Goal: Task Accomplishment & Management: Manage account settings

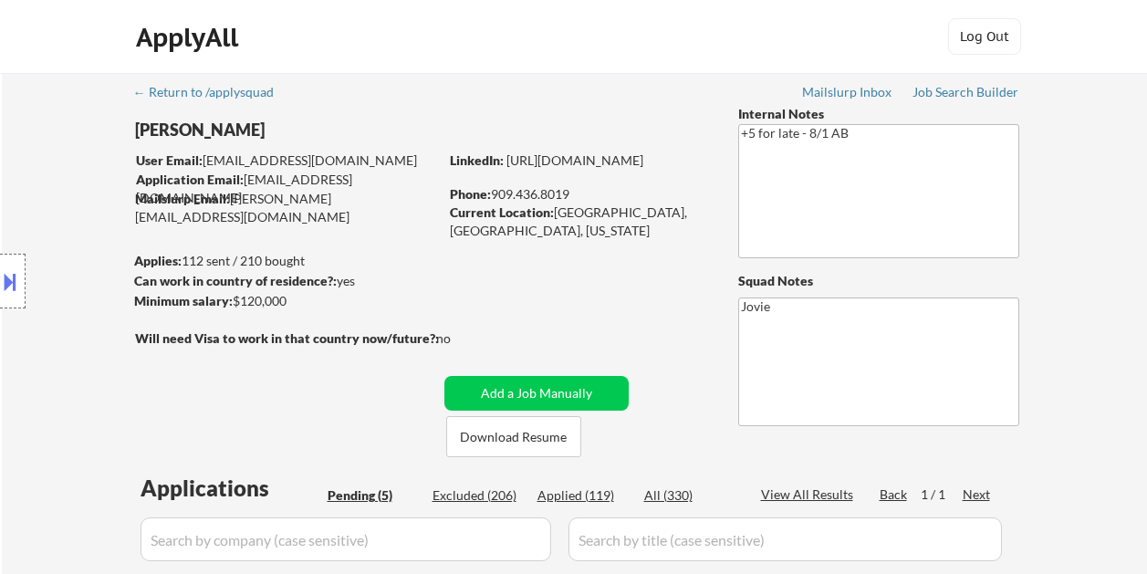
select select ""pending""
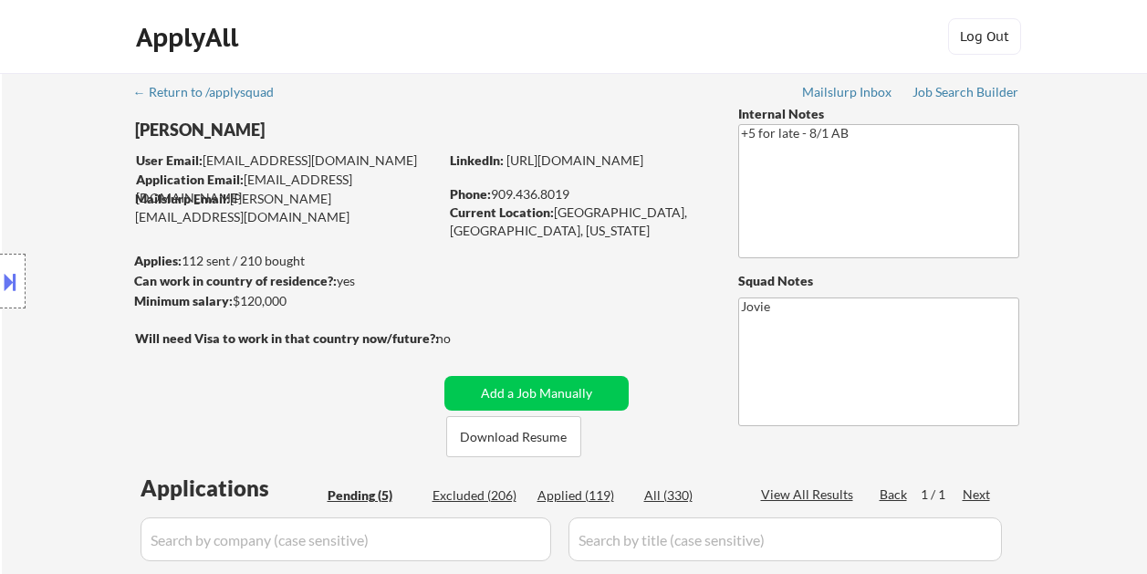
scroll to position [365, 0]
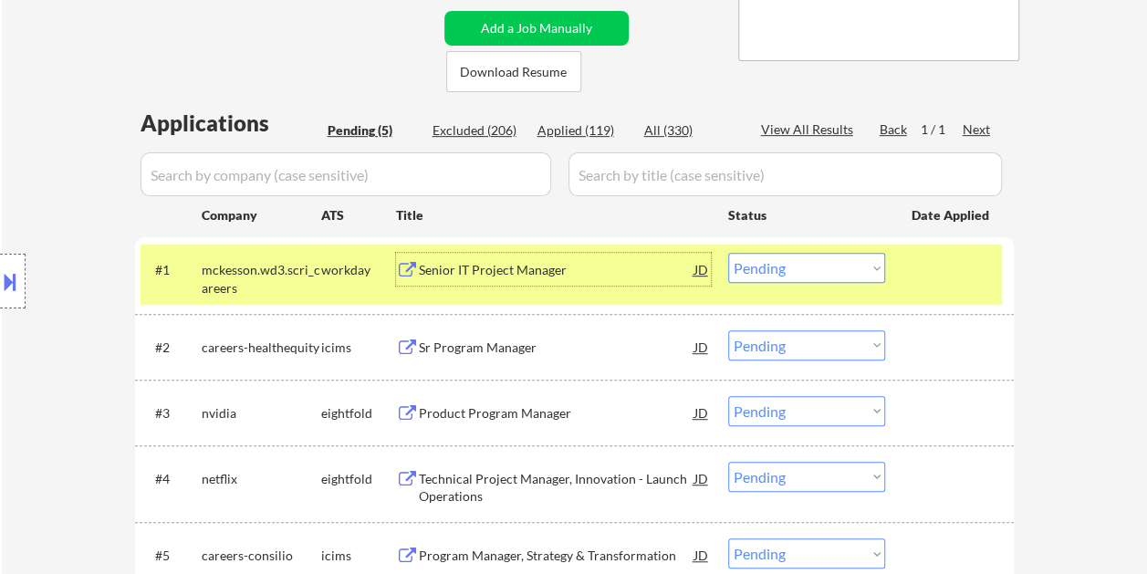
click at [491, 263] on div "Senior IT Project Manager" at bounding box center [557, 270] width 276 height 18
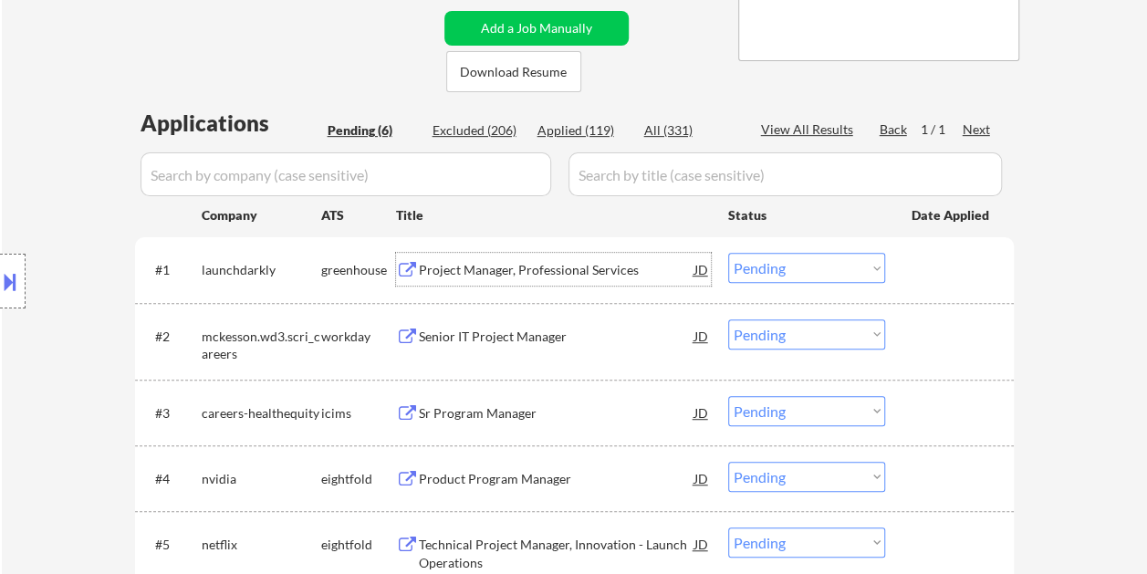
click at [951, 286] on div "#1 launchdarkly greenhouse Project Manager, Professional Services JD warning_am…" at bounding box center [570, 268] width 861 height 49
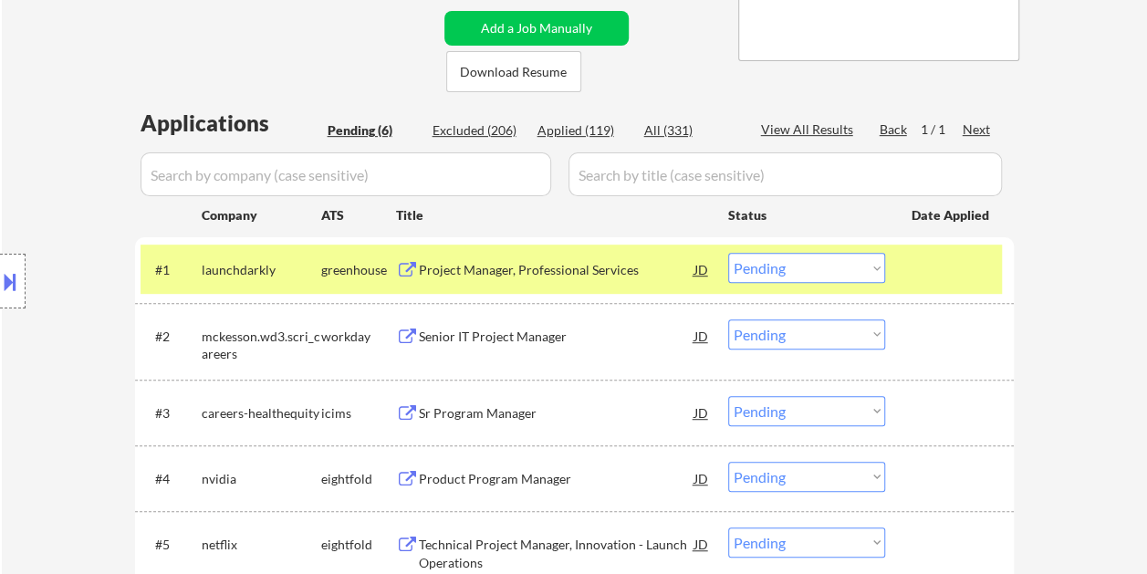
click at [848, 266] on select "Choose an option... Pending Applied Excluded (Questions) Excluded (Expired) Exc…" at bounding box center [806, 268] width 157 height 30
click at [728, 253] on select "Choose an option... Pending Applied Excluded (Questions) Excluded (Expired) Exc…" at bounding box center [806, 268] width 157 height 30
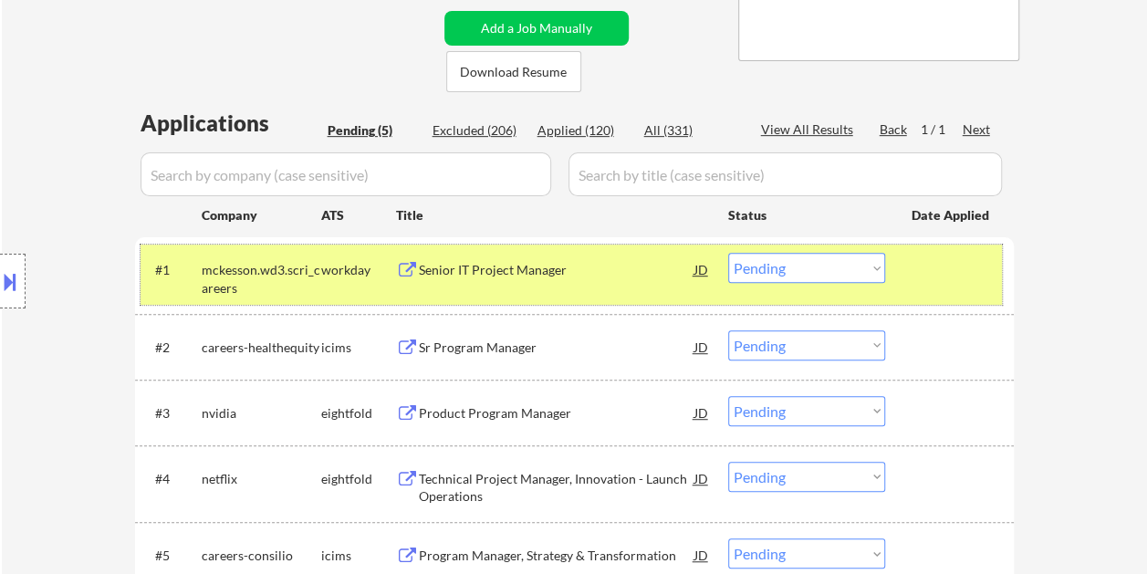
click at [898, 257] on div "#1 mckesson.wd3.scri_careers workday Senior IT Project Manager JD warning_amber…" at bounding box center [570, 274] width 861 height 60
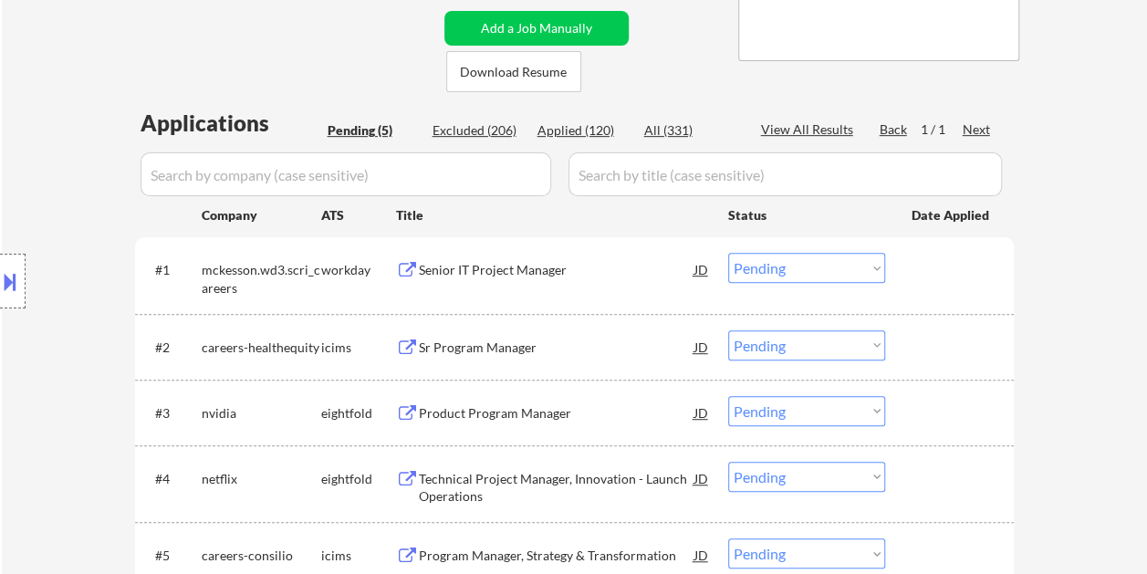
click at [965, 273] on div at bounding box center [951, 269] width 80 height 33
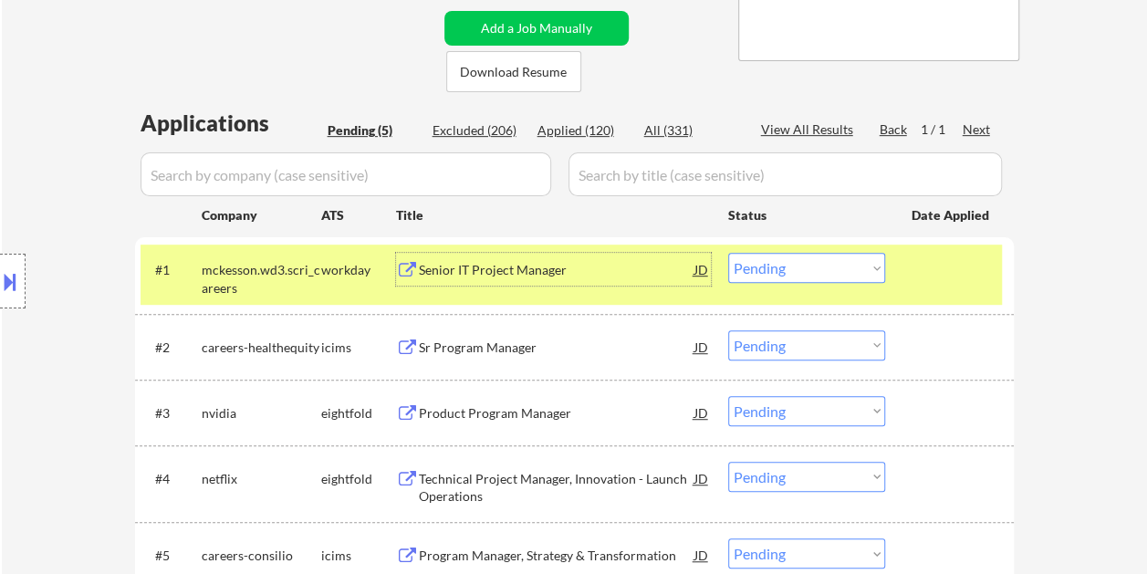
click at [640, 269] on div "Senior IT Project Manager" at bounding box center [557, 270] width 276 height 18
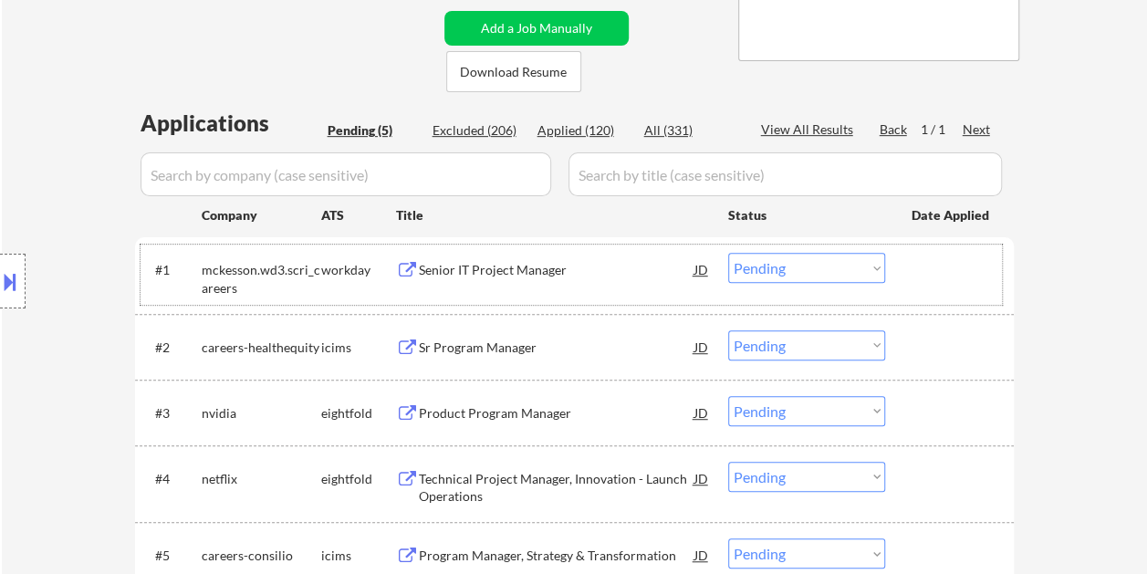
click at [925, 272] on div at bounding box center [951, 269] width 80 height 33
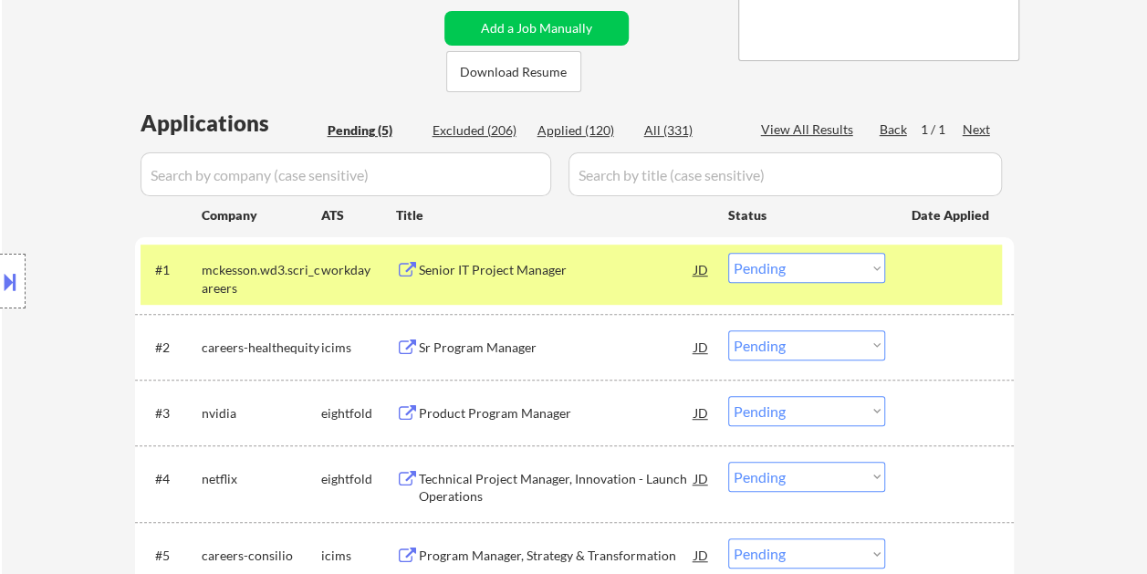
click at [876, 276] on select "Choose an option... Pending Applied Excluded (Questions) Excluded (Expired) Exc…" at bounding box center [806, 268] width 157 height 30
click at [728, 253] on select "Choose an option... Pending Applied Excluded (Questions) Excluded (Expired) Exc…" at bounding box center [806, 268] width 157 height 30
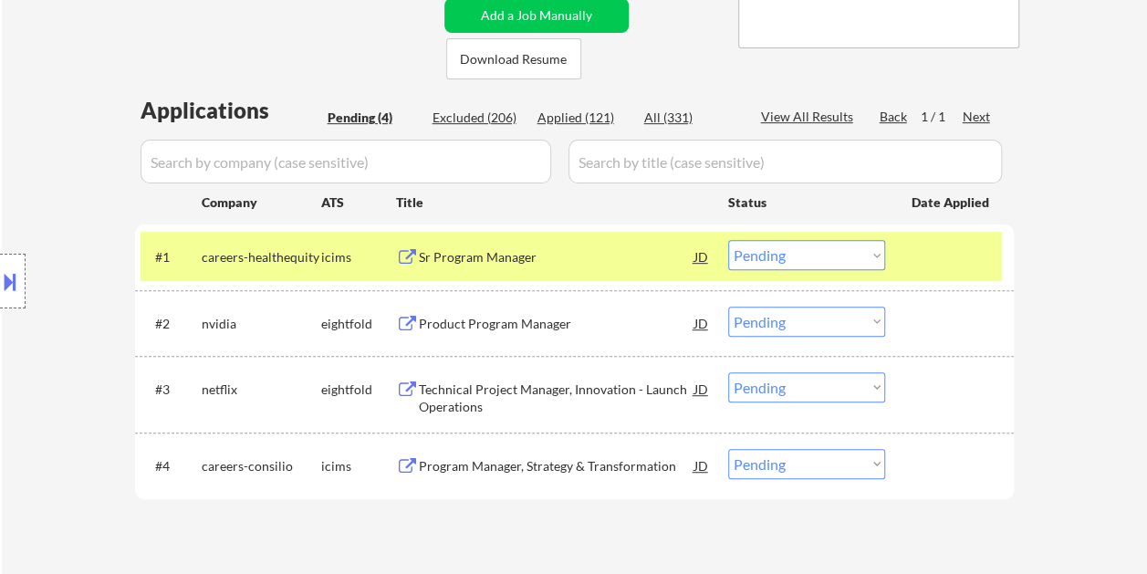
scroll to position [456, 0]
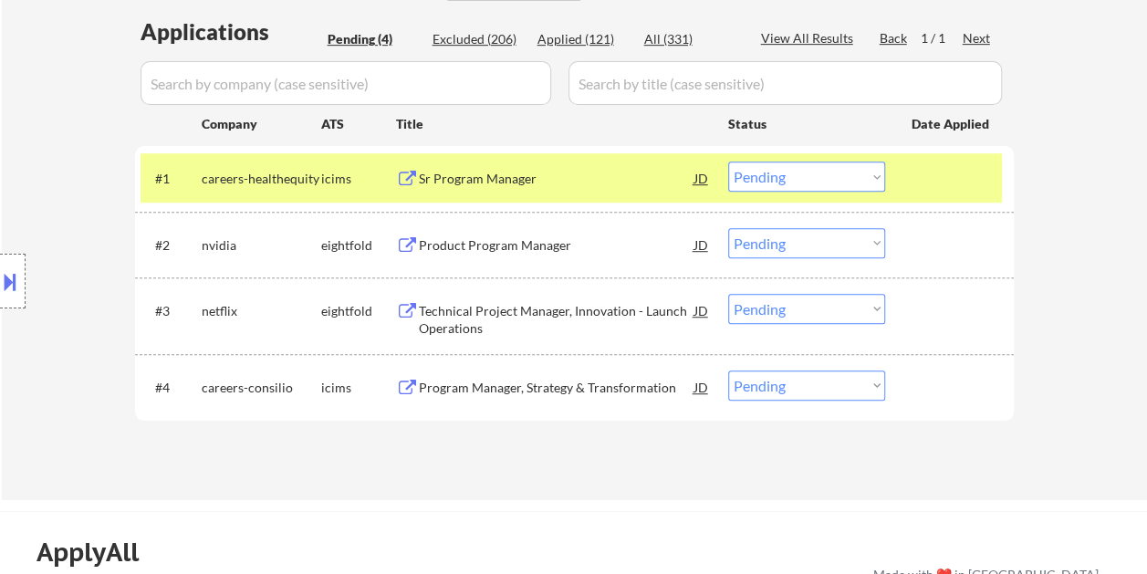
click at [959, 190] on div at bounding box center [951, 177] width 80 height 33
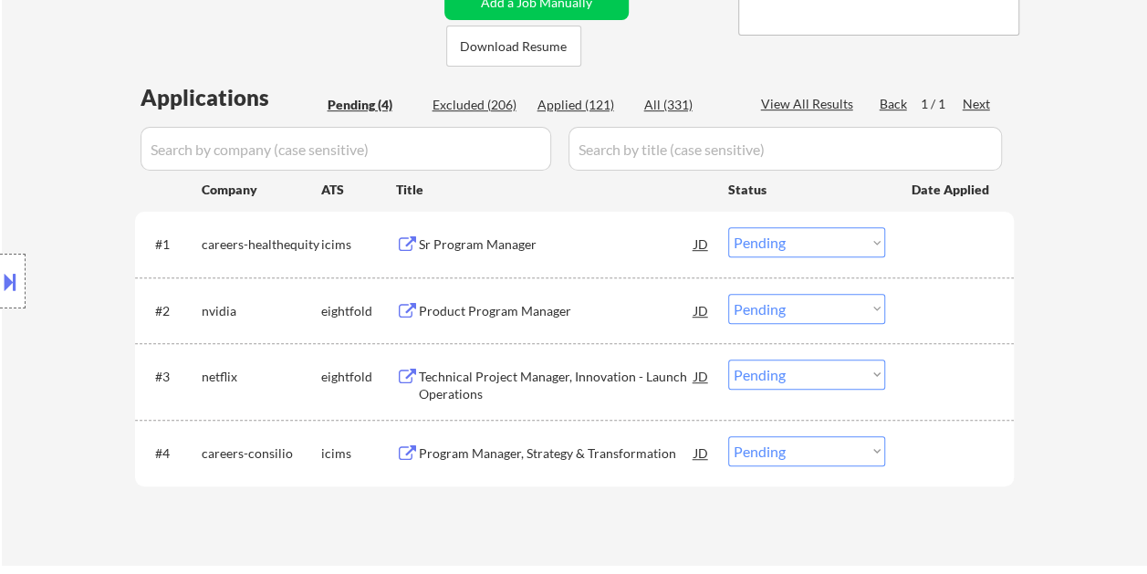
scroll to position [365, 0]
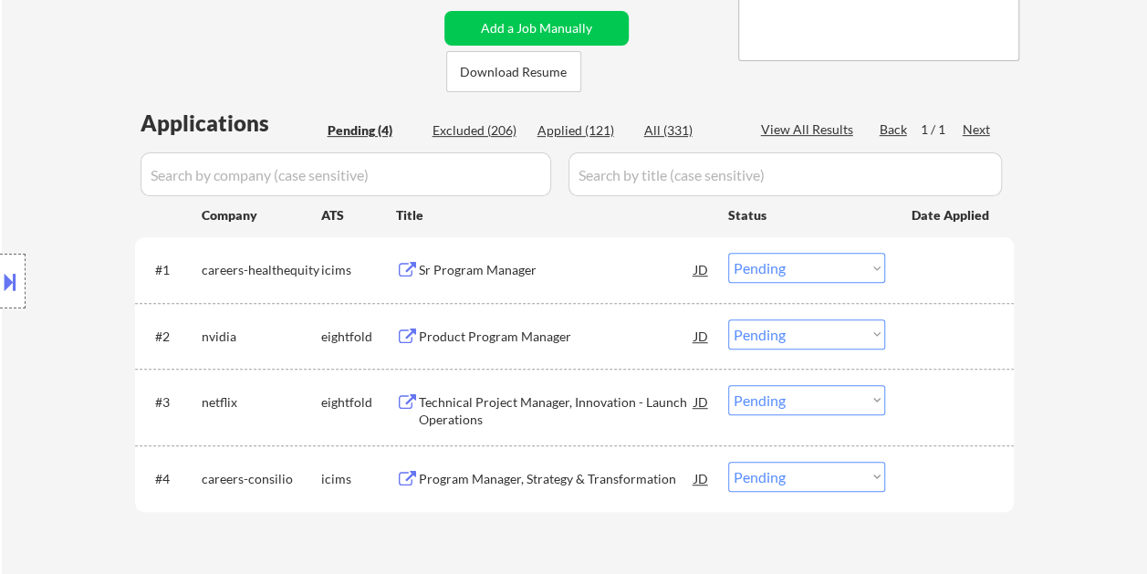
click at [912, 280] on div at bounding box center [951, 269] width 80 height 33
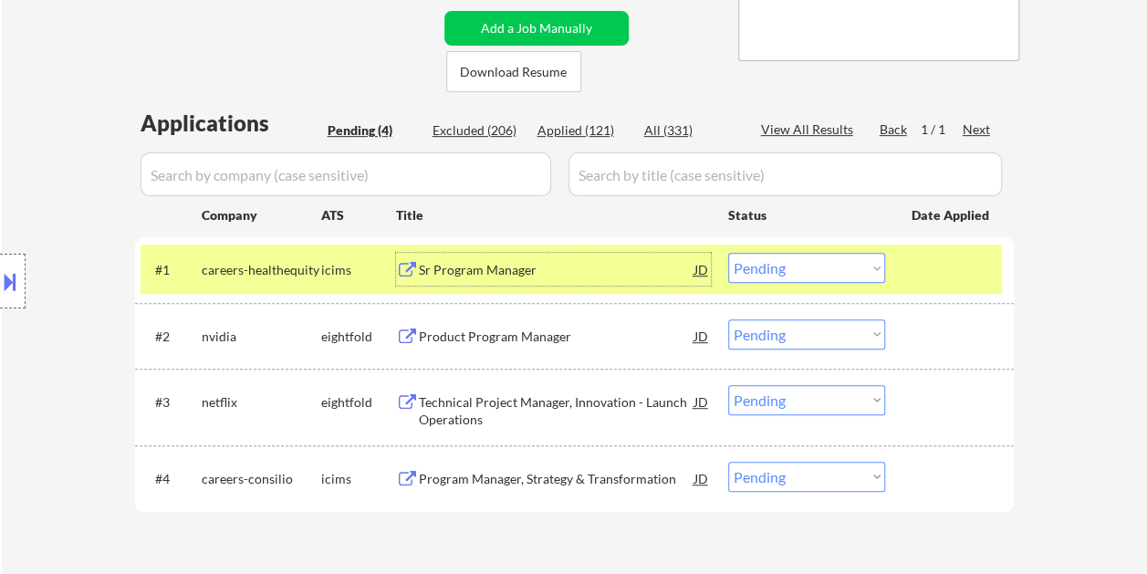
click at [547, 265] on div "Sr Program Manager" at bounding box center [557, 270] width 276 height 18
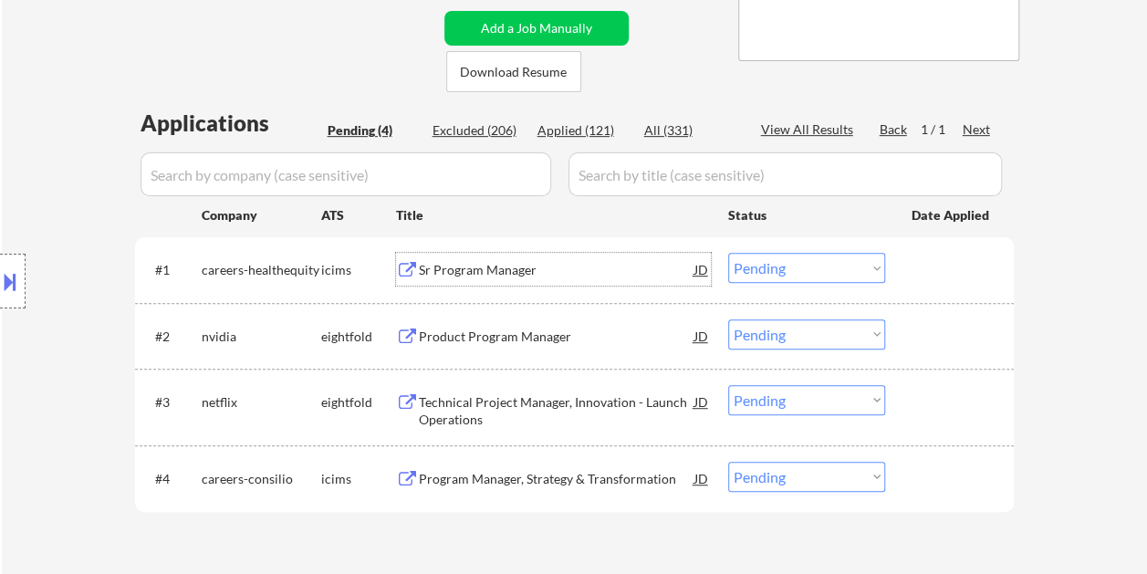
click at [923, 265] on div at bounding box center [951, 269] width 80 height 33
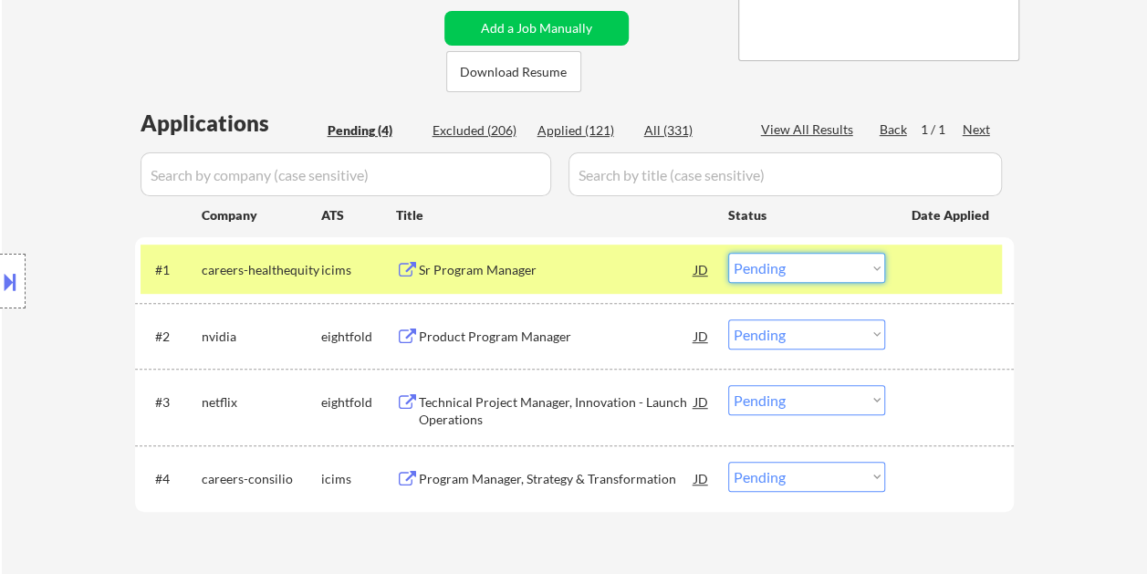
click at [879, 266] on select "Choose an option... Pending Applied Excluded (Questions) Excluded (Expired) Exc…" at bounding box center [806, 268] width 157 height 30
click at [728, 253] on select "Choose an option... Pending Applied Excluded (Questions) Excluded (Expired) Exc…" at bounding box center [806, 268] width 157 height 30
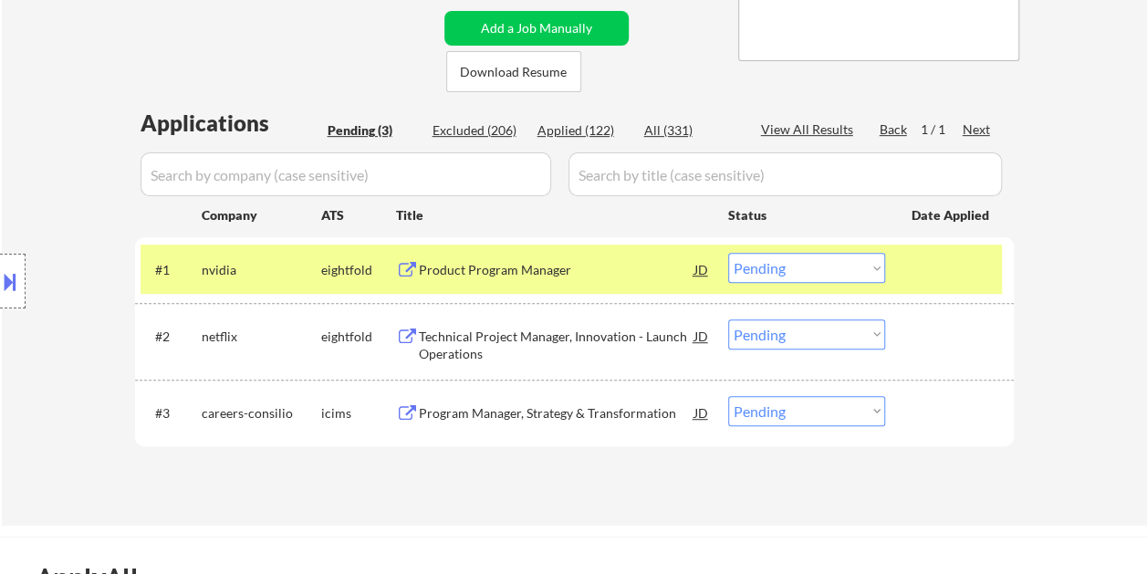
click at [925, 262] on div at bounding box center [951, 269] width 80 height 33
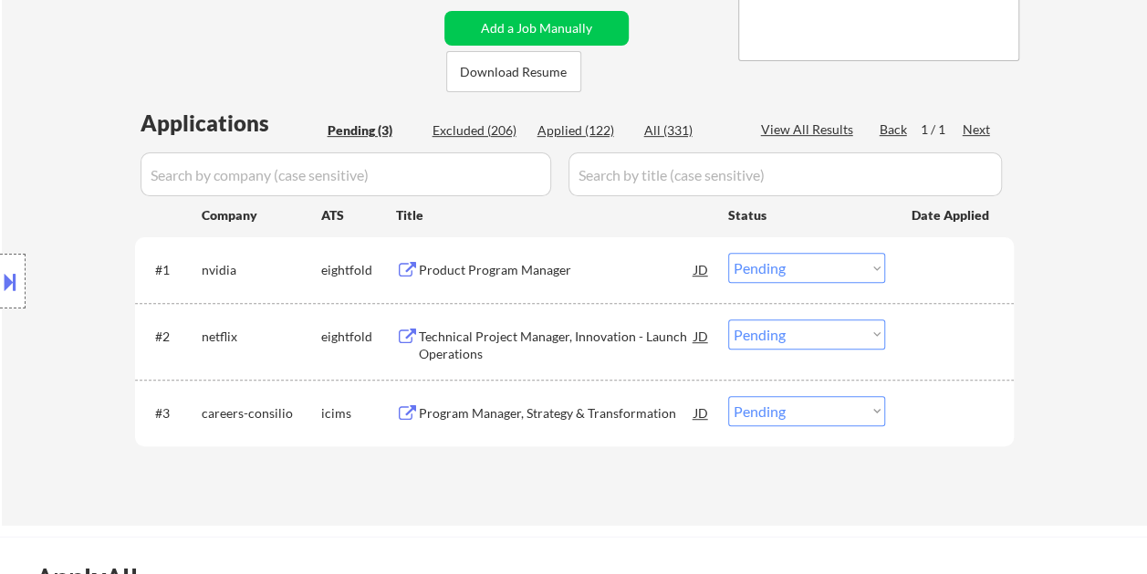
click at [934, 257] on div at bounding box center [951, 269] width 80 height 33
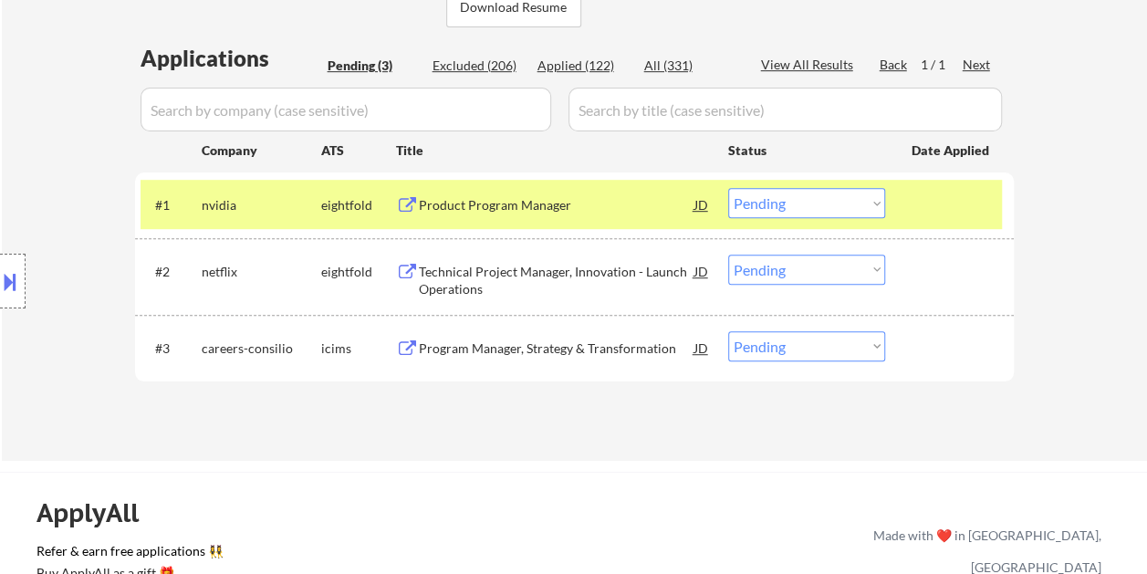
scroll to position [456, 0]
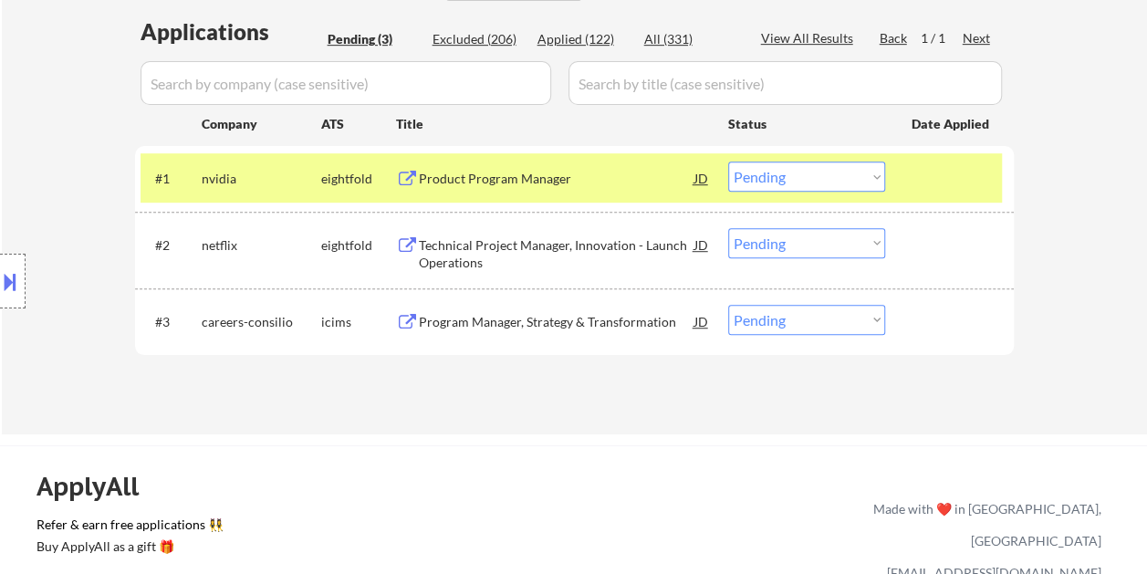
click at [938, 188] on div at bounding box center [951, 177] width 80 height 33
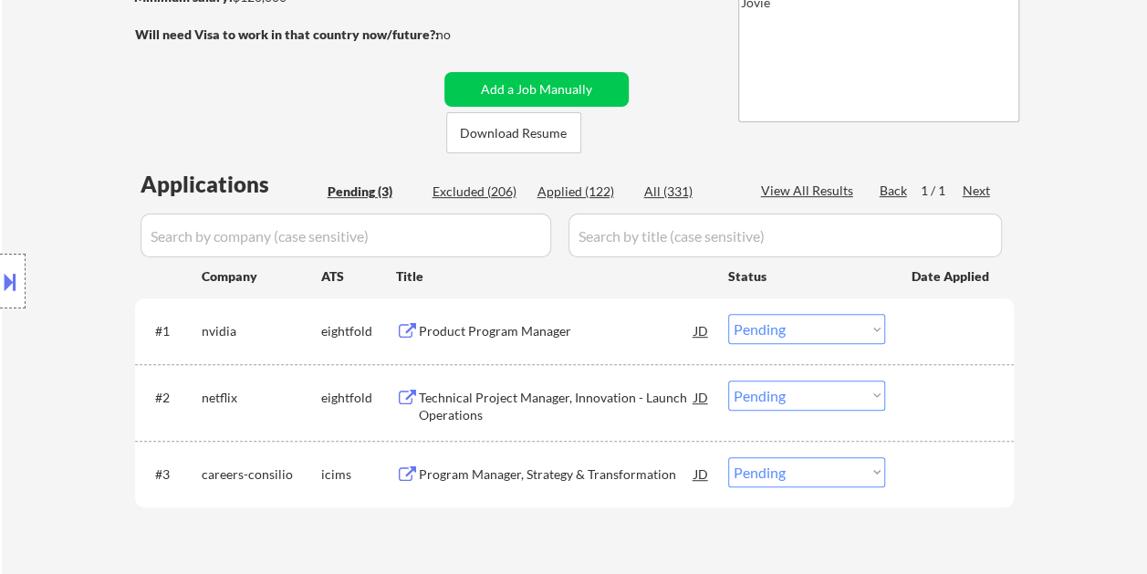
scroll to position [365, 0]
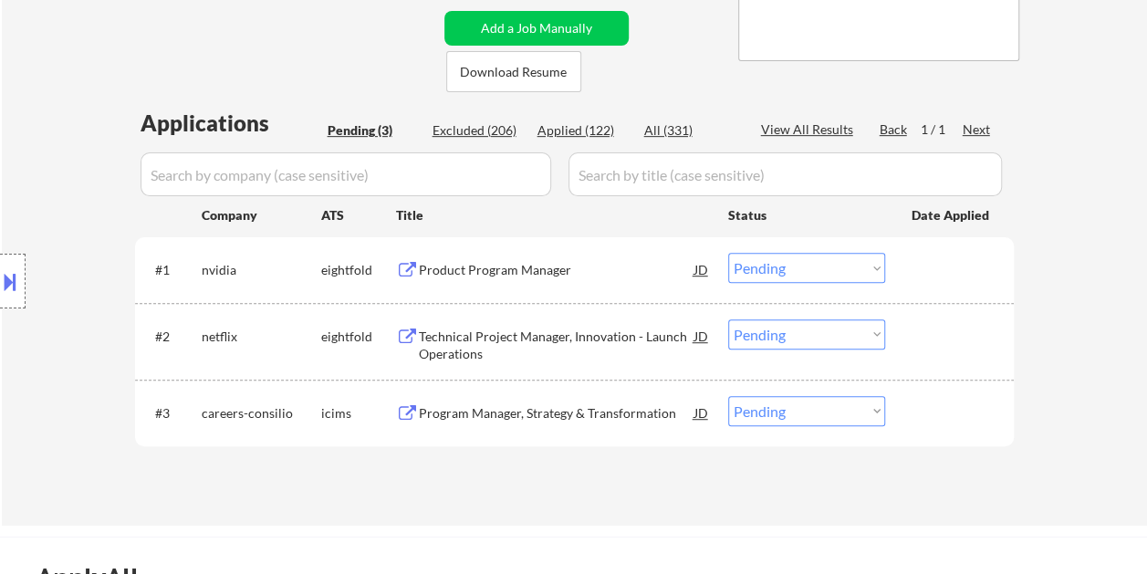
click at [935, 266] on div at bounding box center [951, 269] width 80 height 33
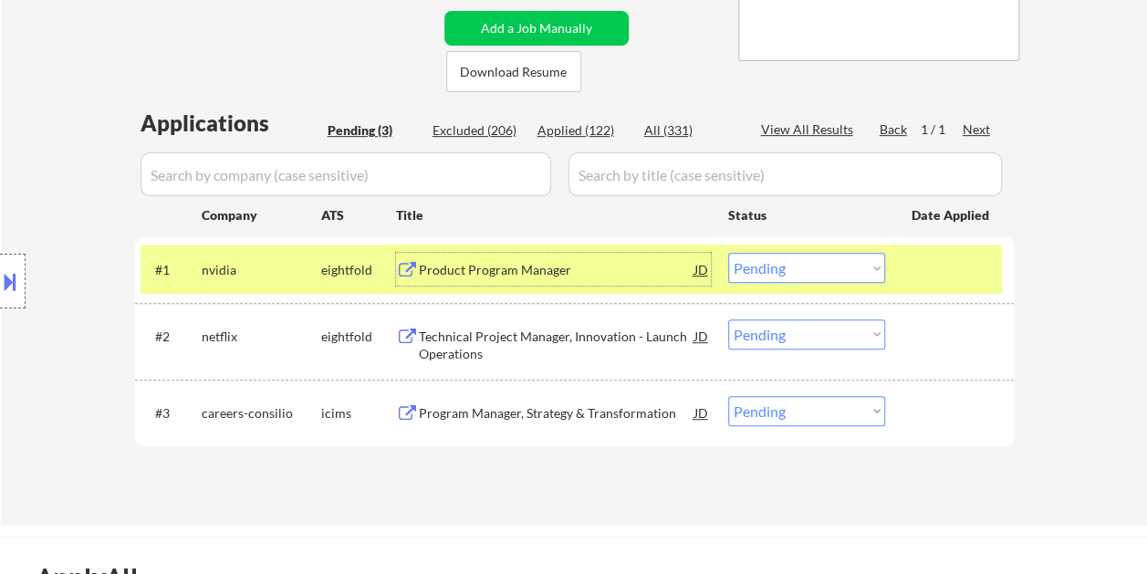
click at [592, 274] on div "Product Program Manager" at bounding box center [557, 270] width 276 height 18
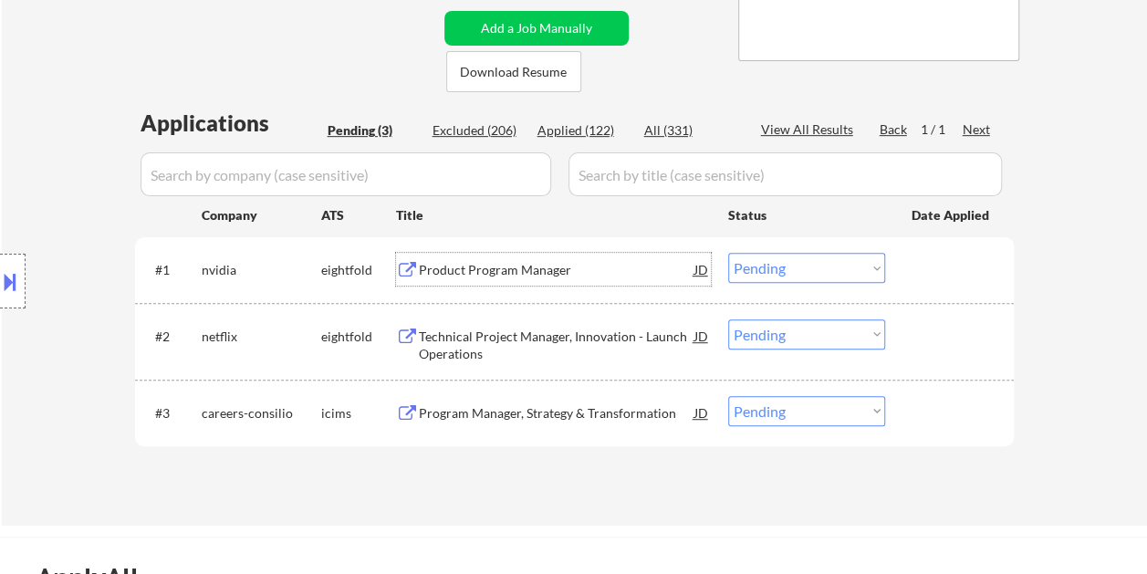
click at [920, 264] on div at bounding box center [951, 269] width 80 height 33
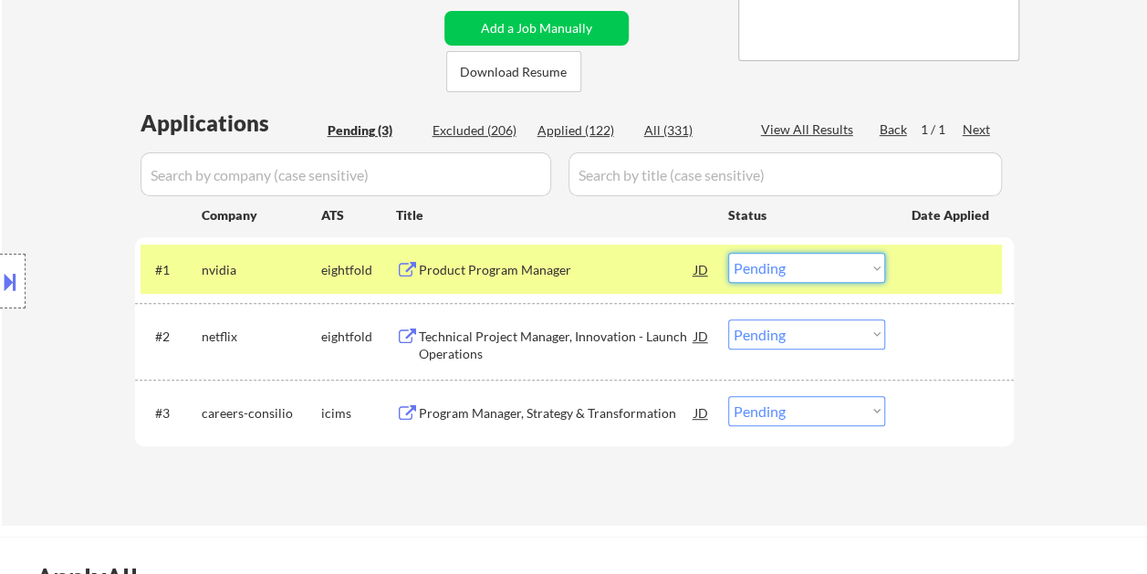
drag, startPoint x: 875, startPoint y: 270, endPoint x: 845, endPoint y: 283, distance: 32.7
click at [875, 270] on select "Choose an option... Pending Applied Excluded (Questions) Excluded (Expired) Exc…" at bounding box center [806, 268] width 157 height 30
click at [728, 253] on select "Choose an option... Pending Applied Excluded (Questions) Excluded (Expired) Exc…" at bounding box center [806, 268] width 157 height 30
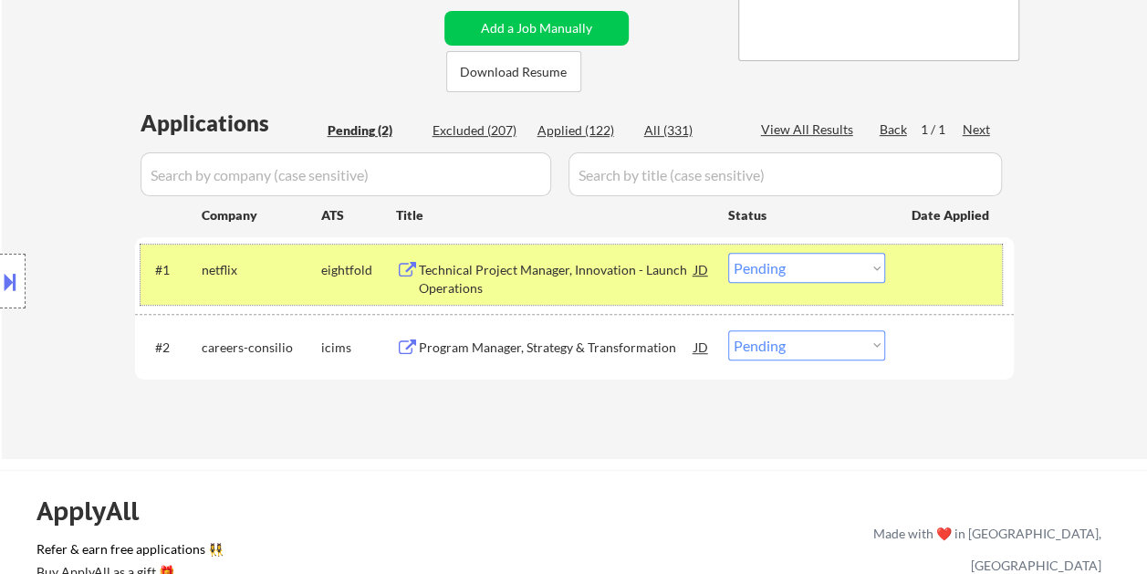
click at [921, 286] on div "#1 netflix eightfold Technical Project Manager, Innovation - Launch Operations …" at bounding box center [570, 274] width 861 height 60
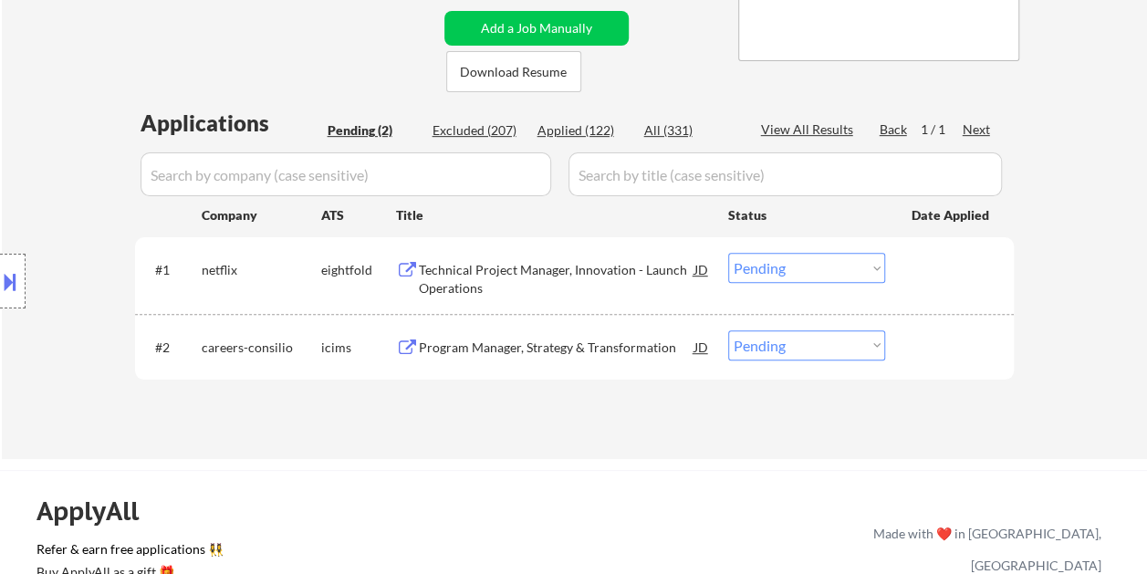
click at [930, 276] on div at bounding box center [951, 269] width 80 height 33
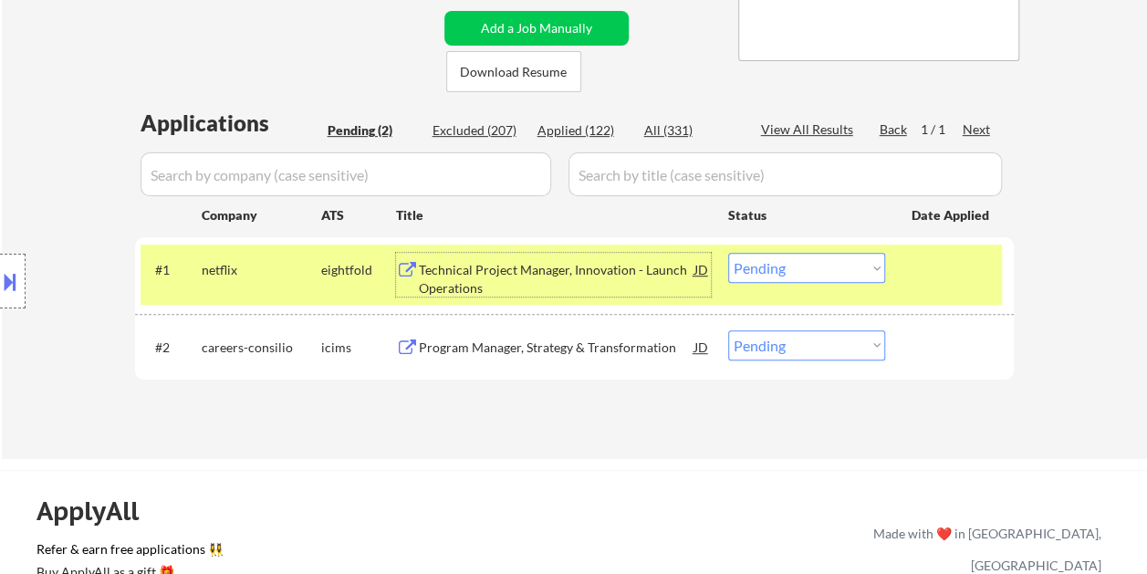
click at [549, 254] on div "Technical Project Manager, Innovation - Launch Operations" at bounding box center [557, 275] width 276 height 44
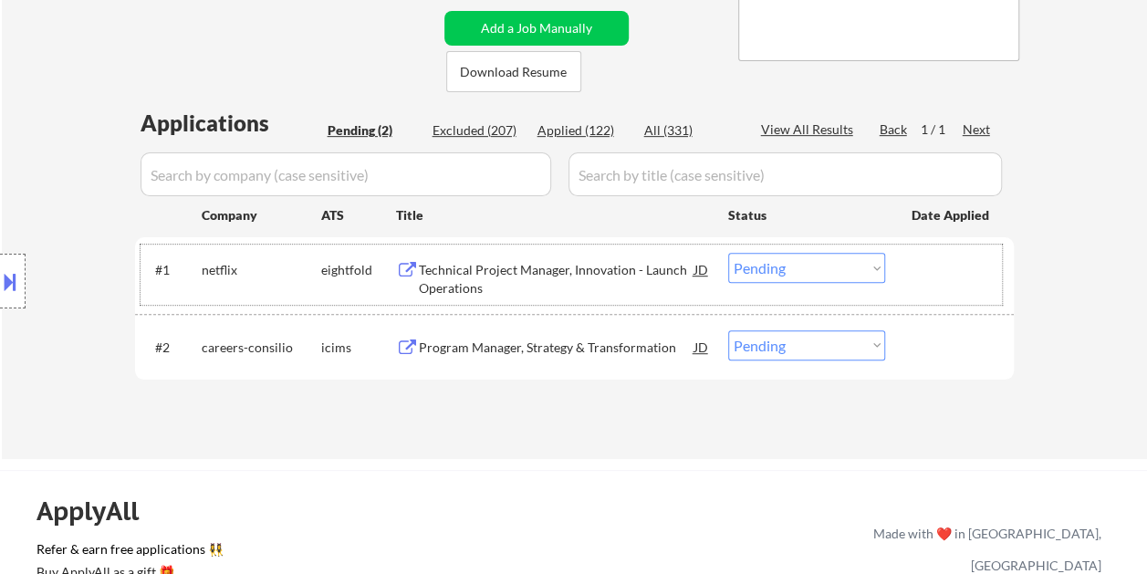
click at [918, 265] on div at bounding box center [951, 269] width 80 height 33
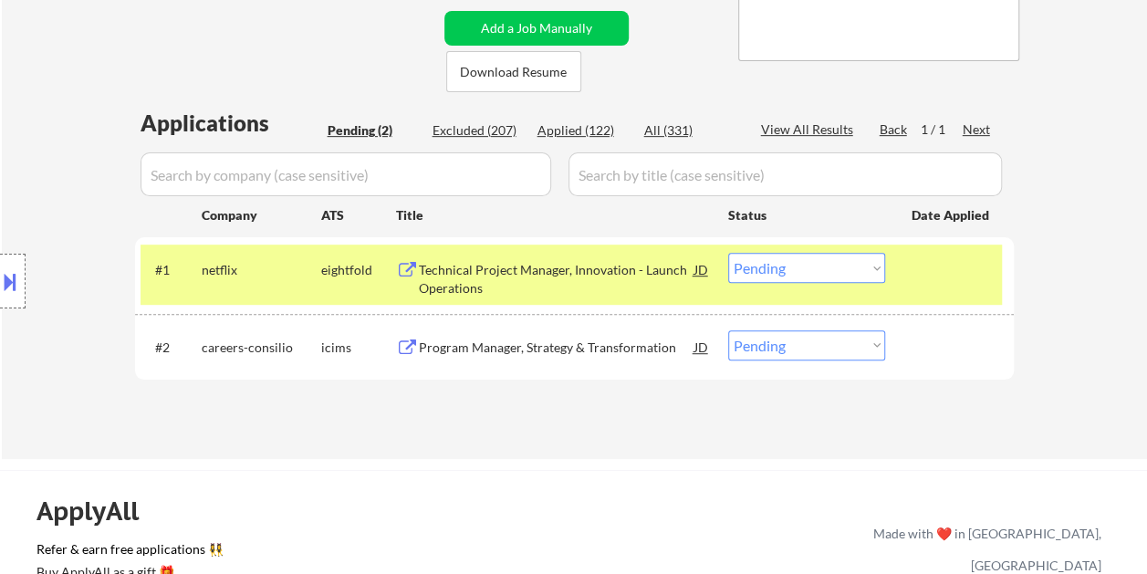
click at [920, 273] on div at bounding box center [951, 269] width 80 height 33
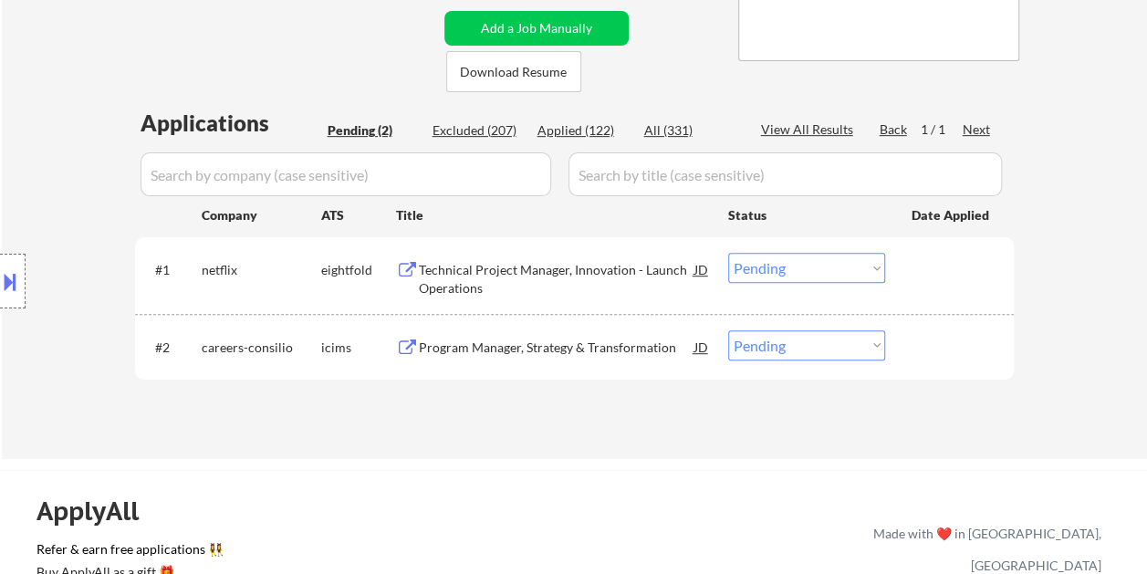
drag, startPoint x: 938, startPoint y: 268, endPoint x: 896, endPoint y: 270, distance: 42.0
click at [938, 268] on div at bounding box center [951, 269] width 80 height 33
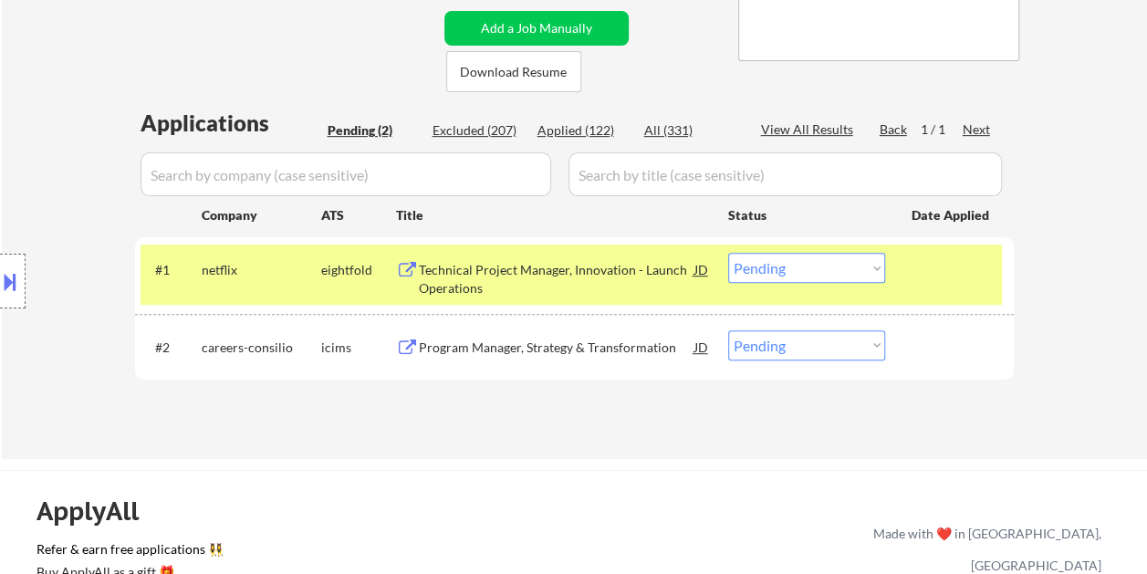
drag, startPoint x: 884, startPoint y: 265, endPoint x: 871, endPoint y: 272, distance: 14.3
click at [882, 265] on select "Choose an option... Pending Applied Excluded (Questions) Excluded (Expired) Exc…" at bounding box center [806, 268] width 157 height 30
click at [728, 253] on select "Choose an option... Pending Applied Excluded (Questions) Excluded (Expired) Exc…" at bounding box center [806, 268] width 157 height 30
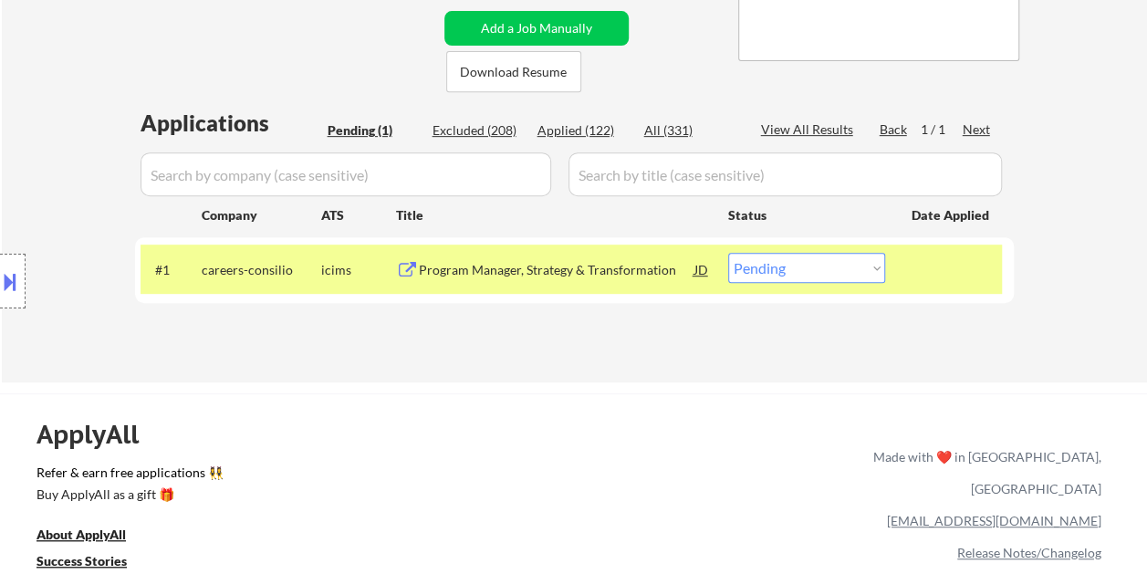
click at [962, 270] on div at bounding box center [951, 269] width 80 height 33
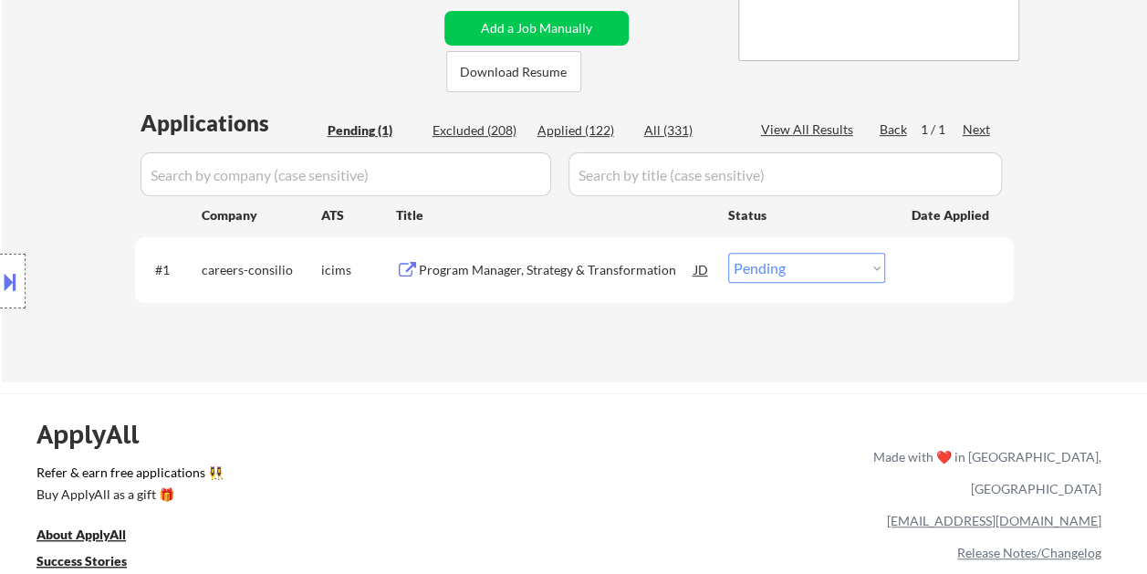
click at [958, 265] on div at bounding box center [951, 269] width 80 height 33
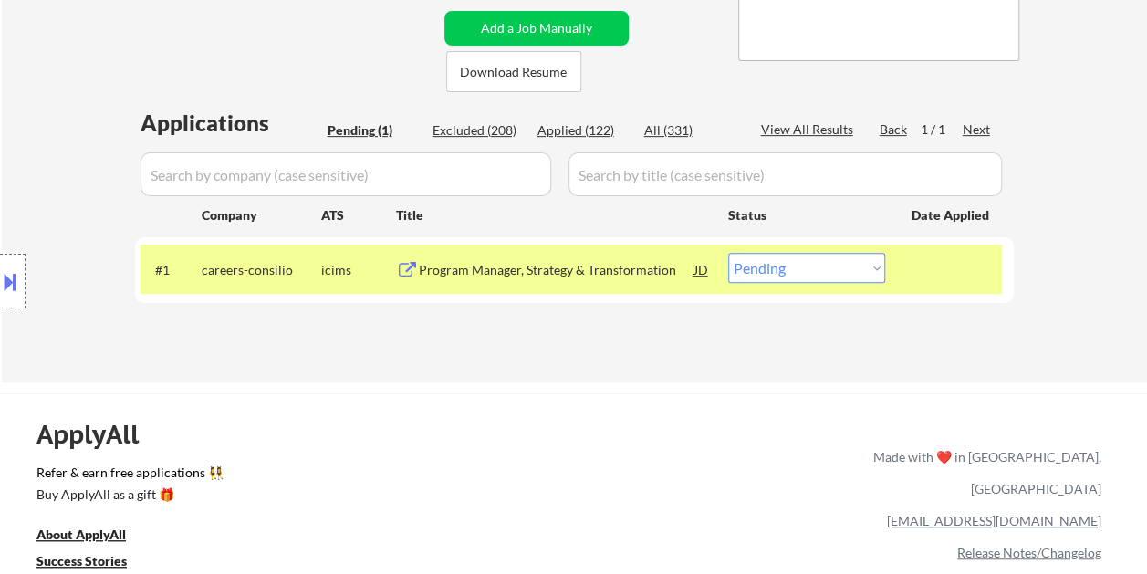
click at [564, 278] on div "Program Manager, Strategy & Transformation" at bounding box center [557, 270] width 276 height 18
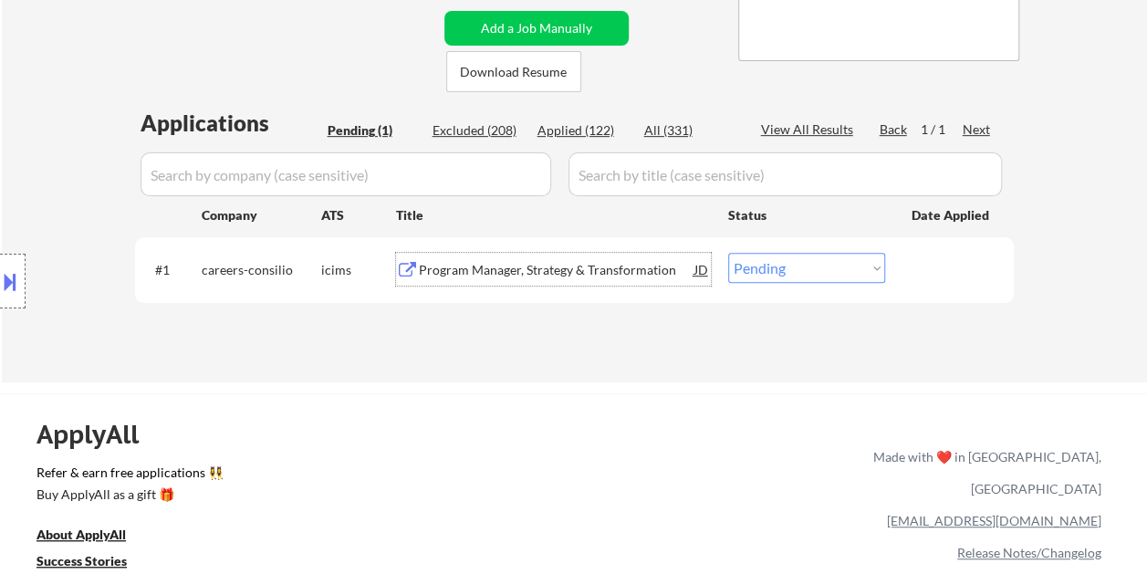
click at [921, 255] on div at bounding box center [951, 269] width 80 height 33
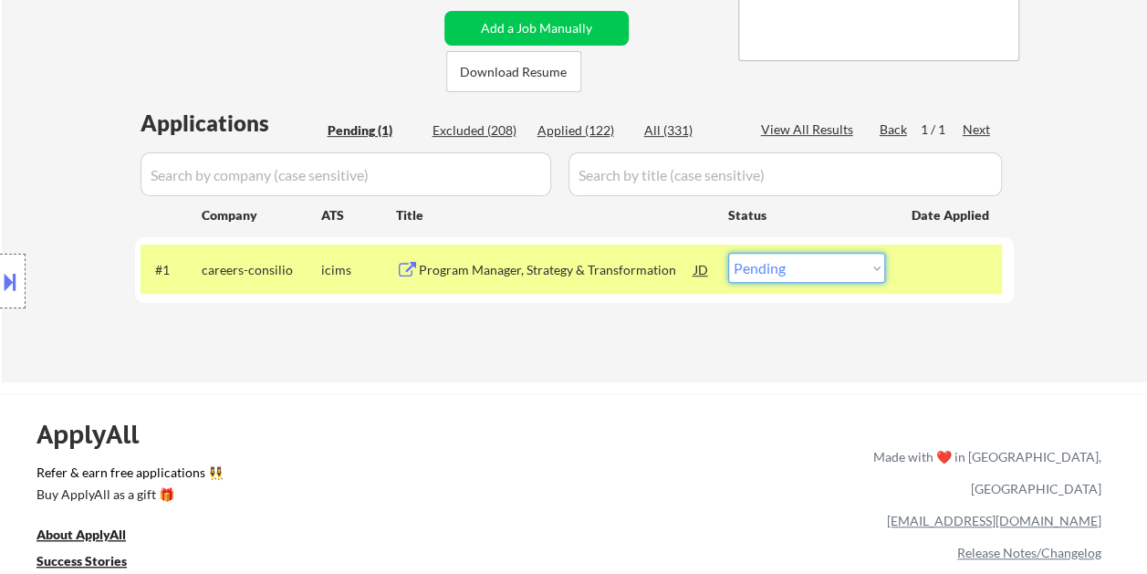
click at [861, 265] on select "Choose an option... Pending Applied Excluded (Questions) Excluded (Expired) Exc…" at bounding box center [806, 268] width 157 height 30
select select ""applied""
click at [728, 253] on select "Choose an option... Pending Applied Excluded (Questions) Excluded (Expired) Exc…" at bounding box center [806, 268] width 157 height 30
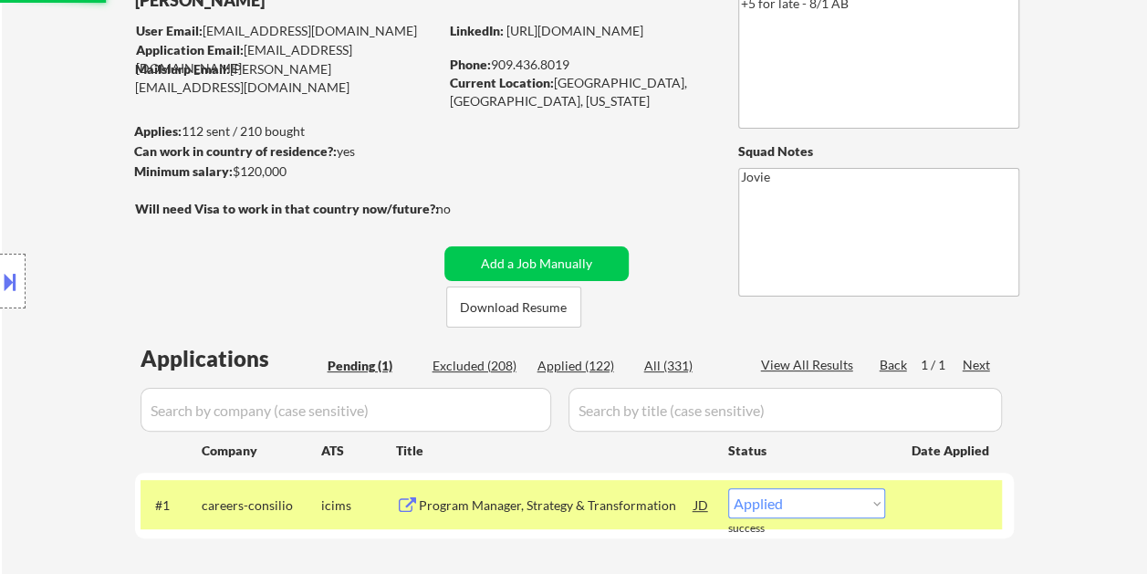
scroll to position [91, 0]
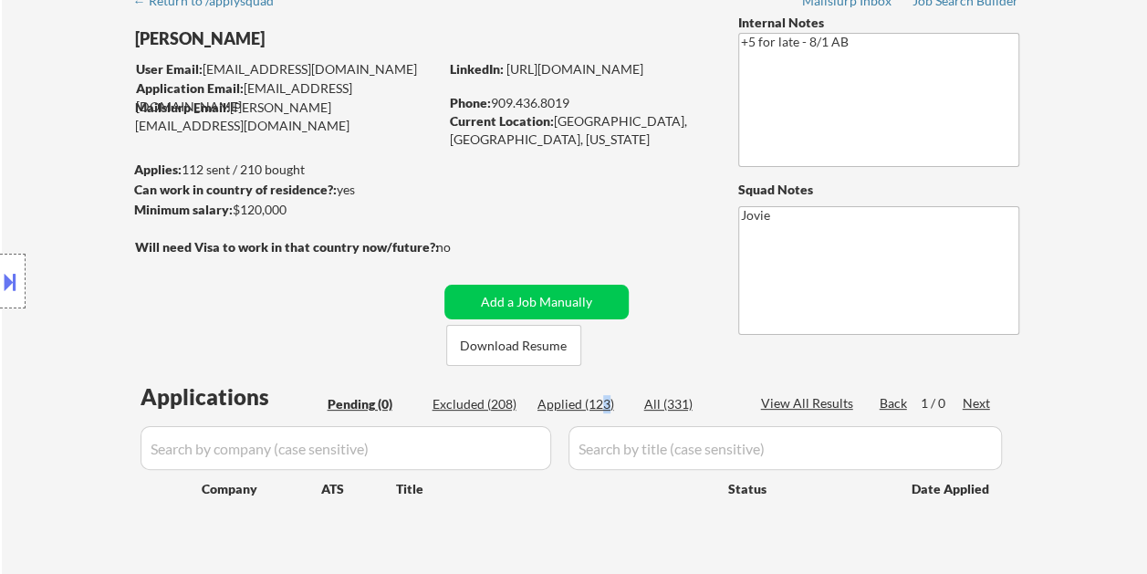
click at [604, 403] on div "Applied (123)" at bounding box center [582, 404] width 91 height 18
click at [525, 195] on div "← Return to /applysquad Mailslurp Inbox Job Search Builder Ashley Tall User Ema…" at bounding box center [575, 279] width 910 height 594
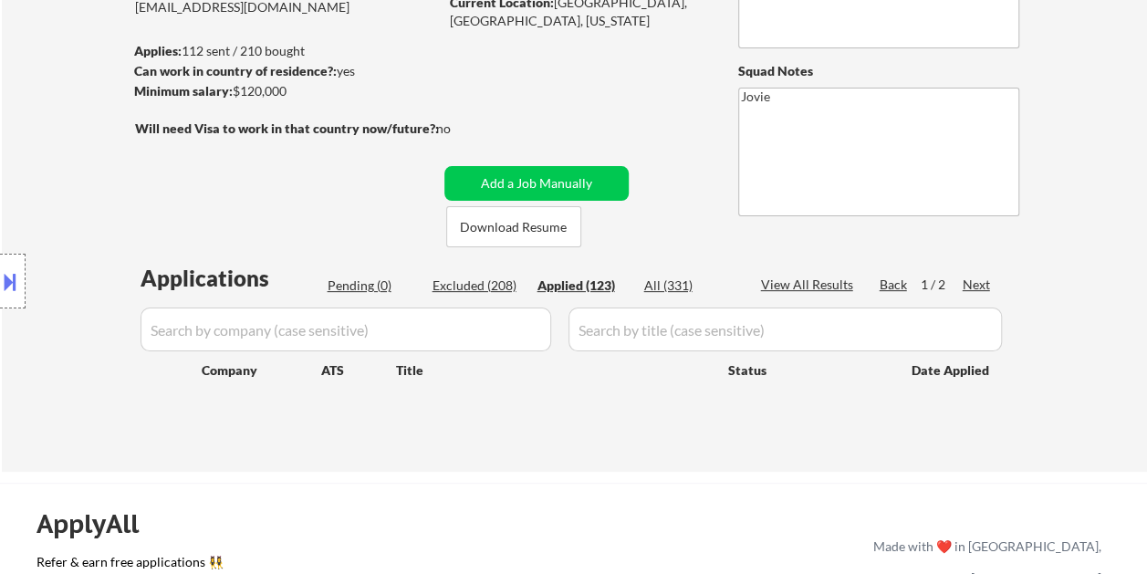
scroll to position [182, 0]
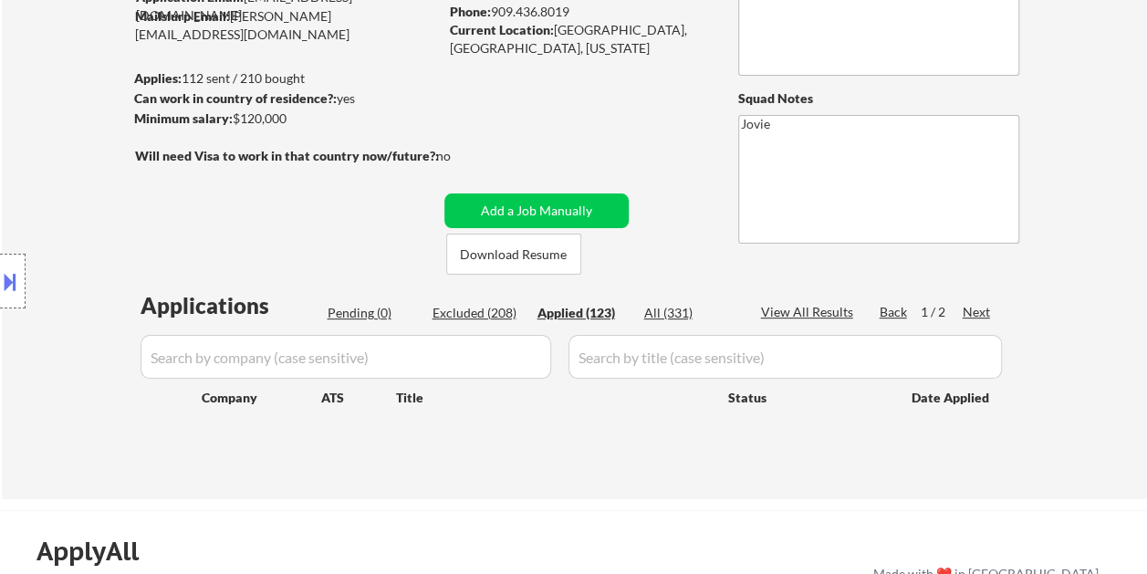
select select ""applied""
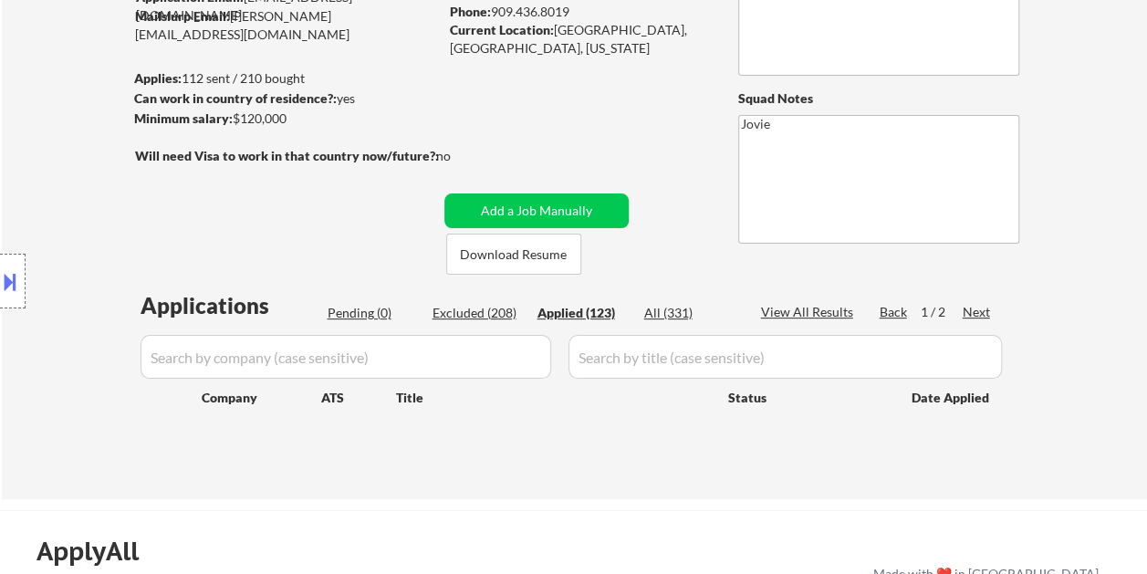
select select ""applied""
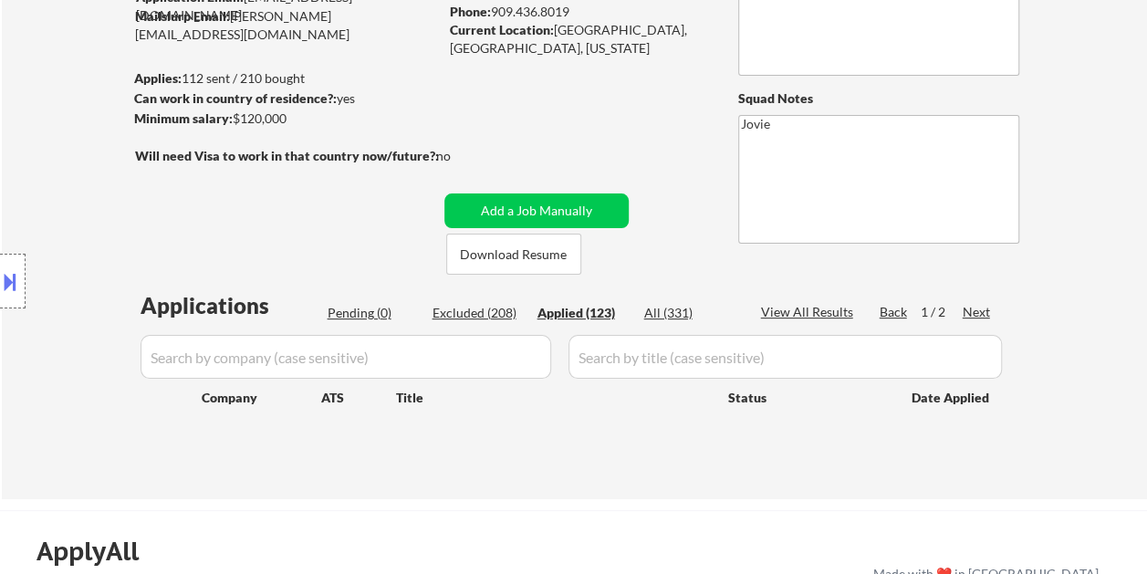
select select ""applied""
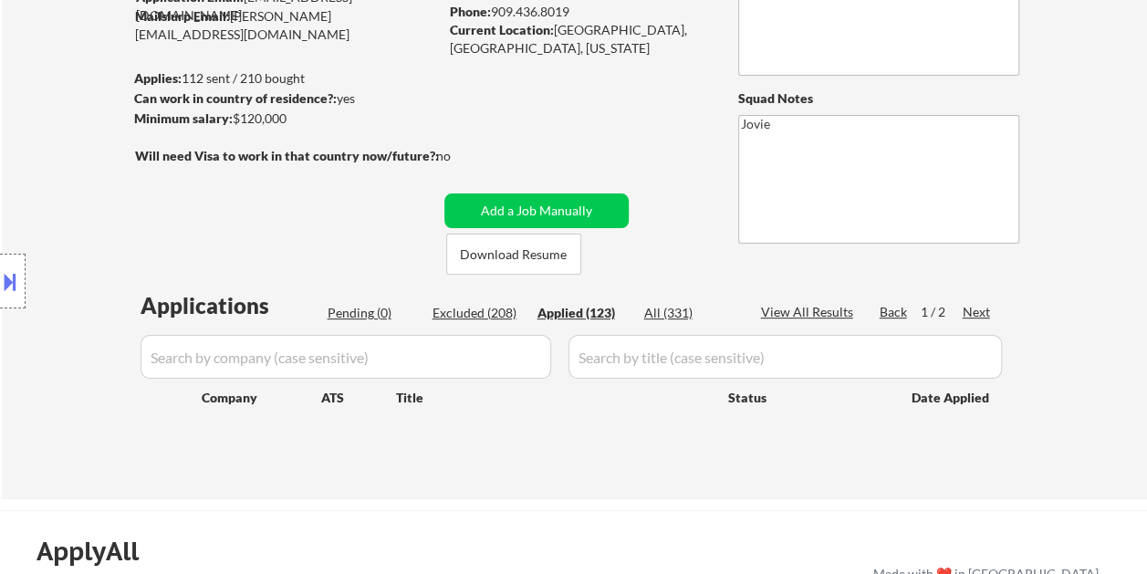
select select ""applied""
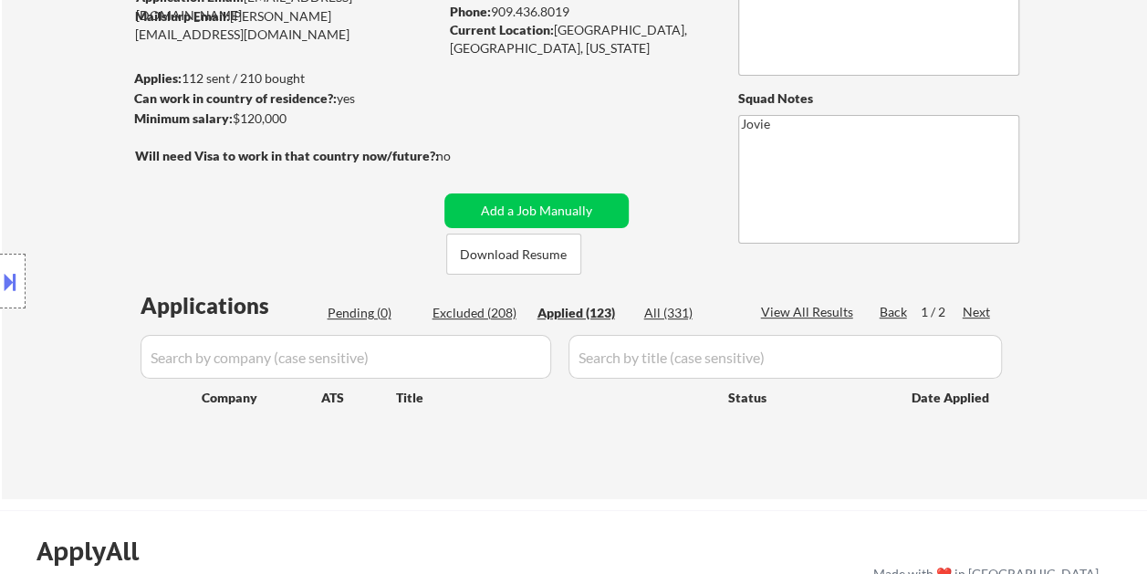
select select ""applied""
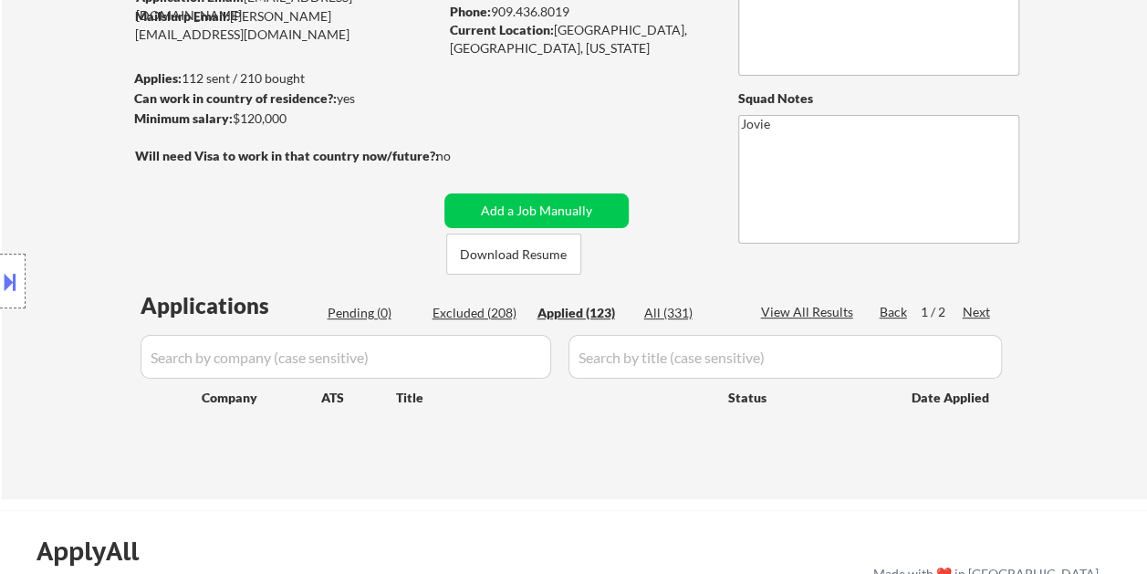
select select ""applied""
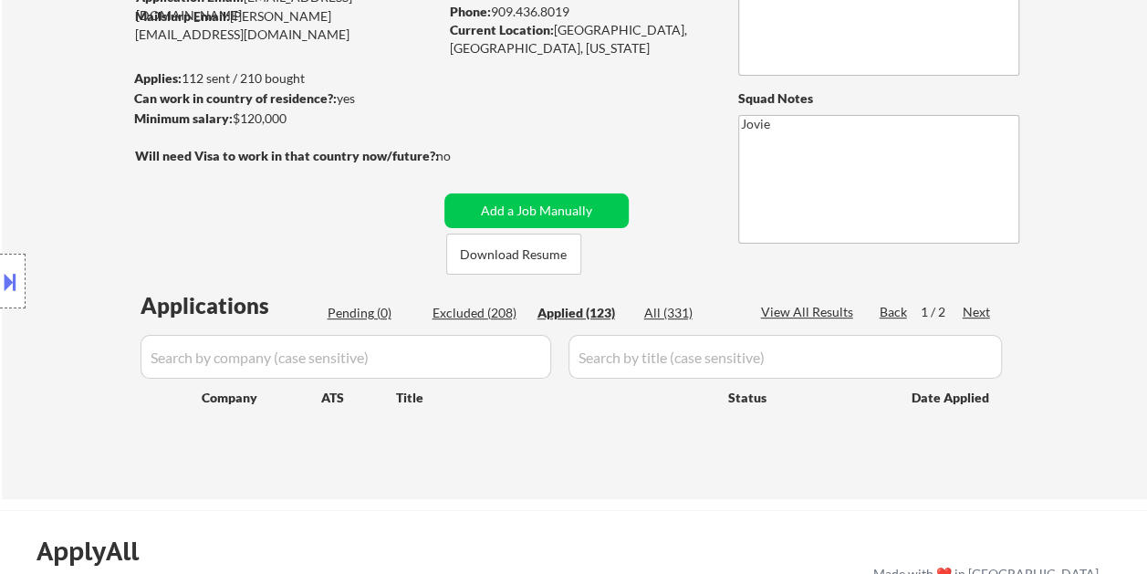
select select ""applied""
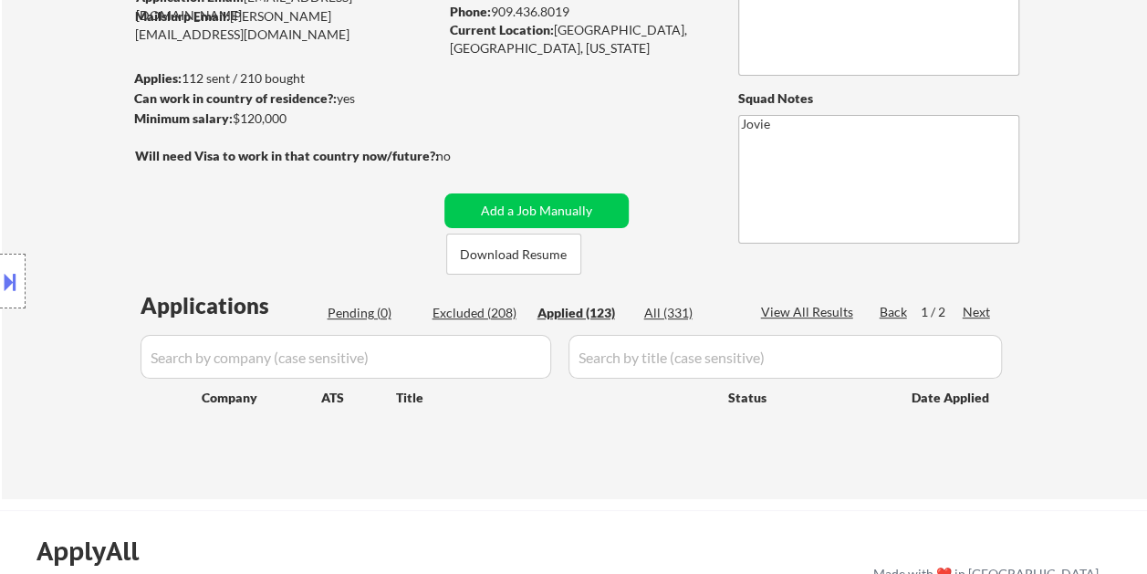
select select ""applied""
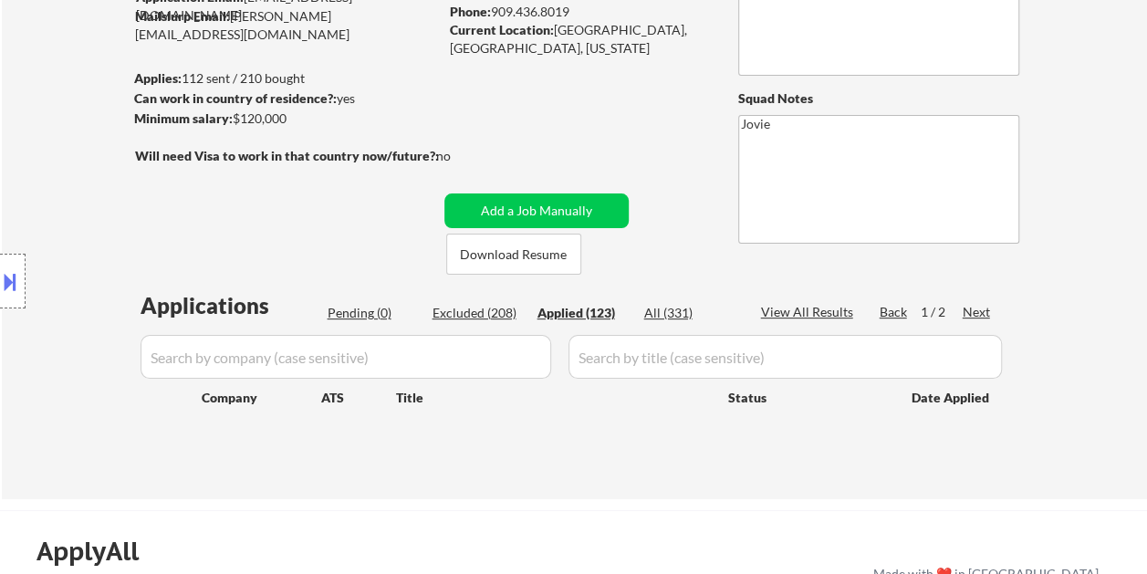
select select ""applied""
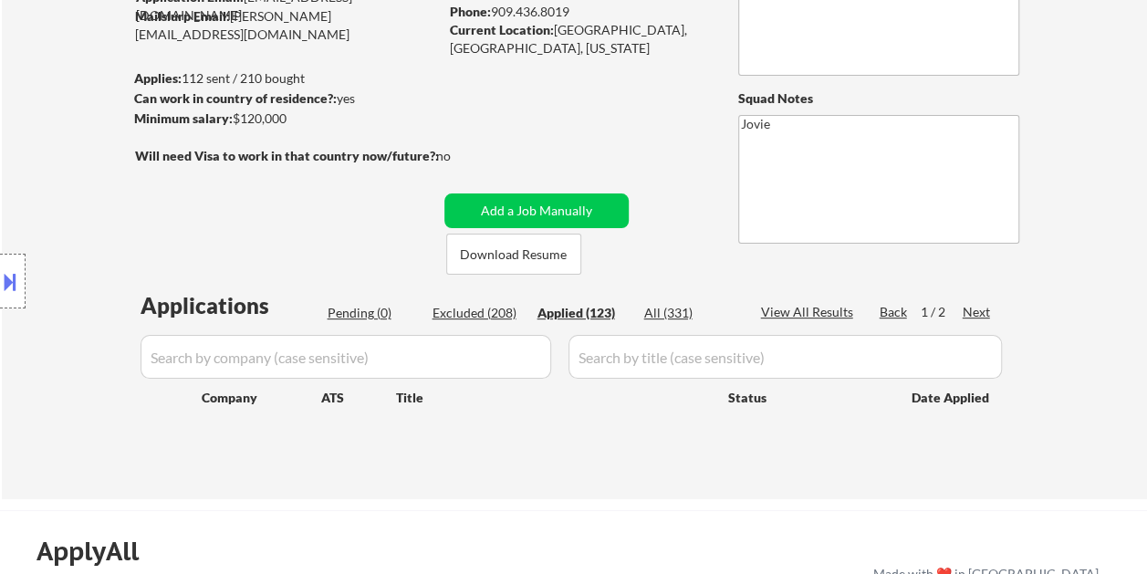
select select ""applied""
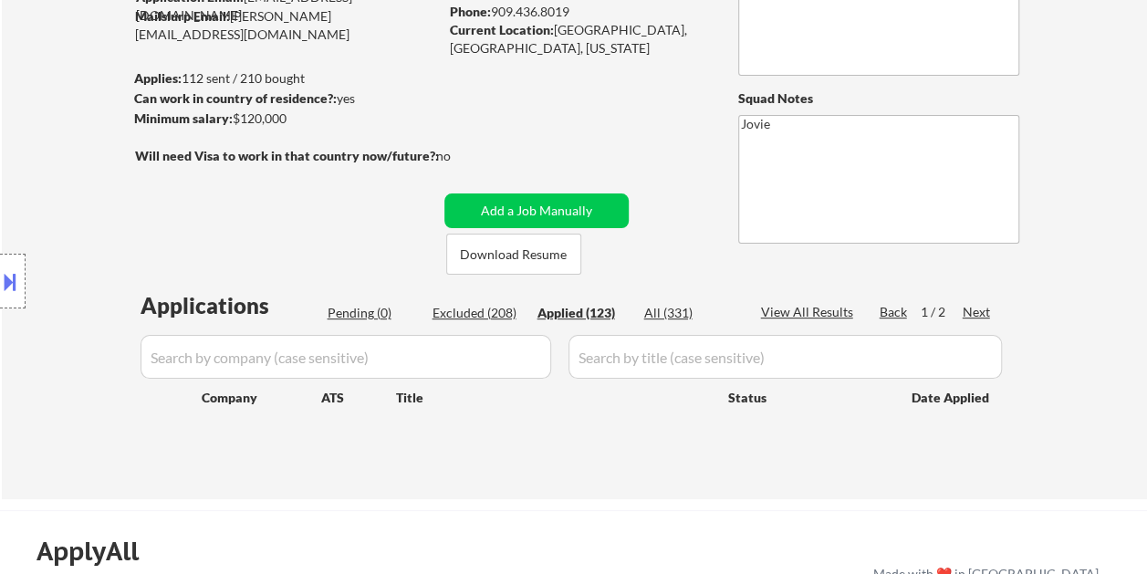
select select ""applied""
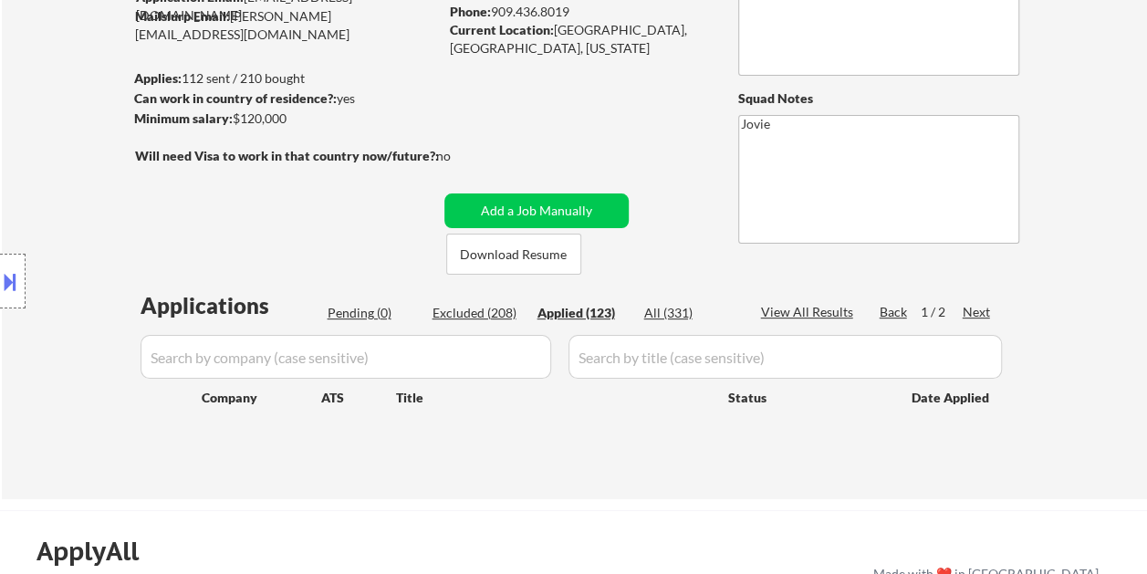
select select ""applied""
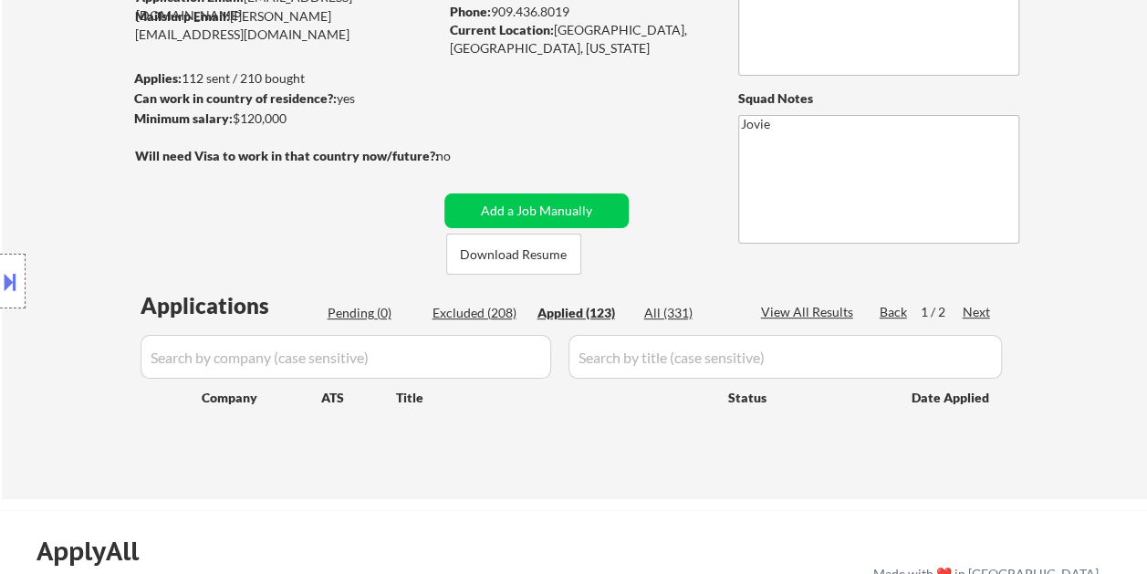
select select ""applied""
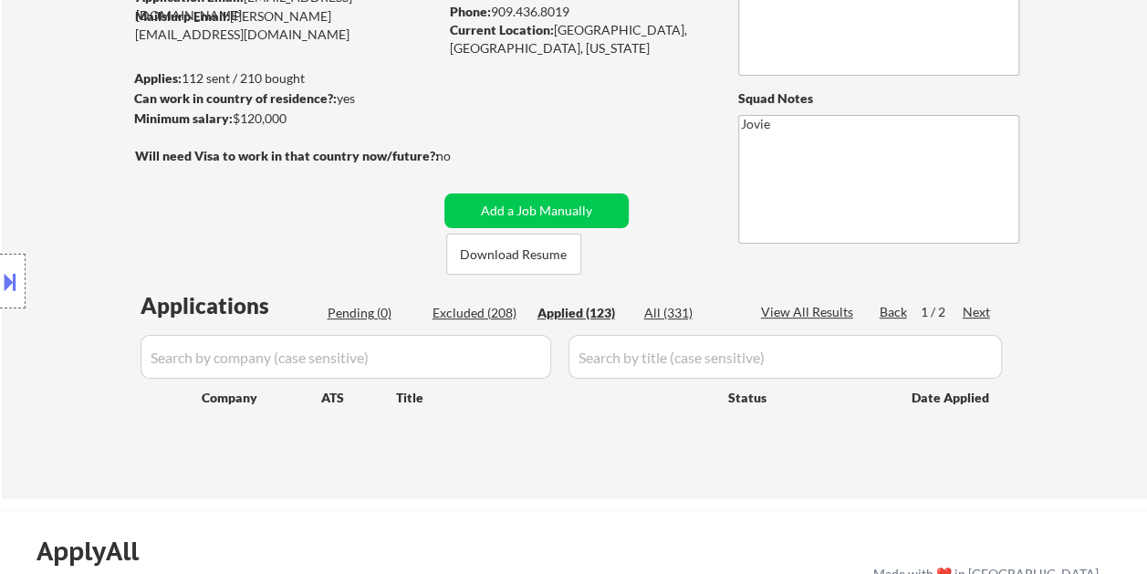
select select ""applied""
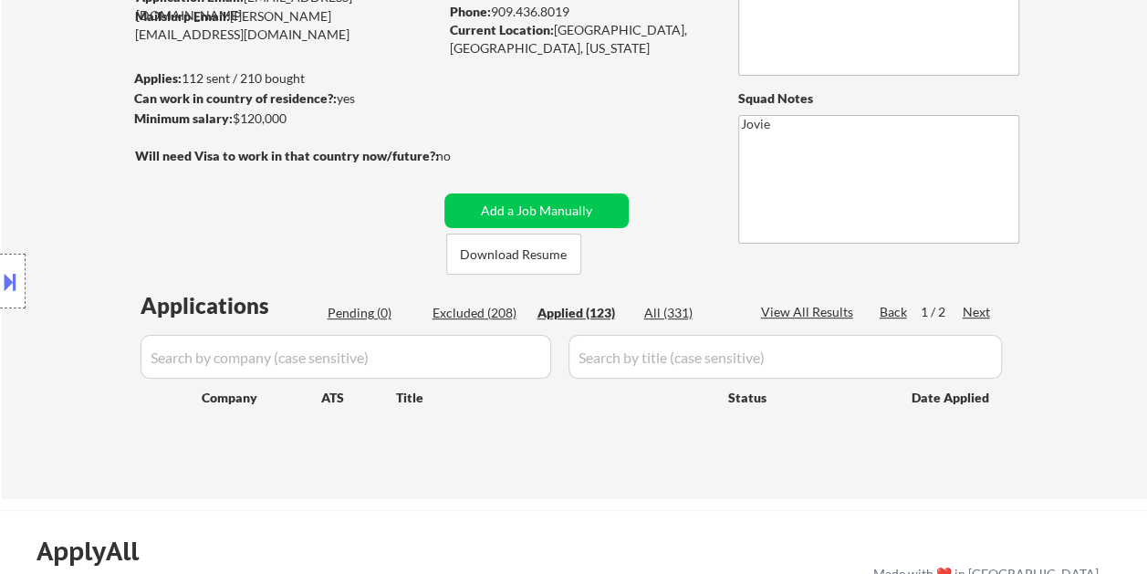
select select ""applied""
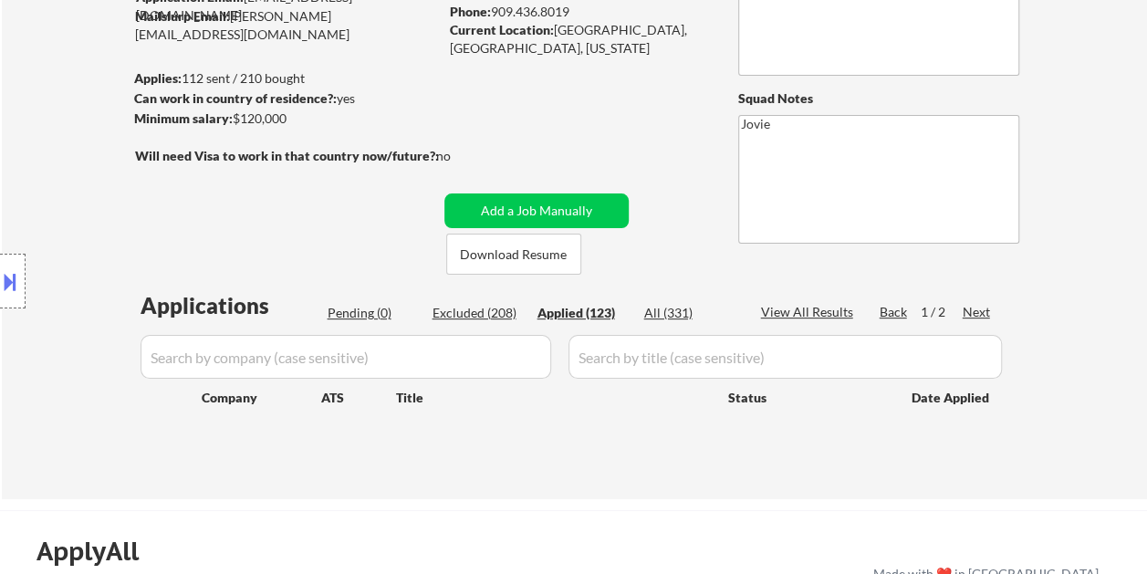
select select ""applied""
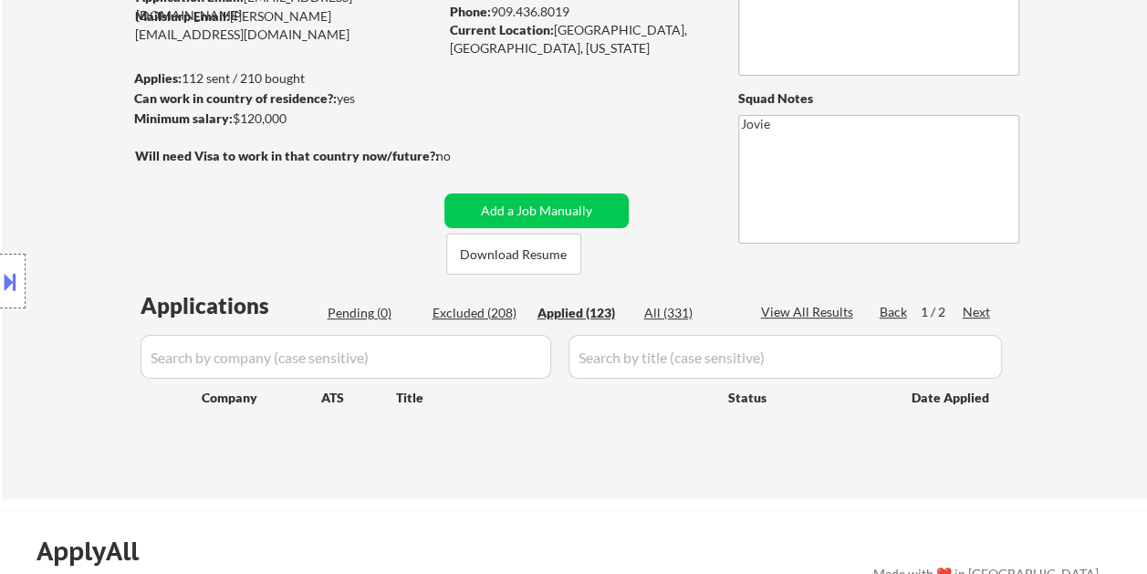
select select ""applied""
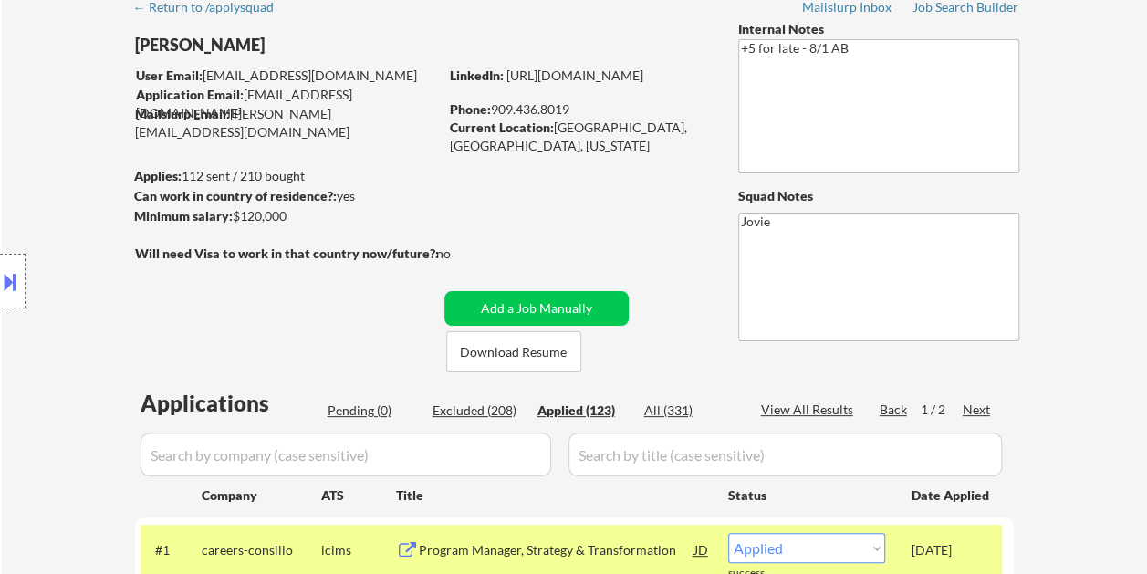
scroll to position [0, 0]
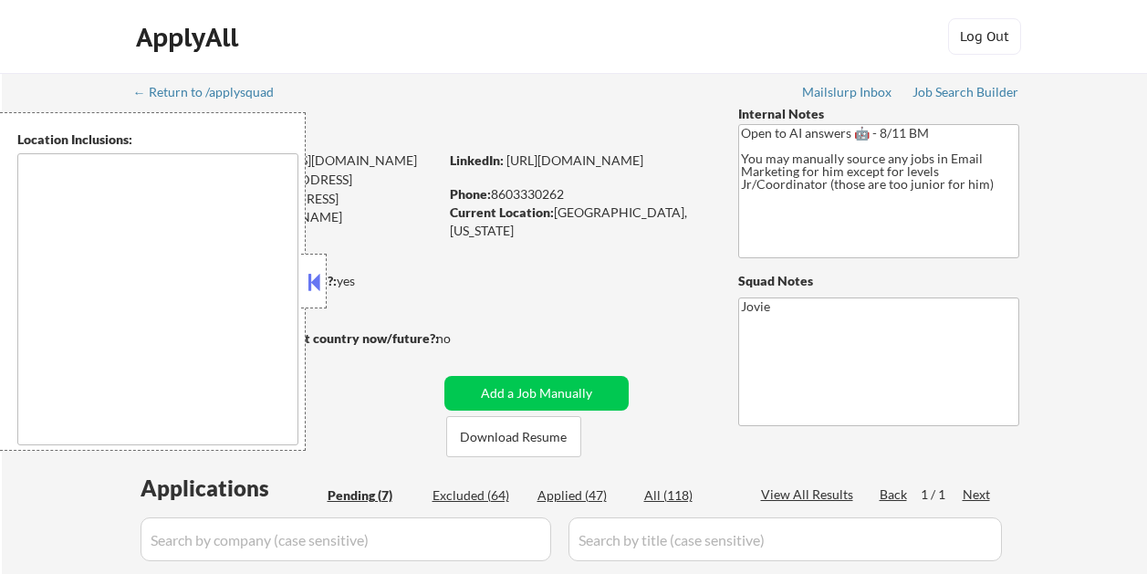
select select ""pending""
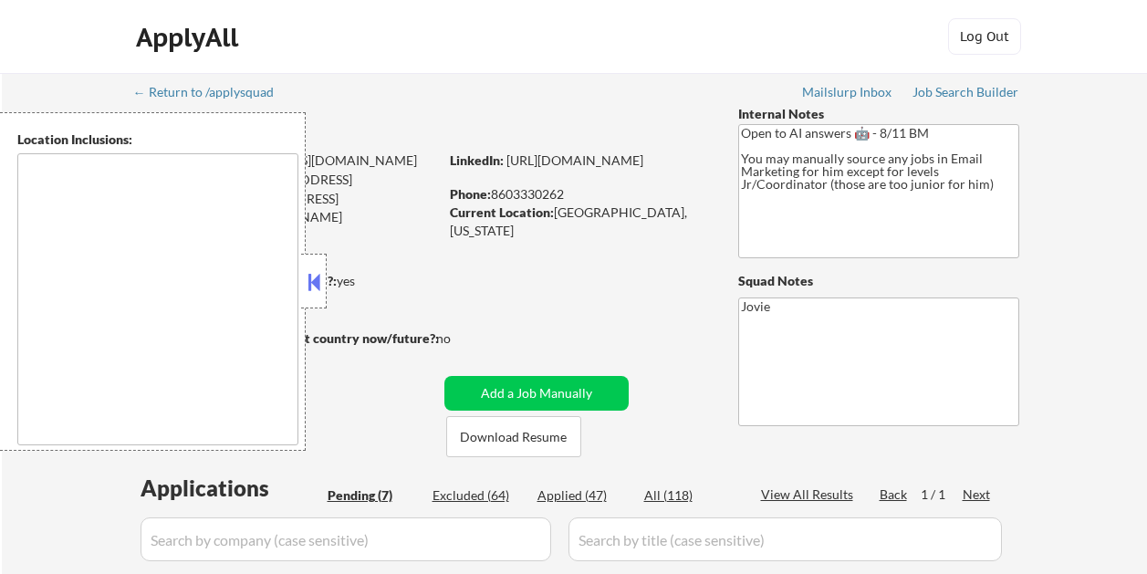
select select ""pending""
click at [314, 283] on button at bounding box center [314, 281] width 20 height 27
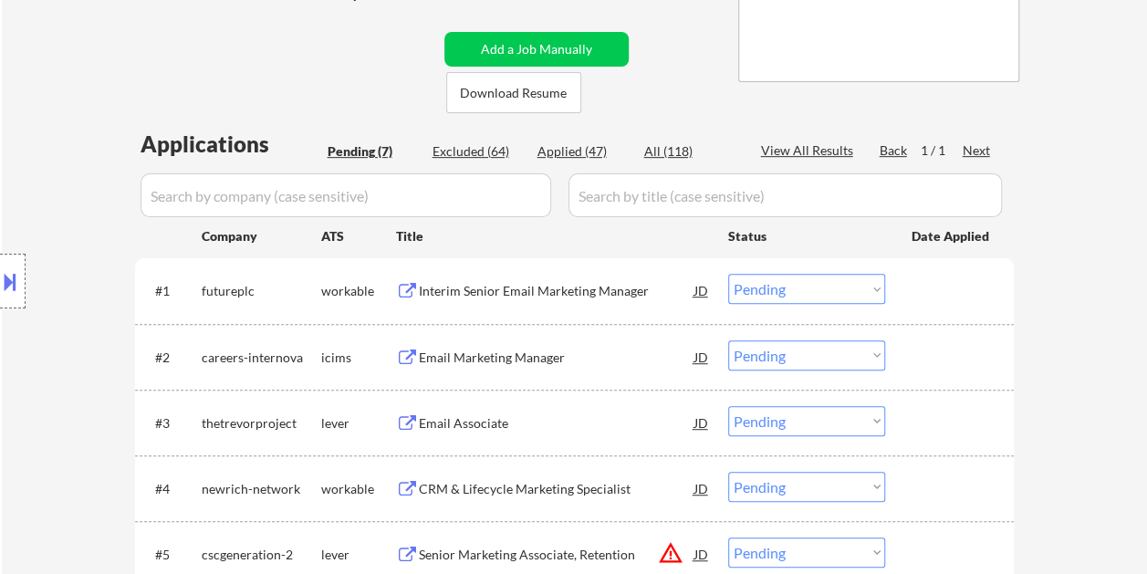
scroll to position [365, 0]
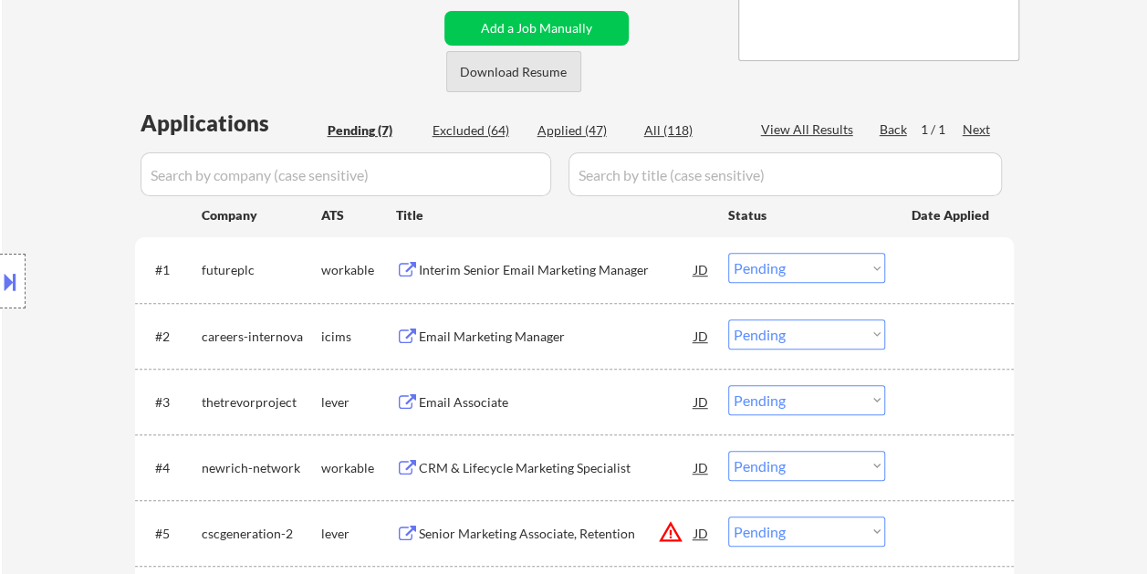
click at [494, 69] on button "Download Resume" at bounding box center [513, 71] width 135 height 41
click at [934, 276] on div at bounding box center [951, 269] width 80 height 33
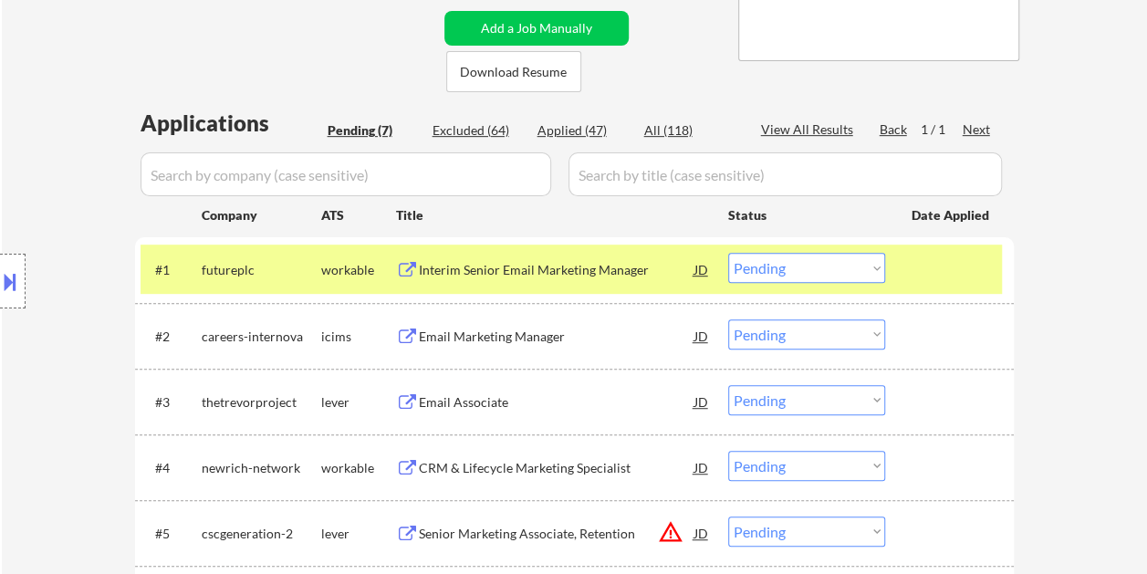
click at [558, 270] on div "Interim Senior Email Marketing Manager" at bounding box center [557, 270] width 276 height 18
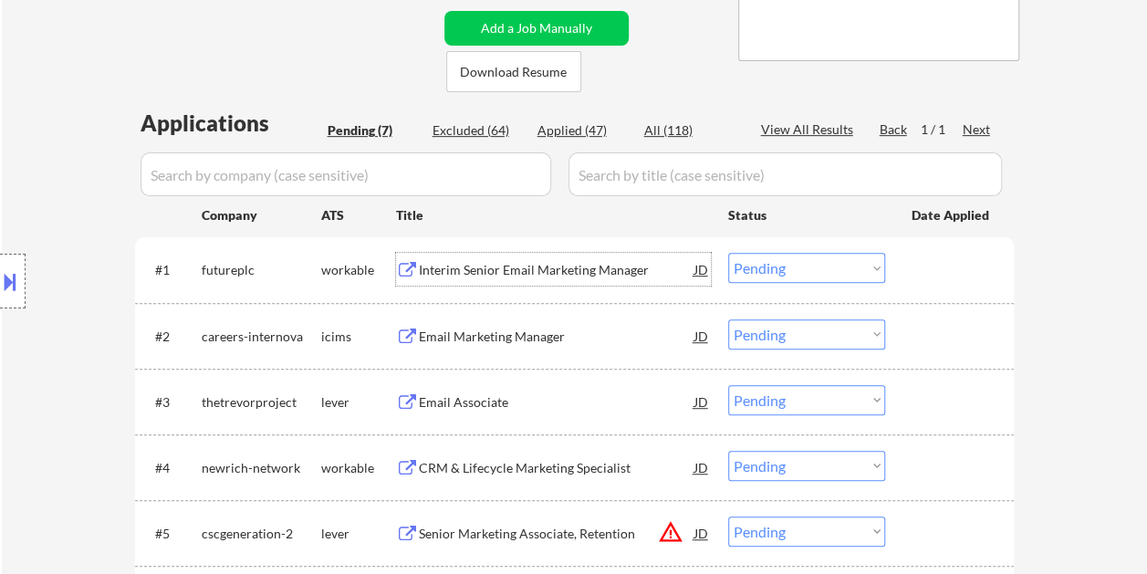
click at [912, 269] on div at bounding box center [951, 269] width 80 height 33
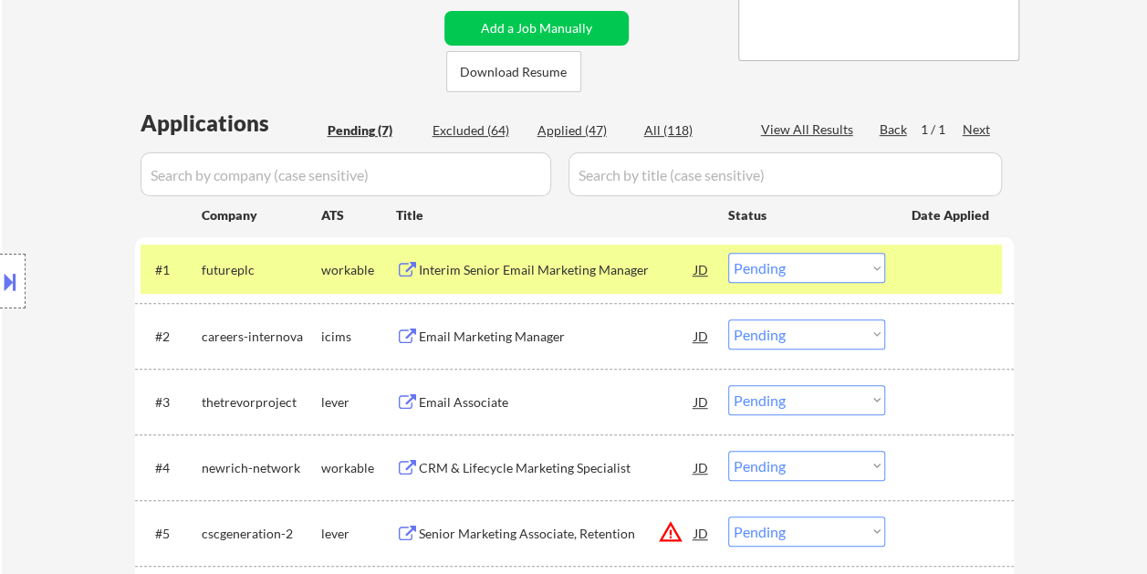
click at [874, 265] on select "Choose an option... Pending Applied Excluded (Questions) Excluded (Expired) Exc…" at bounding box center [806, 268] width 157 height 30
click at [728, 253] on select "Choose an option... Pending Applied Excluded (Questions) Excluded (Expired) Exc…" at bounding box center [806, 268] width 157 height 30
select select ""pending""
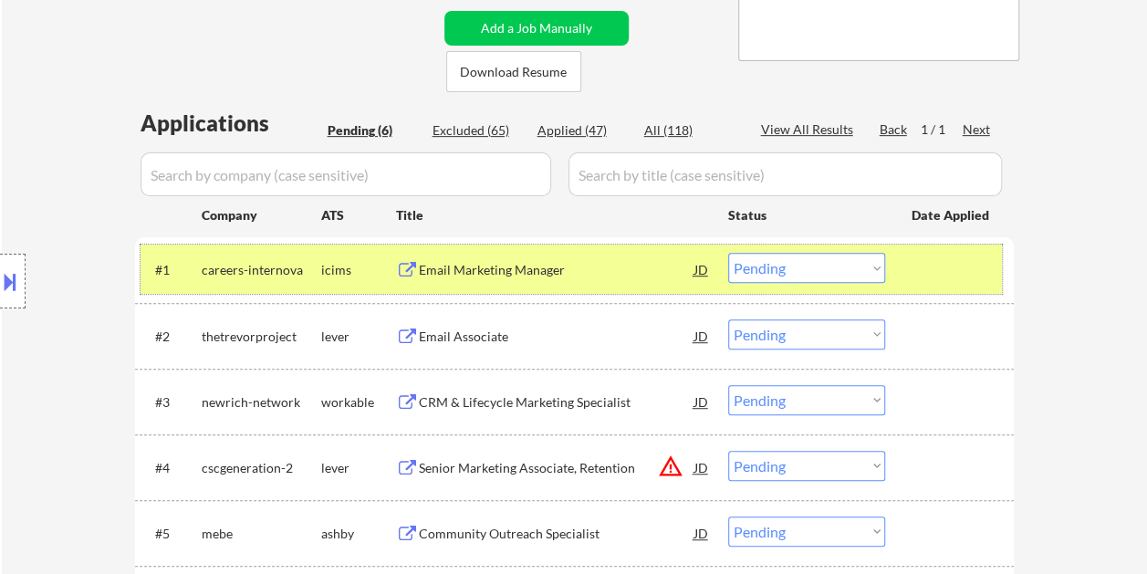
click at [920, 268] on div at bounding box center [951, 269] width 80 height 33
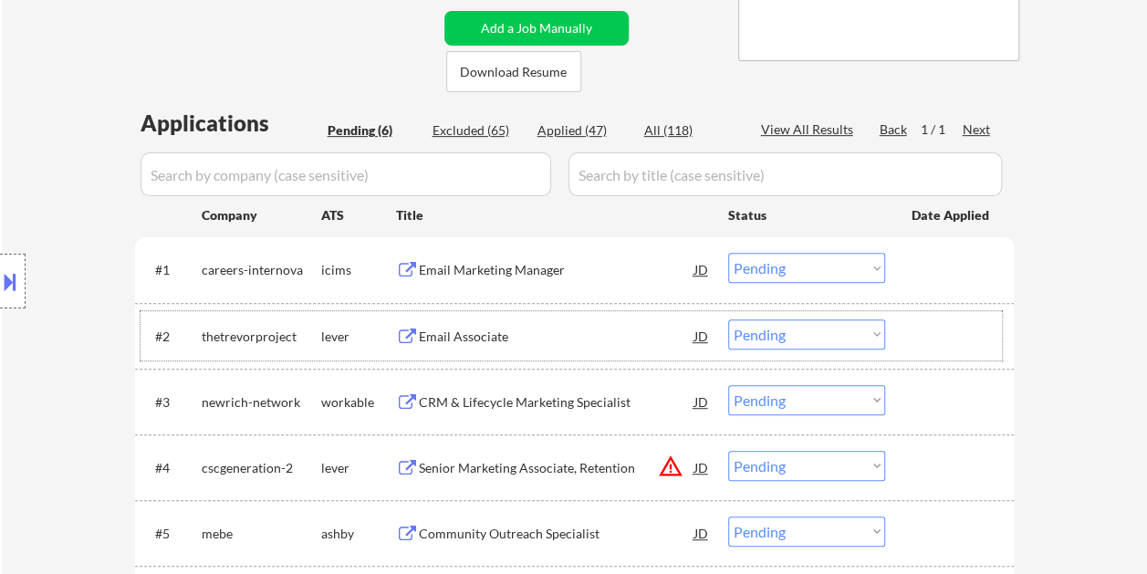
click at [920, 326] on div at bounding box center [951, 335] width 80 height 33
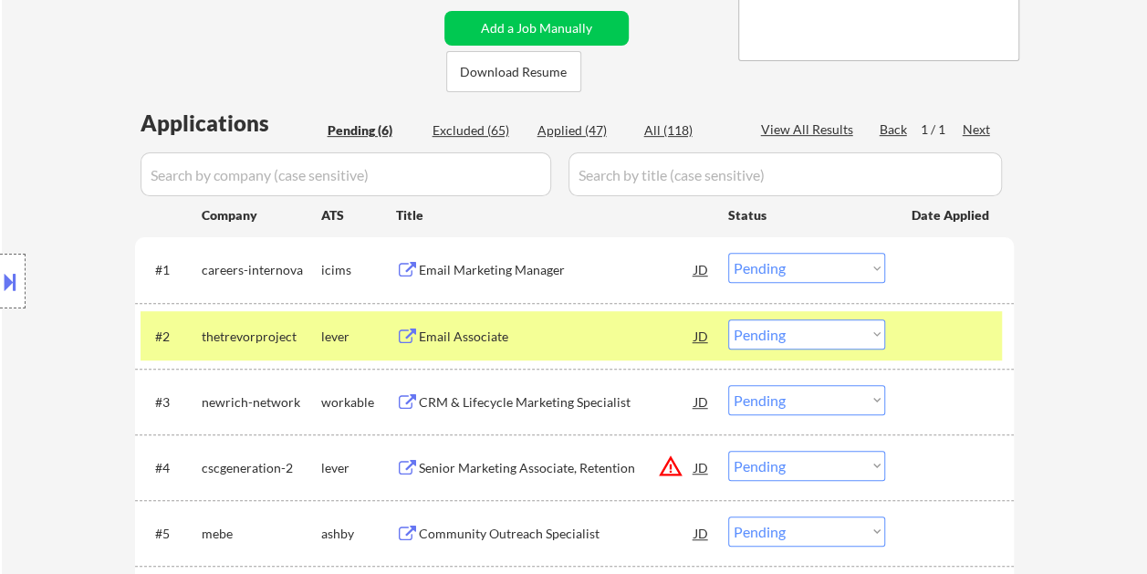
click at [531, 338] on div "Email Associate" at bounding box center [557, 336] width 276 height 18
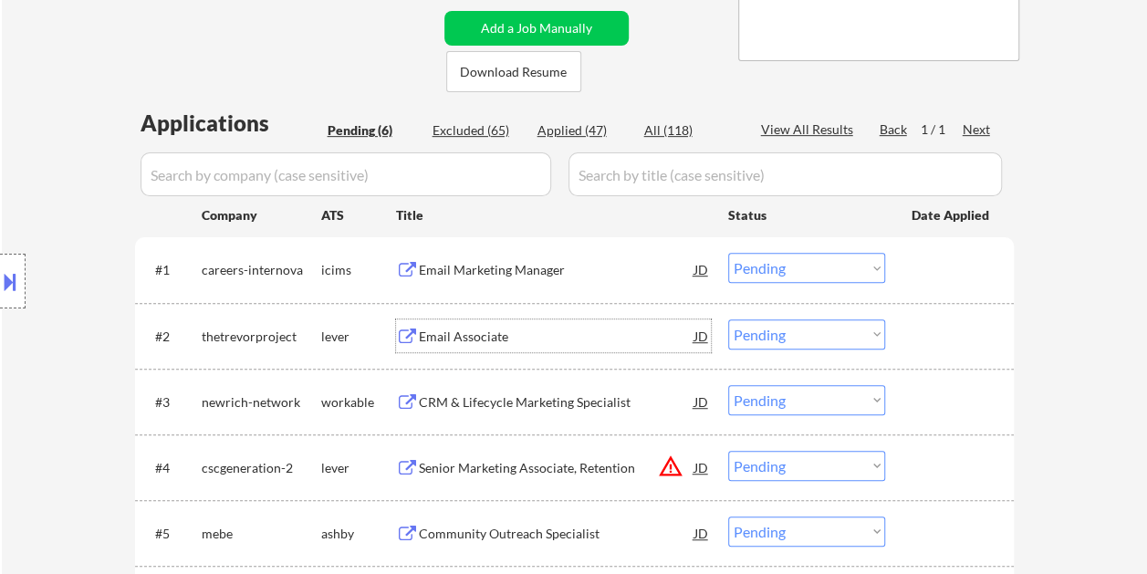
click at [912, 329] on div at bounding box center [951, 335] width 80 height 33
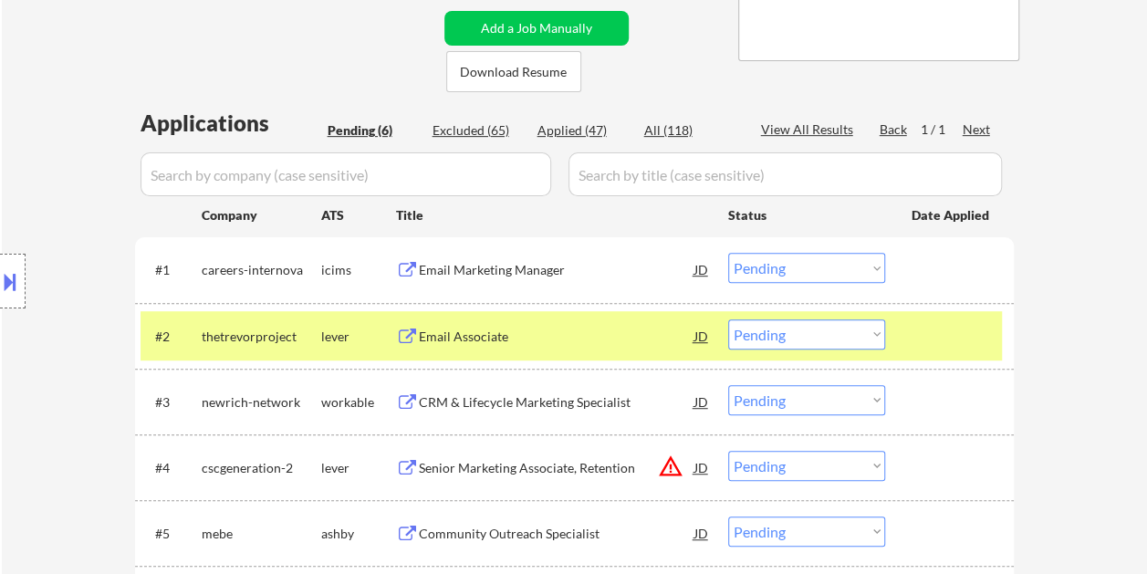
click at [872, 327] on select "Choose an option... Pending Applied Excluded (Questions) Excluded (Expired) Exc…" at bounding box center [806, 334] width 157 height 30
click at [728, 319] on select "Choose an option... Pending Applied Excluded (Questions) Excluded (Expired) Exc…" at bounding box center [806, 334] width 157 height 30
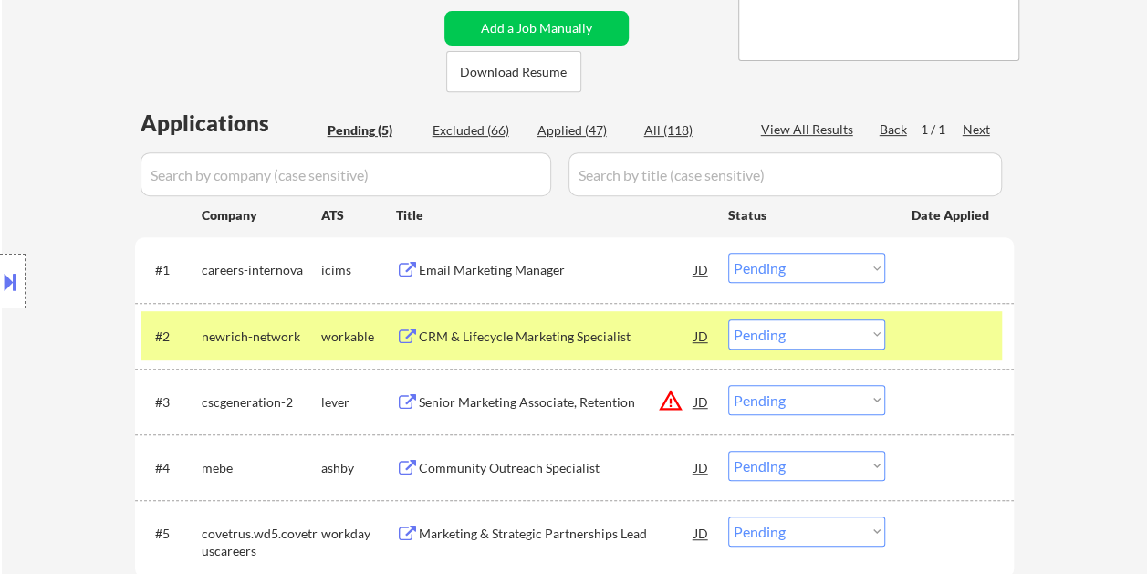
click at [938, 336] on div at bounding box center [951, 335] width 80 height 33
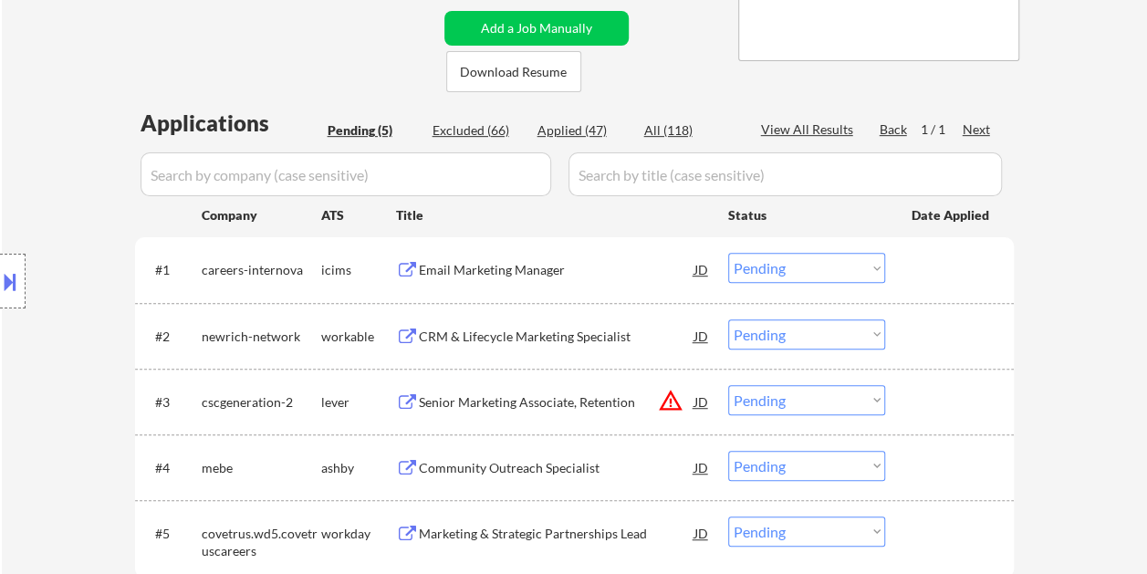
click at [950, 342] on div at bounding box center [951, 335] width 80 height 33
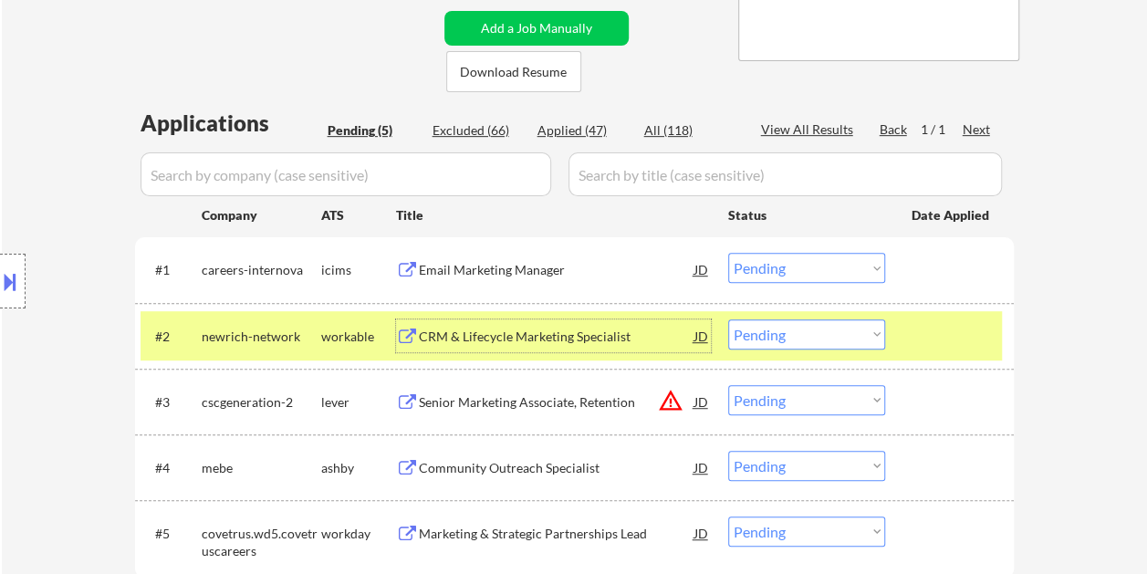
click at [597, 328] on div "CRM & Lifecycle Marketing Specialist" at bounding box center [557, 336] width 276 height 18
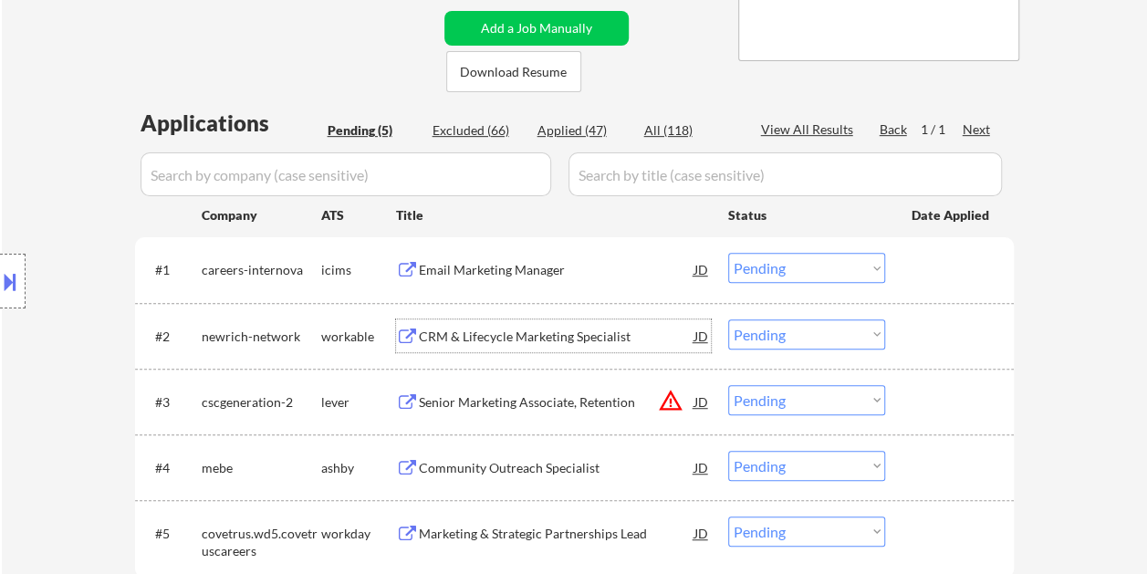
click at [943, 327] on div at bounding box center [951, 335] width 80 height 33
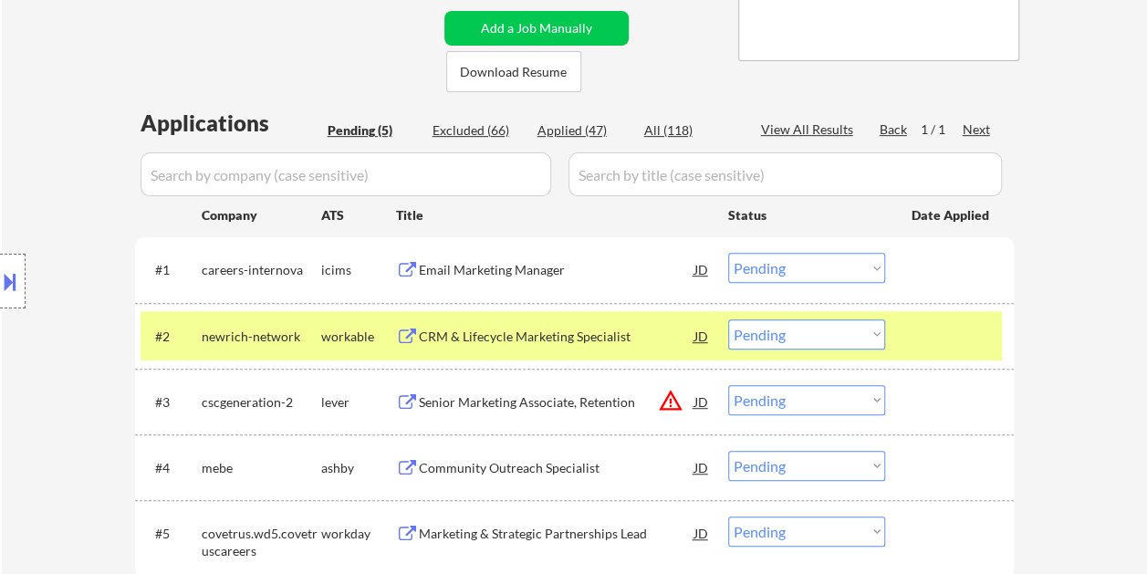
click at [703, 336] on div "JD" at bounding box center [701, 335] width 18 height 33
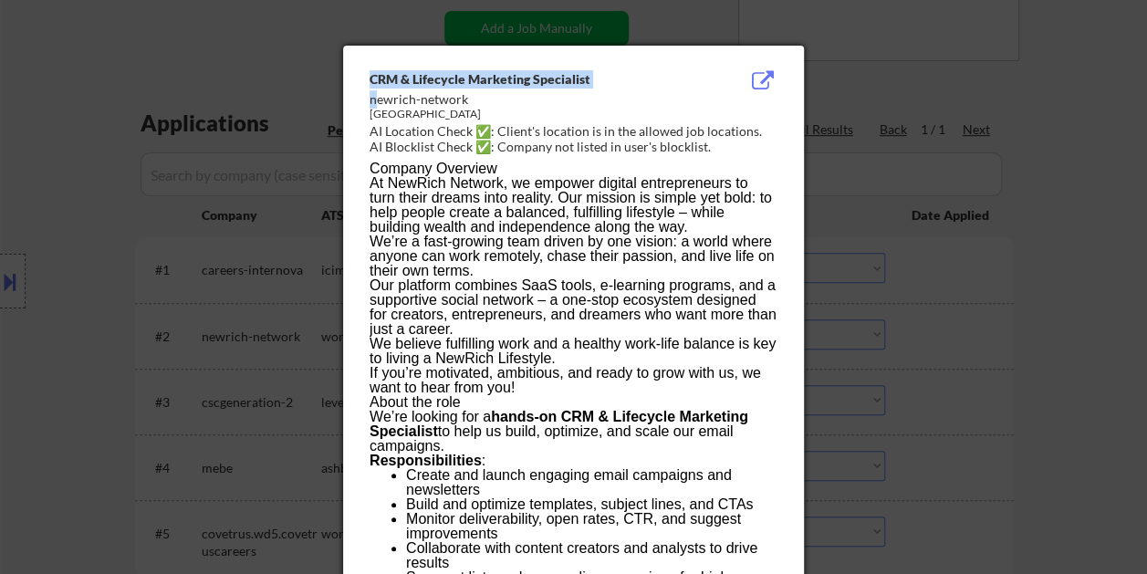
drag, startPoint x: 368, startPoint y: 96, endPoint x: 379, endPoint y: 97, distance: 11.0
click at [379, 97] on div "CRM & Lifecycle Marketing Specialist newrich-network United States AI Location …" at bounding box center [573, 558] width 461 height 1024
click at [374, 99] on div "newrich-network" at bounding box center [527, 99] width 316 height 18
click at [371, 102] on div "newrich-network" at bounding box center [527, 99] width 316 height 18
drag, startPoint x: 369, startPoint y: 100, endPoint x: 464, endPoint y: 99, distance: 95.8
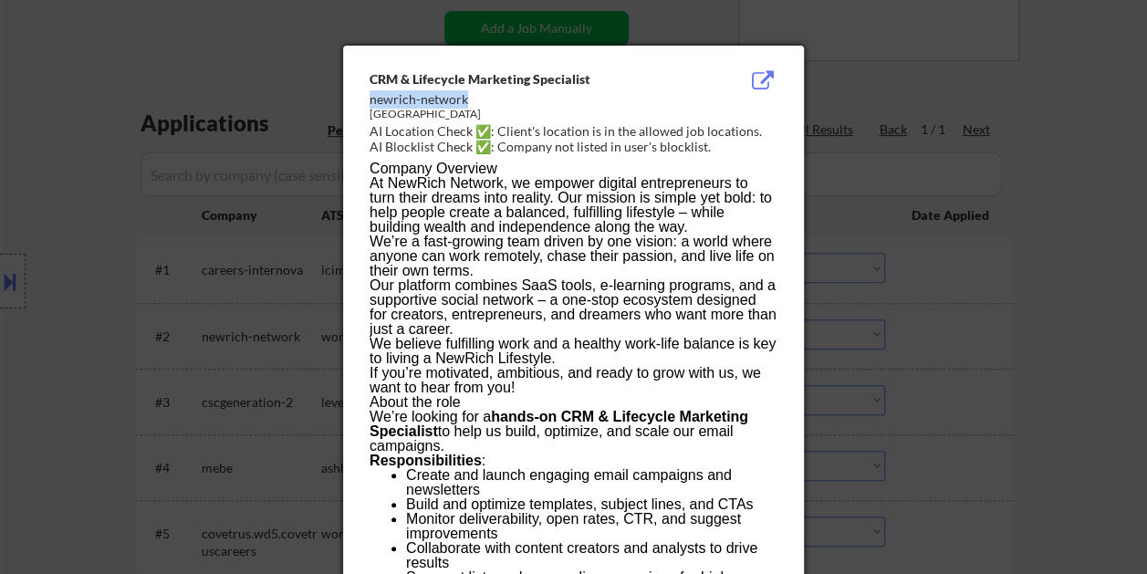
click at [464, 99] on div "newrich-network" at bounding box center [527, 99] width 316 height 18
copy div "newrich-network"
click at [1139, 274] on div at bounding box center [573, 287] width 1147 height 574
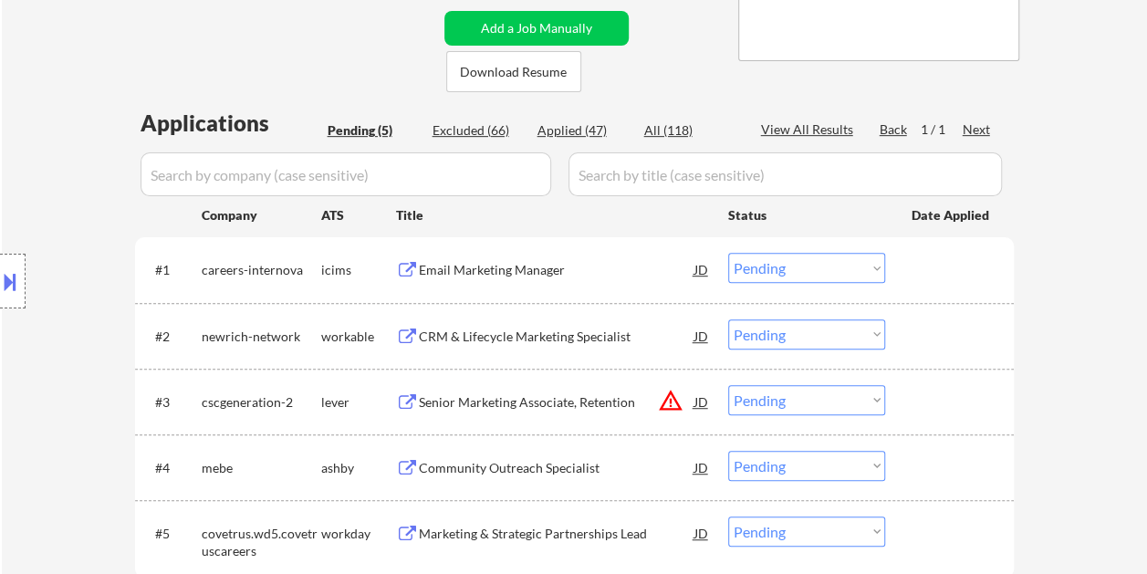
click at [935, 350] on div at bounding box center [951, 335] width 80 height 33
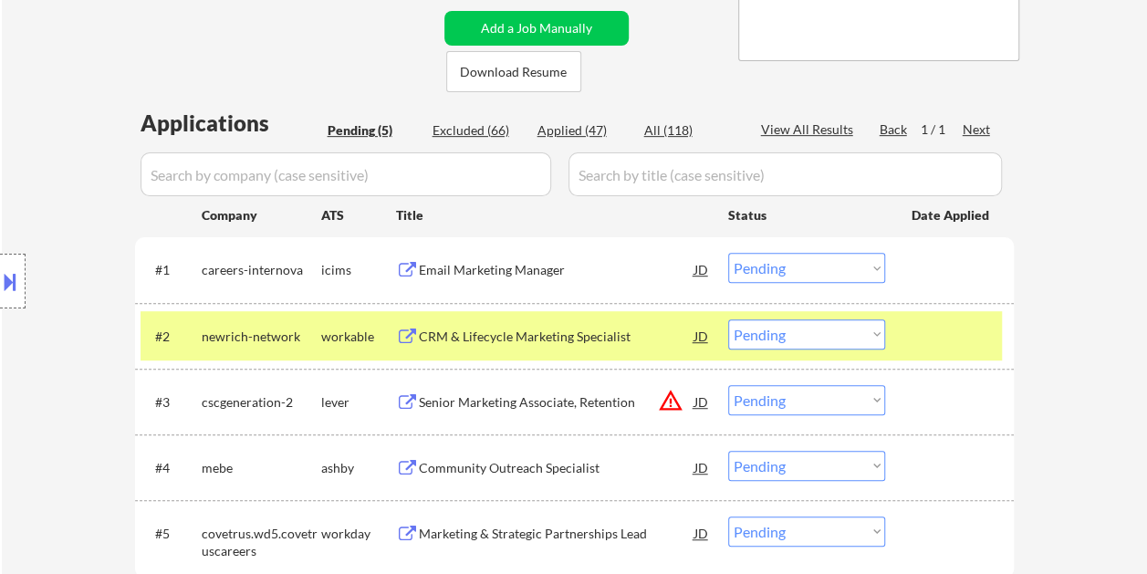
click at [859, 336] on select "Choose an option... Pending Applied Excluded (Questions) Excluded (Expired) Exc…" at bounding box center [806, 334] width 157 height 30
click at [728, 319] on select "Choose an option... Pending Applied Excluded (Questions) Excluded (Expired) Exc…" at bounding box center [806, 334] width 157 height 30
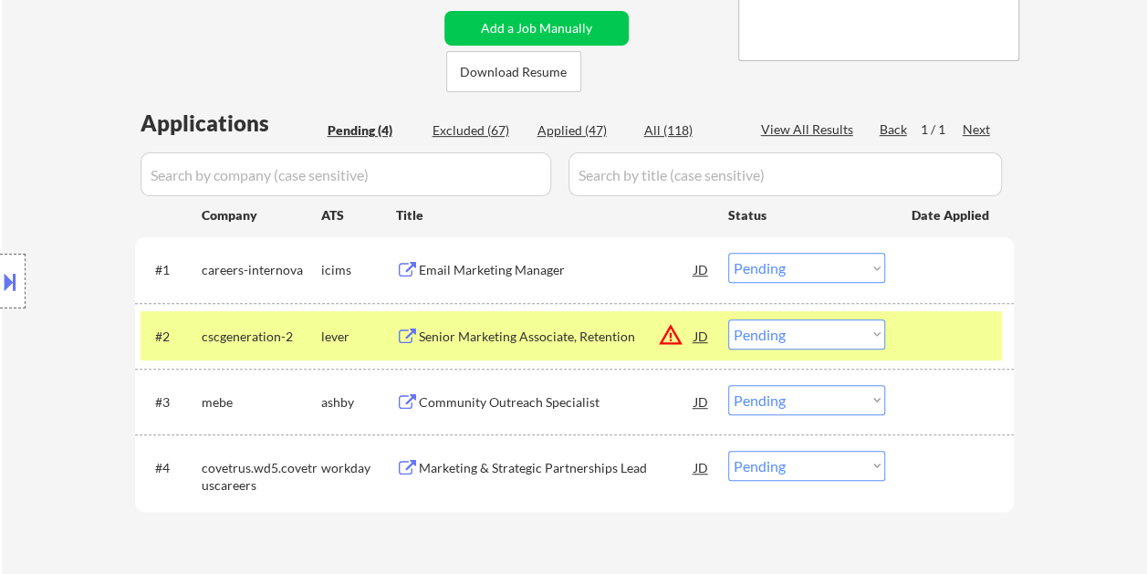
scroll to position [456, 0]
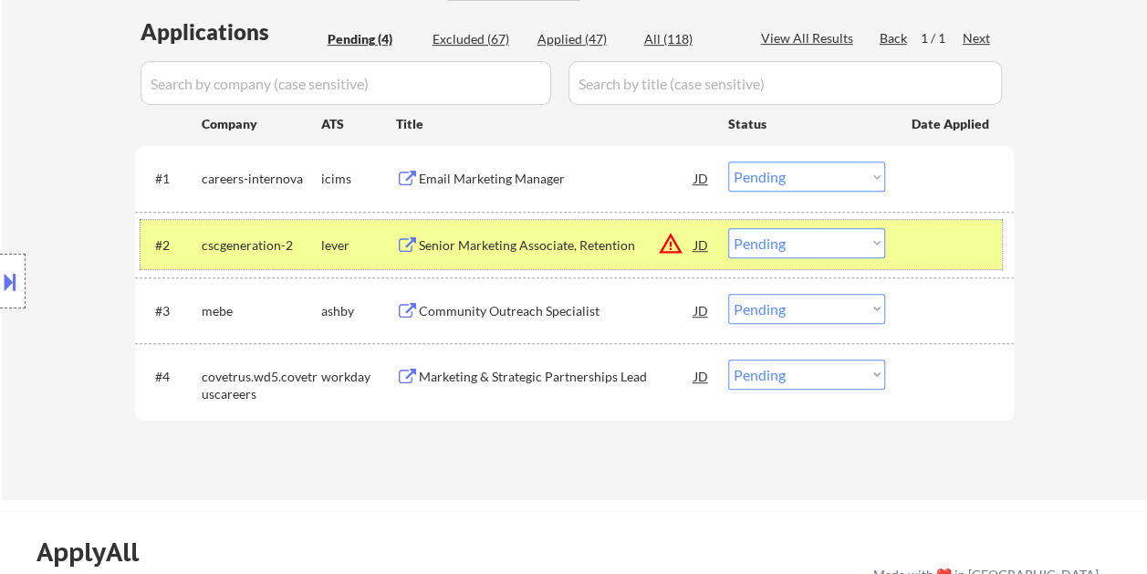
click at [917, 243] on div at bounding box center [951, 244] width 80 height 33
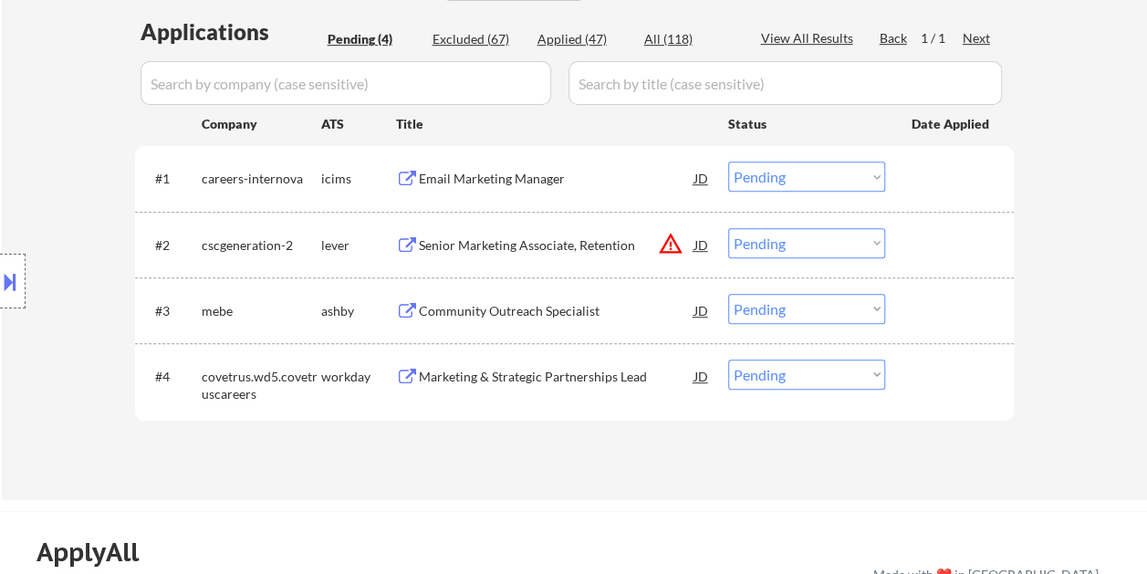
click at [901, 249] on div "#2 cscgeneration-2 lever Senior Marketing Associate, Retention JD warning_amber…" at bounding box center [570, 244] width 861 height 49
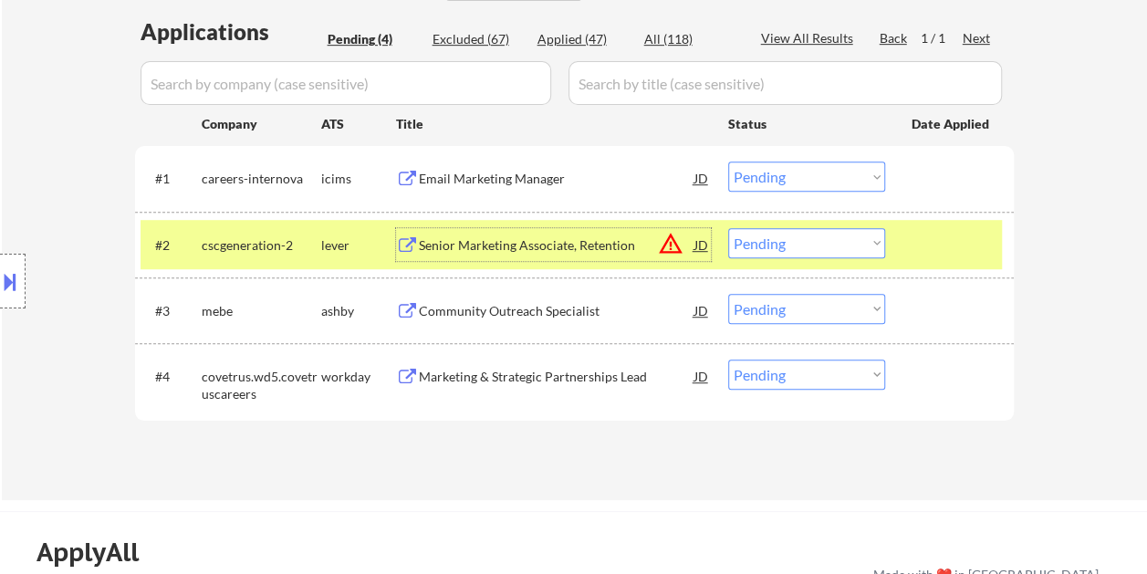
click at [551, 255] on div "Senior Marketing Associate, Retention" at bounding box center [557, 244] width 276 height 33
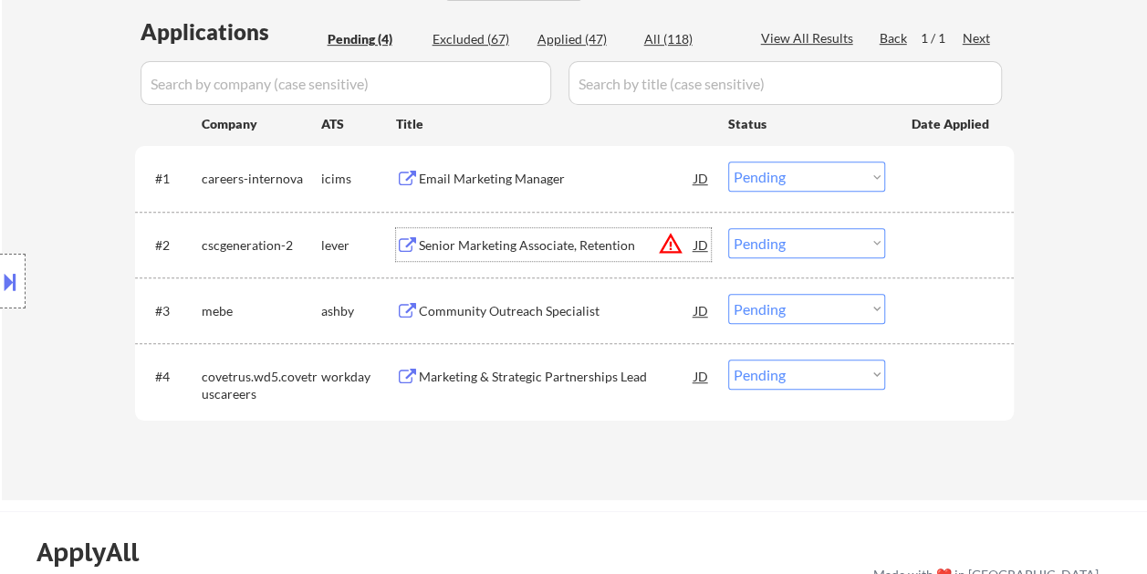
click at [925, 251] on div at bounding box center [951, 244] width 80 height 33
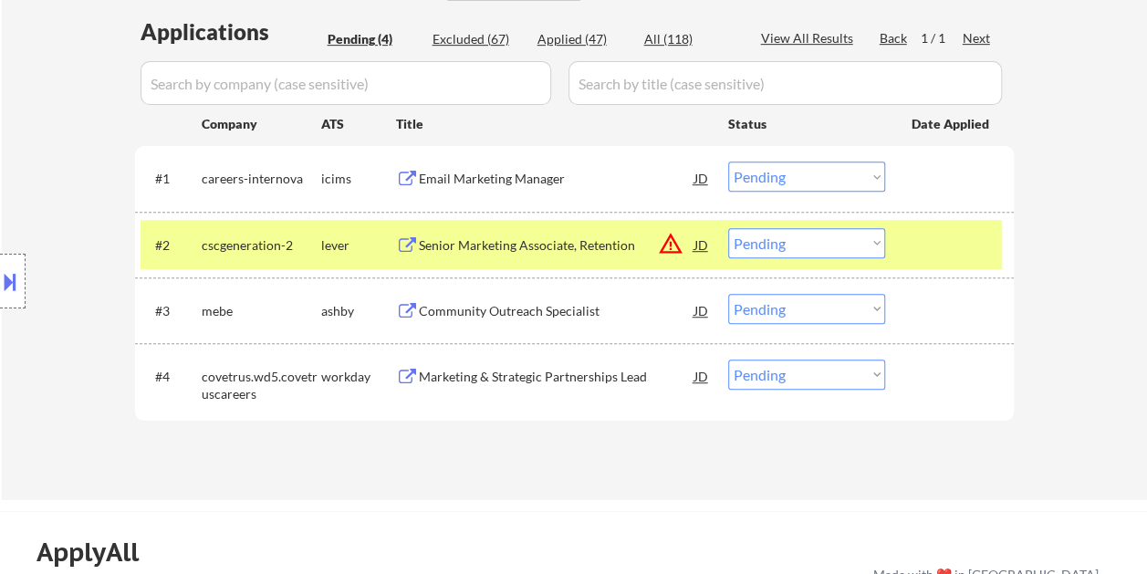
click at [875, 244] on select "Choose an option... Pending Applied Excluded (Questions) Excluded (Expired) Exc…" at bounding box center [806, 243] width 157 height 30
click at [728, 228] on select "Choose an option... Pending Applied Excluded (Questions) Excluded (Expired) Exc…" at bounding box center [806, 243] width 157 height 30
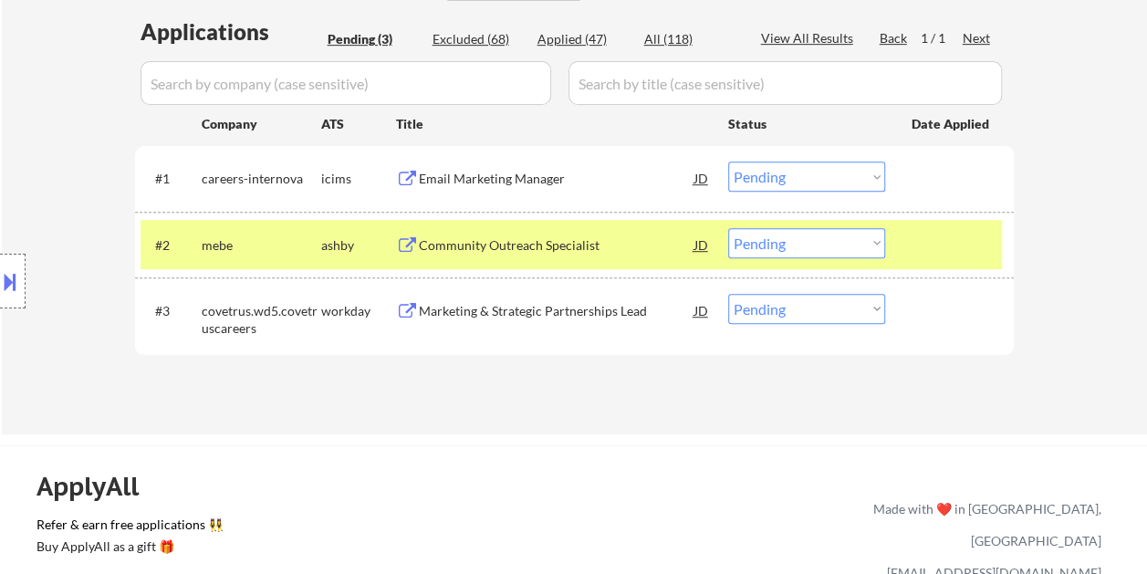
click at [925, 236] on div at bounding box center [951, 244] width 80 height 33
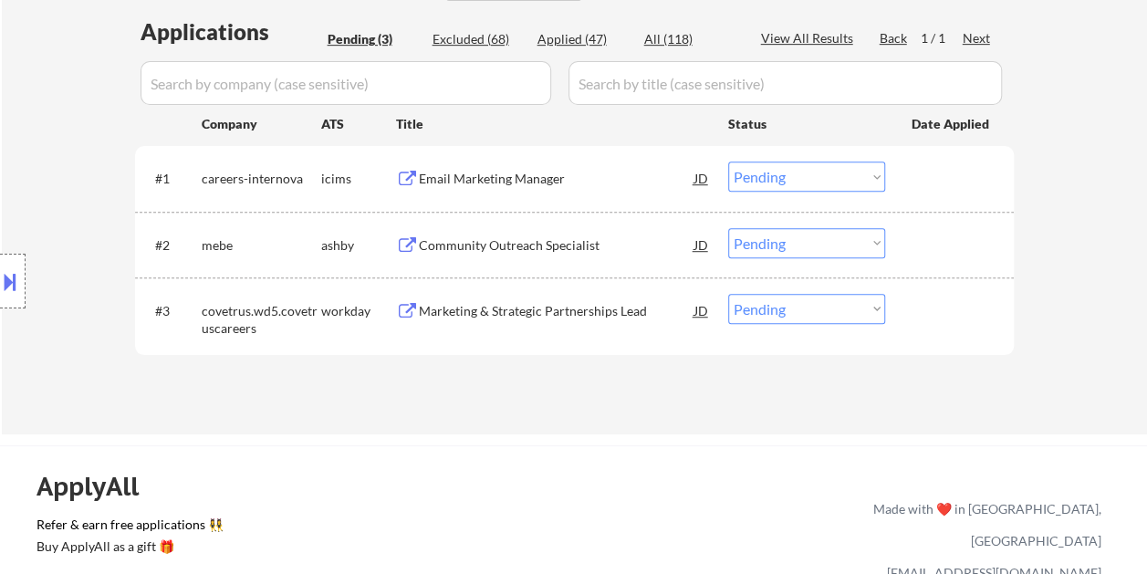
click at [962, 234] on div at bounding box center [951, 244] width 80 height 33
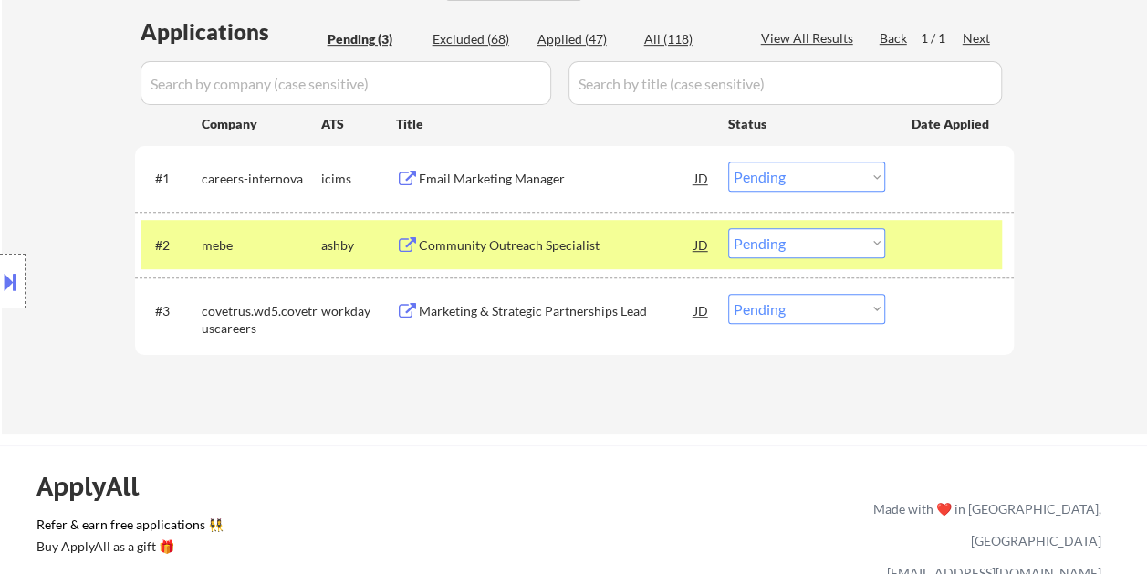
click at [630, 237] on div "Community Outreach Specialist" at bounding box center [557, 245] width 276 height 18
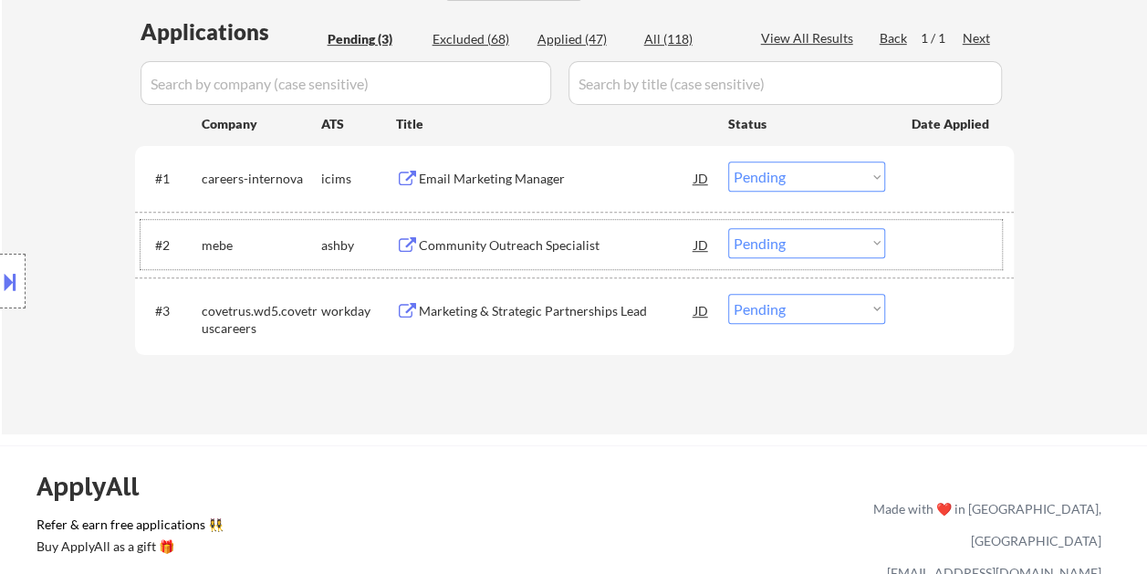
click at [944, 247] on div at bounding box center [951, 244] width 80 height 33
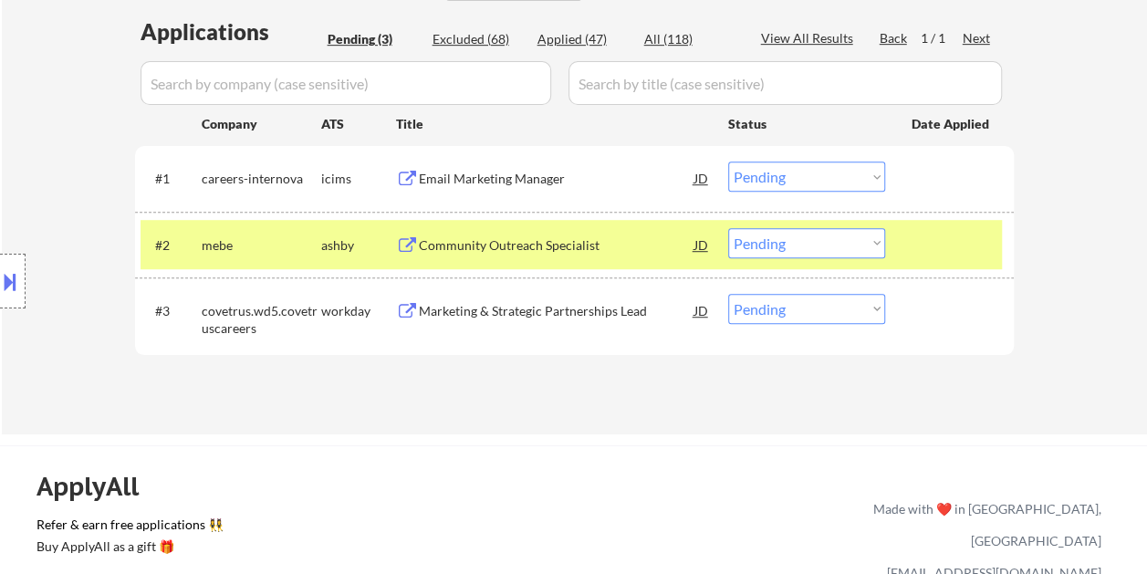
click at [868, 253] on select "Choose an option... Pending Applied Excluded (Questions) Excluded (Expired) Exc…" at bounding box center [806, 243] width 157 height 30
select select ""excluded__salary_""
click at [728, 228] on select "Choose an option... Pending Applied Excluded (Questions) Excluded (Expired) Exc…" at bounding box center [806, 243] width 157 height 30
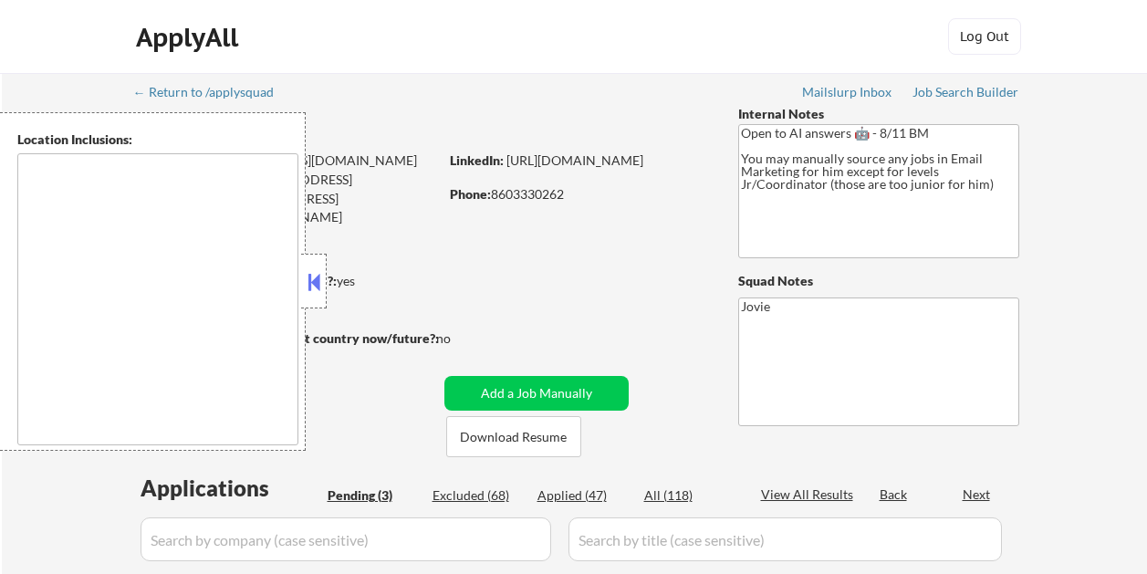
select select ""pending""
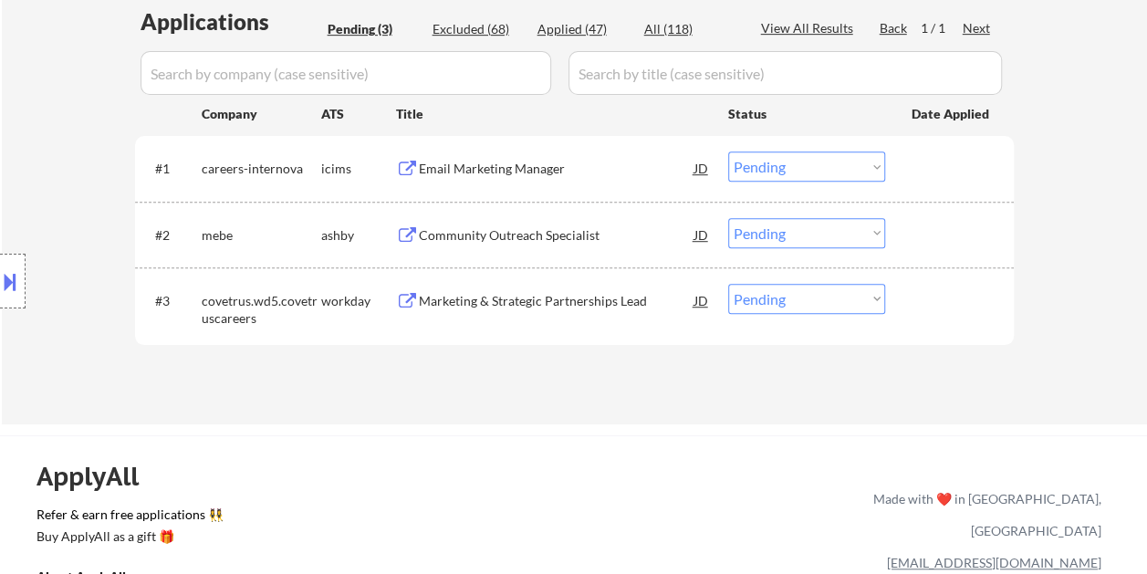
scroll to position [438, 0]
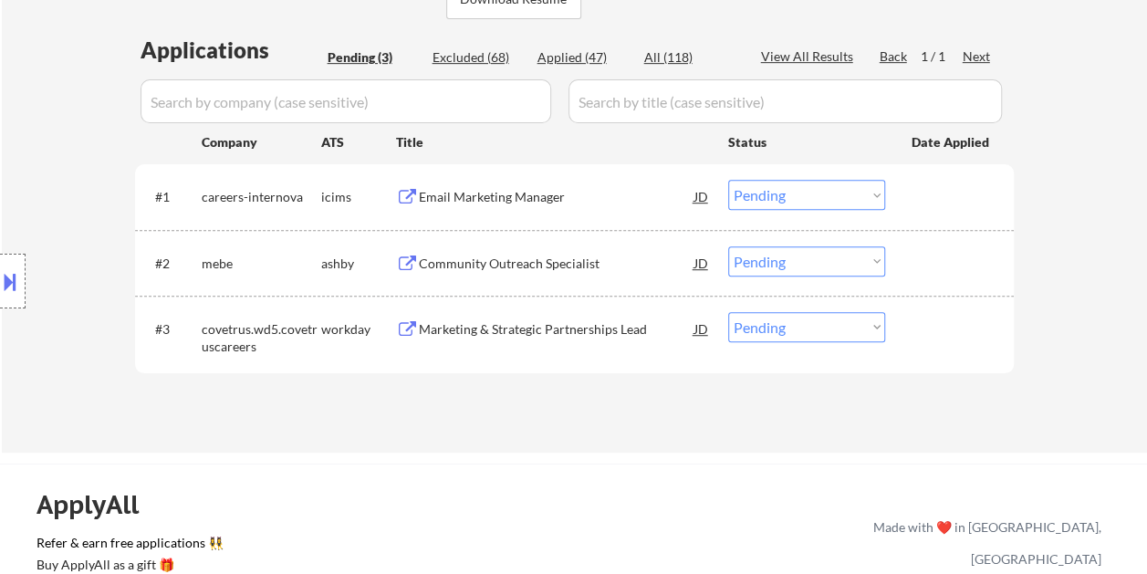
drag, startPoint x: 922, startPoint y: 259, endPoint x: 905, endPoint y: 265, distance: 18.2
click at [923, 258] on div at bounding box center [951, 262] width 80 height 33
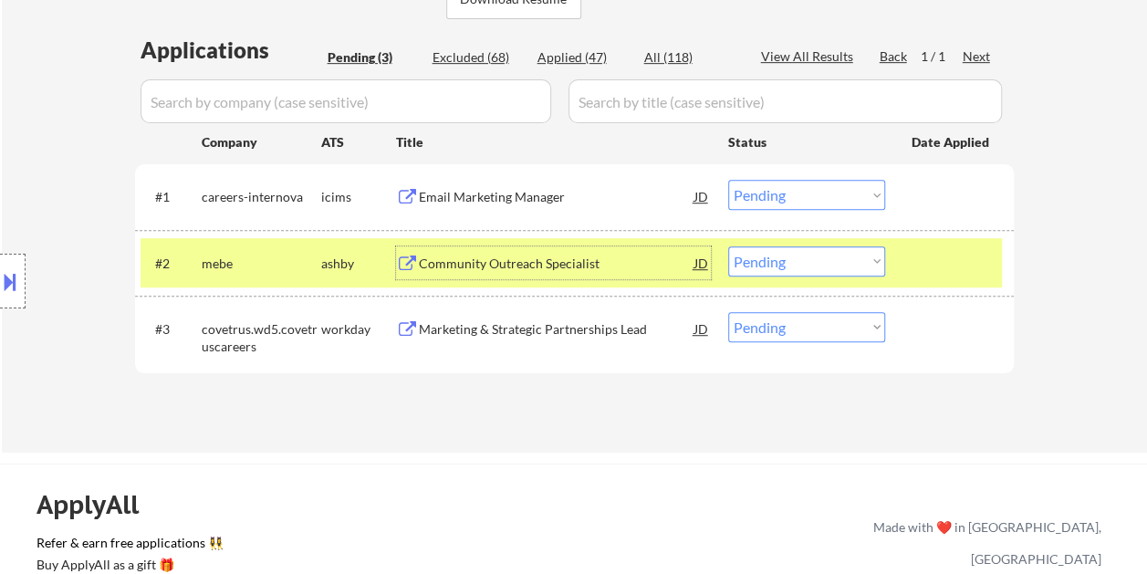
click at [587, 266] on div "Community Outreach Specialist" at bounding box center [557, 264] width 276 height 18
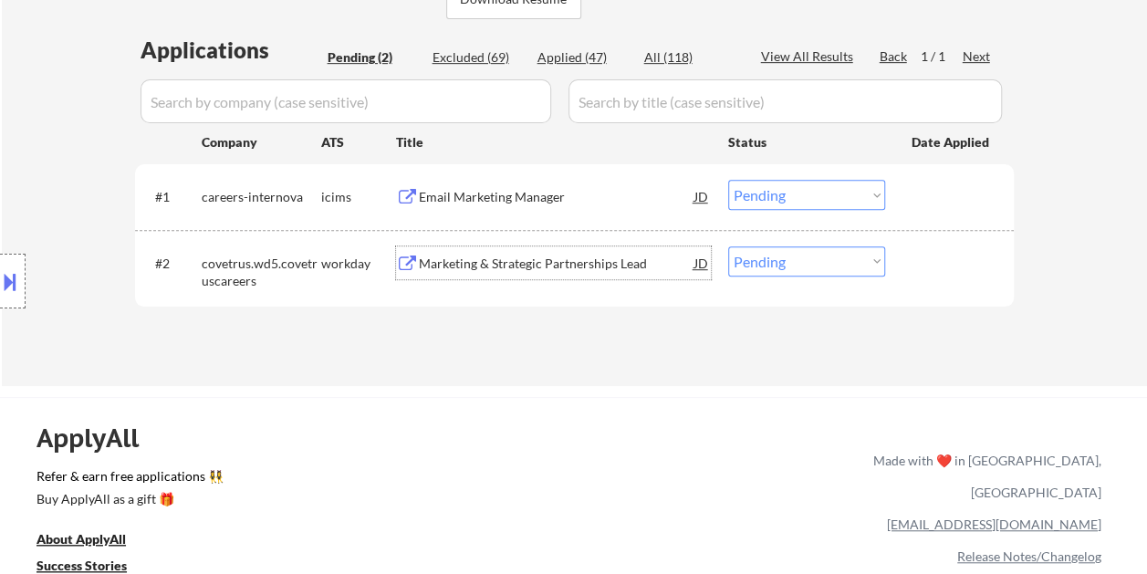
click at [896, 257] on div "#2 covetrus.wd5.covetruscareers workday Marketing & Strategic Partnerships Lead…" at bounding box center [570, 268] width 861 height 60
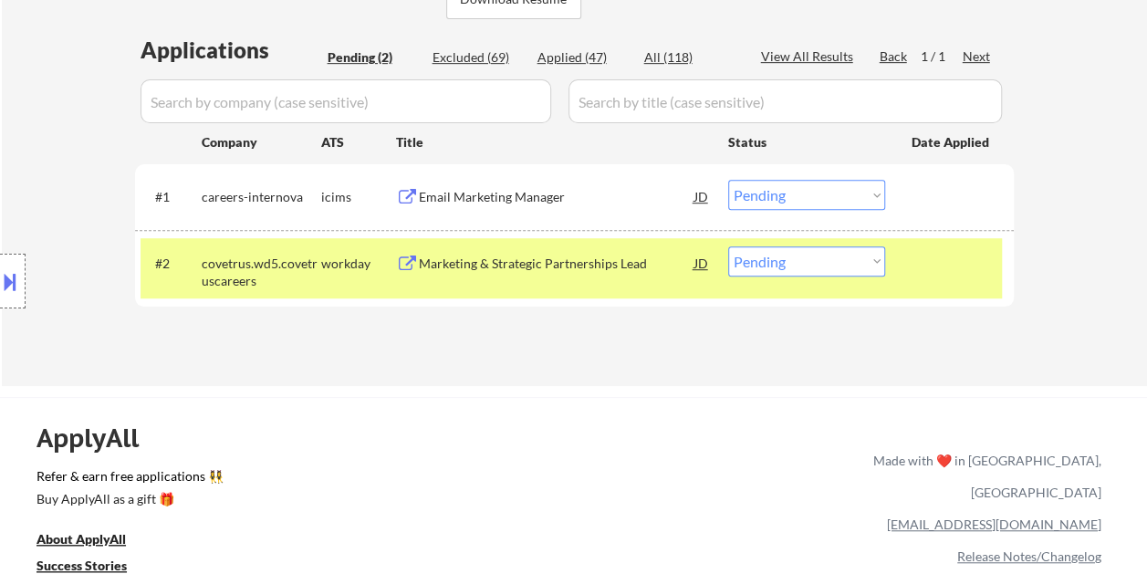
click at [860, 261] on select "Choose an option... Pending Applied Excluded (Questions) Excluded (Expired) Exc…" at bounding box center [806, 261] width 157 height 30
select select ""excluded__salary_""
click at [728, 246] on select "Choose an option... Pending Applied Excluded (Questions) Excluded (Expired) Exc…" at bounding box center [806, 261] width 157 height 30
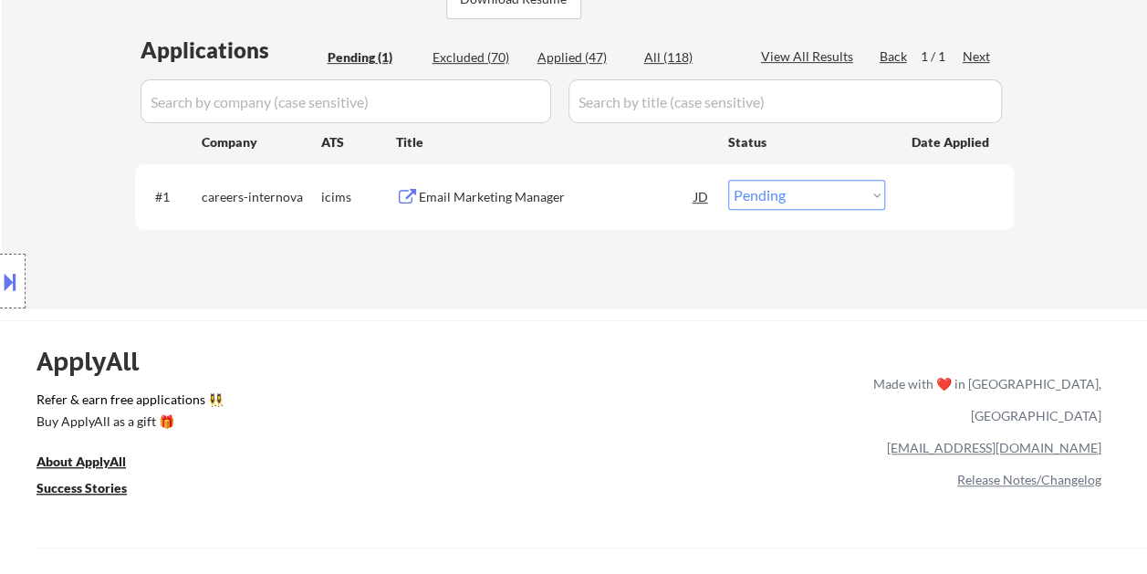
click at [921, 204] on div at bounding box center [951, 196] width 80 height 33
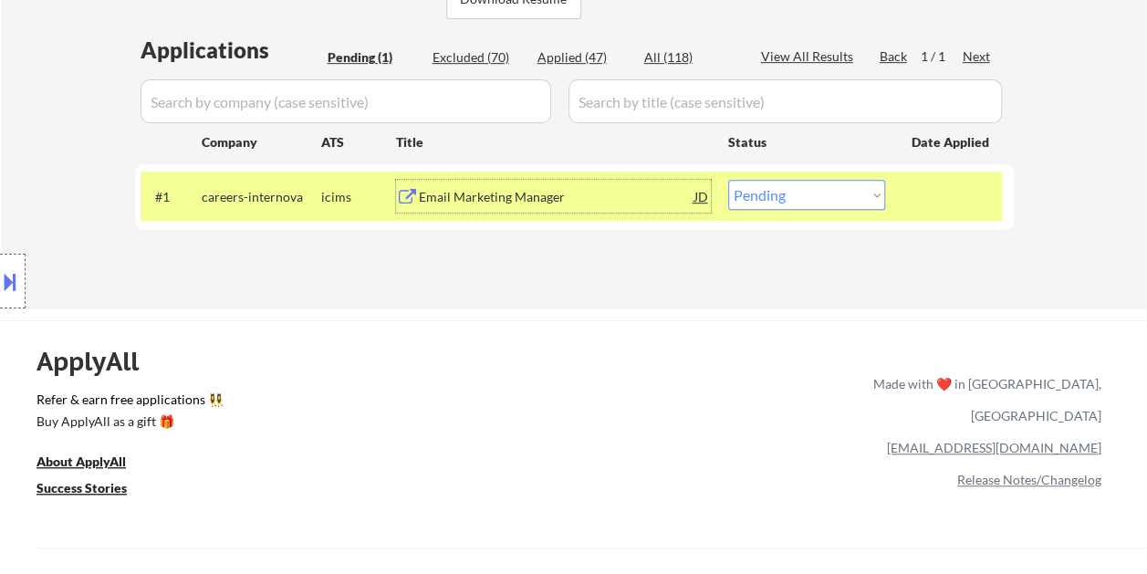
click at [552, 188] on div "Email Marketing Manager" at bounding box center [557, 197] width 276 height 18
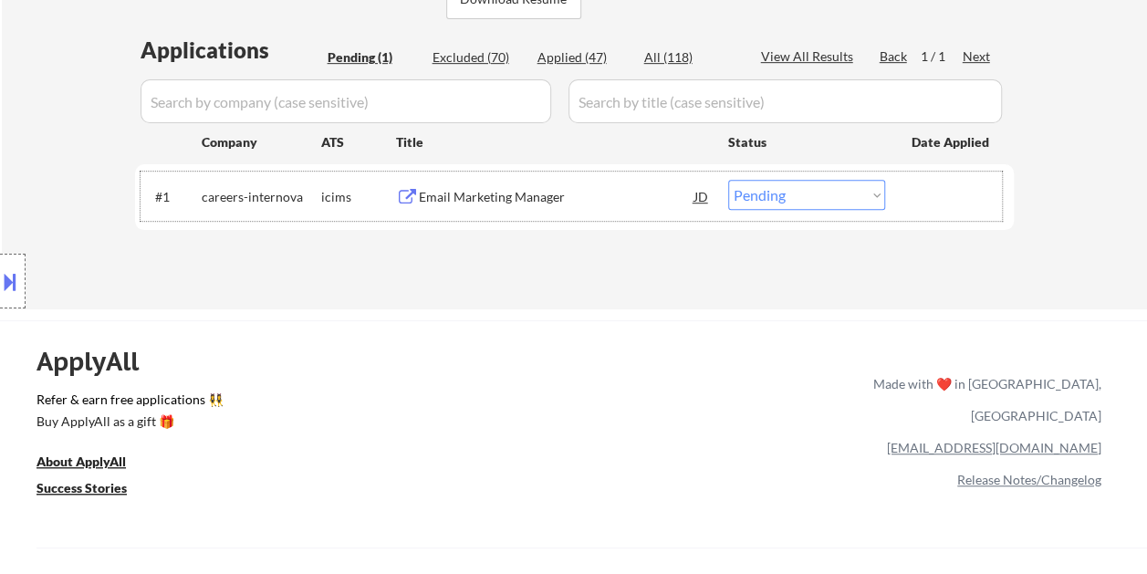
click at [925, 195] on div at bounding box center [951, 196] width 80 height 33
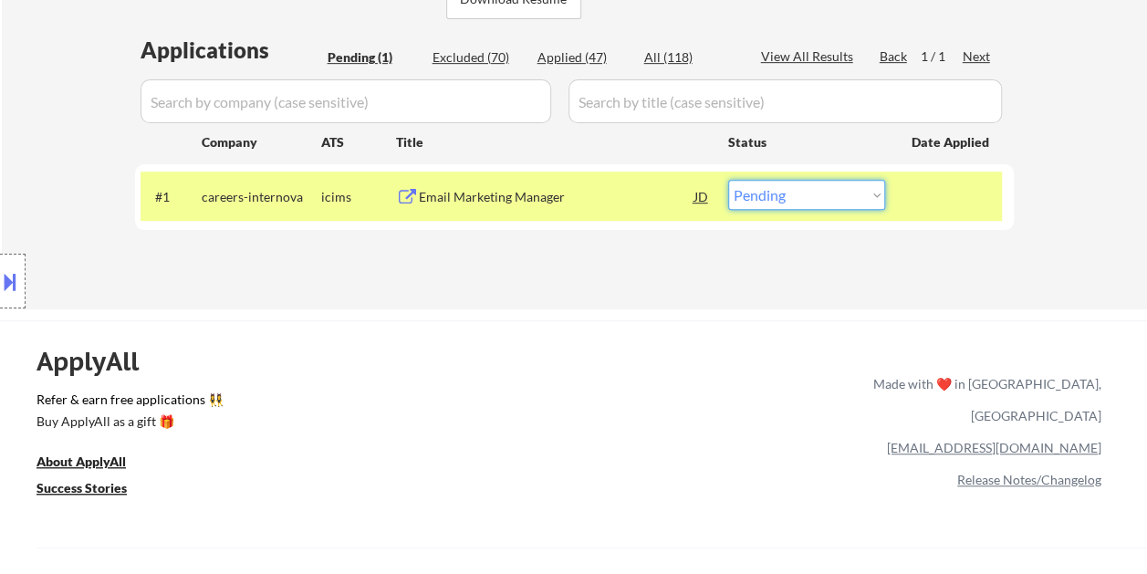
click at [874, 201] on select "Choose an option... Pending Applied Excluded (Questions) Excluded (Expired) Exc…" at bounding box center [806, 195] width 157 height 30
click at [728, 180] on select "Choose an option... Pending Applied Excluded (Questions) Excluded (Expired) Exc…" at bounding box center [806, 195] width 157 height 30
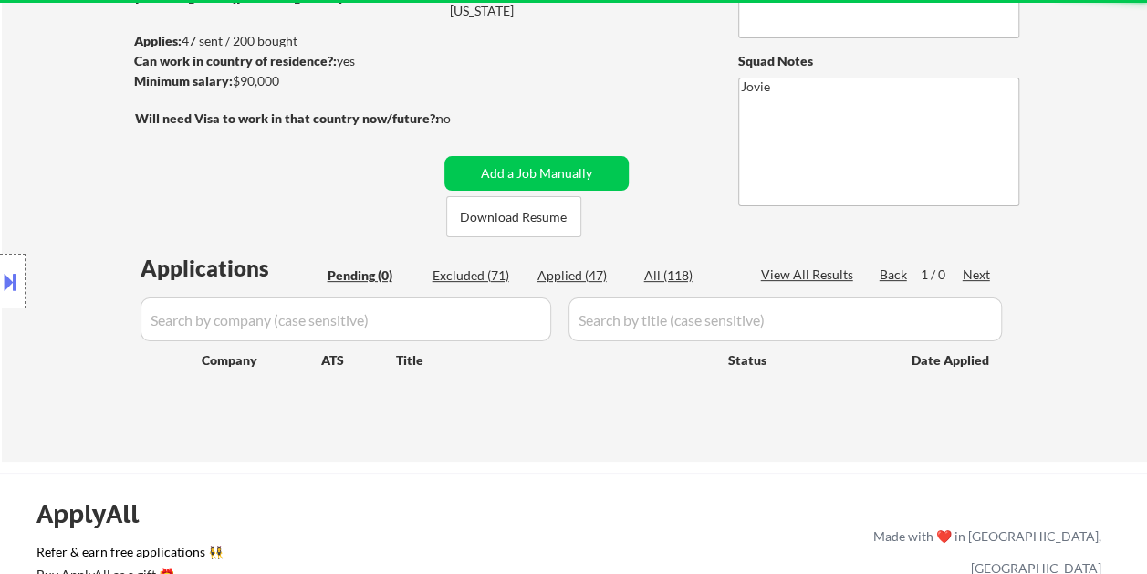
scroll to position [164, 0]
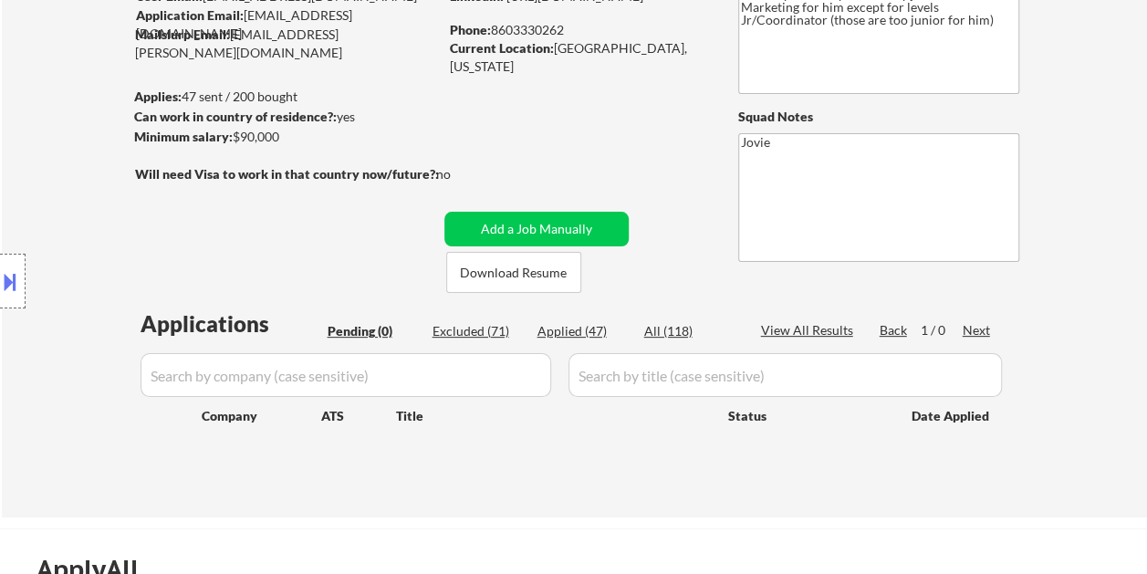
click at [553, 332] on div "Applied (47)" at bounding box center [582, 331] width 91 height 18
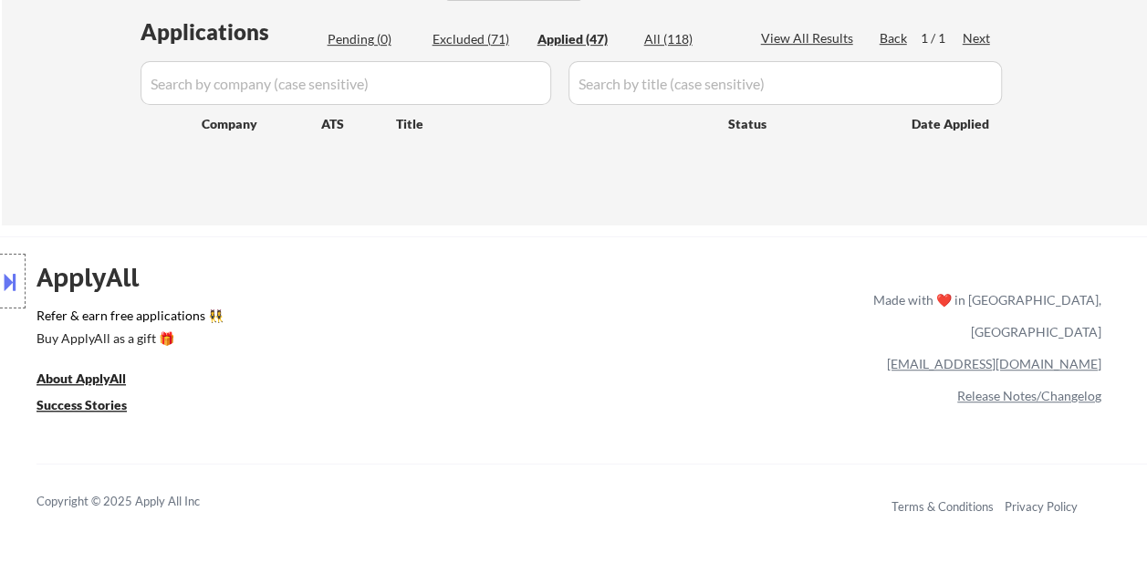
scroll to position [365, 0]
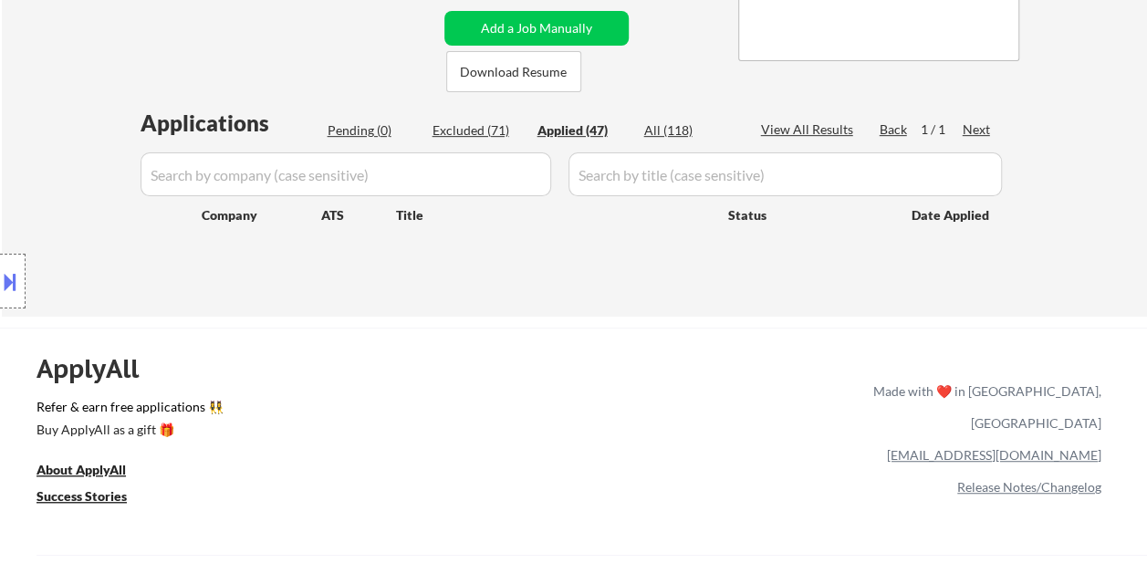
select select ""applied""
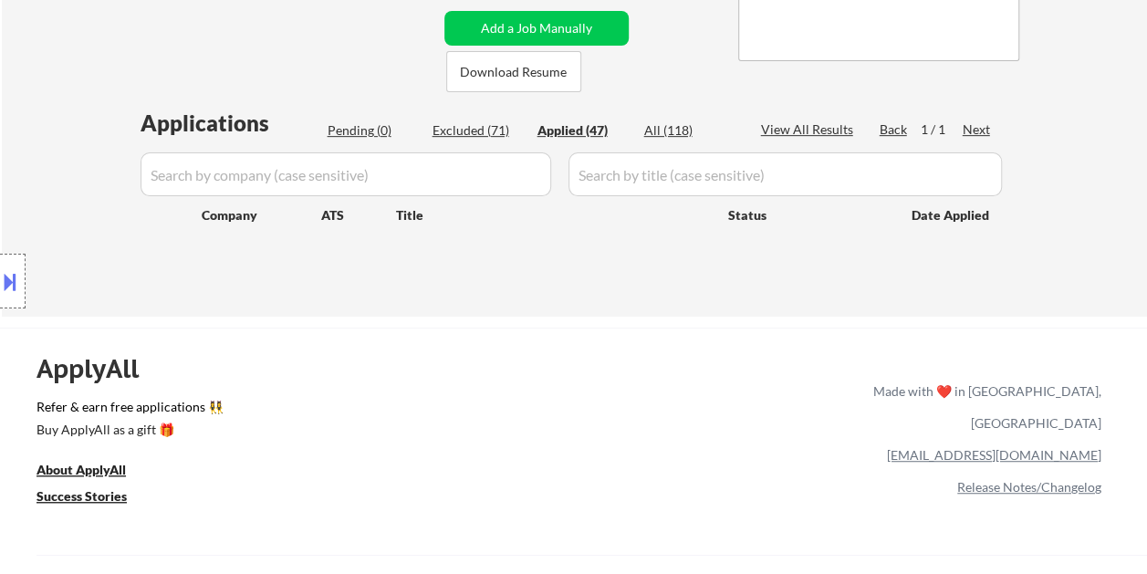
select select ""applied""
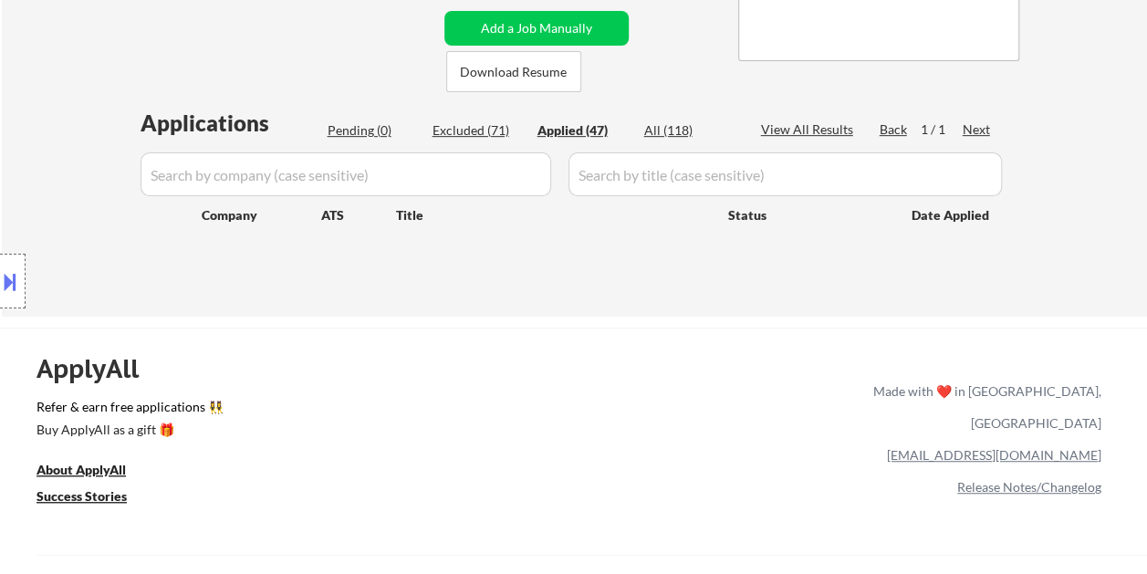
select select ""applied""
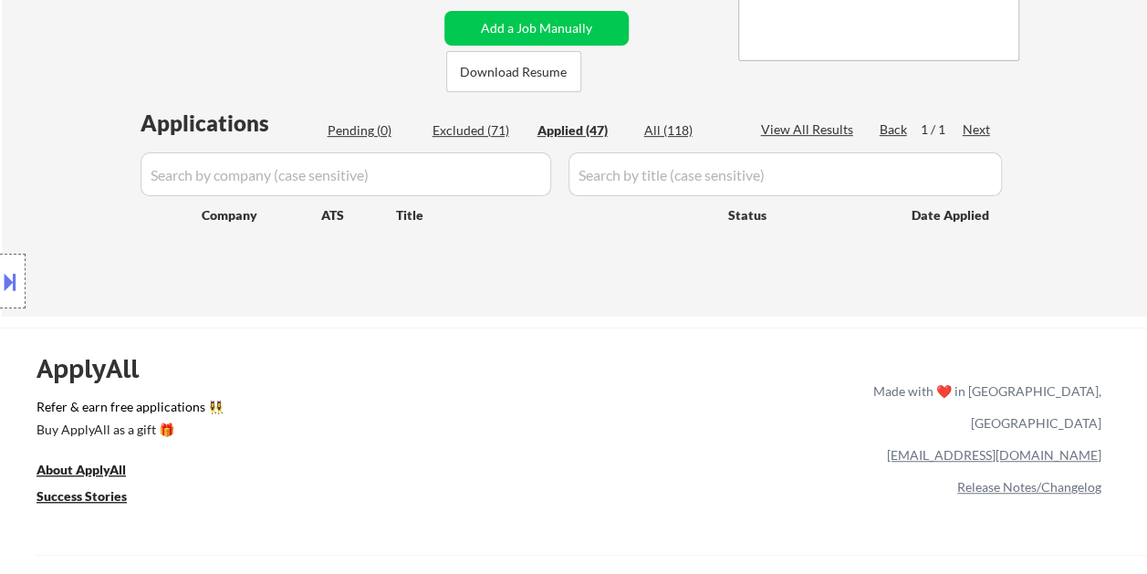
select select ""applied""
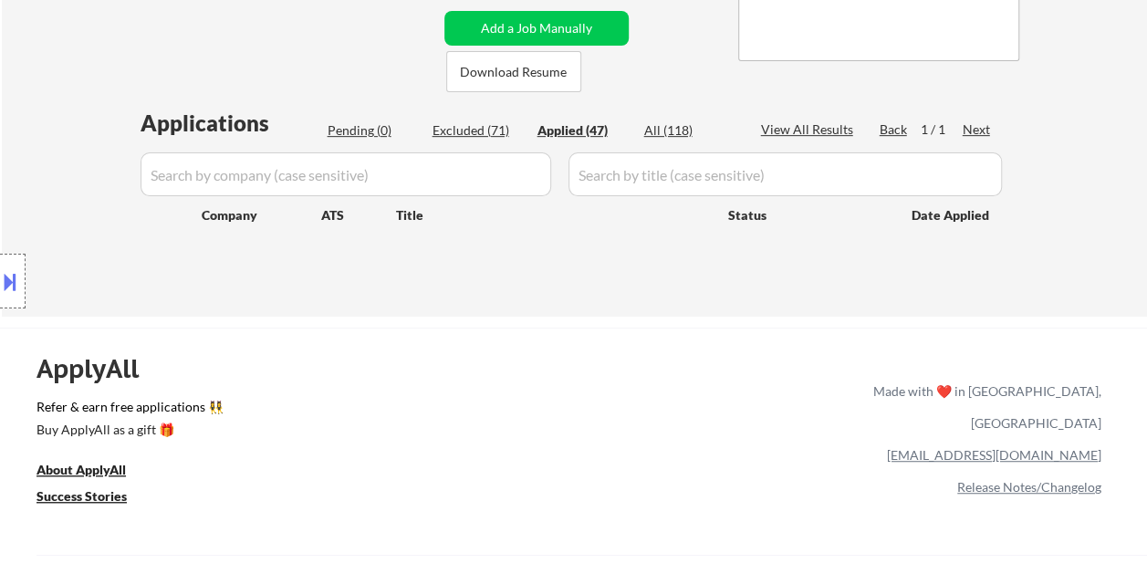
select select ""applied""
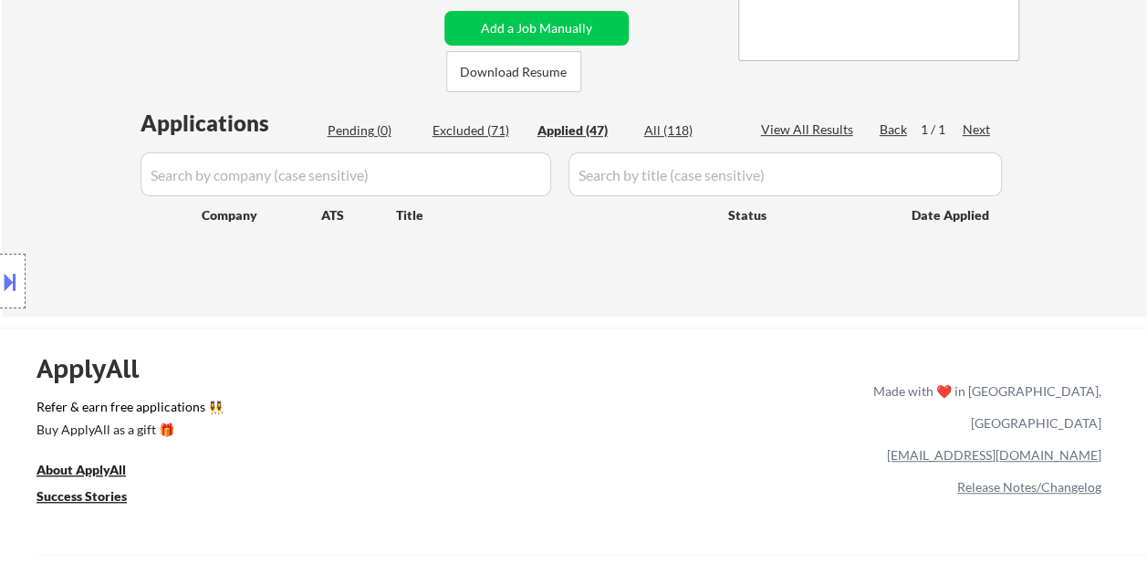
select select ""applied""
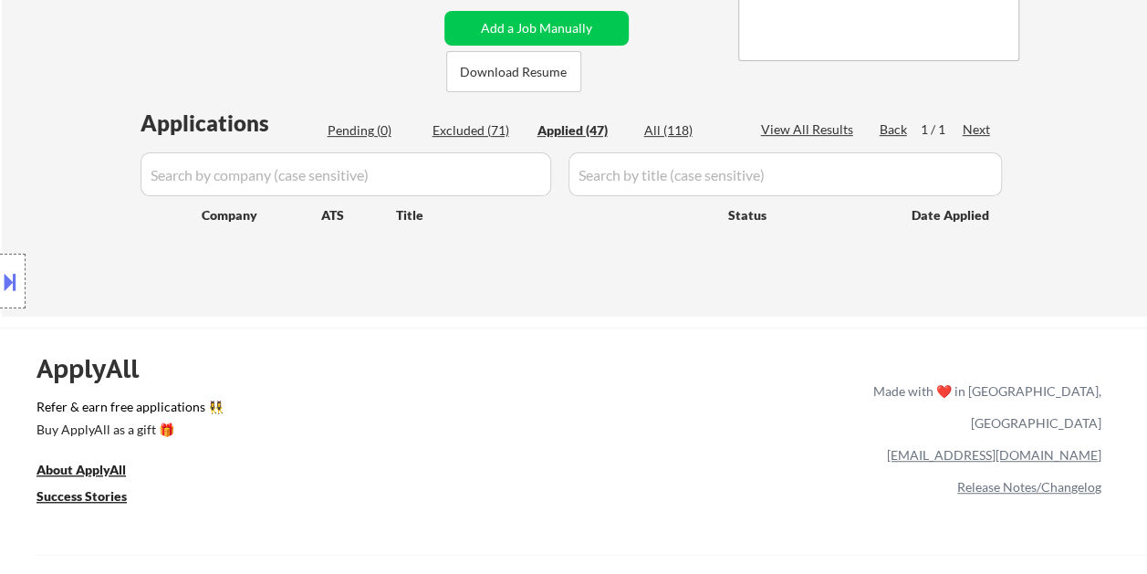
select select ""applied""
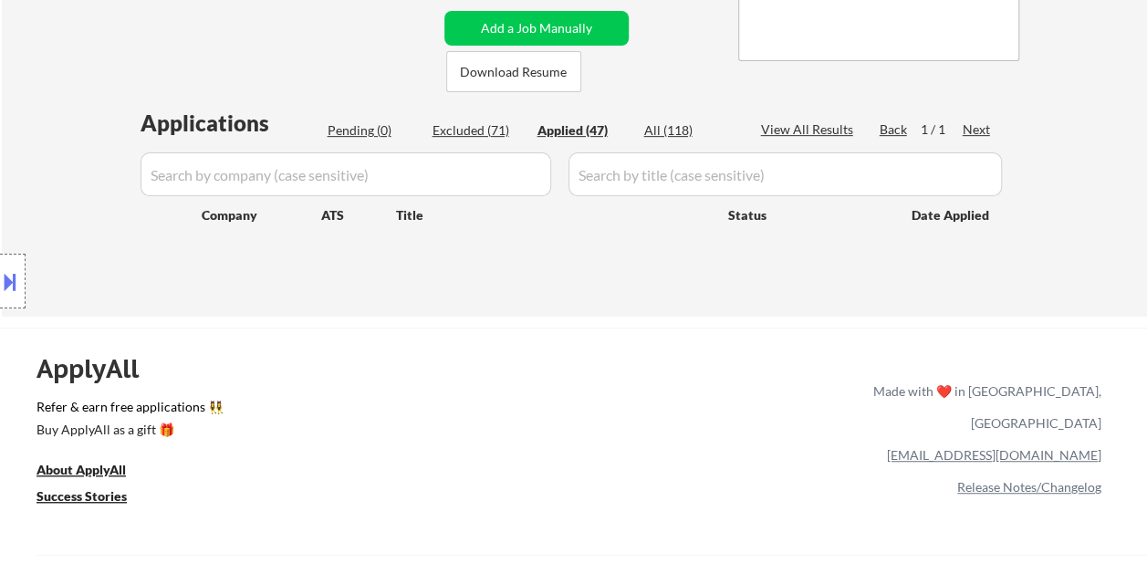
select select ""applied""
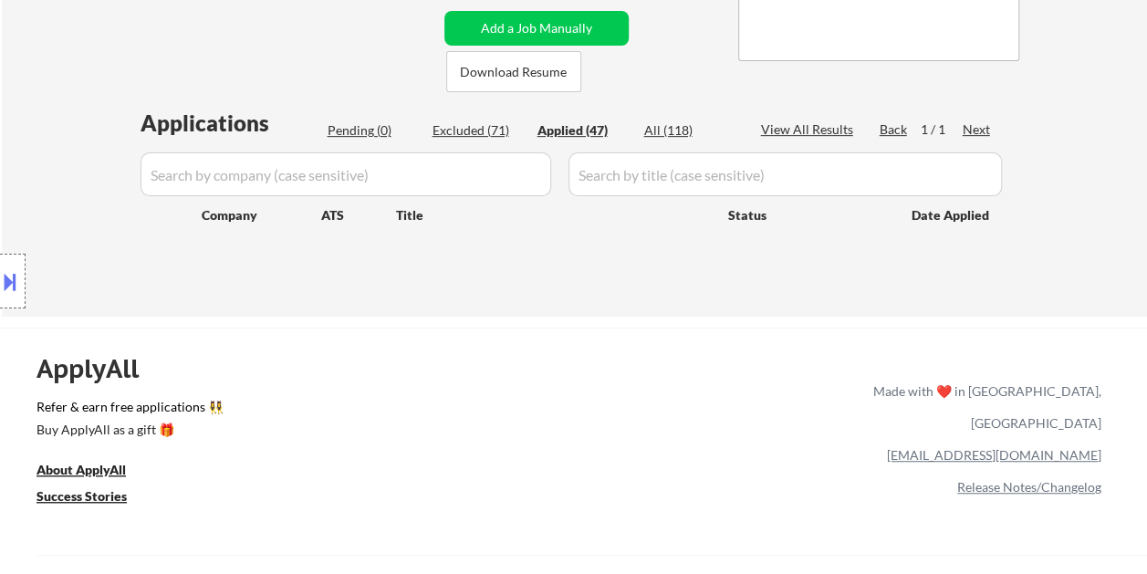
select select ""applied""
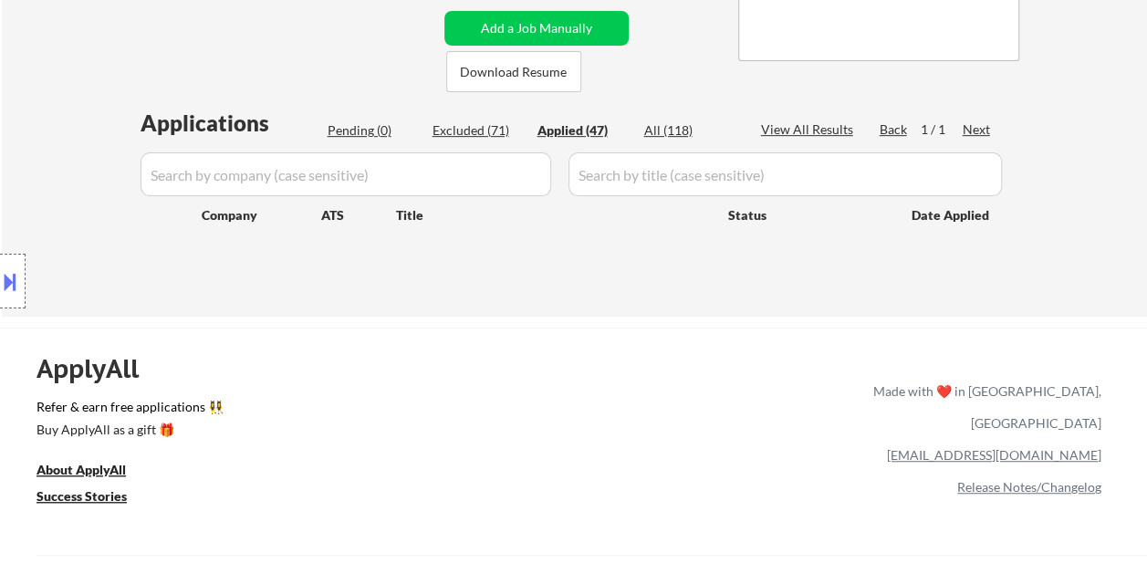
select select ""applied""
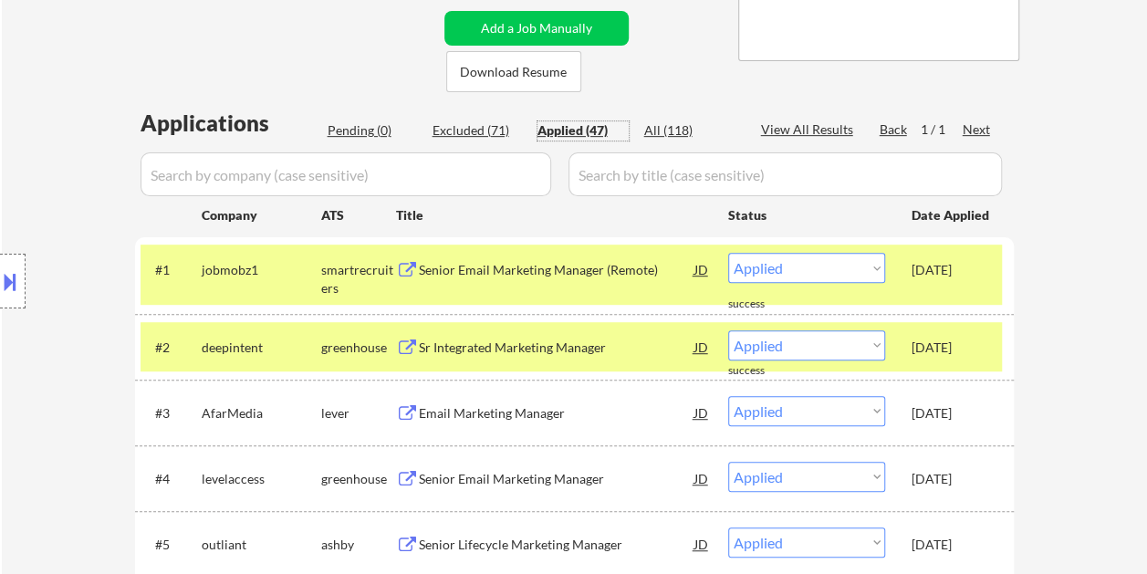
click at [589, 277] on div "Senior Email Marketing Manager (Remote)" at bounding box center [557, 270] width 276 height 18
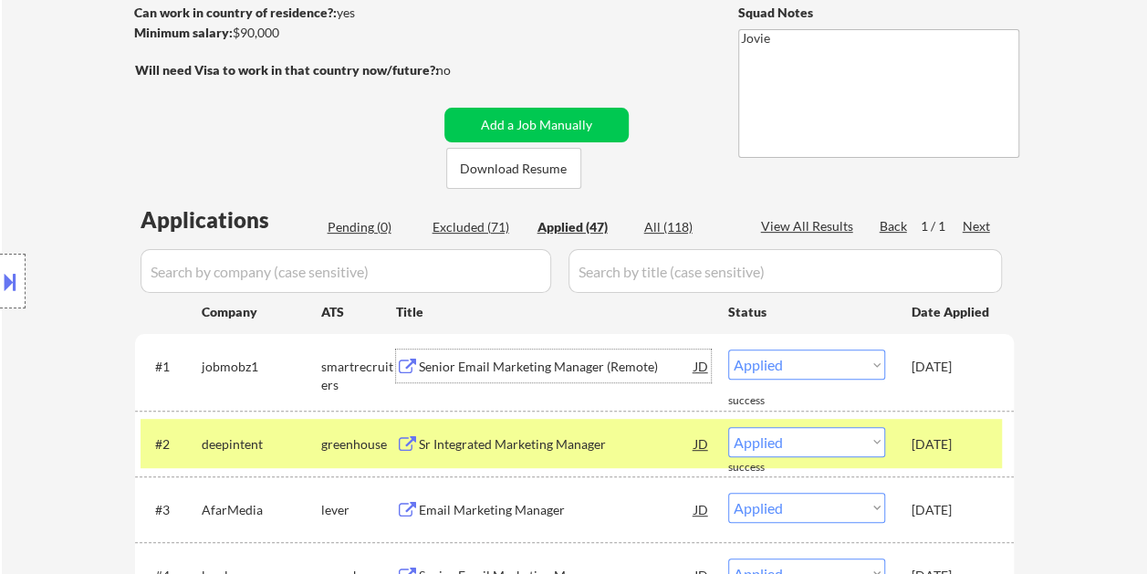
scroll to position [91, 0]
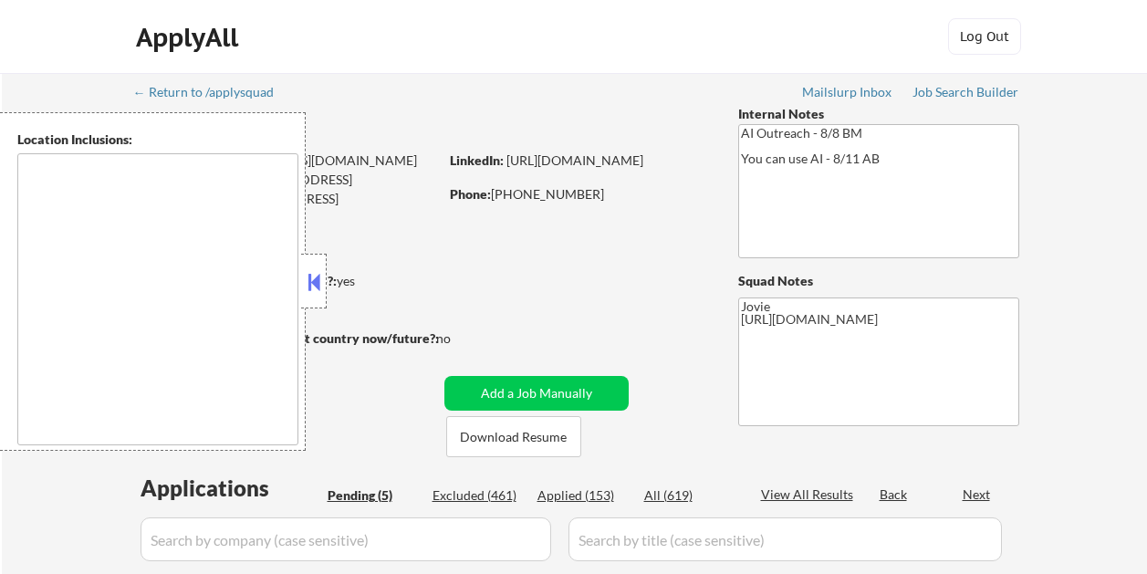
select select ""pending""
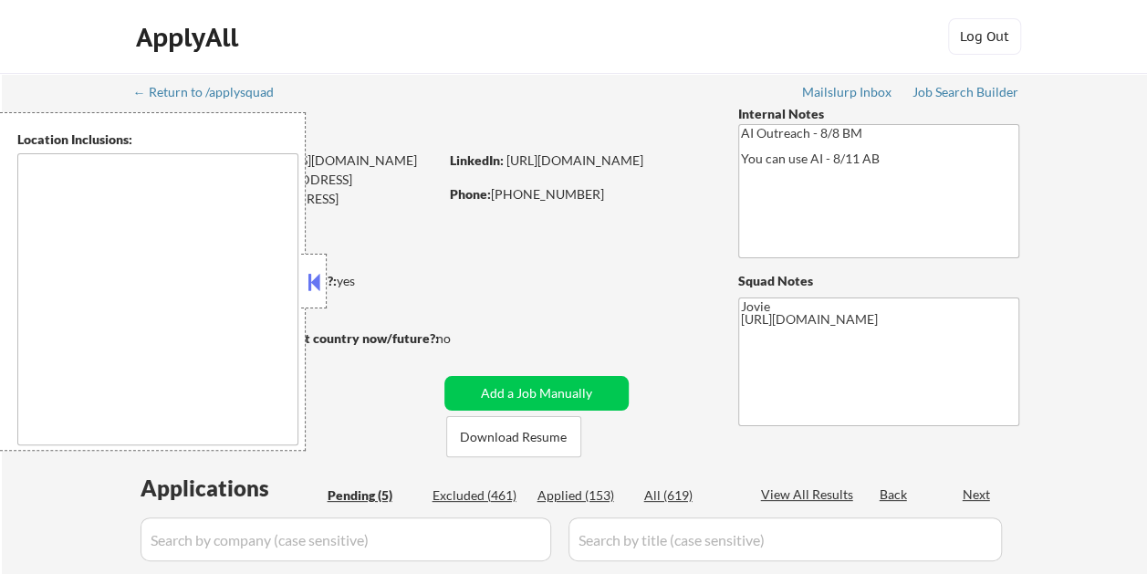
type textarea "remote"
click at [317, 270] on button at bounding box center [314, 281] width 20 height 27
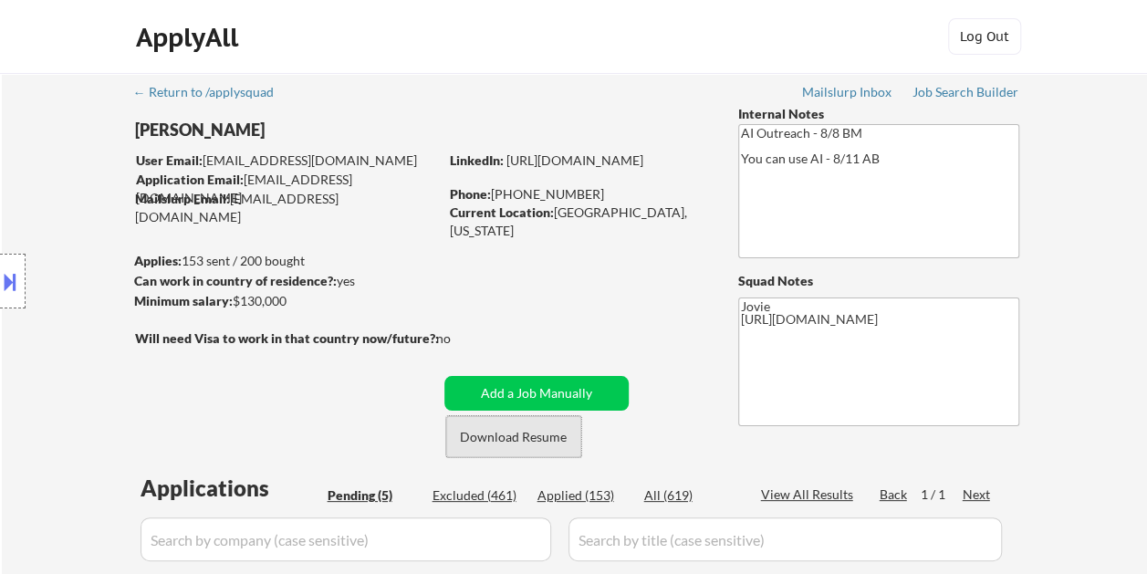
click at [499, 427] on button "Download Resume" at bounding box center [513, 436] width 135 height 41
click at [664, 57] on div "ApplyAll Log In Sign Up Log Out" at bounding box center [574, 41] width 912 height 46
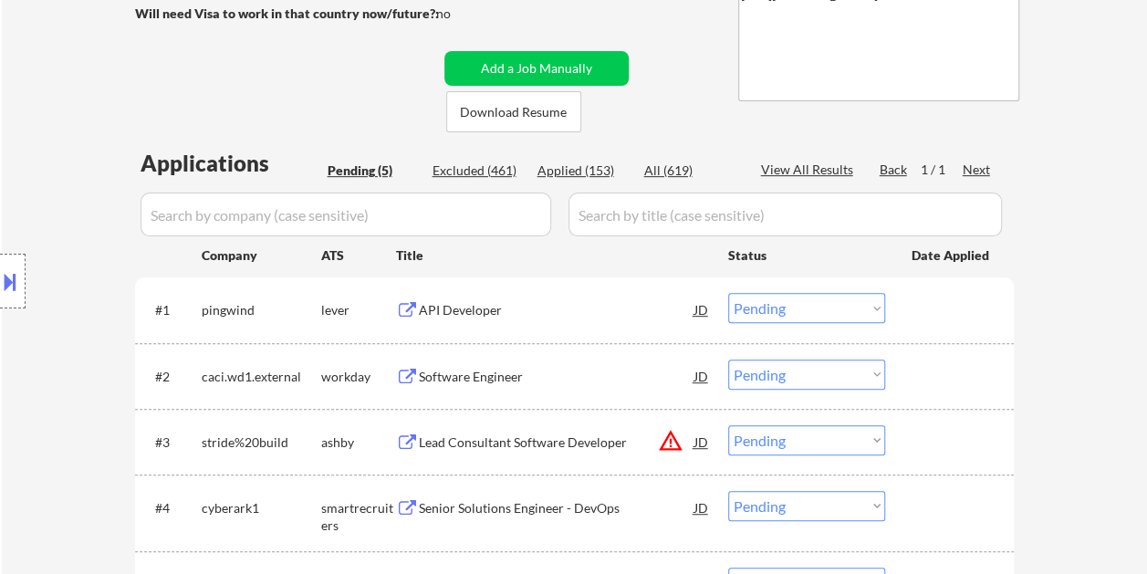
scroll to position [456, 0]
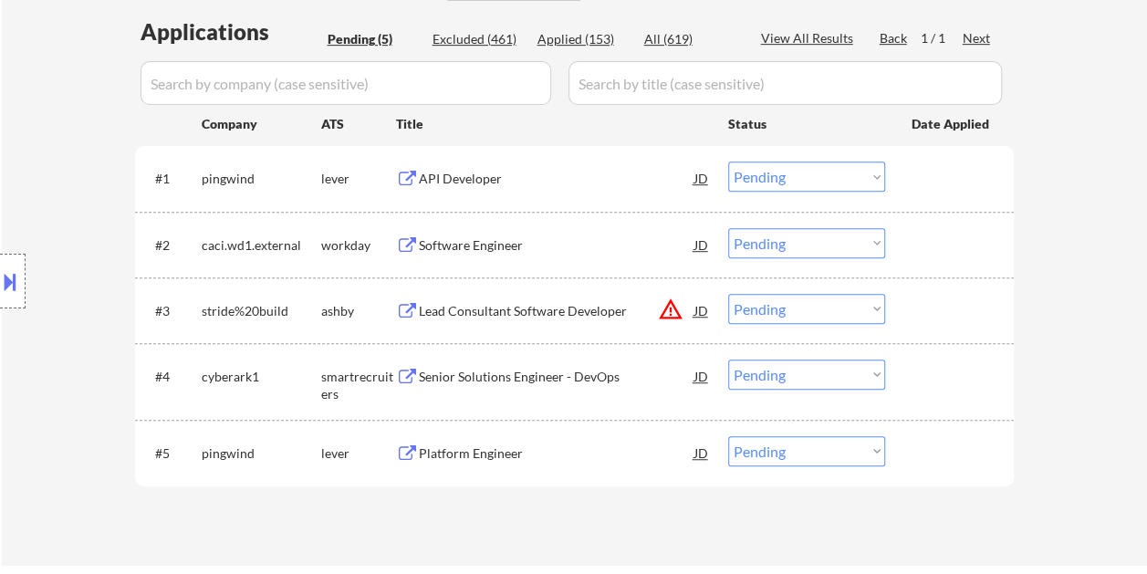
drag, startPoint x: 920, startPoint y: 173, endPoint x: 910, endPoint y: 181, distance: 13.2
click at [921, 173] on div at bounding box center [951, 177] width 80 height 33
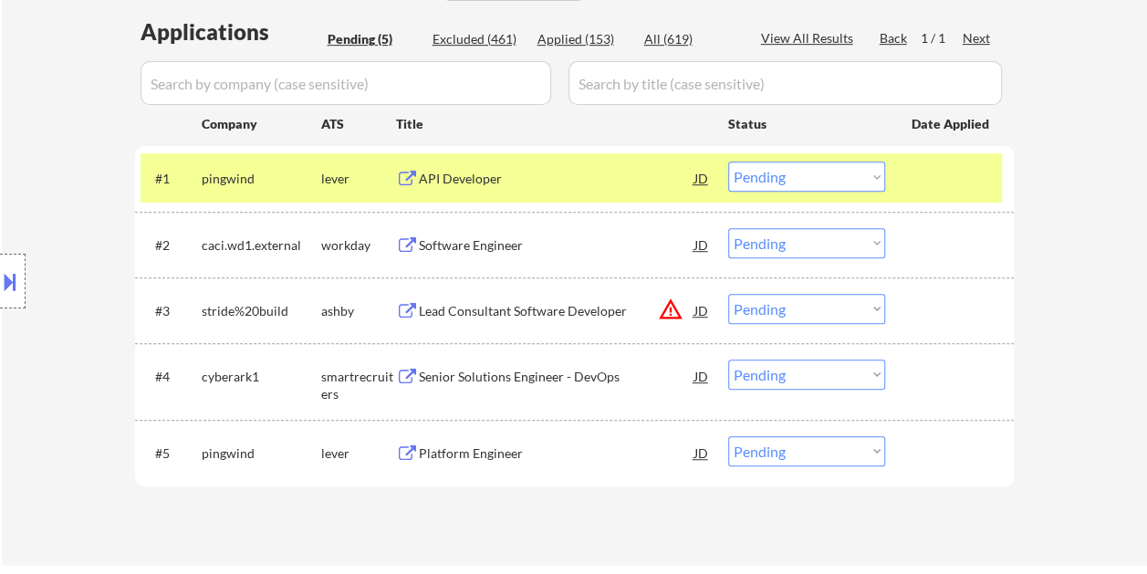
click at [577, 185] on div "API Developer" at bounding box center [557, 179] width 276 height 18
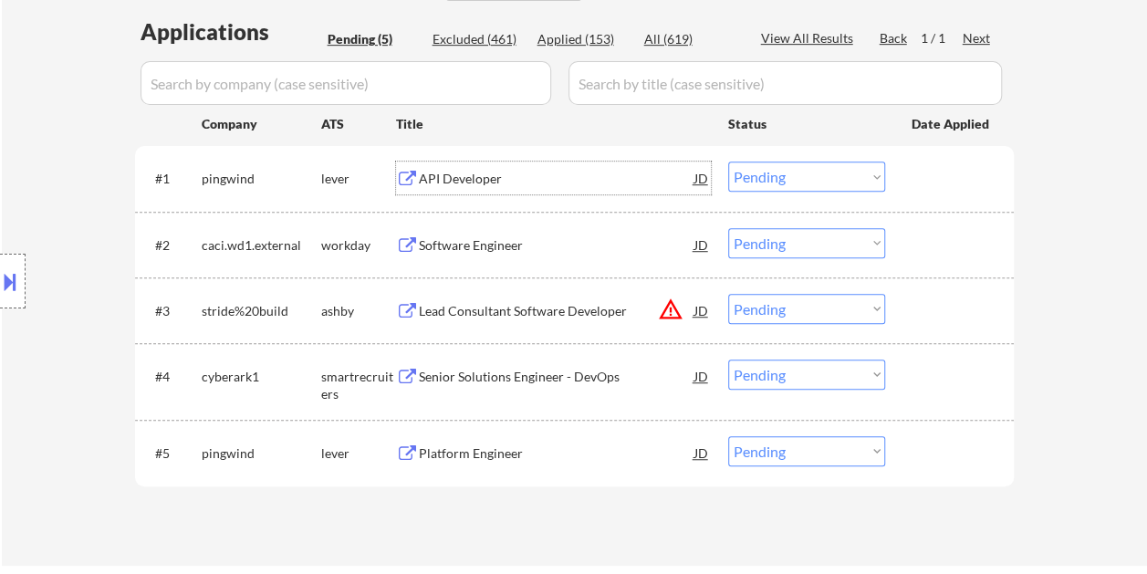
click at [916, 185] on div at bounding box center [951, 177] width 80 height 33
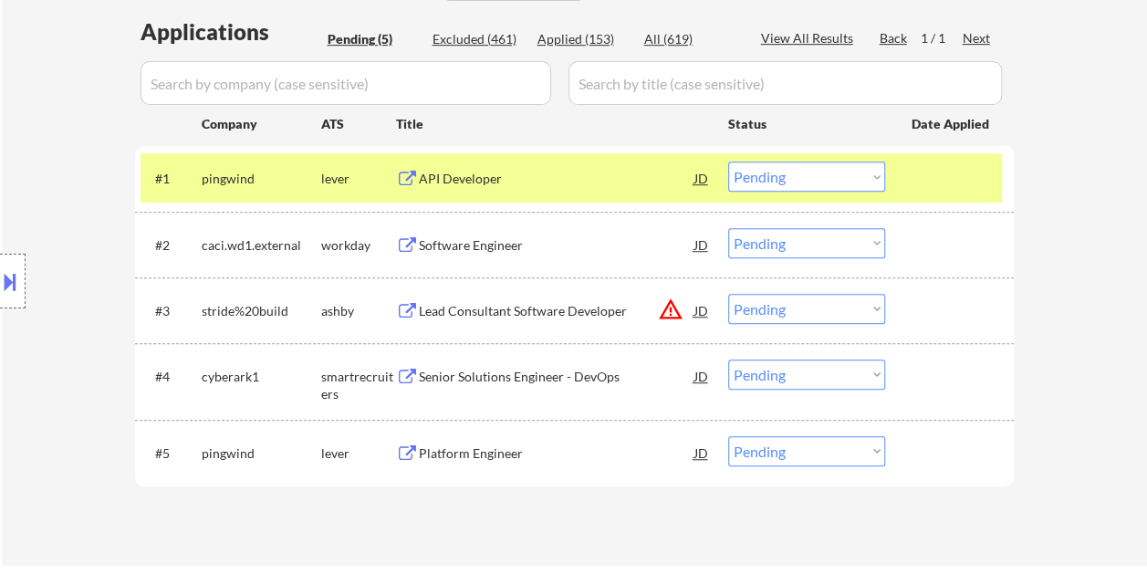
click at [874, 179] on select "Choose an option... Pending Applied Excluded (Questions) Excluded (Expired) Exc…" at bounding box center [806, 176] width 157 height 30
click at [728, 161] on select "Choose an option... Pending Applied Excluded (Questions) Excluded (Expired) Exc…" at bounding box center [806, 176] width 157 height 30
select select ""pending""
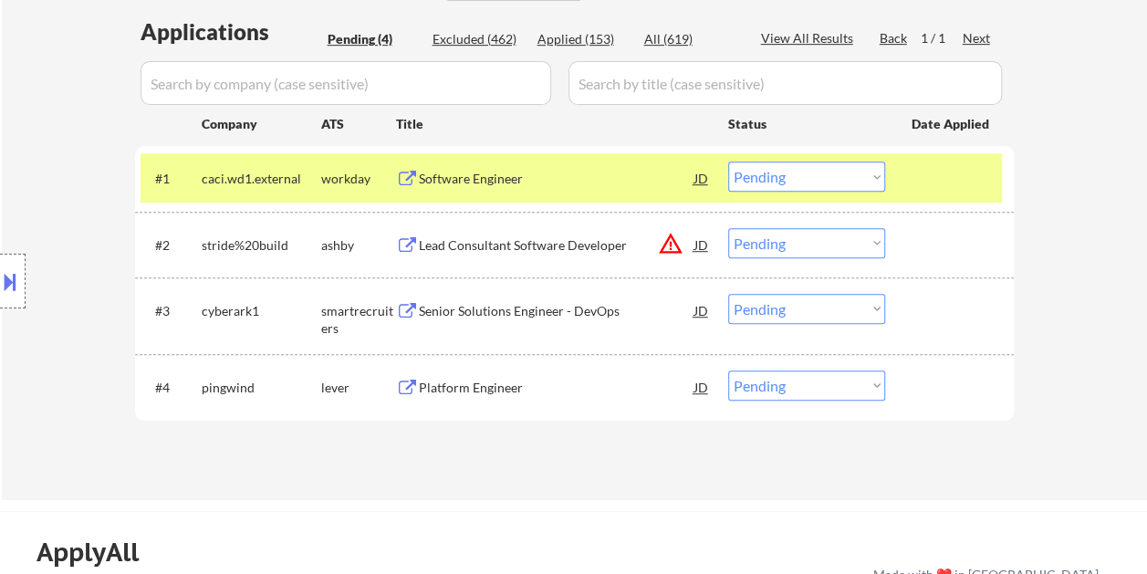
click at [924, 170] on div at bounding box center [951, 177] width 80 height 33
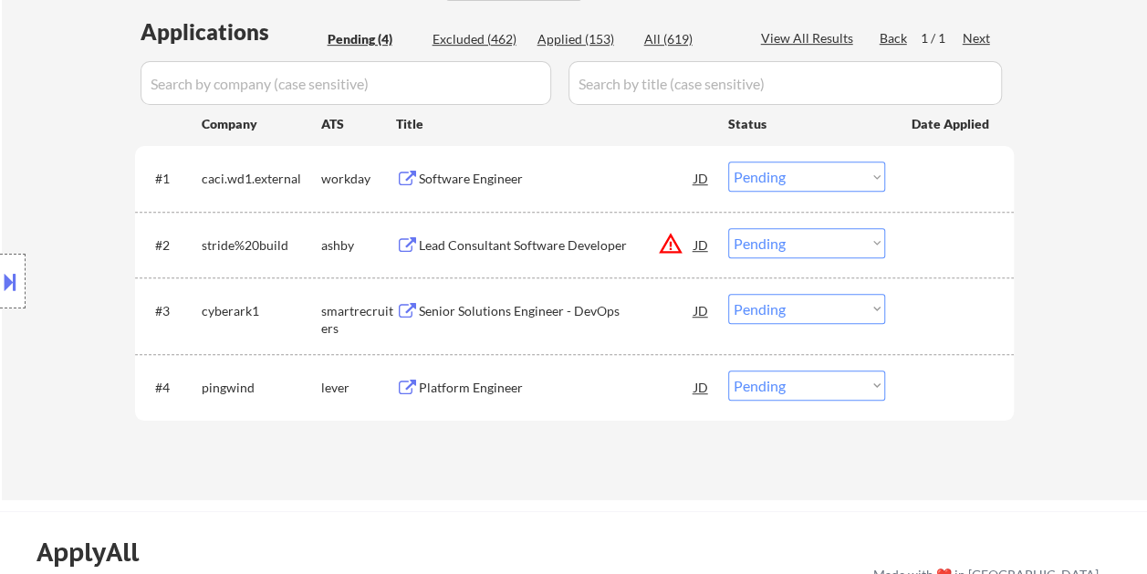
click at [925, 175] on div at bounding box center [951, 177] width 80 height 33
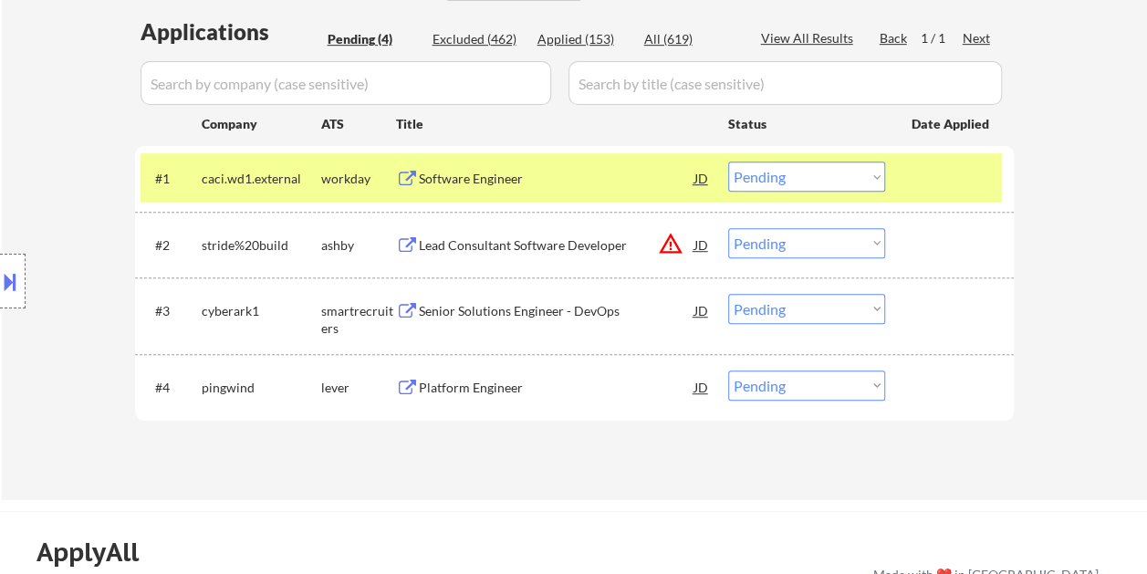
click at [911, 172] on div at bounding box center [951, 177] width 80 height 33
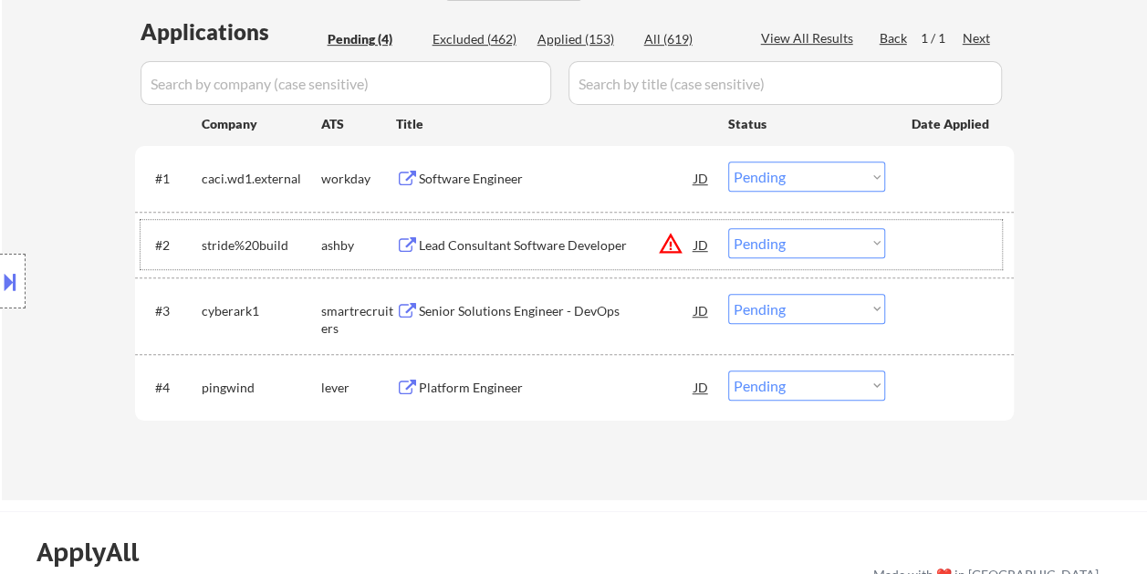
click at [925, 234] on div at bounding box center [951, 244] width 80 height 33
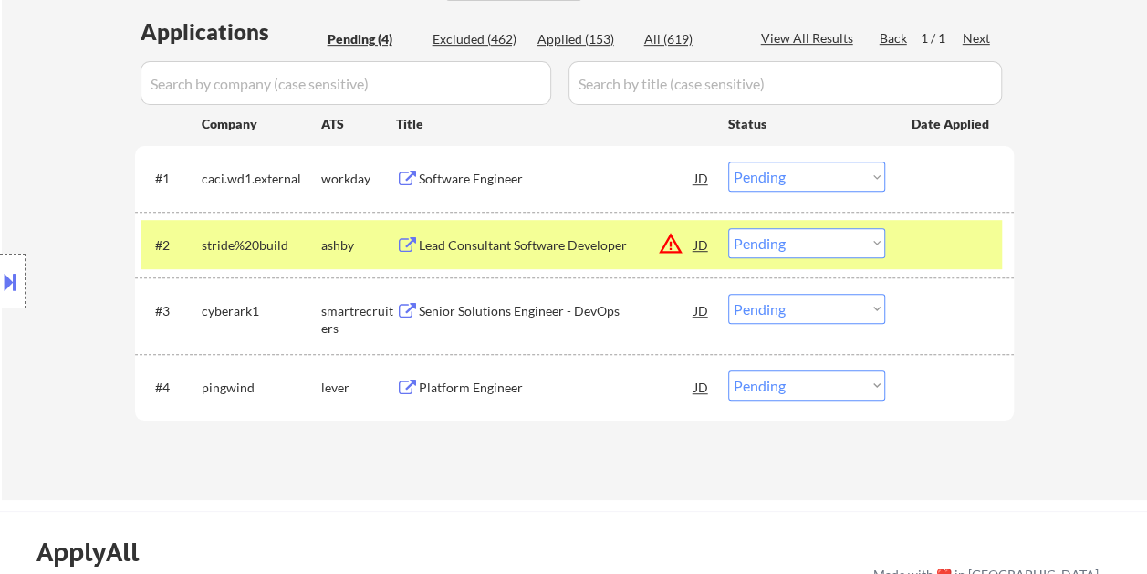
click at [578, 236] on div "Lead Consultant Software Developer" at bounding box center [557, 245] width 276 height 18
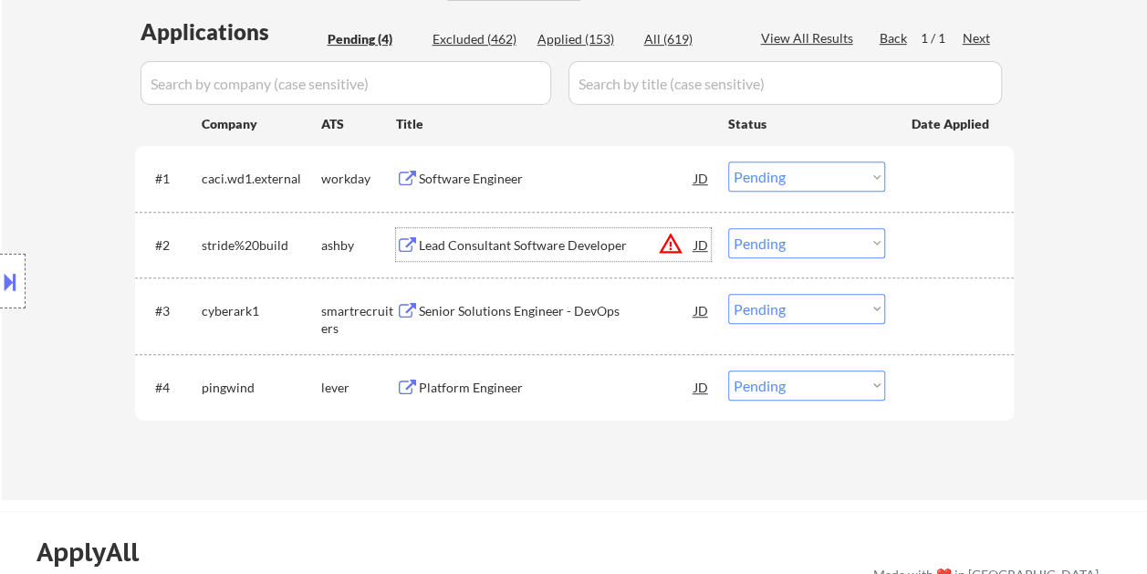
click at [920, 250] on div at bounding box center [951, 244] width 80 height 33
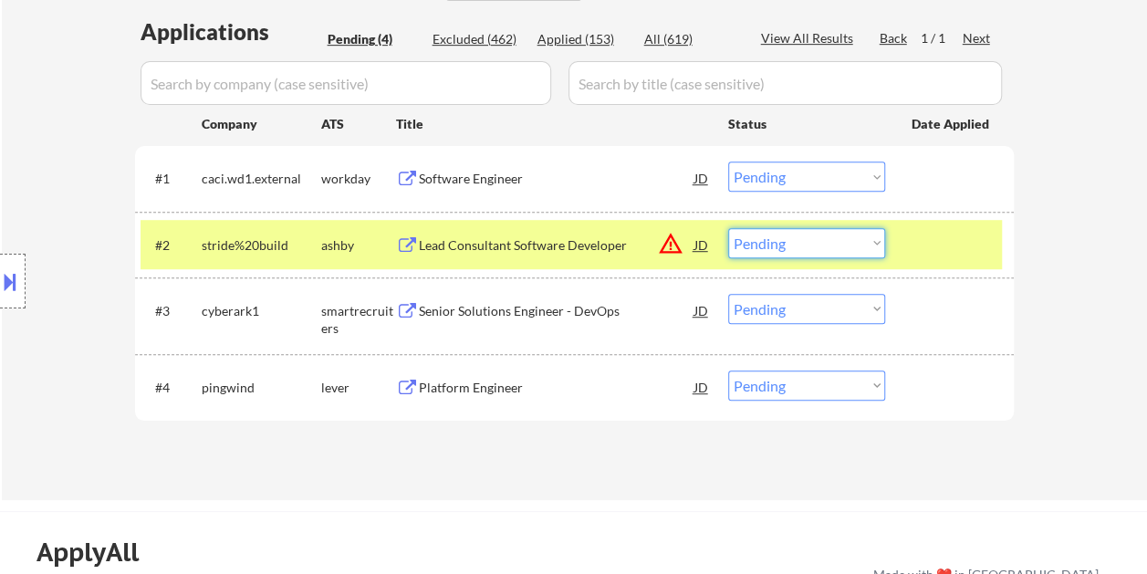
click at [864, 244] on select "Choose an option... Pending Applied Excluded (Questions) Excluded (Expired) Exc…" at bounding box center [806, 243] width 157 height 30
click at [728, 228] on select "Choose an option... Pending Applied Excluded (Questions) Excluded (Expired) Exc…" at bounding box center [806, 243] width 157 height 30
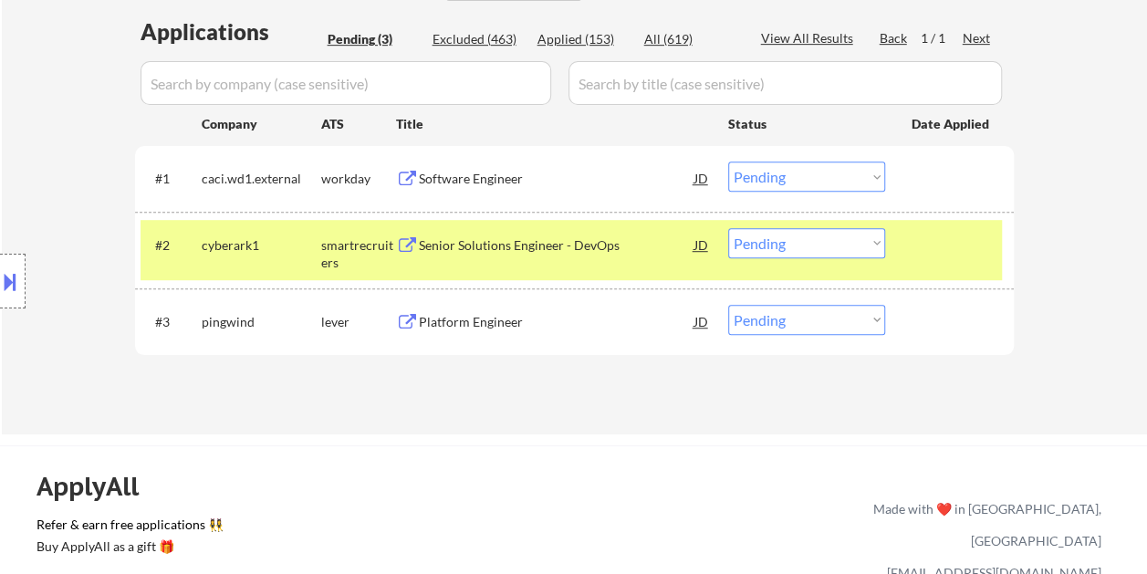
click at [943, 245] on div at bounding box center [951, 244] width 80 height 33
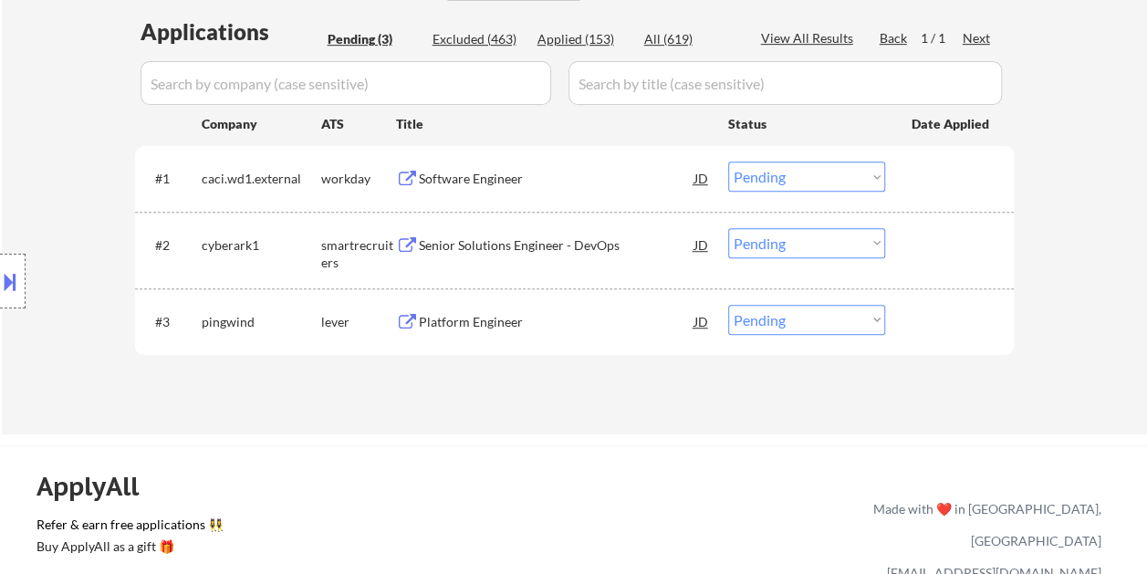
click at [918, 241] on div at bounding box center [951, 244] width 80 height 33
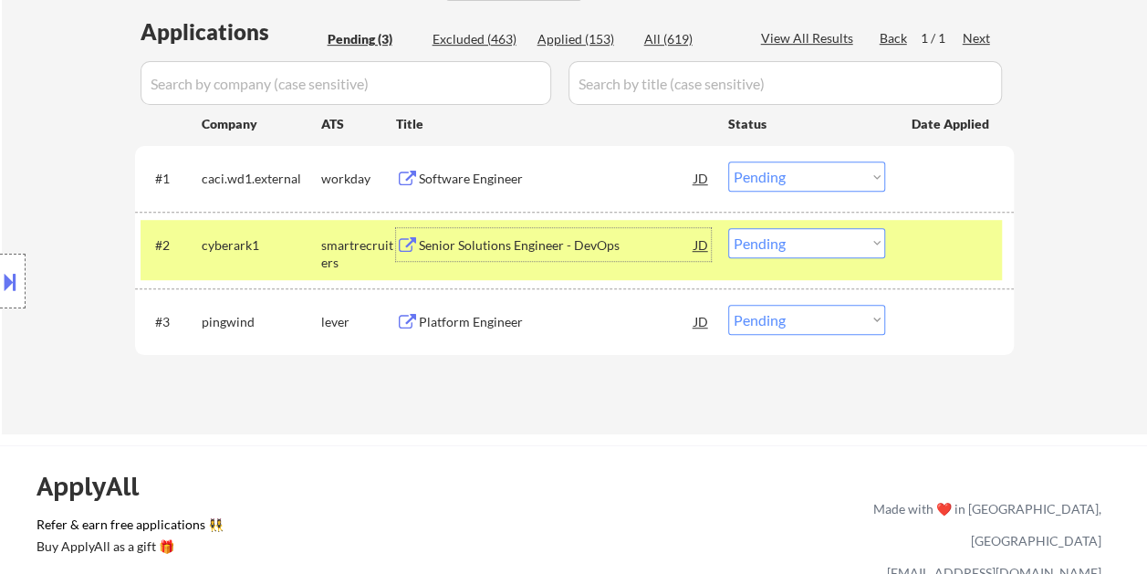
click at [613, 255] on div "Senior Solutions Engineer - DevOps" at bounding box center [557, 244] width 276 height 33
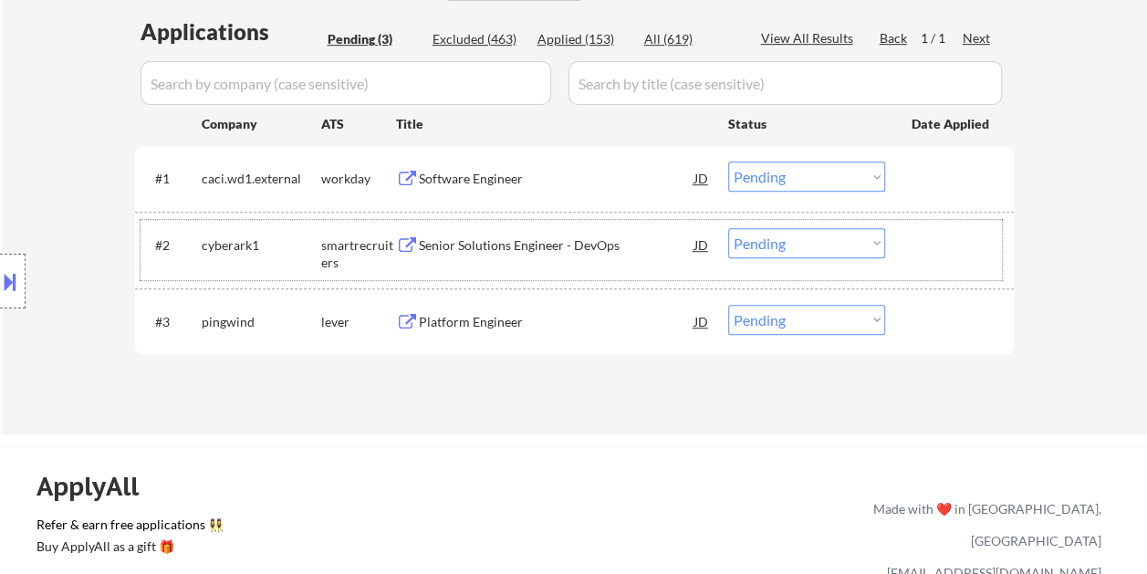
click at [932, 239] on div at bounding box center [951, 244] width 80 height 33
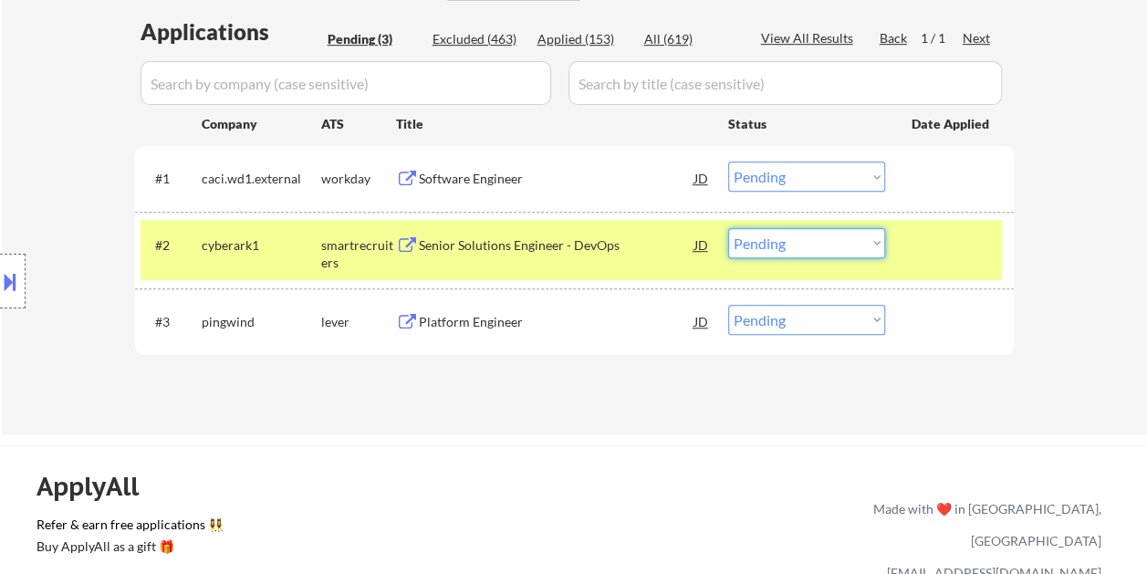
click at [853, 237] on select "Choose an option... Pending Applied Excluded (Questions) Excluded (Expired) Exc…" at bounding box center [806, 243] width 157 height 30
click at [728, 228] on select "Choose an option... Pending Applied Excluded (Questions) Excluded (Expired) Exc…" at bounding box center [806, 243] width 157 height 30
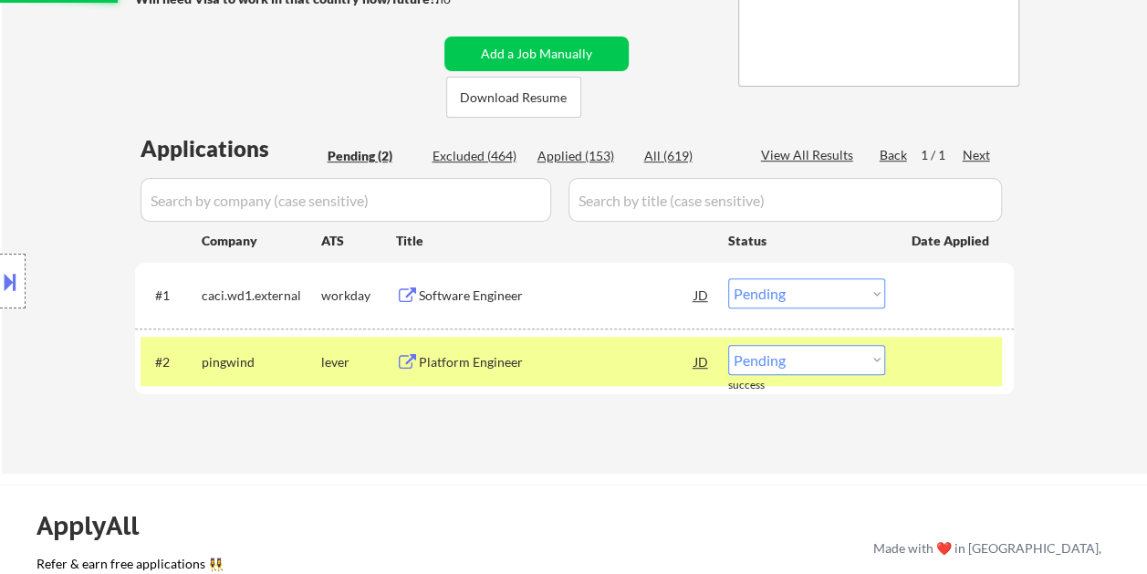
scroll to position [547, 0]
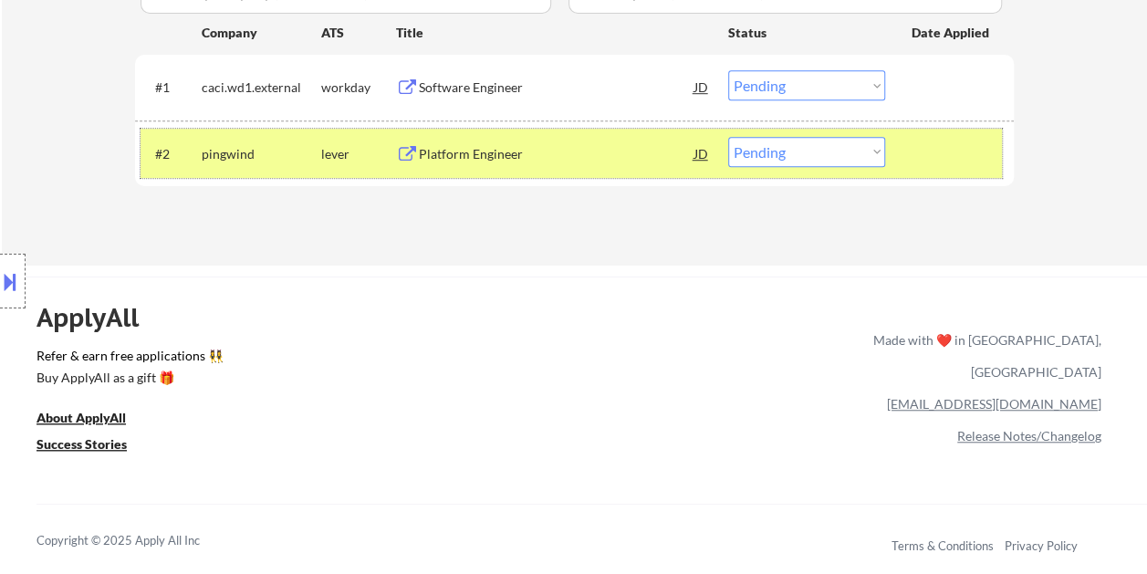
click at [956, 156] on div at bounding box center [951, 153] width 80 height 33
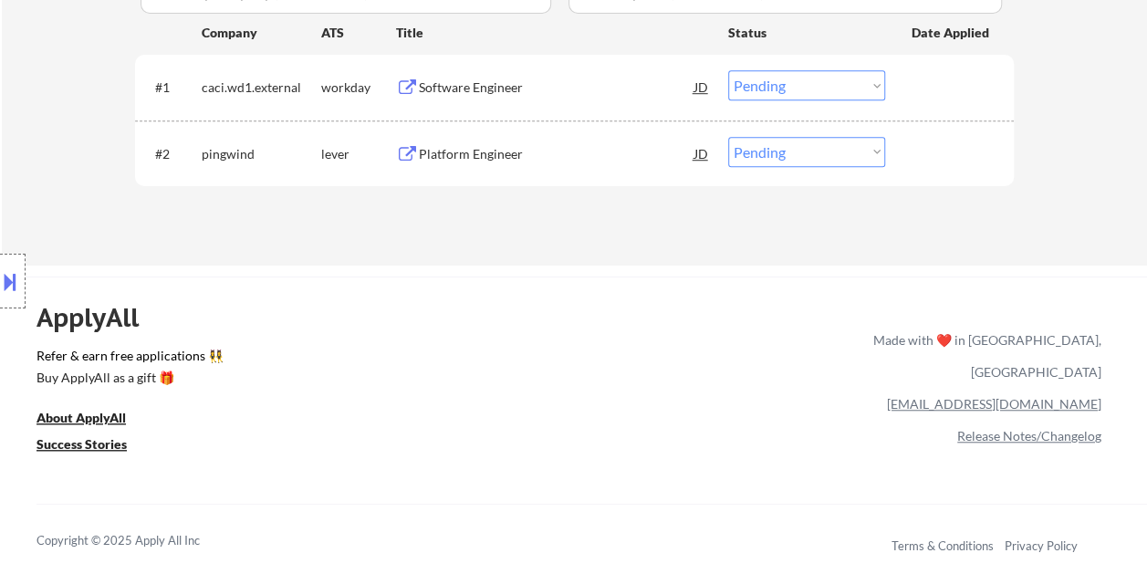
click at [944, 153] on div at bounding box center [951, 153] width 80 height 33
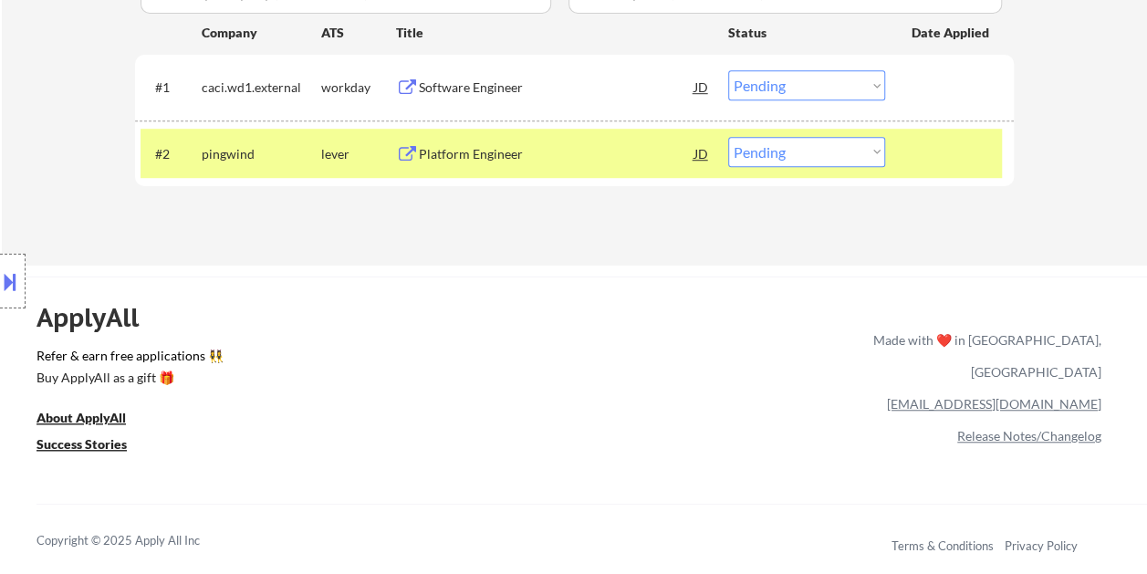
click at [607, 159] on div "Platform Engineer" at bounding box center [557, 154] width 276 height 18
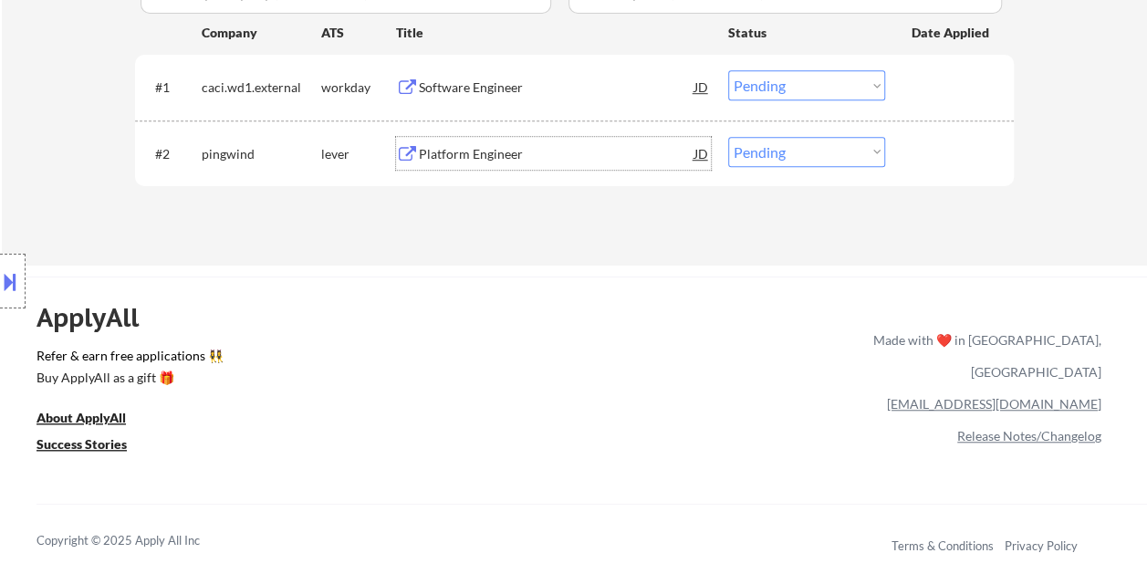
drag, startPoint x: 947, startPoint y: 161, endPoint x: 867, endPoint y: 153, distance: 80.6
click at [941, 160] on div at bounding box center [951, 153] width 80 height 33
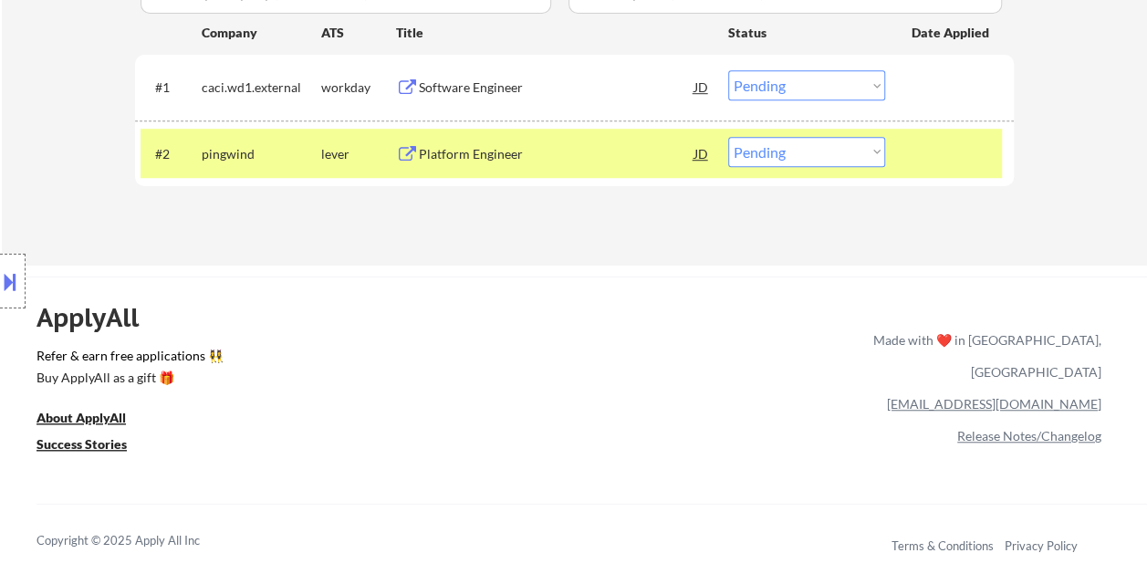
click at [858, 150] on select "Choose an option... Pending Applied Excluded (Questions) Excluded (Expired) Exc…" at bounding box center [806, 152] width 157 height 30
select select ""excluded__location_""
click at [728, 137] on select "Choose an option... Pending Applied Excluded (Questions) Excluded (Expired) Exc…" at bounding box center [806, 152] width 157 height 30
drag, startPoint x: 853, startPoint y: 164, endPoint x: 837, endPoint y: 293, distance: 129.6
click at [837, 293] on div "ApplyAll Refer & earn free applications 👯‍♀️ Buy ApplyAll as a gift 🎁 About App…" at bounding box center [573, 433] width 1147 height 289
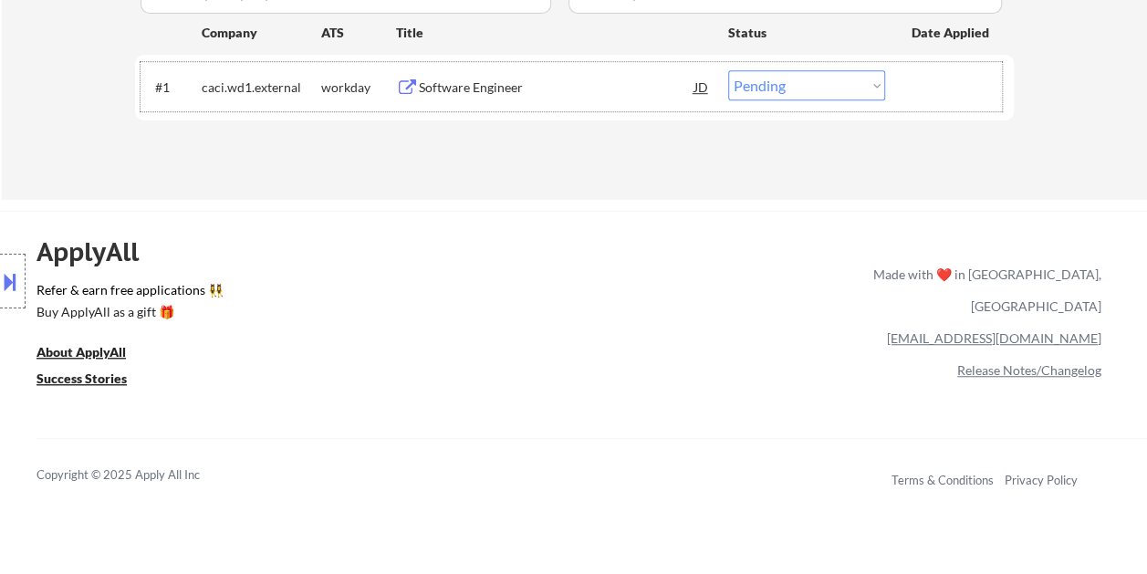
click at [913, 93] on div at bounding box center [951, 86] width 80 height 33
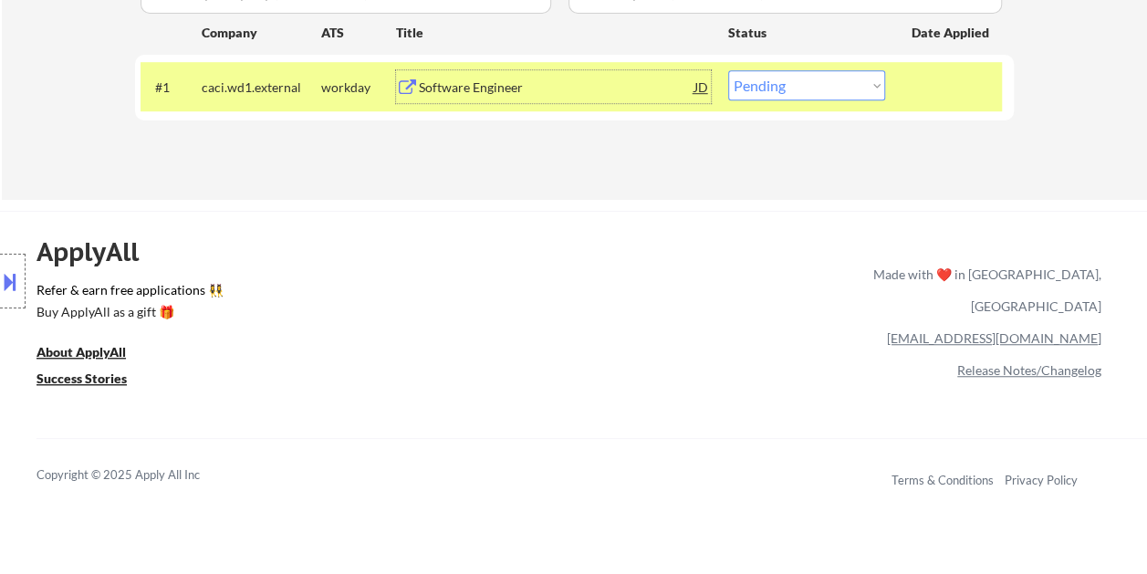
click at [624, 97] on div "Software Engineer" at bounding box center [557, 86] width 276 height 33
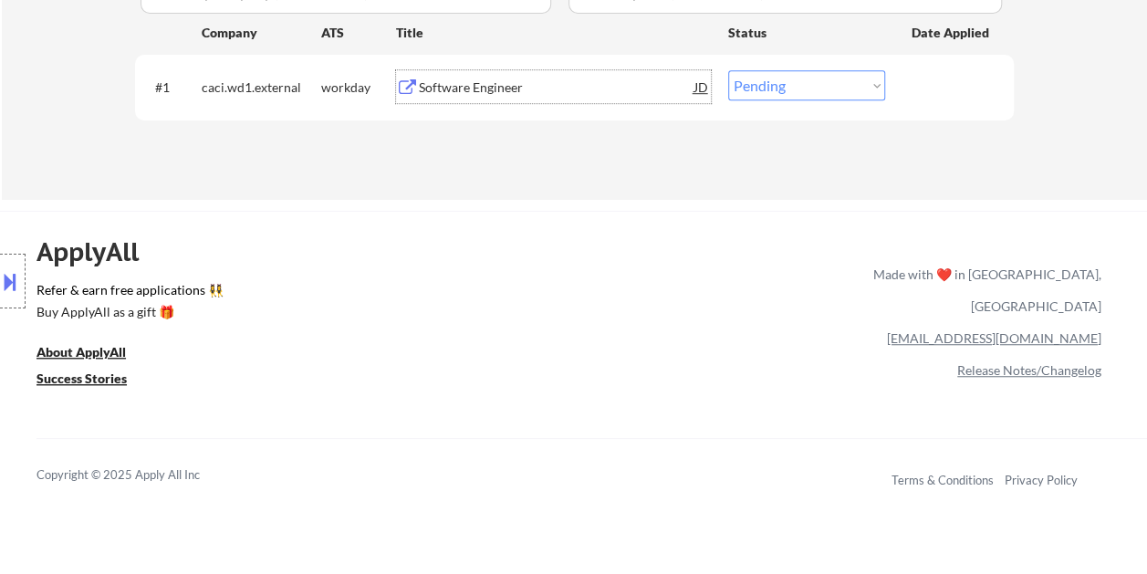
click at [923, 93] on div at bounding box center [951, 86] width 80 height 33
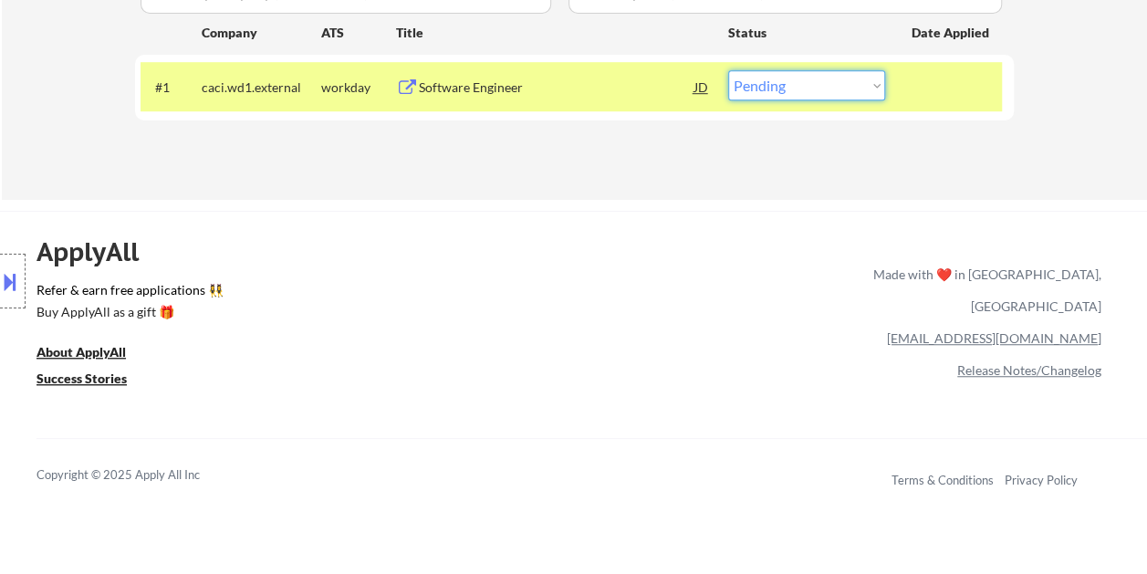
click at [862, 82] on select "Choose an option... Pending Applied Excluded (Questions) Excluded (Expired) Exc…" at bounding box center [806, 85] width 157 height 30
select select ""excluded""
click at [728, 70] on select "Choose an option... Pending Applied Excluded (Questions) Excluded (Expired) Exc…" at bounding box center [806, 85] width 157 height 30
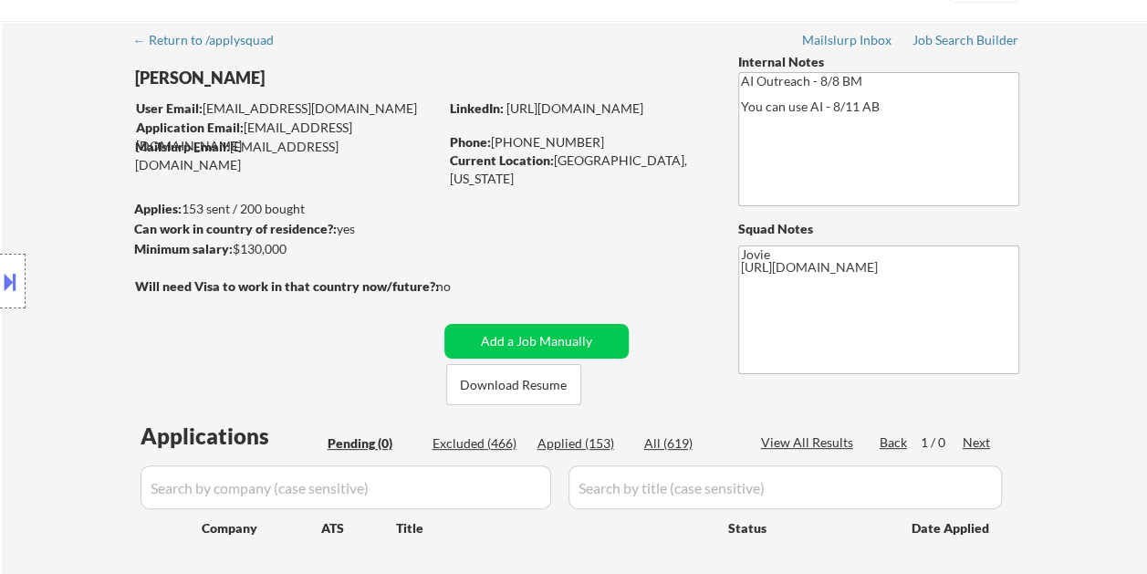
scroll to position [91, 0]
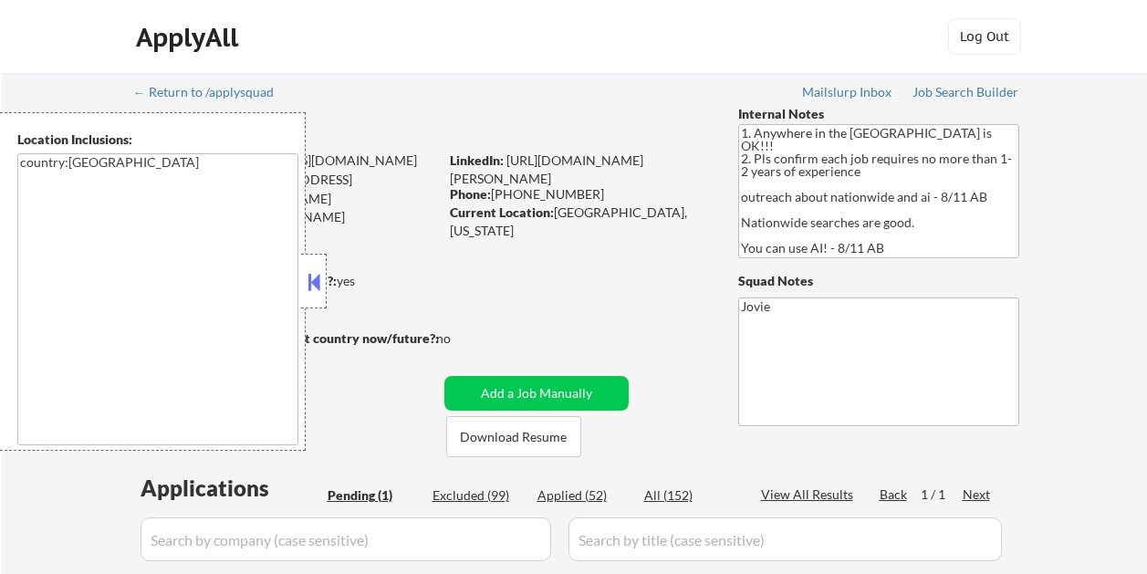
click at [319, 272] on button at bounding box center [314, 281] width 20 height 27
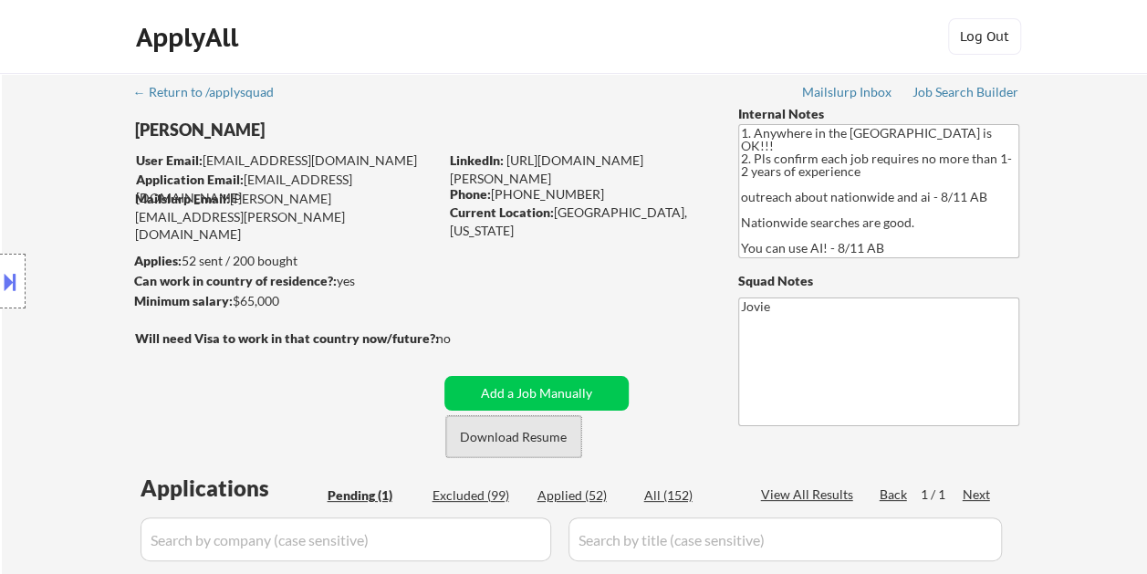
click at [522, 443] on button "Download Resume" at bounding box center [513, 436] width 135 height 41
click at [650, 22] on div "ApplyAll Log In Sign Up Log Out" at bounding box center [574, 41] width 912 height 46
click at [609, 44] on div "ApplyAll Log In Sign Up Log Out" at bounding box center [574, 41] width 912 height 46
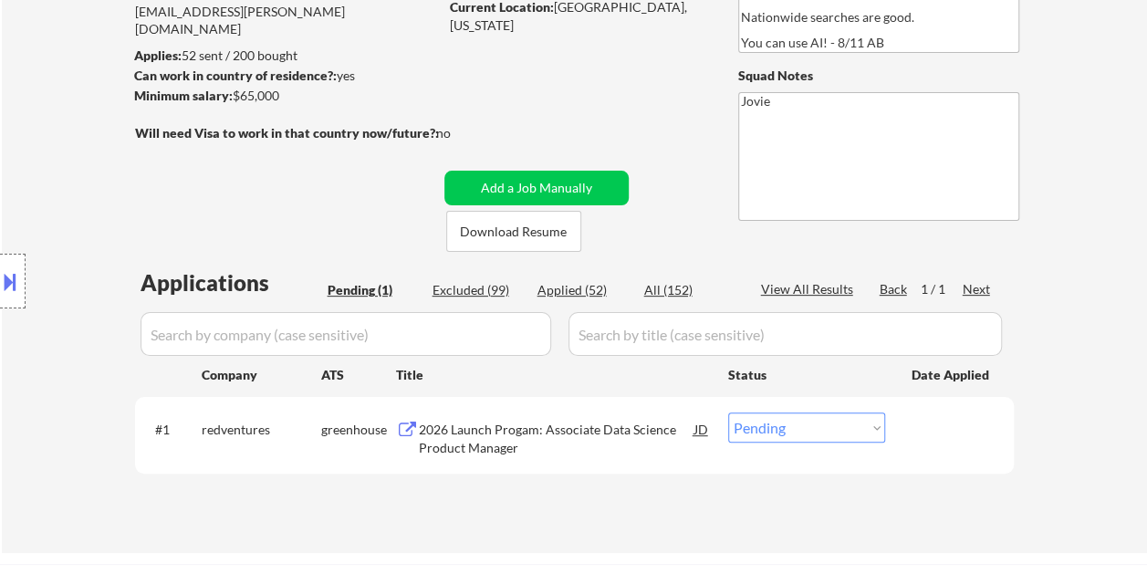
scroll to position [365, 0]
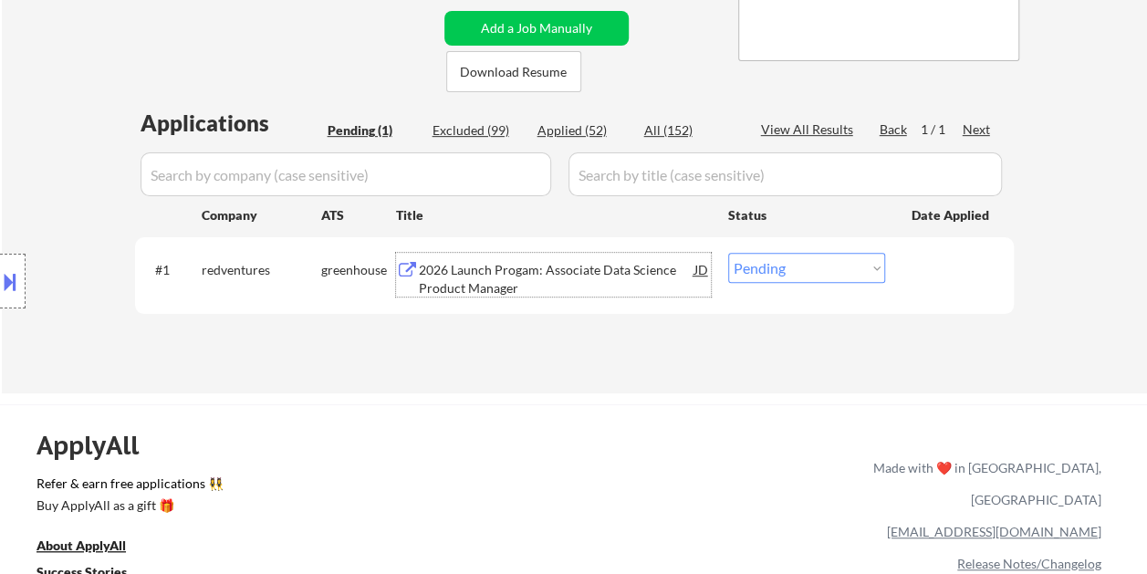
click at [505, 275] on div "2026 Launch Progam: Associate Data Science Product Manager" at bounding box center [557, 279] width 276 height 36
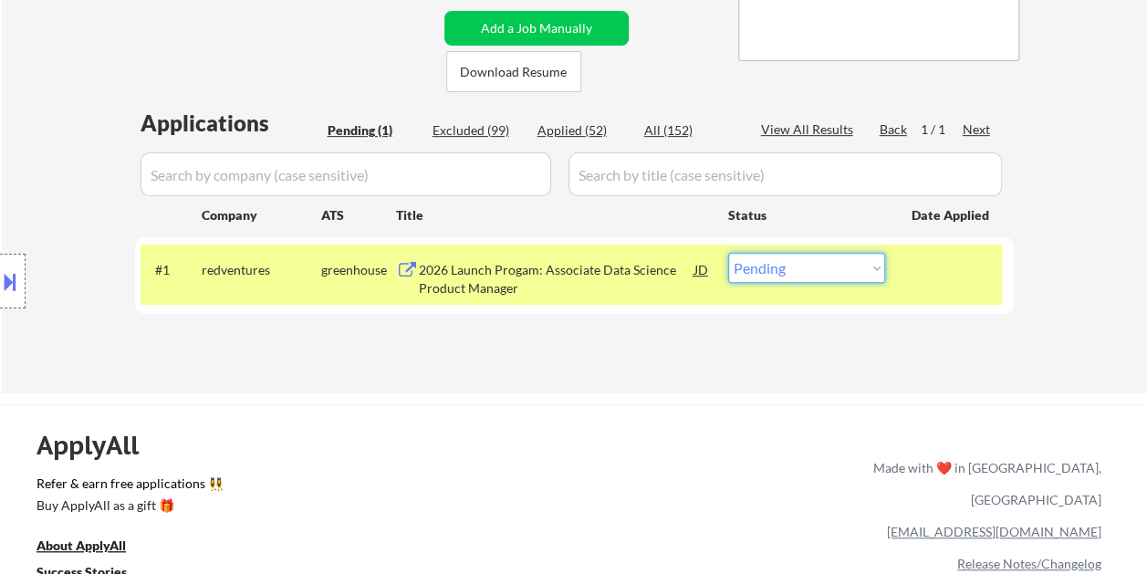
click at [870, 272] on select "Choose an option... Pending Applied Excluded (Questions) Excluded (Expired) Exc…" at bounding box center [806, 268] width 157 height 30
click at [728, 253] on select "Choose an option... Pending Applied Excluded (Questions) Excluded (Expired) Exc…" at bounding box center [806, 268] width 157 height 30
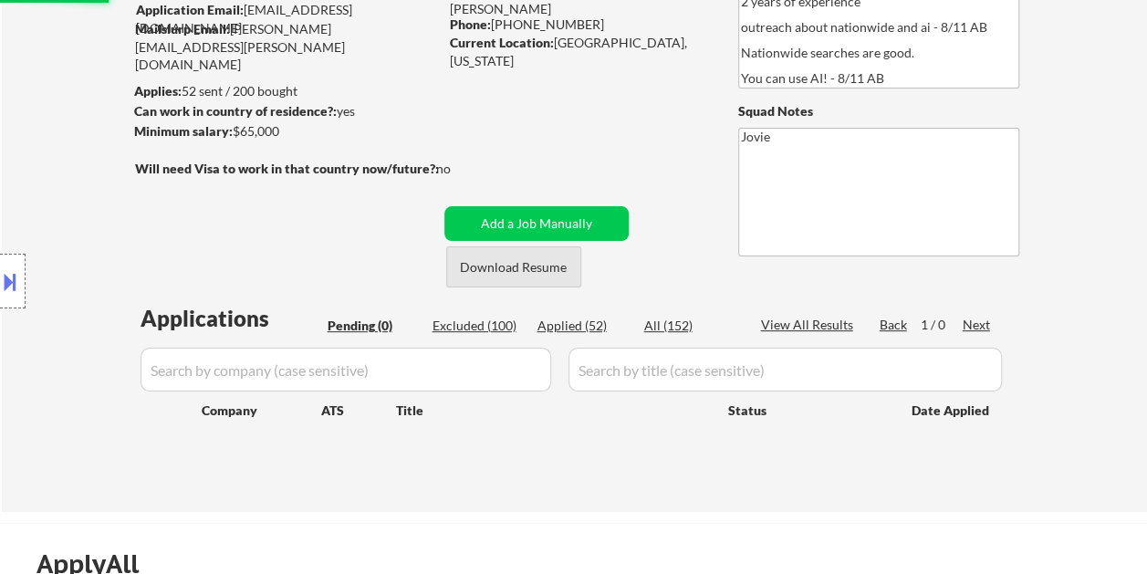
scroll to position [91, 0]
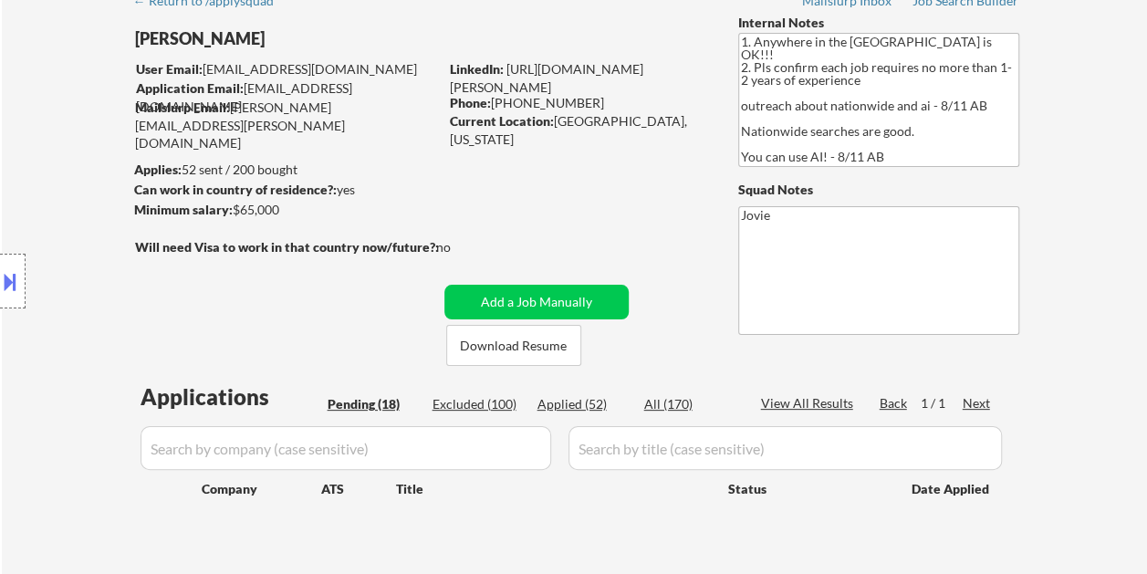
select select ""pending""
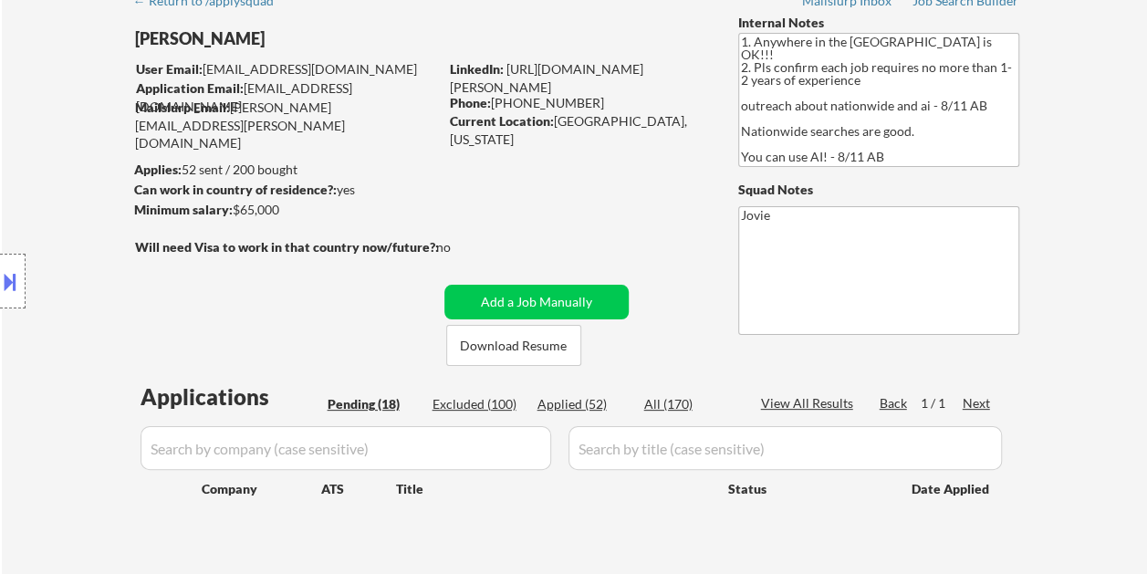
select select ""pending""
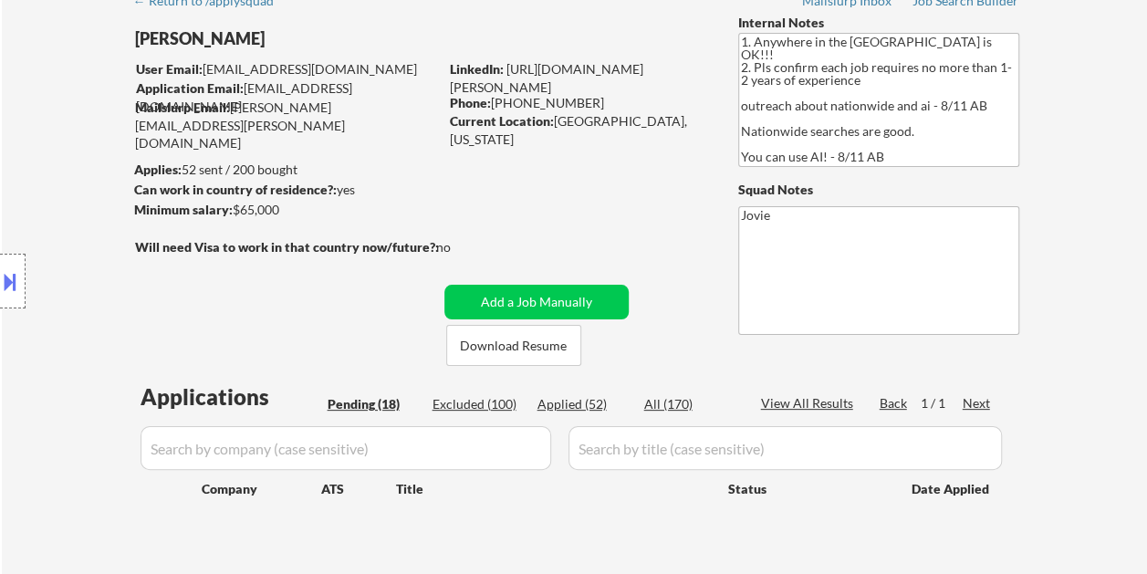
select select ""pending""
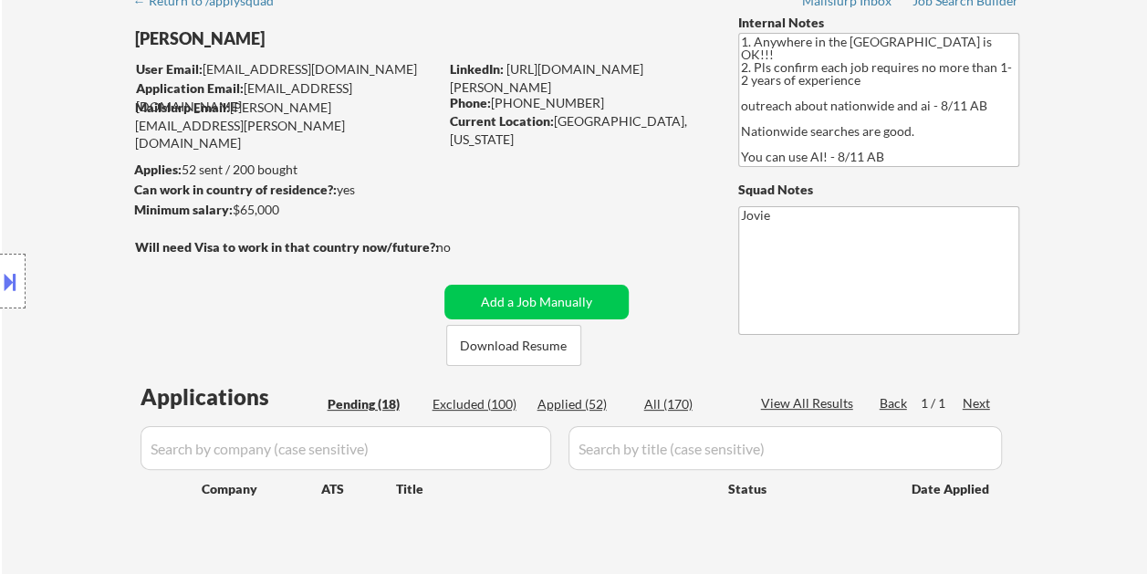
select select ""pending""
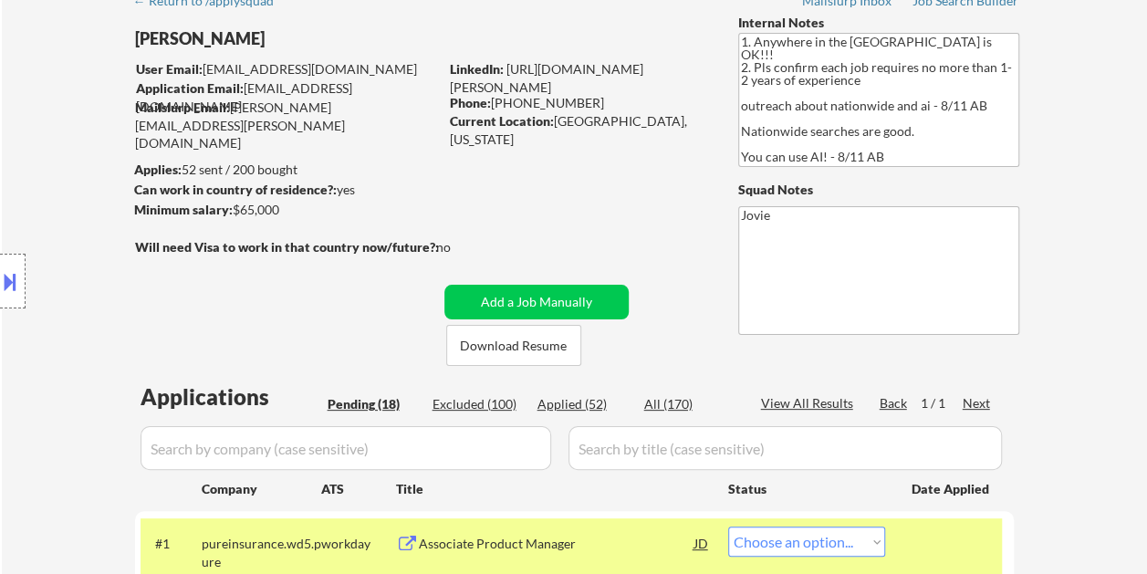
select select ""pending""
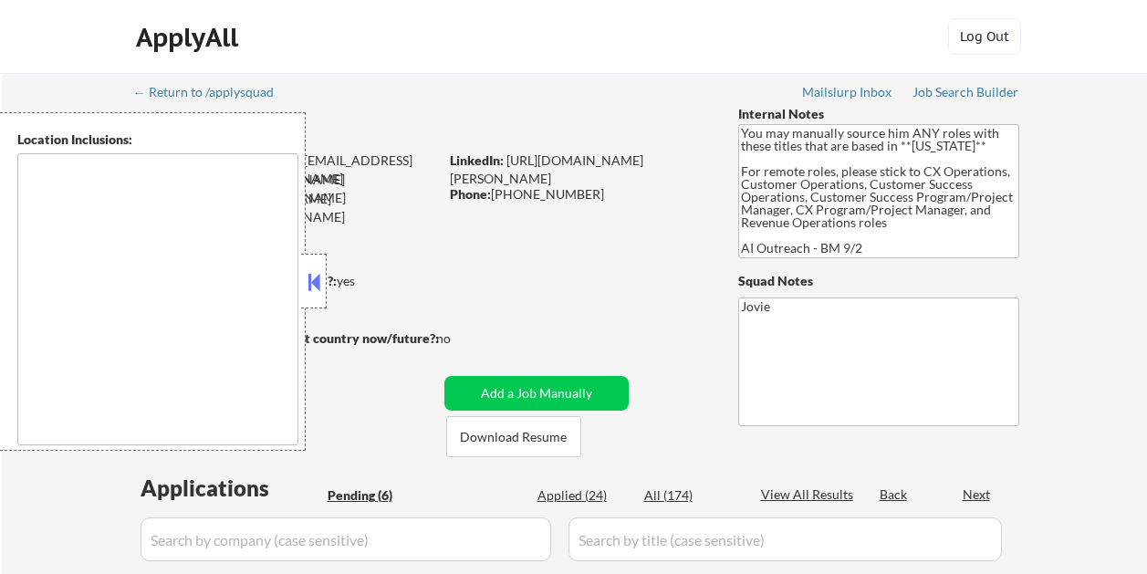
select select ""pending""
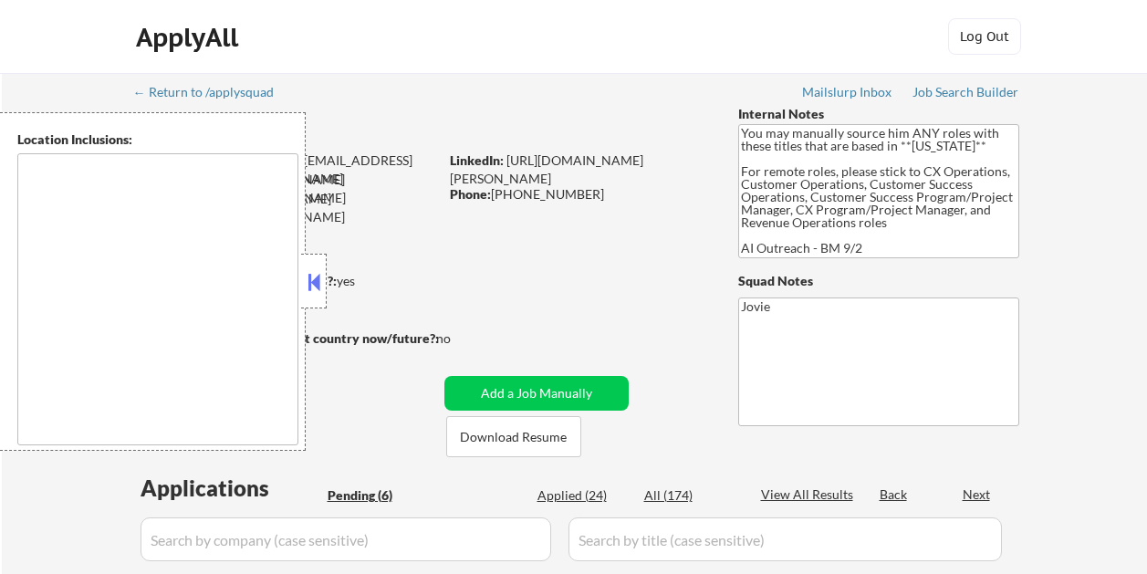
select select ""pending""
type textarea "[GEOGRAPHIC_DATA], [GEOGRAPHIC_DATA] [GEOGRAPHIC_DATA], [GEOGRAPHIC_DATA] [GEOG…"
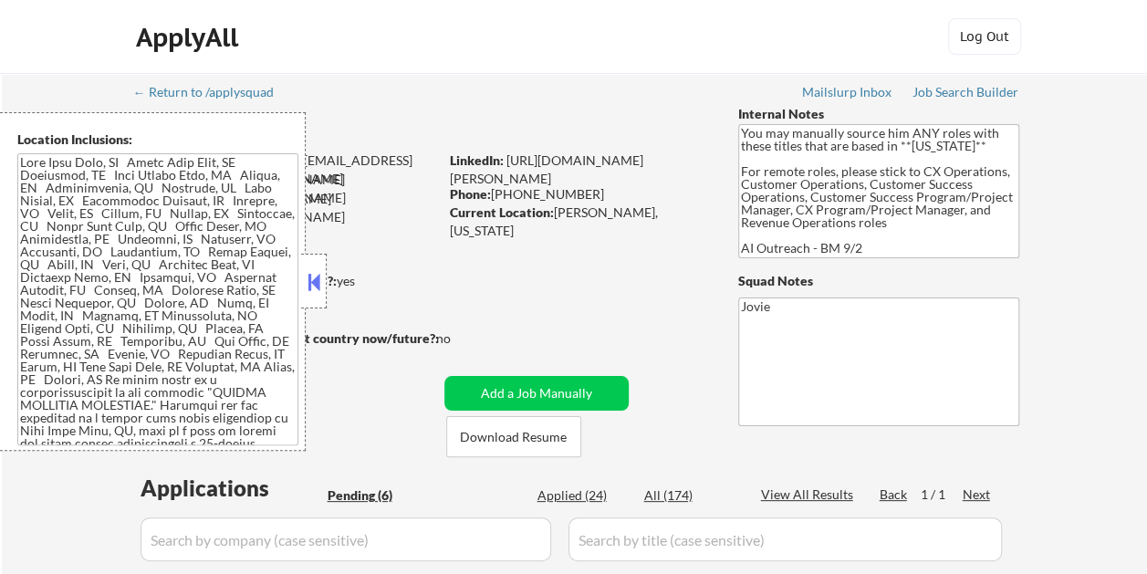
click at [315, 274] on button at bounding box center [314, 281] width 20 height 27
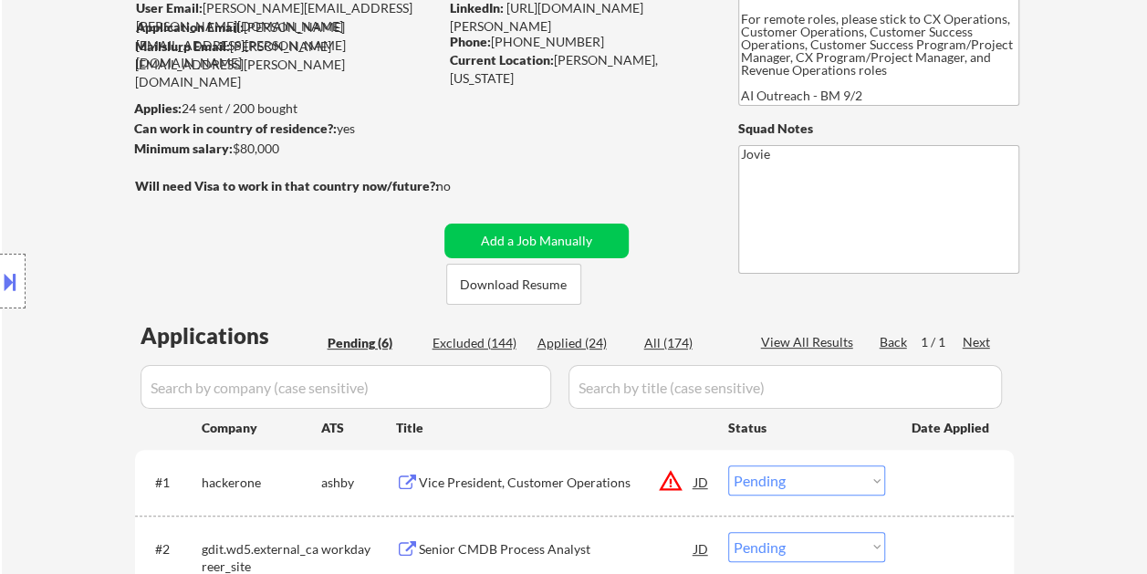
scroll to position [274, 0]
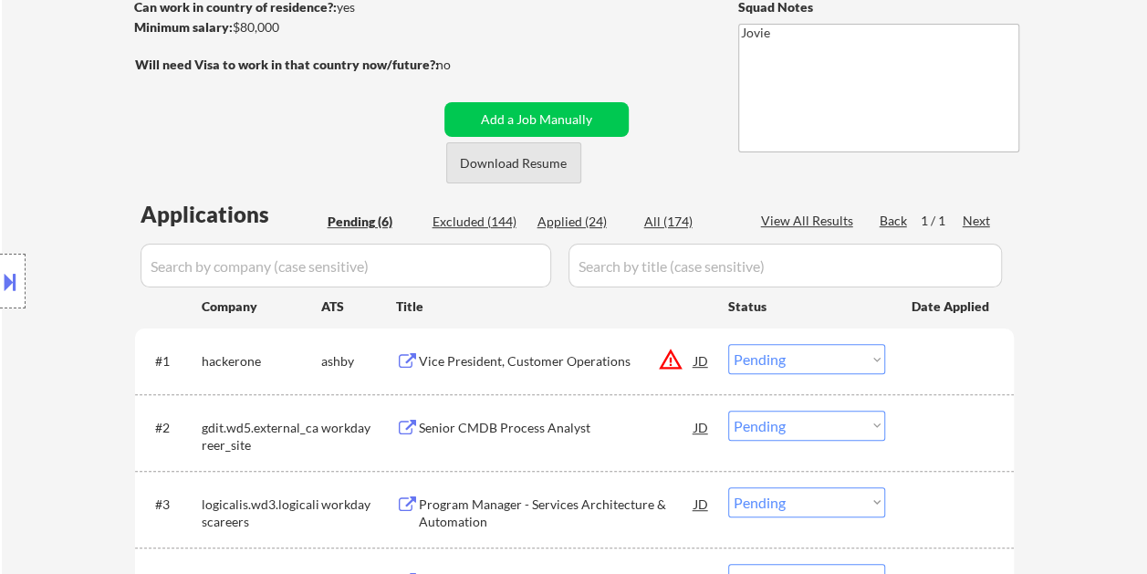
click at [471, 166] on button "Download Resume" at bounding box center [513, 162] width 135 height 41
click at [910, 354] on div "#1 hackerone ashby Vice President, Customer Operations JD warning_amber Choose …" at bounding box center [570, 360] width 861 height 49
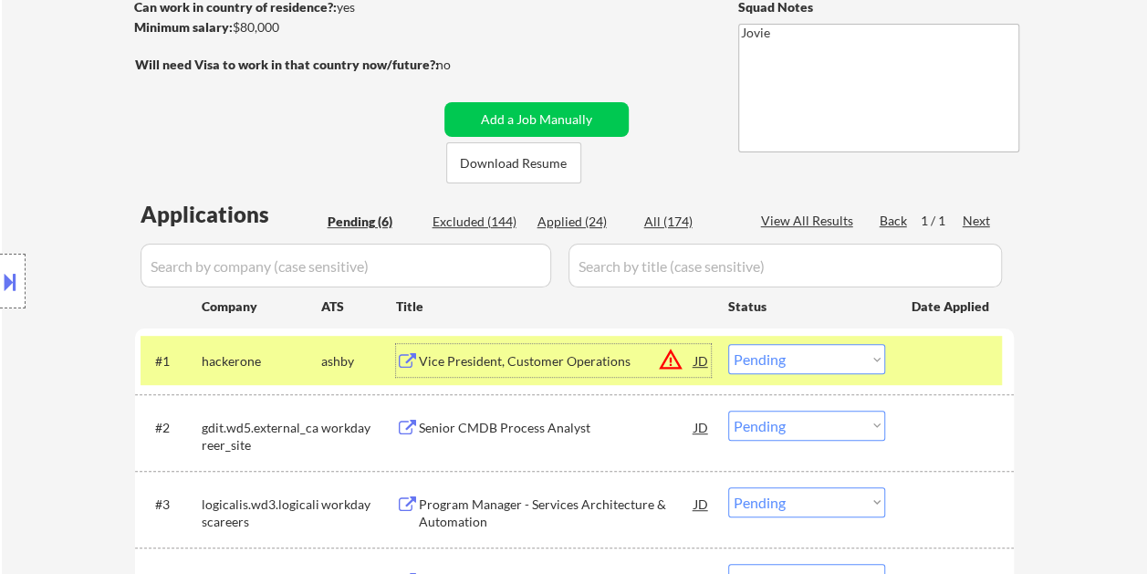
click at [616, 354] on div "Vice President, Customer Operations" at bounding box center [557, 361] width 276 height 18
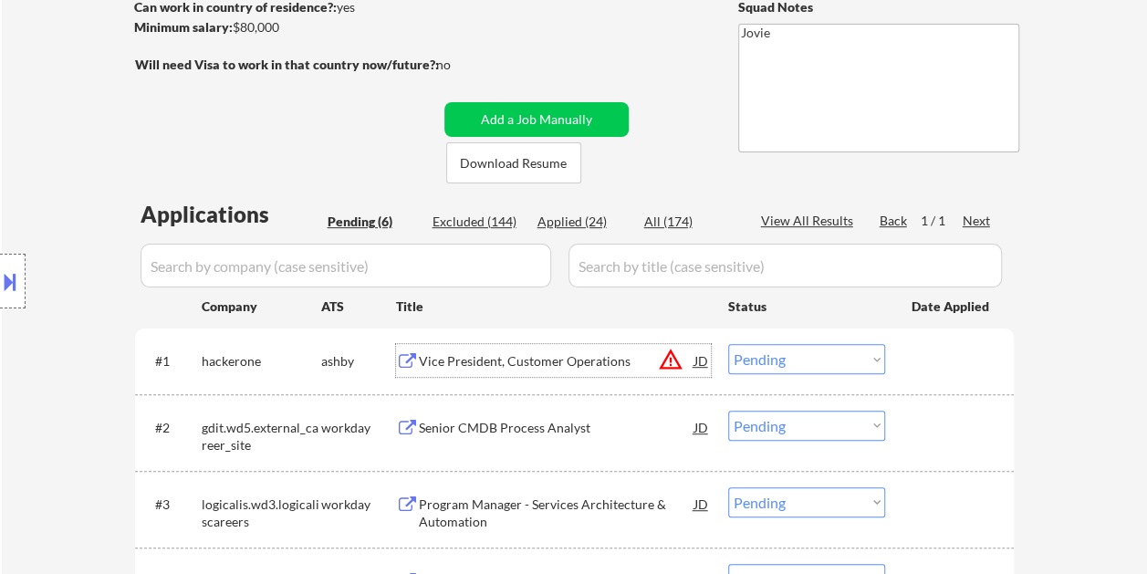
click at [934, 356] on div at bounding box center [951, 360] width 80 height 33
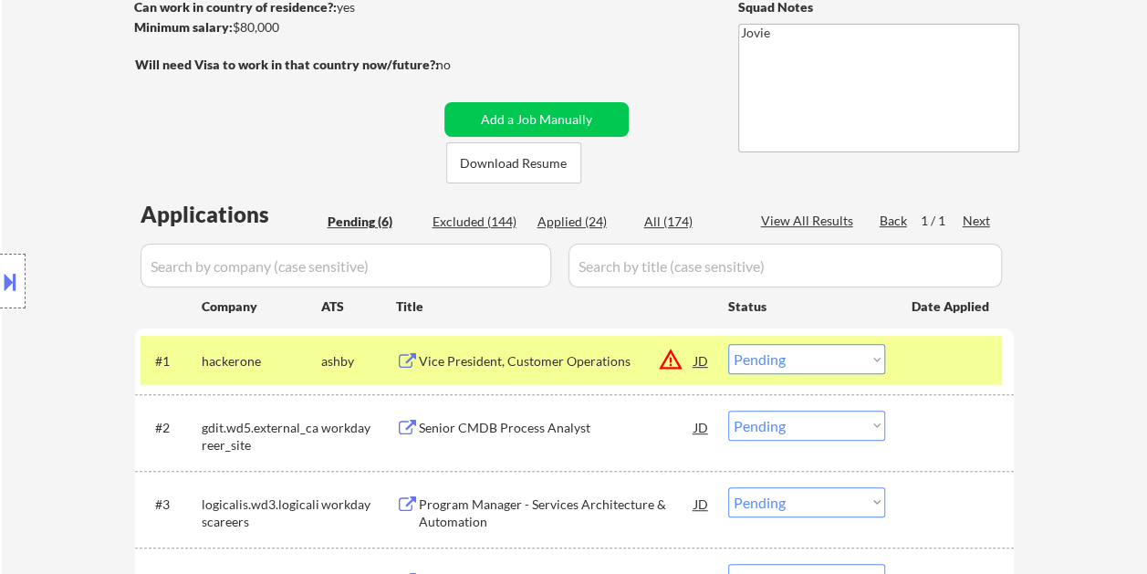
click at [885, 358] on div "#1 hackerone ashby Vice President, Customer Operations JD warning_amber Choose …" at bounding box center [570, 360] width 861 height 49
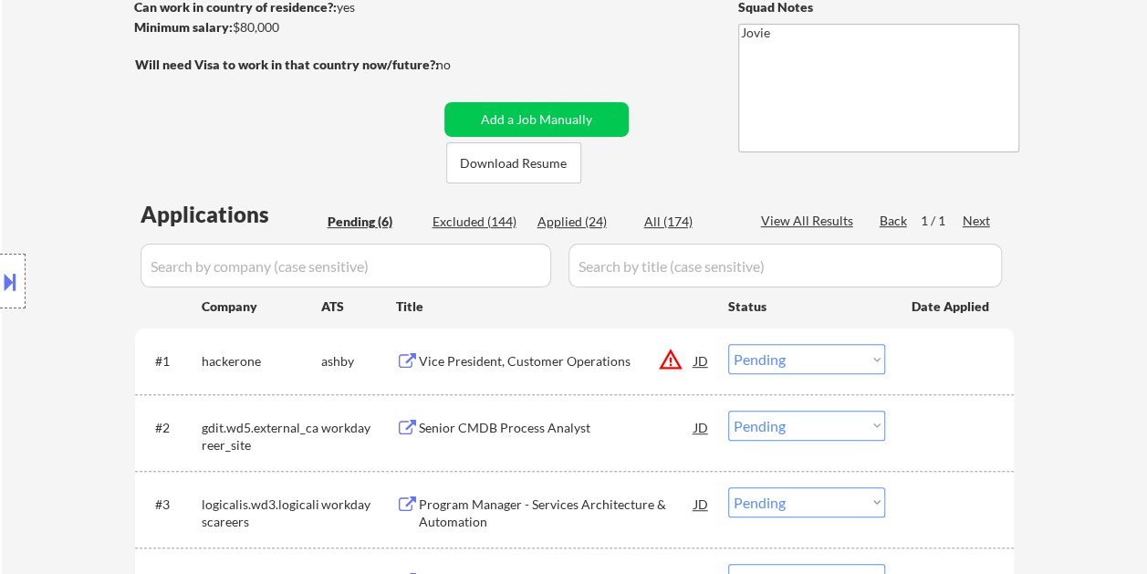
click at [928, 355] on div at bounding box center [951, 360] width 80 height 33
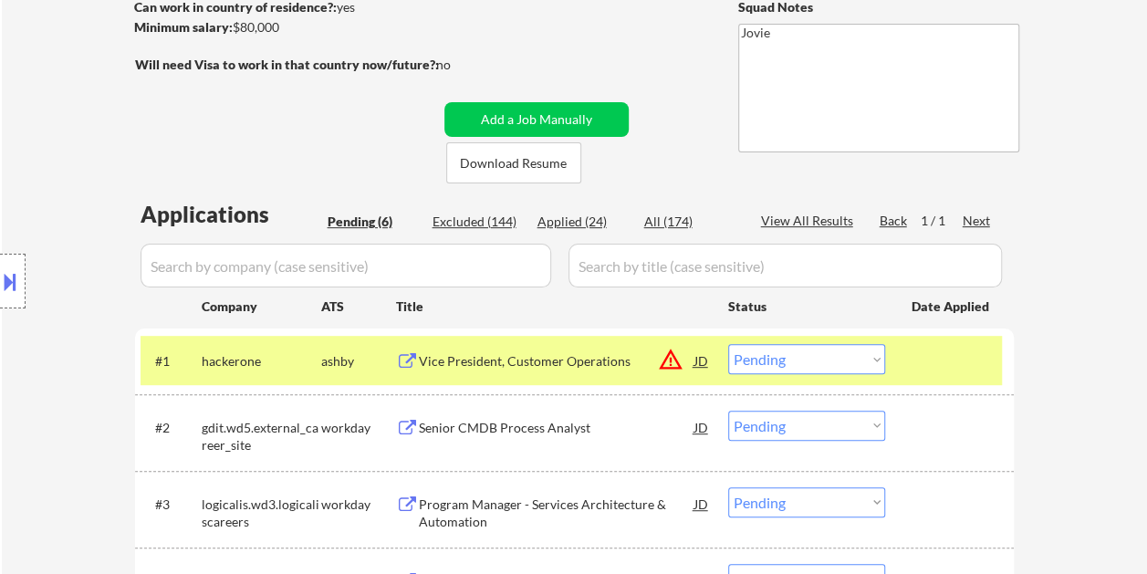
click at [816, 358] on select "Choose an option... Pending Applied Excluded (Questions) Excluded (Expired) Exc…" at bounding box center [806, 359] width 157 height 30
click at [728, 344] on select "Choose an option... Pending Applied Excluded (Questions) Excluded (Expired) Exc…" at bounding box center [806, 359] width 157 height 30
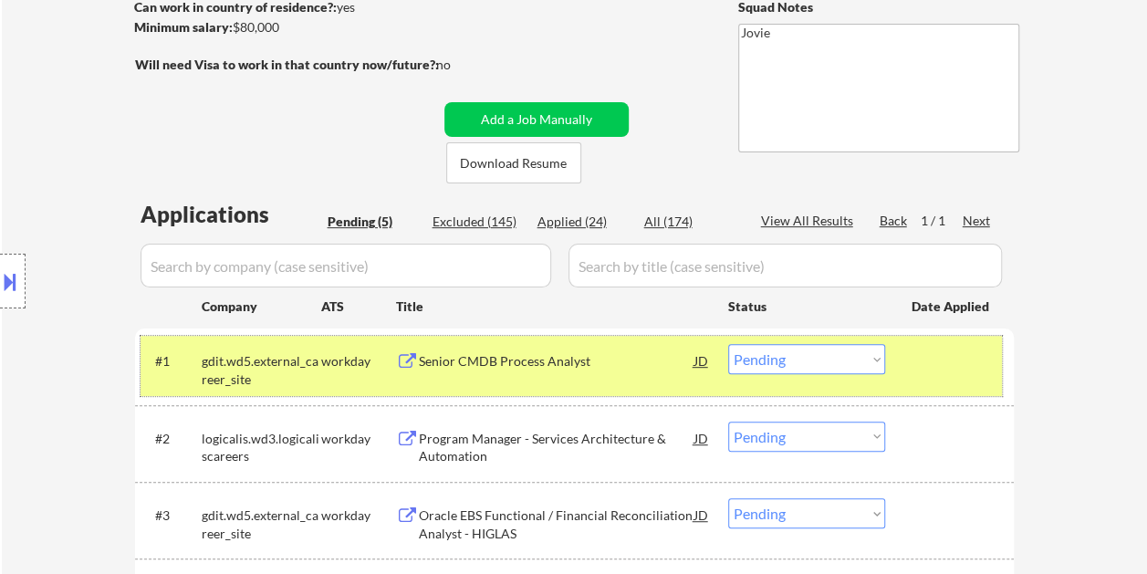
click at [929, 354] on div at bounding box center [951, 360] width 80 height 33
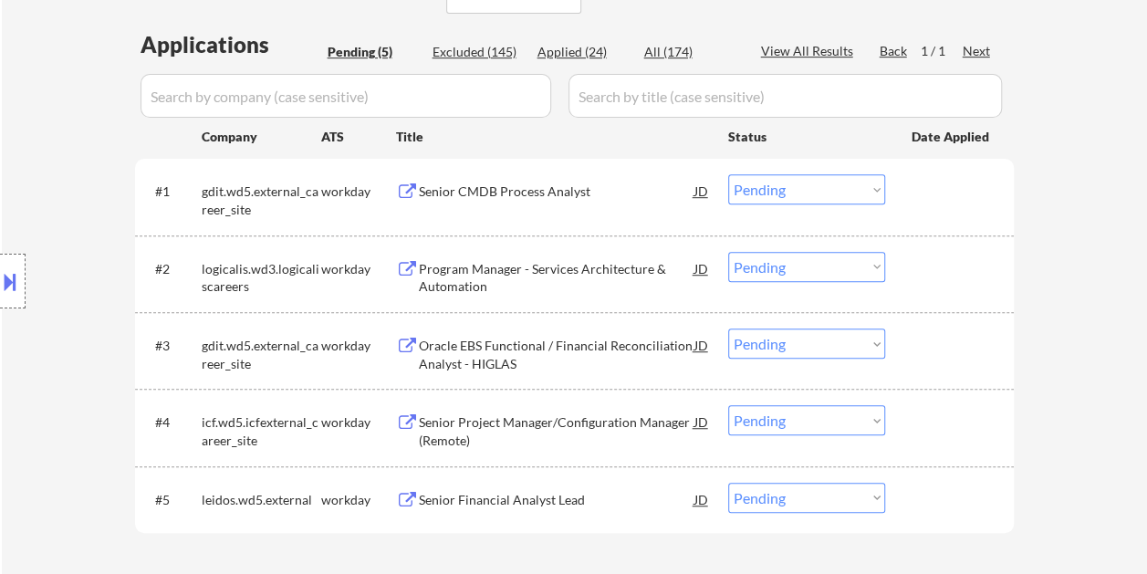
scroll to position [456, 0]
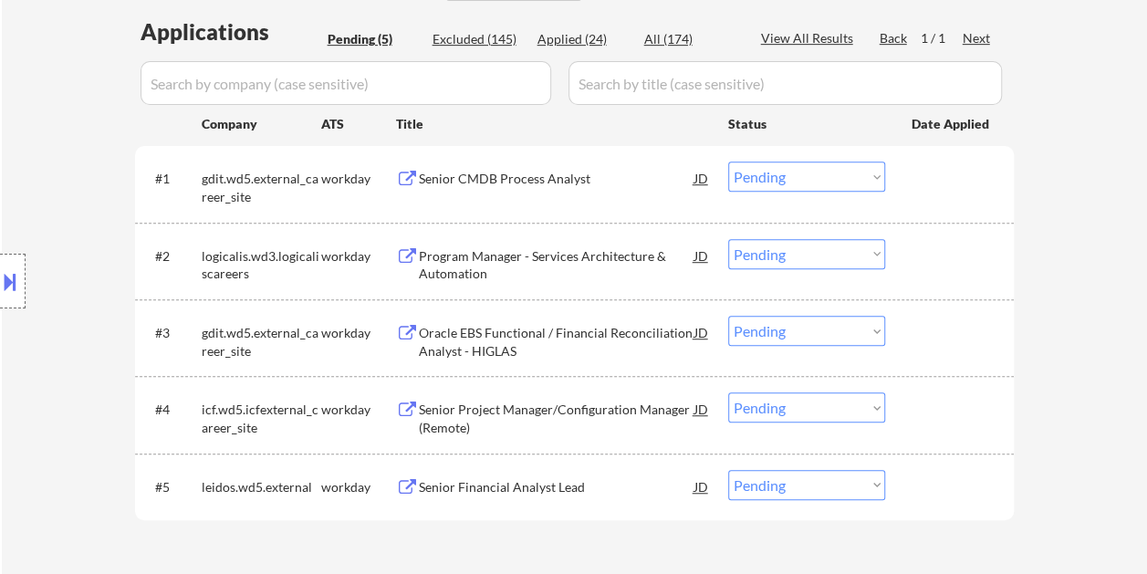
click at [911, 173] on div at bounding box center [951, 177] width 80 height 33
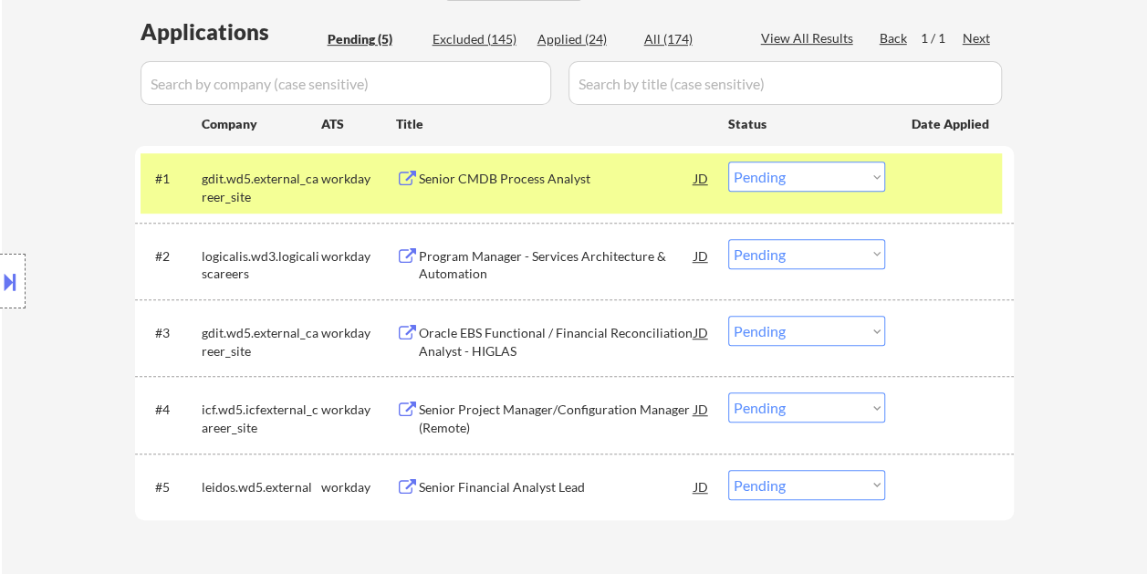
click at [482, 181] on div "Senior CMDB Process Analyst" at bounding box center [557, 179] width 276 height 18
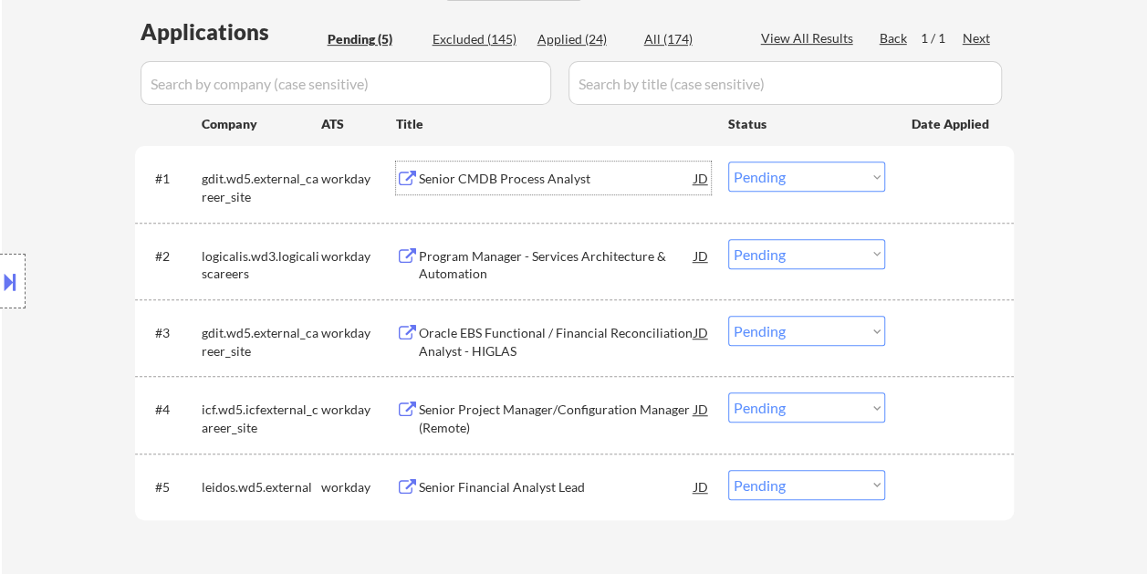
click at [925, 179] on div at bounding box center [951, 177] width 80 height 33
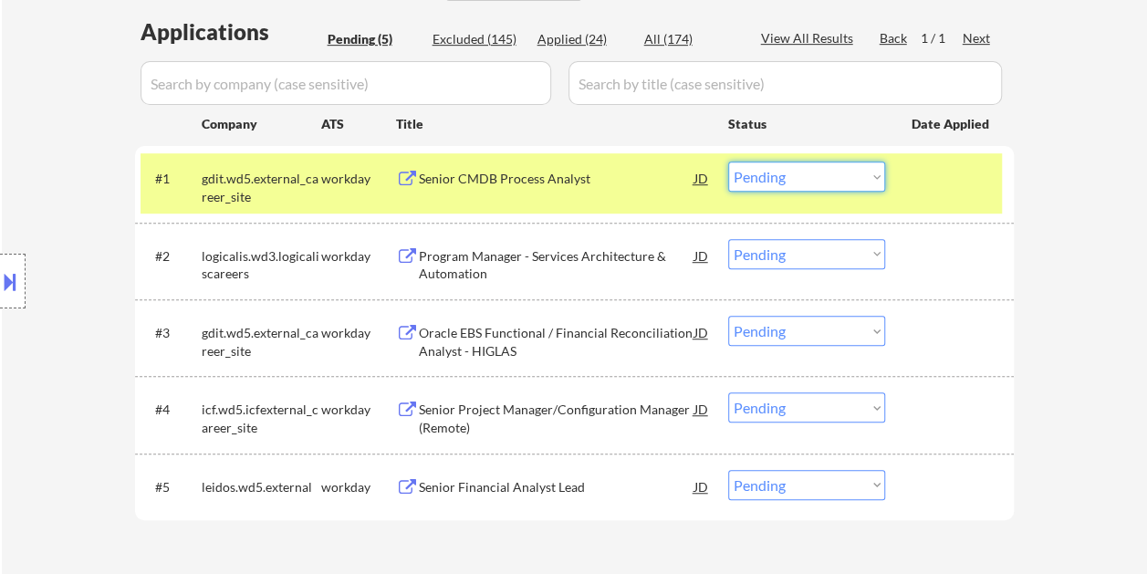
click at [870, 177] on select "Choose an option... Pending Applied Excluded (Questions) Excluded (Expired) Exc…" at bounding box center [806, 176] width 157 height 30
click at [728, 161] on select "Choose an option... Pending Applied Excluded (Questions) Excluded (Expired) Exc…" at bounding box center [806, 176] width 157 height 30
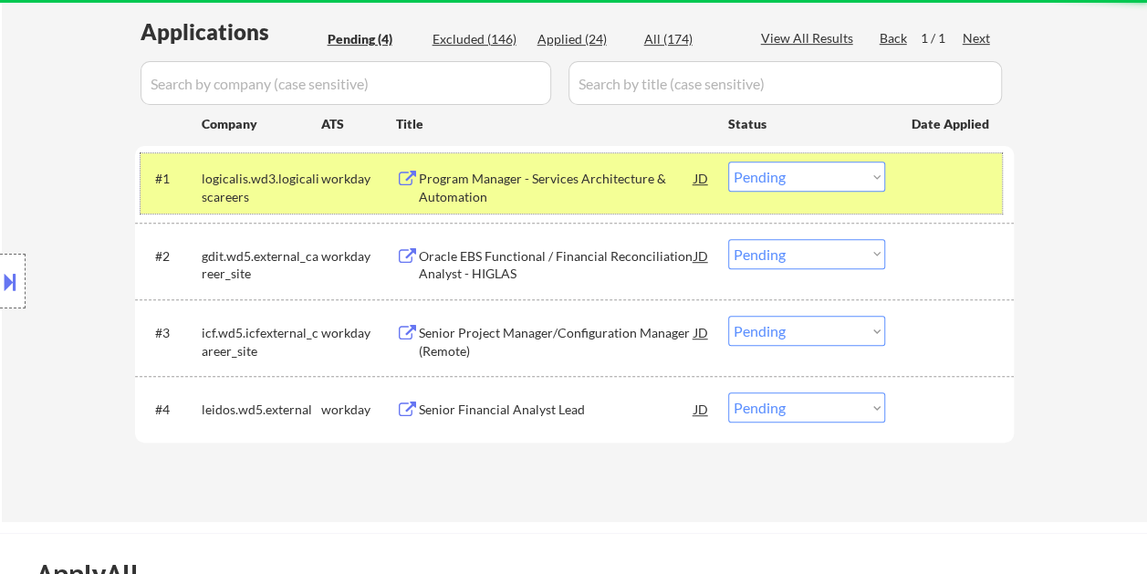
click at [953, 186] on div at bounding box center [951, 177] width 80 height 33
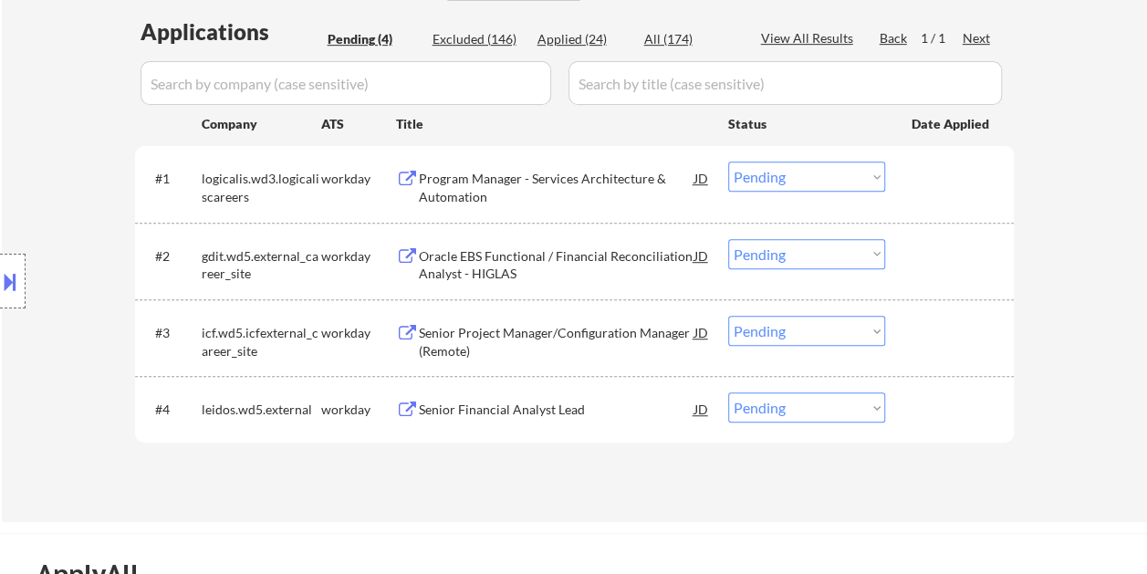
click at [936, 190] on div at bounding box center [951, 177] width 80 height 33
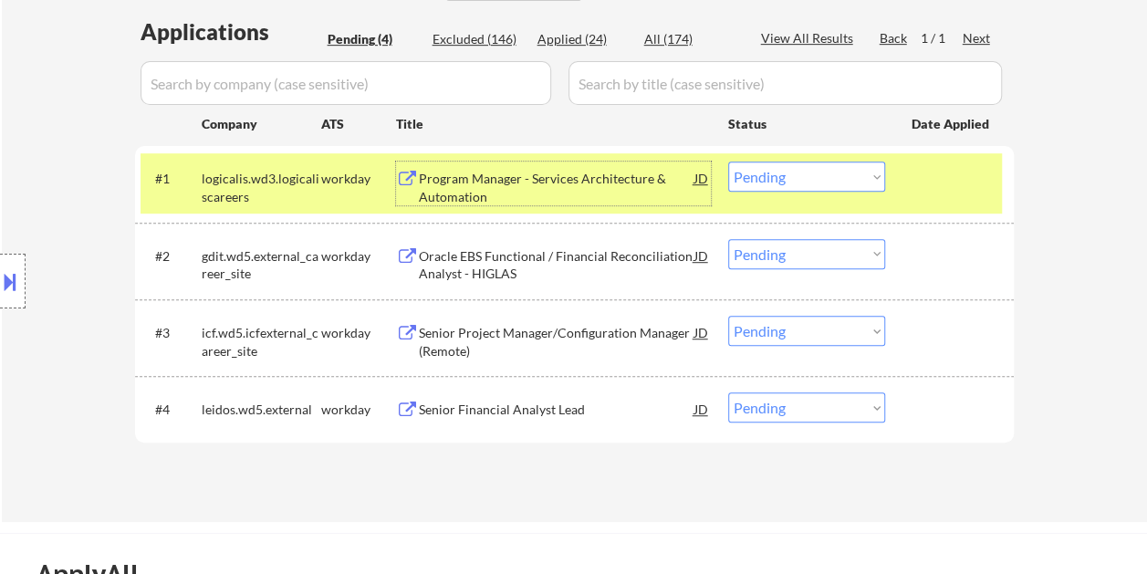
click at [547, 184] on div "Program Manager - Services Architecture & Automation" at bounding box center [557, 188] width 276 height 36
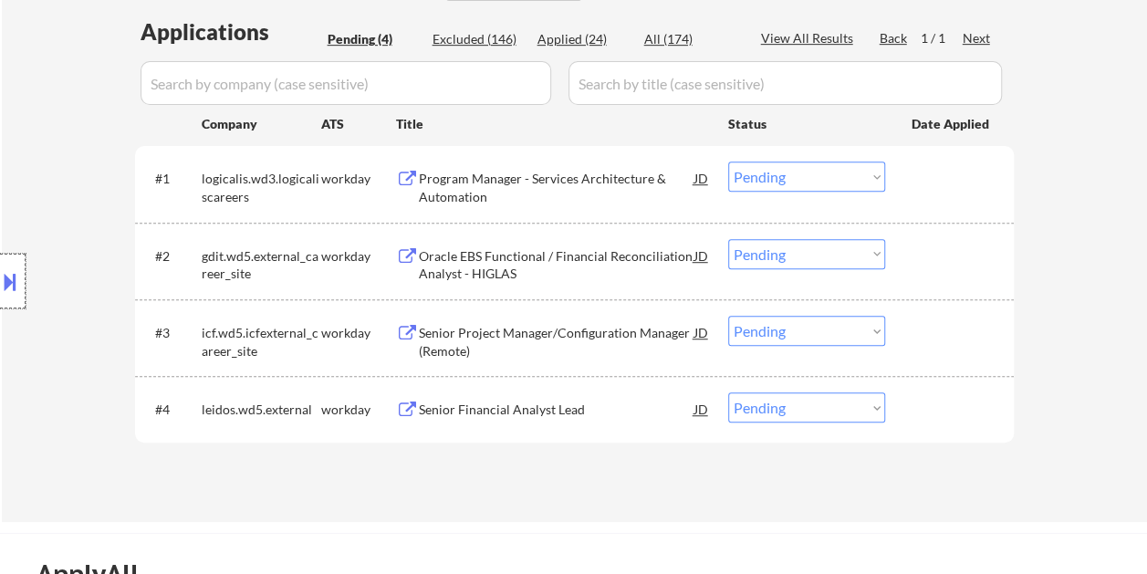
click at [20, 277] on div at bounding box center [13, 281] width 26 height 55
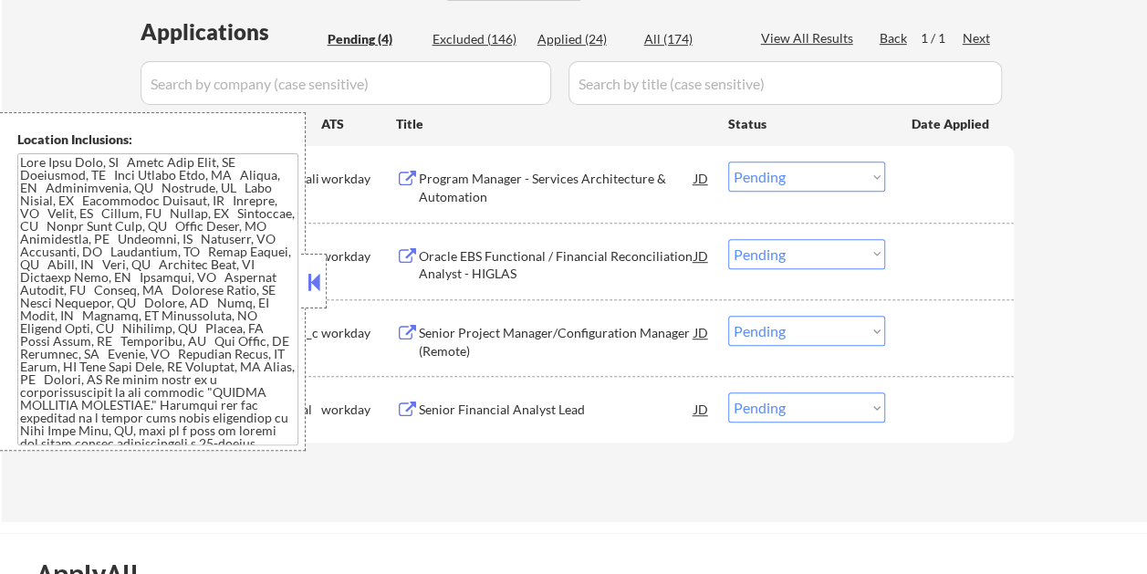
click at [307, 288] on button at bounding box center [314, 281] width 20 height 27
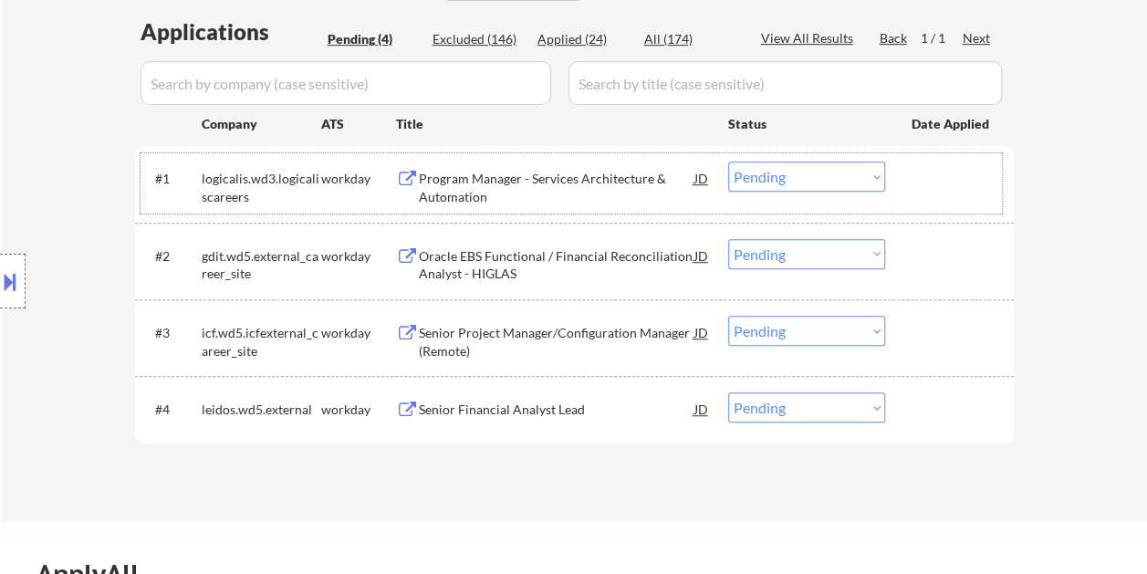
click at [941, 181] on div at bounding box center [951, 177] width 80 height 33
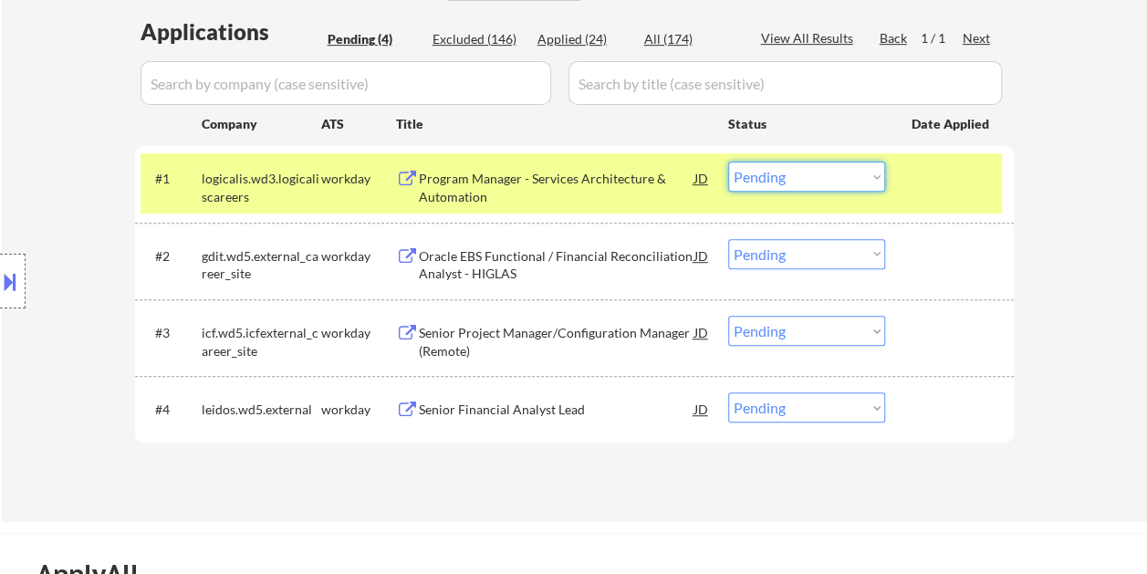
click at [858, 170] on select "Choose an option... Pending Applied Excluded (Questions) Excluded (Expired) Exc…" at bounding box center [806, 176] width 157 height 30
click at [728, 161] on select "Choose an option... Pending Applied Excluded (Questions) Excluded (Expired) Exc…" at bounding box center [806, 176] width 157 height 30
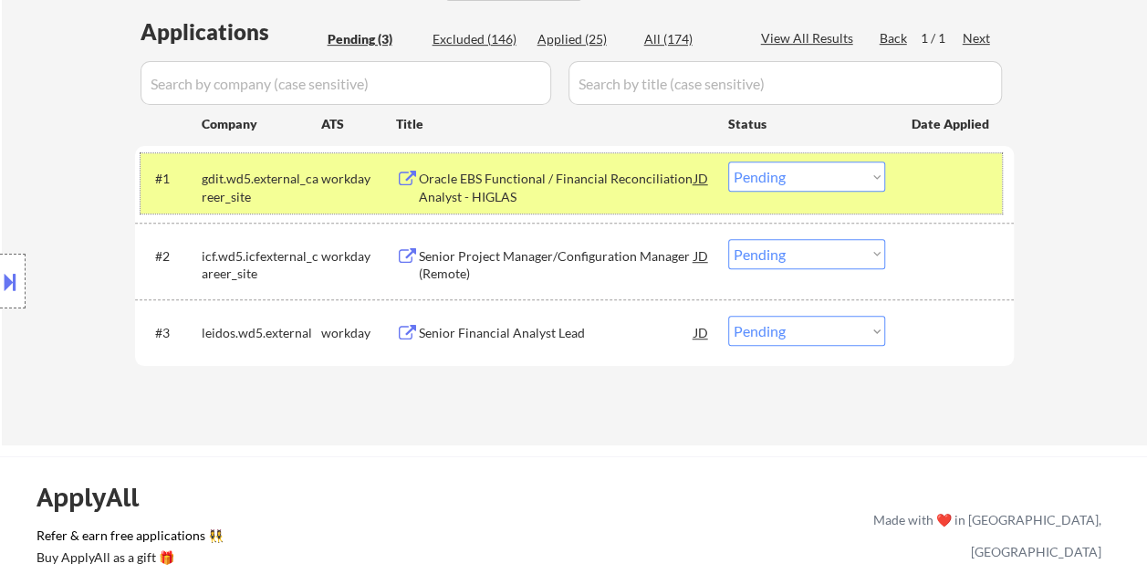
click at [933, 184] on div at bounding box center [951, 177] width 80 height 33
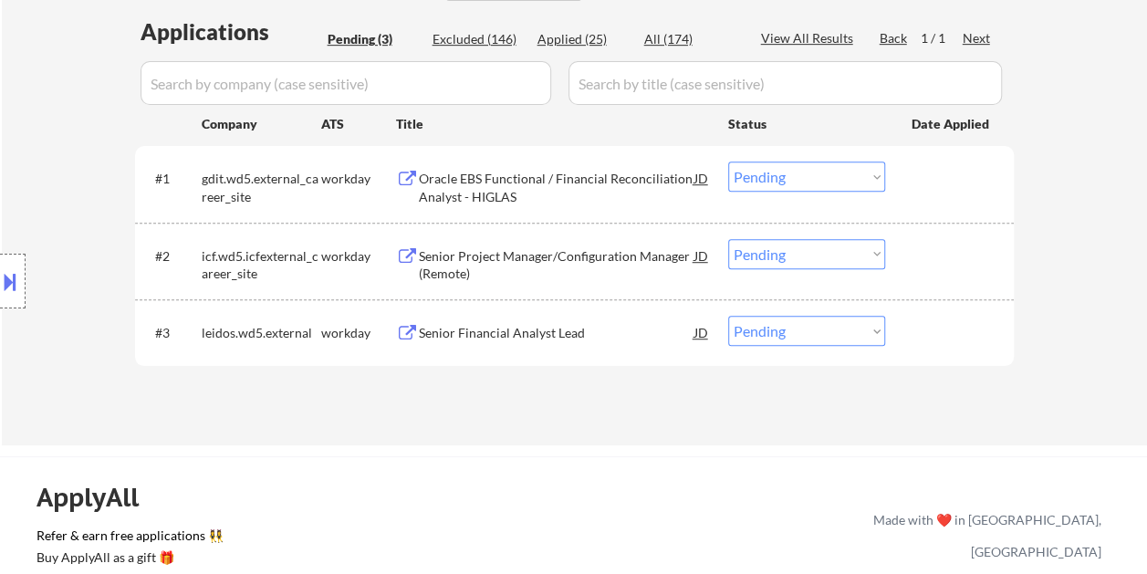
click at [914, 199] on div "#1 gdit.wd5.external_career_site workday Oracle EBS Functional / Financial Reco…" at bounding box center [570, 183] width 861 height 60
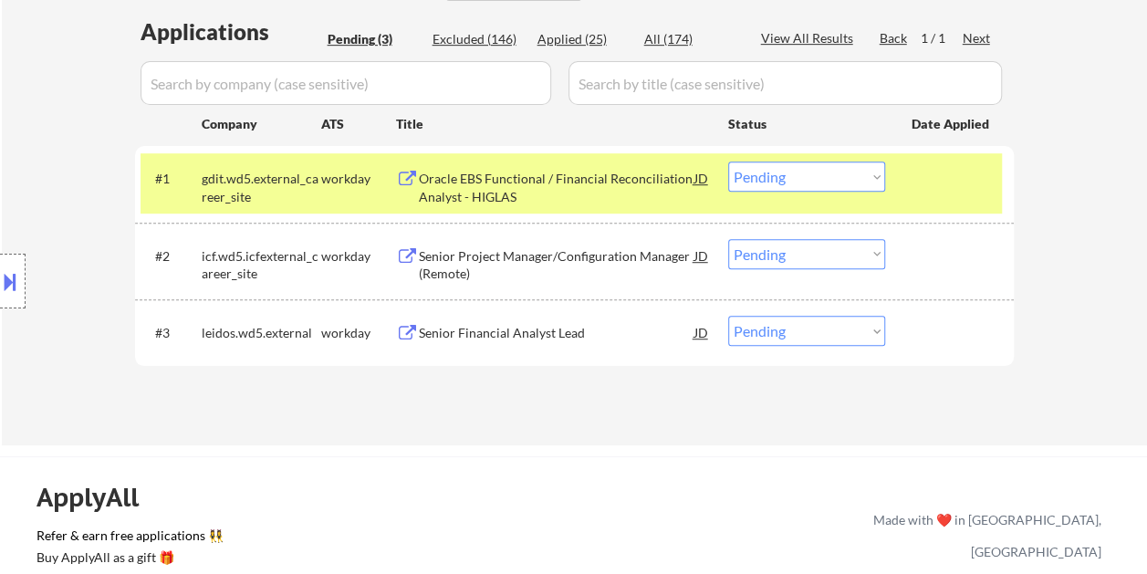
click at [551, 170] on div "Oracle EBS Functional / Financial Reconciliation Analyst - HIGLAS" at bounding box center [557, 188] width 276 height 36
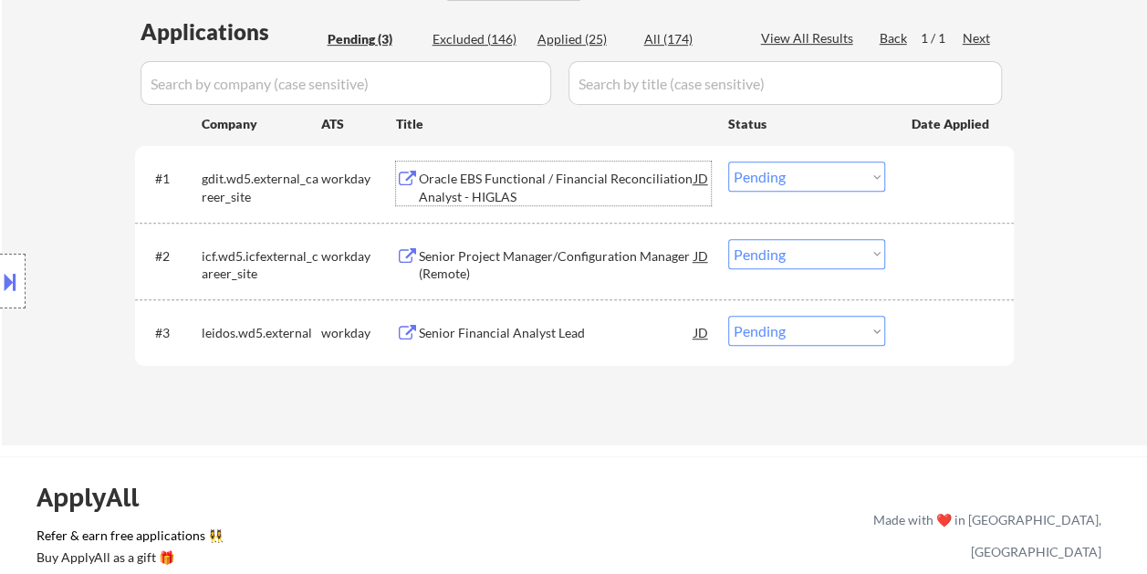
click at [943, 170] on div at bounding box center [951, 177] width 80 height 33
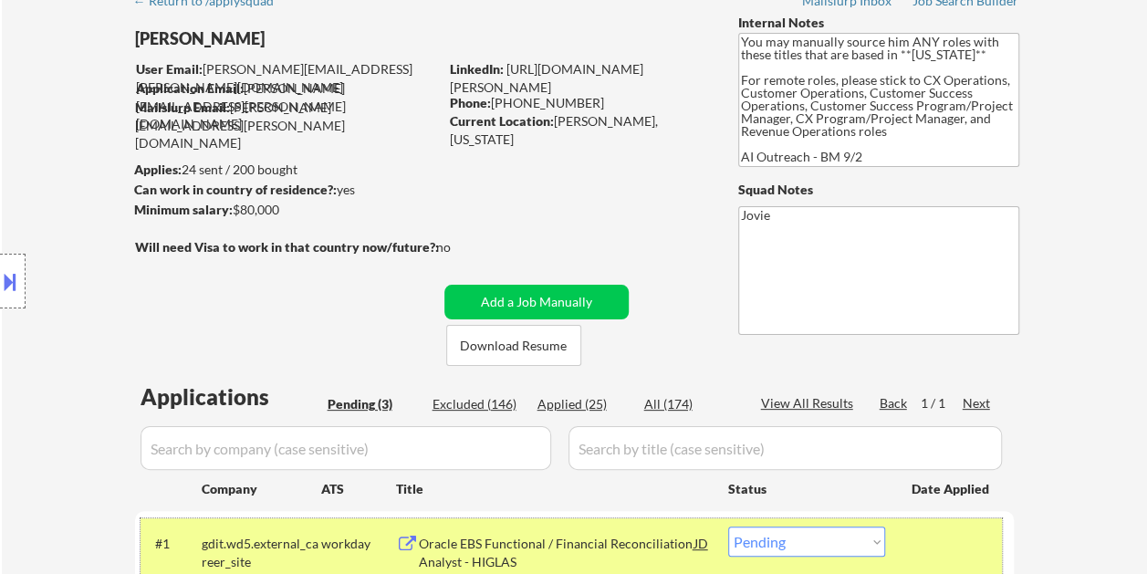
scroll to position [365, 0]
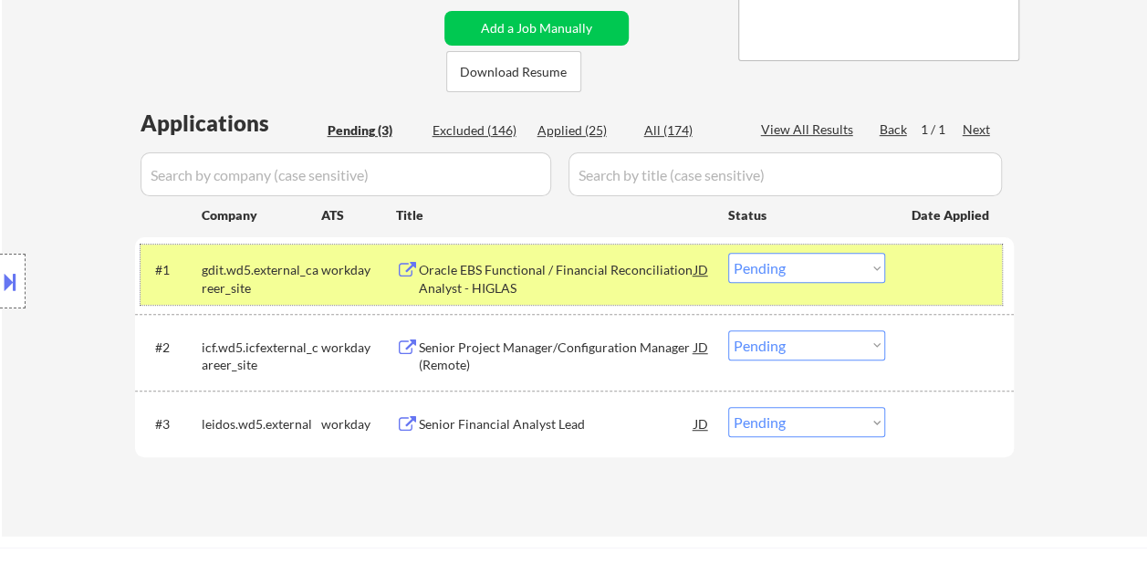
click at [931, 272] on div at bounding box center [951, 269] width 80 height 33
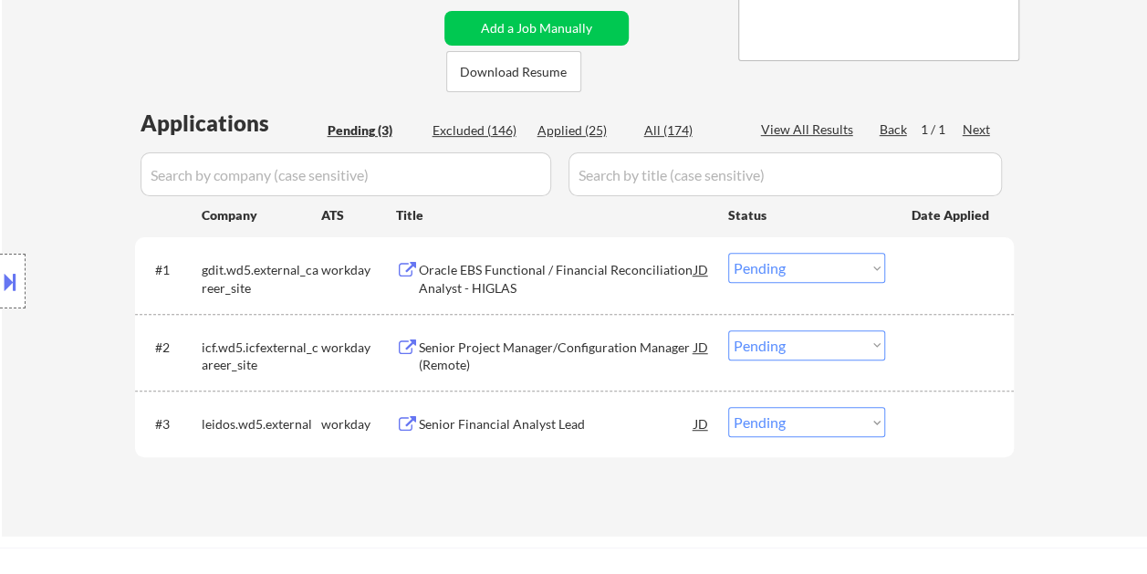
click at [916, 272] on div at bounding box center [951, 269] width 80 height 33
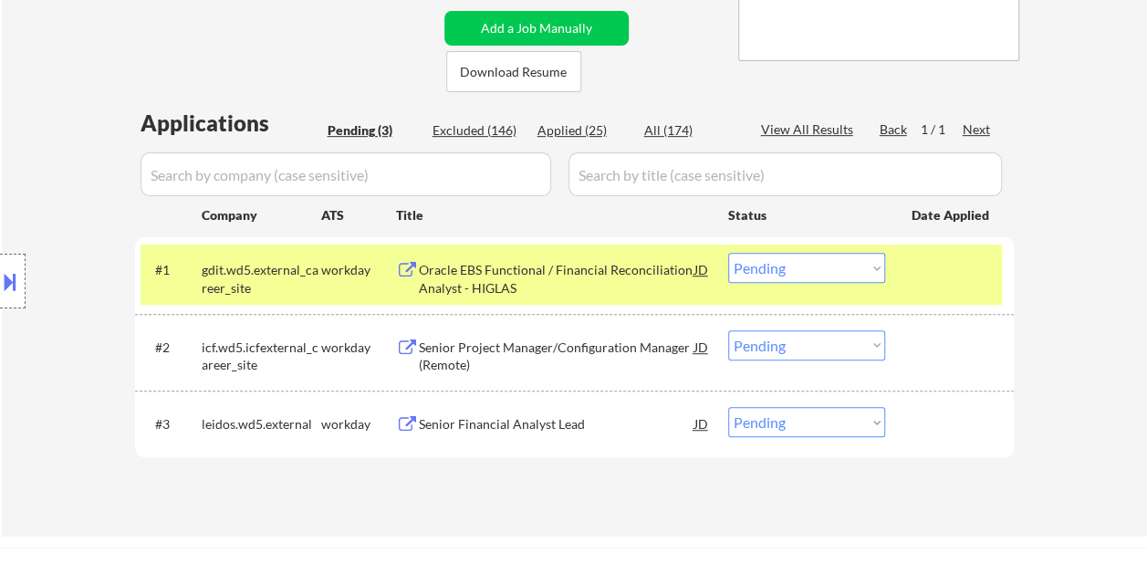
click at [877, 272] on select "Choose an option... Pending Applied Excluded (Questions) Excluded (Expired) Exc…" at bounding box center [806, 268] width 157 height 30
click at [728, 253] on select "Choose an option... Pending Applied Excluded (Questions) Excluded (Expired) Exc…" at bounding box center [806, 268] width 157 height 30
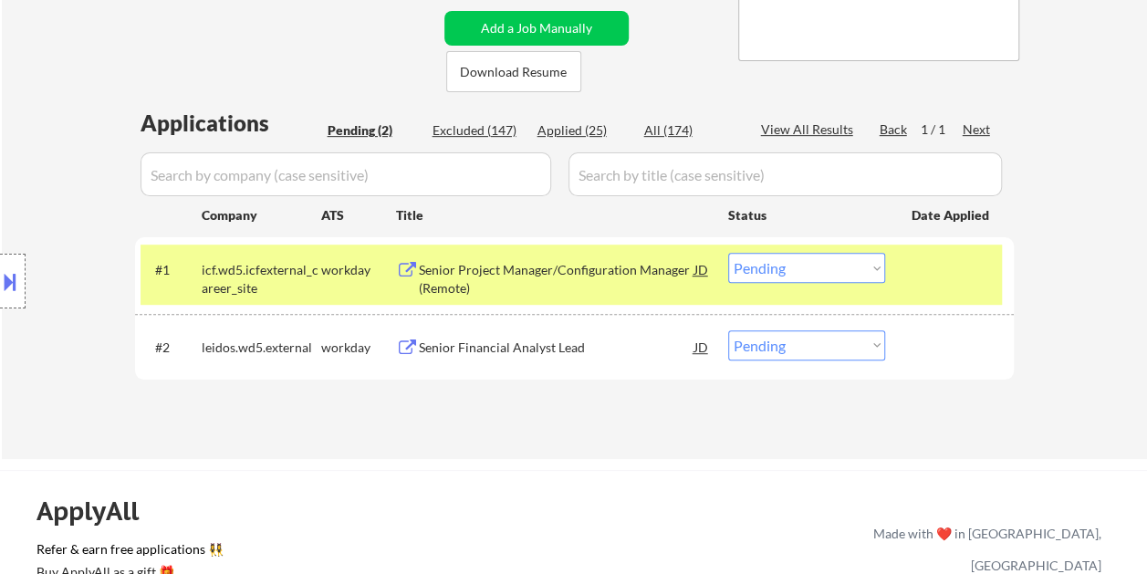
click at [922, 292] on div "#1 icf.wd5.icfexternal_career_site workday Senior Project Manager/Configuration…" at bounding box center [570, 274] width 861 height 60
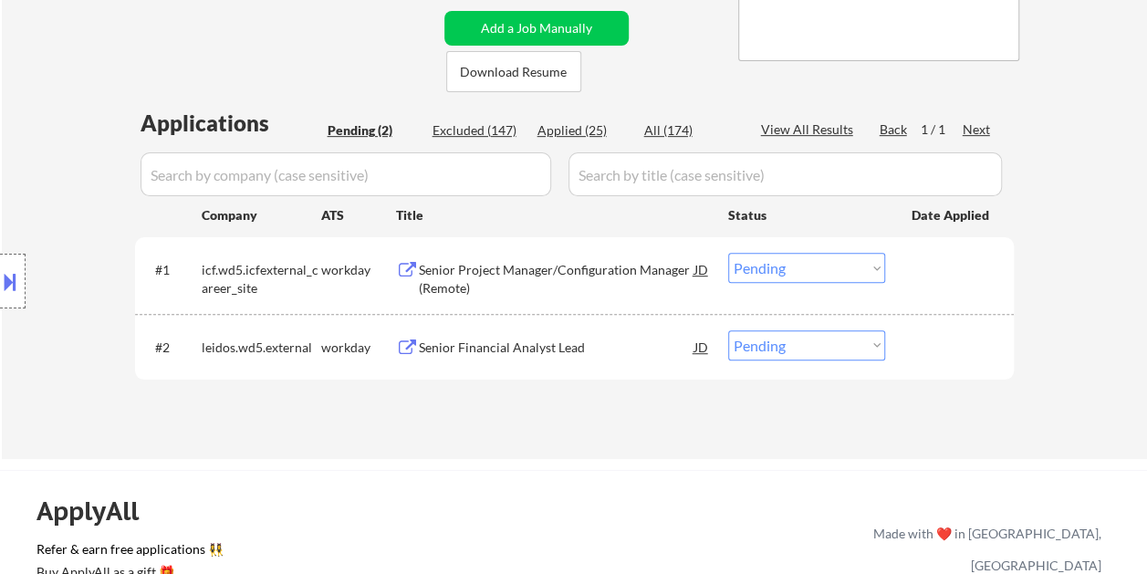
click at [925, 286] on div "#1 icf.wd5.icfexternal_career_site workday Senior Project Manager/Configuration…" at bounding box center [570, 274] width 861 height 60
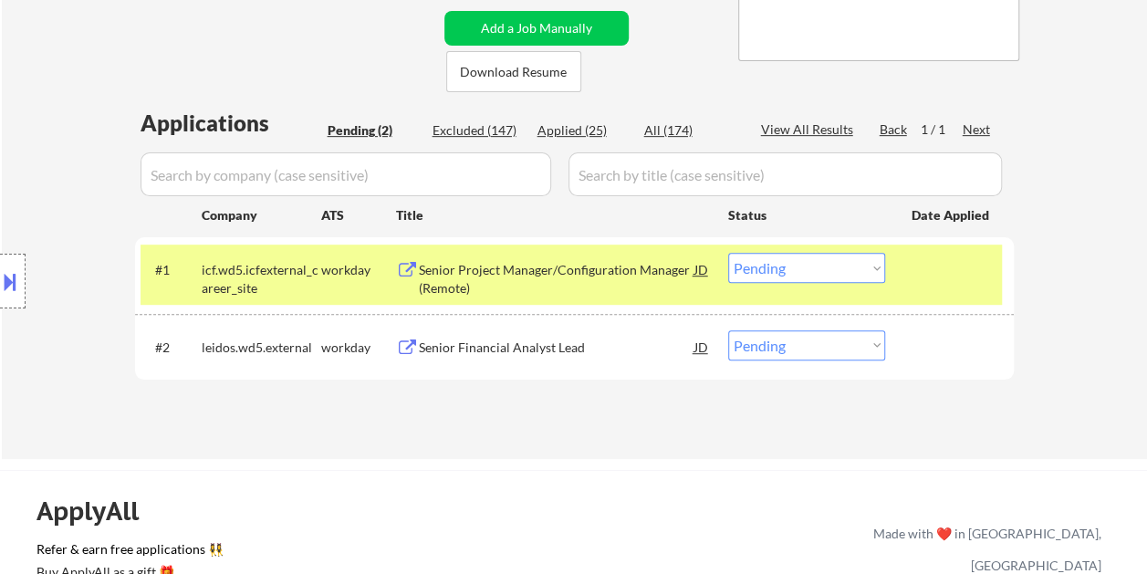
click at [542, 288] on div "Senior Project Manager/Configuration Manager (Remote)" at bounding box center [557, 279] width 276 height 36
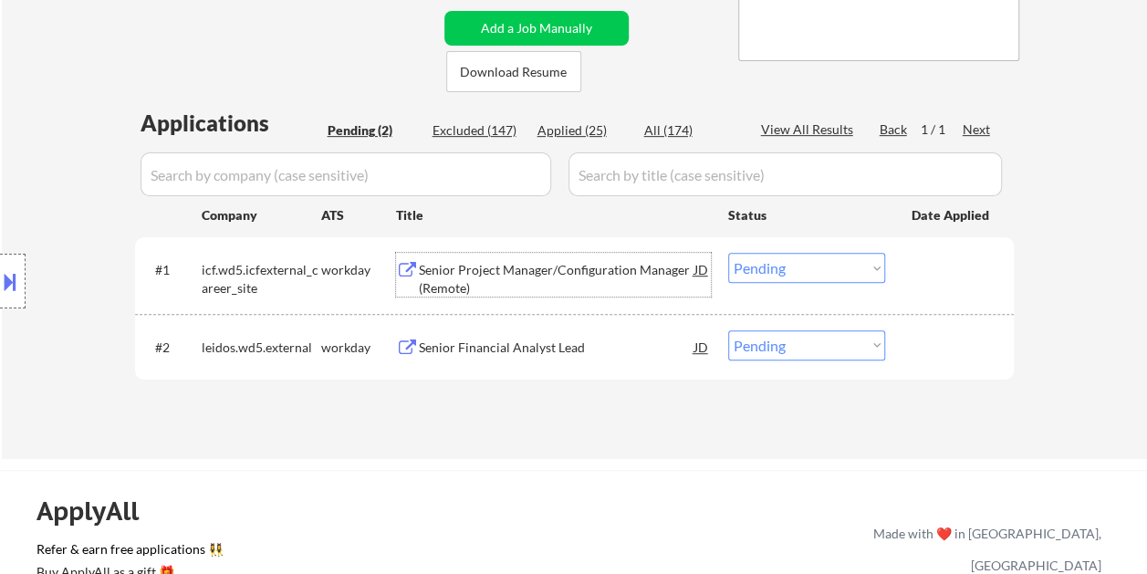
click at [923, 256] on div at bounding box center [951, 269] width 80 height 33
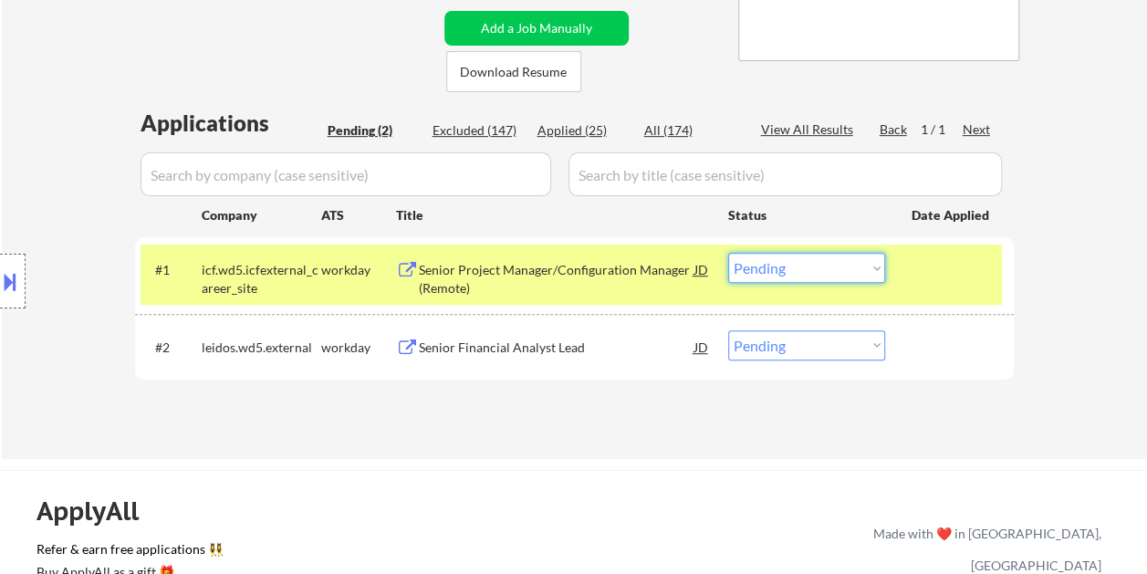
click at [871, 270] on select "Choose an option... Pending Applied Excluded (Questions) Excluded (Expired) Exc…" at bounding box center [806, 268] width 157 height 30
click at [728, 253] on select "Choose an option... Pending Applied Excluded (Questions) Excluded (Expired) Exc…" at bounding box center [806, 268] width 157 height 30
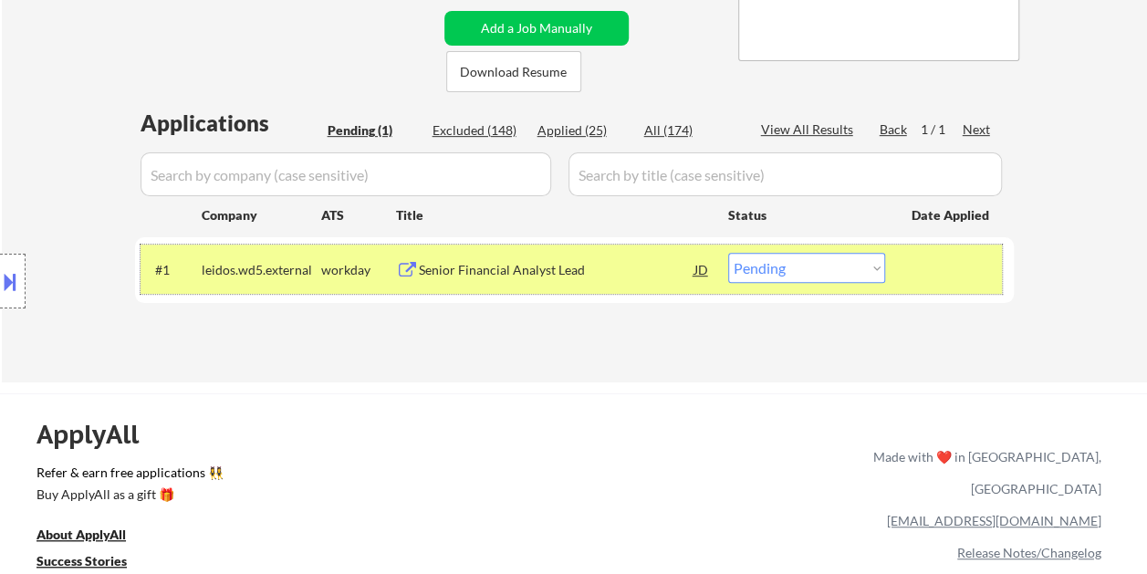
click at [940, 266] on div at bounding box center [951, 269] width 80 height 33
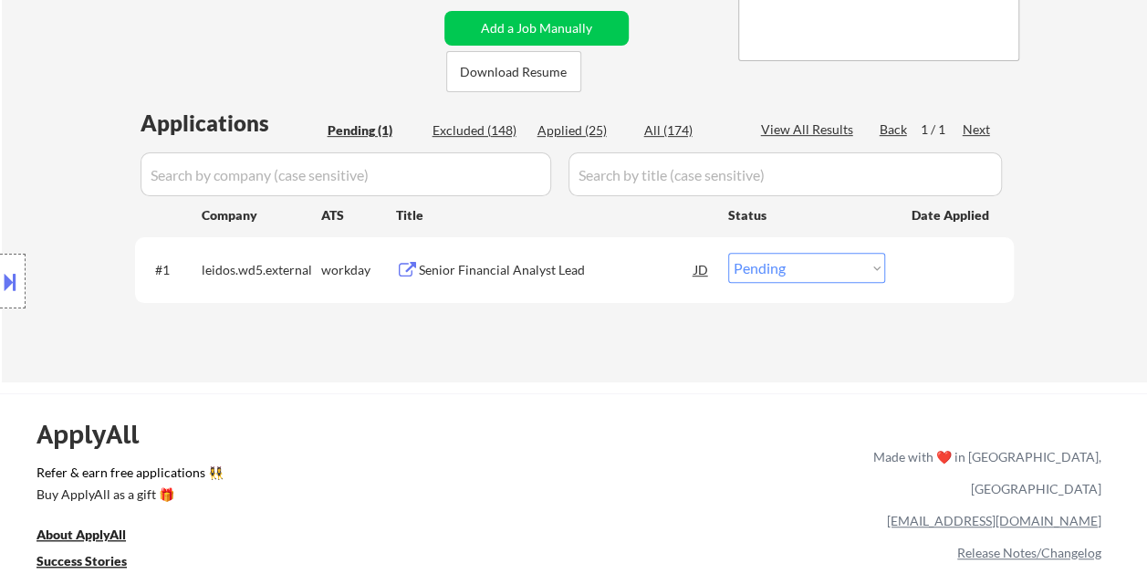
click at [919, 271] on div at bounding box center [951, 269] width 80 height 33
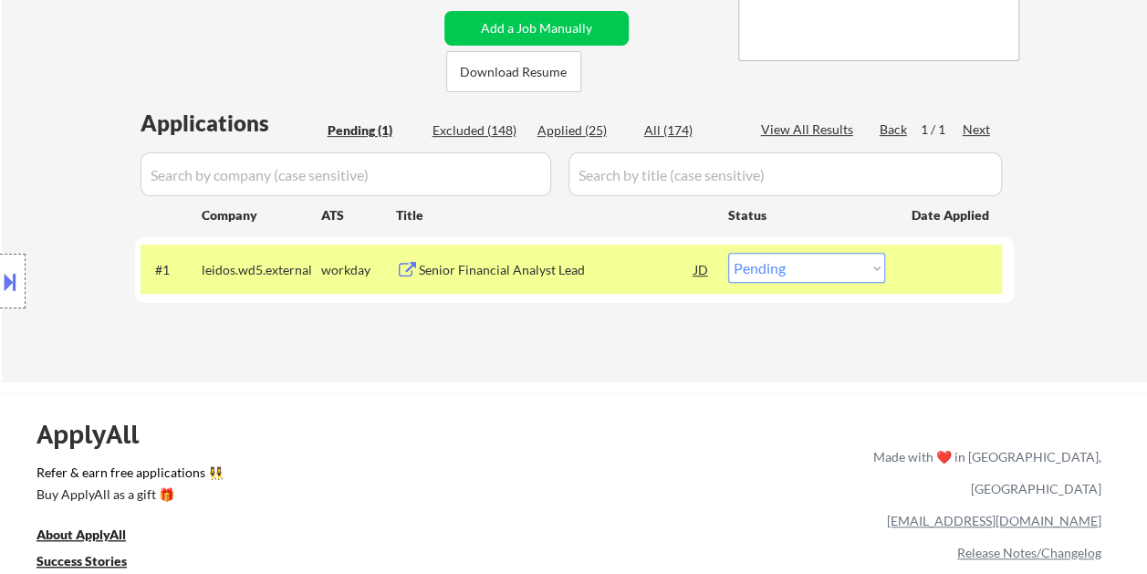
click at [655, 277] on div "Senior Financial Analyst Lead" at bounding box center [557, 270] width 276 height 18
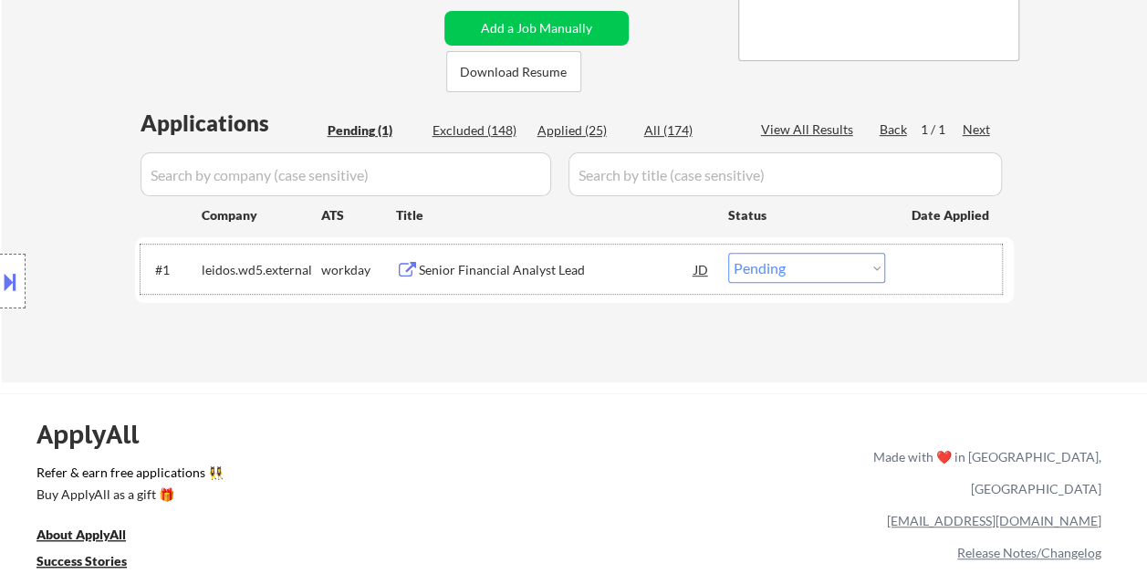
click at [939, 267] on div at bounding box center [951, 269] width 80 height 33
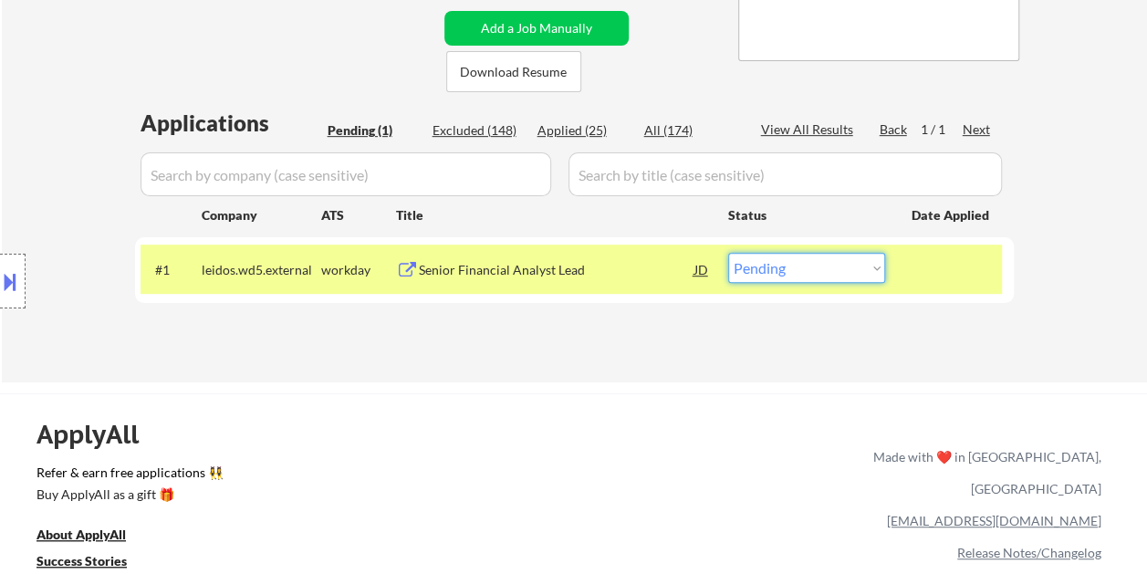
click at [853, 268] on select "Choose an option... Pending Applied Excluded (Questions) Excluded (Expired) Exc…" at bounding box center [806, 268] width 157 height 30
select select ""excluded__bad_match_""
click at [728, 253] on select "Choose an option... Pending Applied Excluded (Questions) Excluded (Expired) Exc…" at bounding box center [806, 268] width 157 height 30
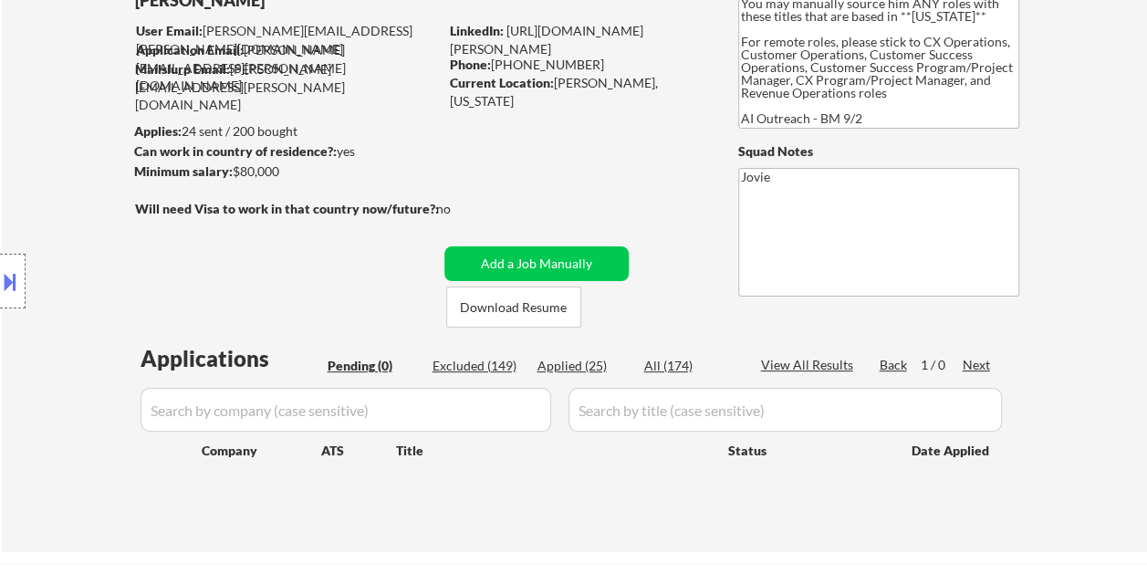
scroll to position [182, 0]
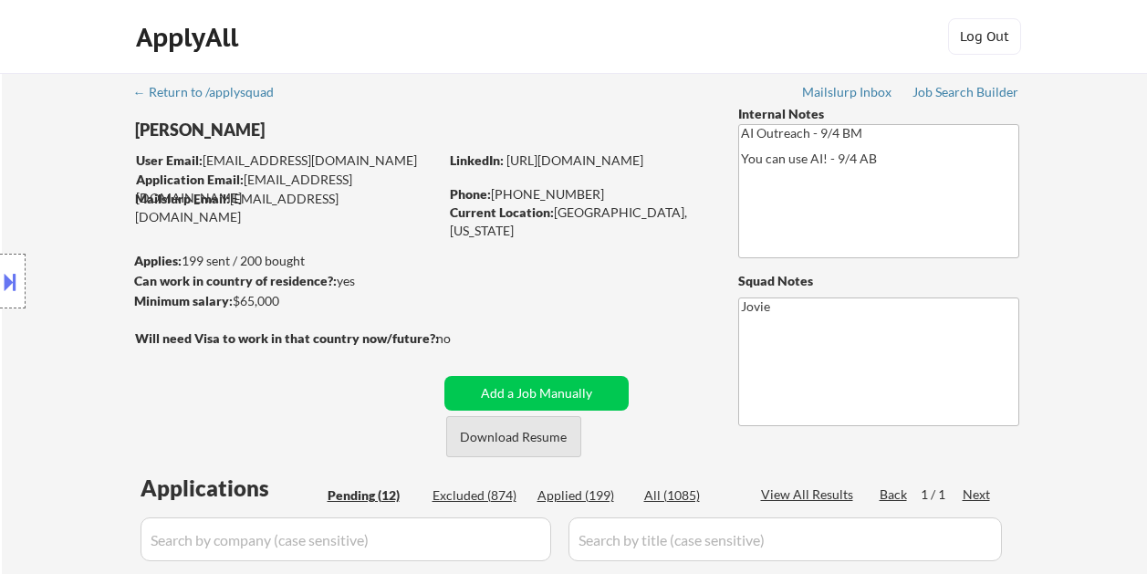
select select ""pending""
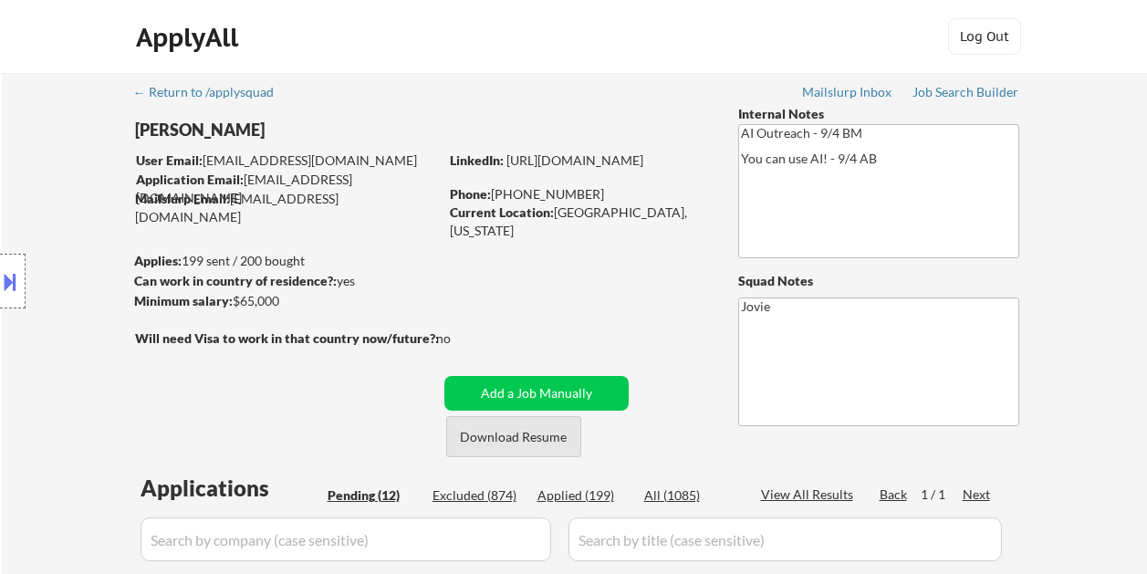
select select ""pending""
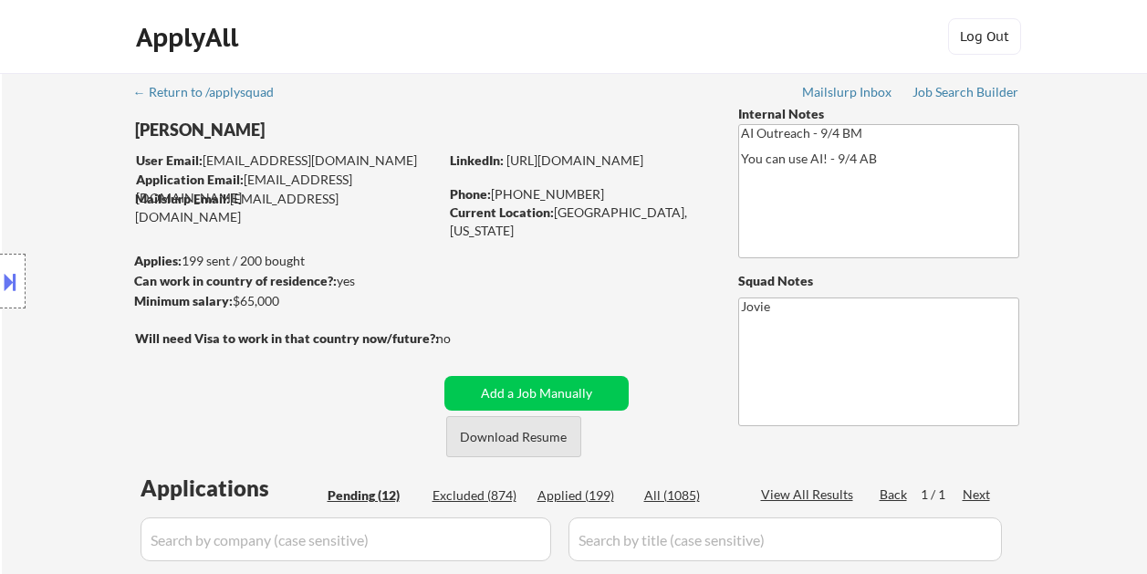
select select ""pending""
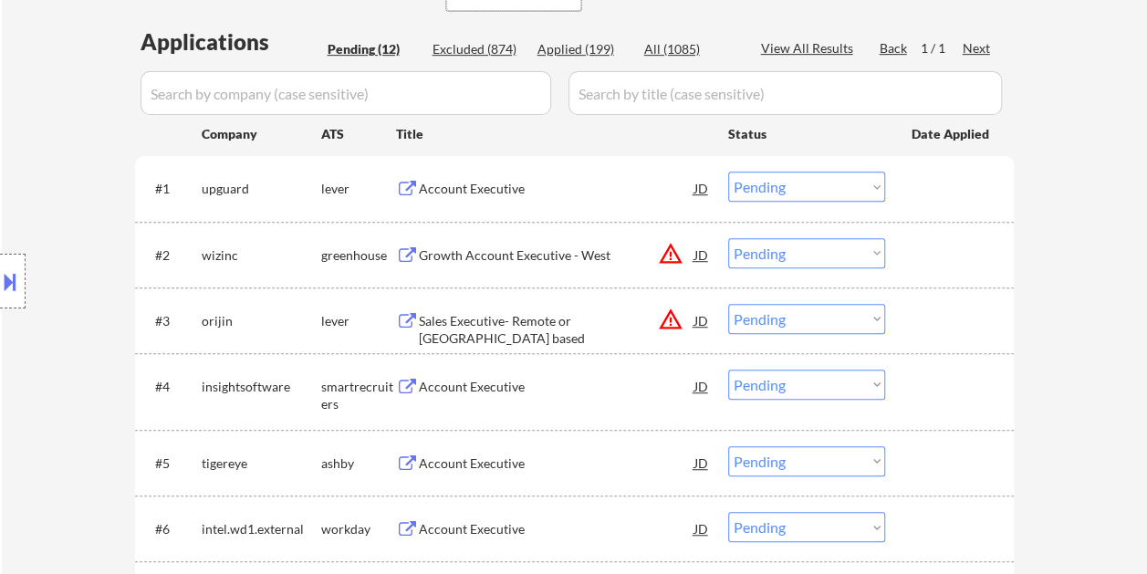
scroll to position [456, 0]
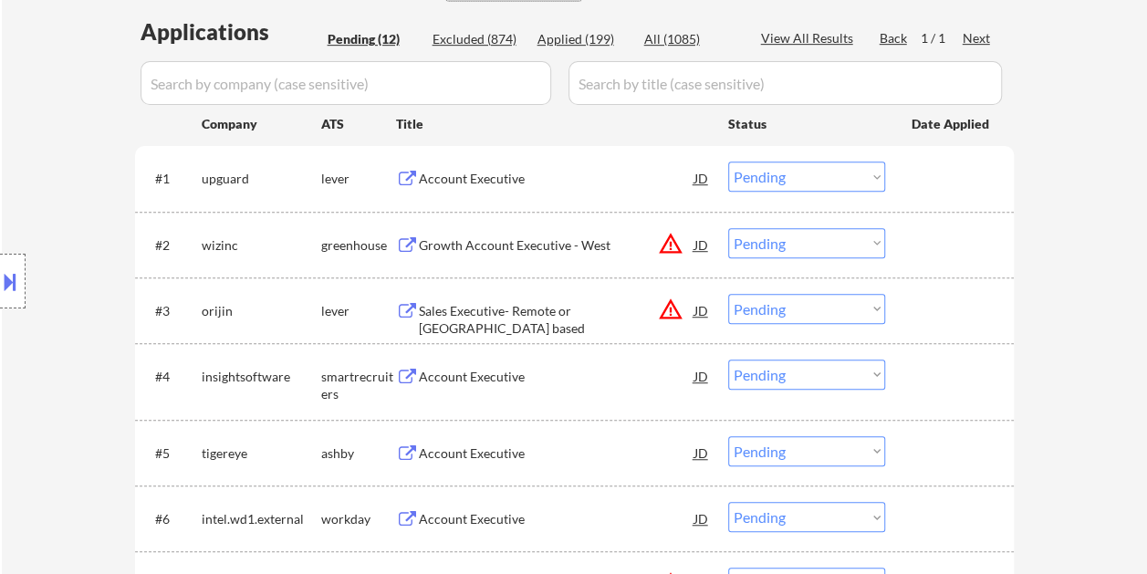
click at [926, 180] on div at bounding box center [951, 177] width 80 height 33
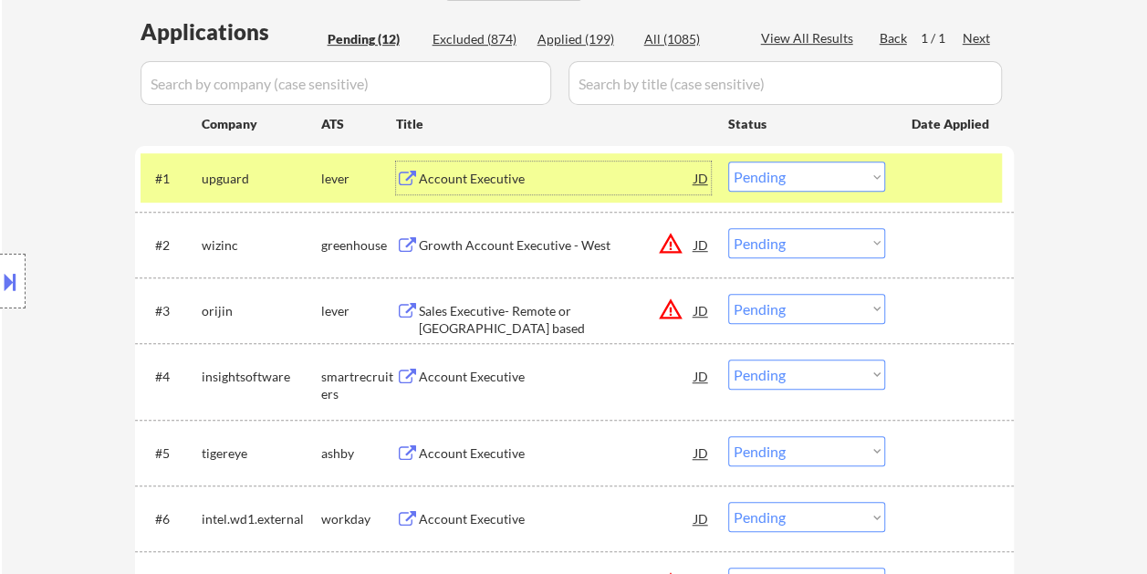
click at [538, 170] on div "Account Executive" at bounding box center [557, 179] width 276 height 18
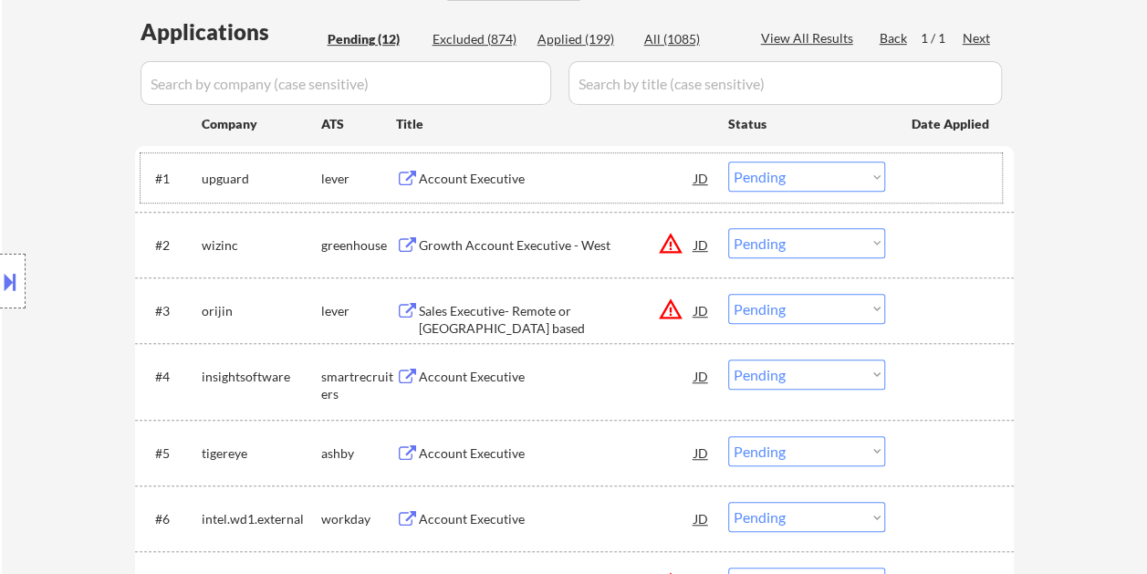
click at [914, 186] on div at bounding box center [951, 177] width 80 height 33
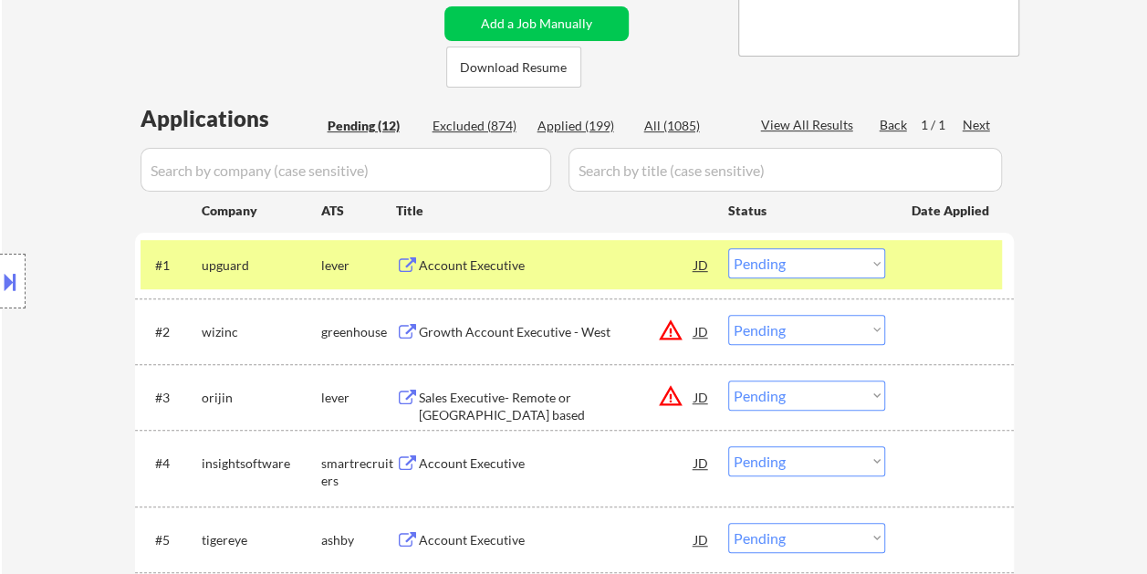
scroll to position [274, 0]
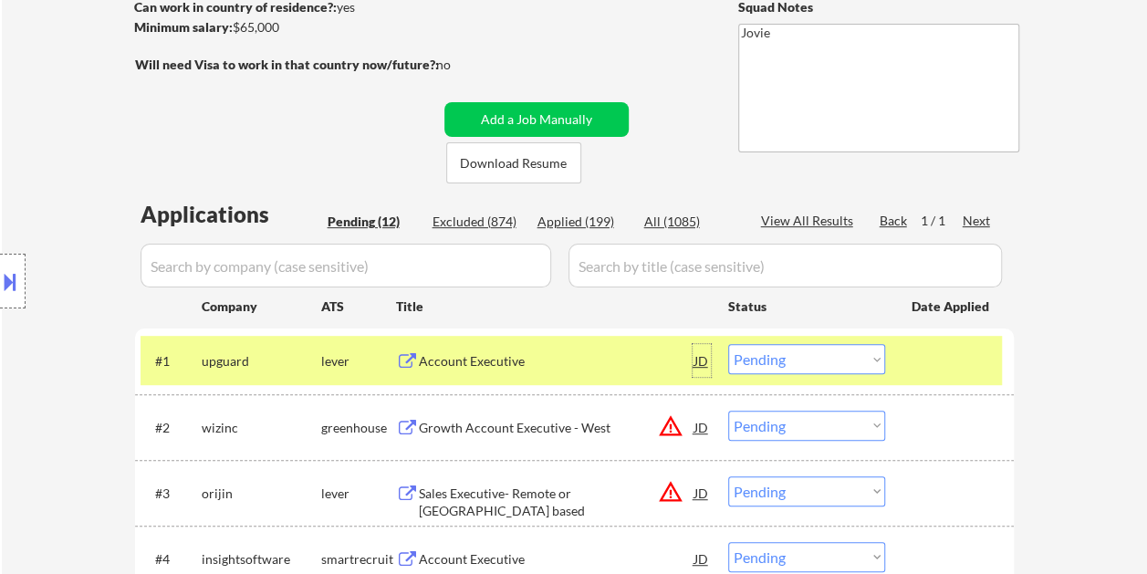
click at [708, 365] on div "JD" at bounding box center [701, 360] width 18 height 33
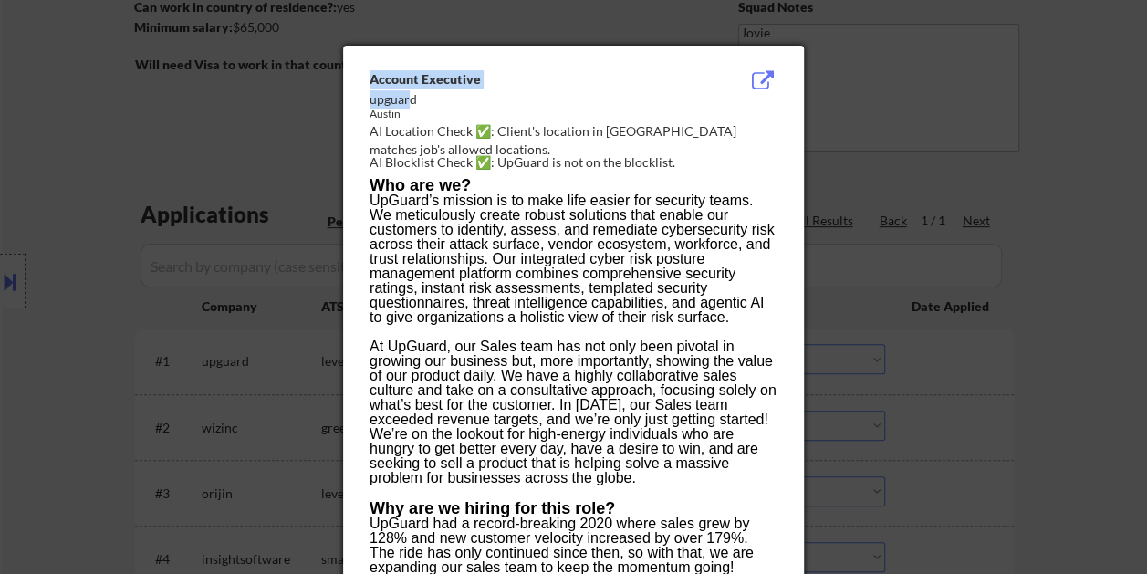
drag, startPoint x: 367, startPoint y: 100, endPoint x: 408, endPoint y: 102, distance: 41.1
drag, startPoint x: 408, startPoint y: 102, endPoint x: 416, endPoint y: 108, distance: 9.9
click at [415, 108] on div "Austin" at bounding box center [527, 115] width 316 height 16
drag, startPoint x: 369, startPoint y: 102, endPoint x: 421, endPoint y: 100, distance: 52.0
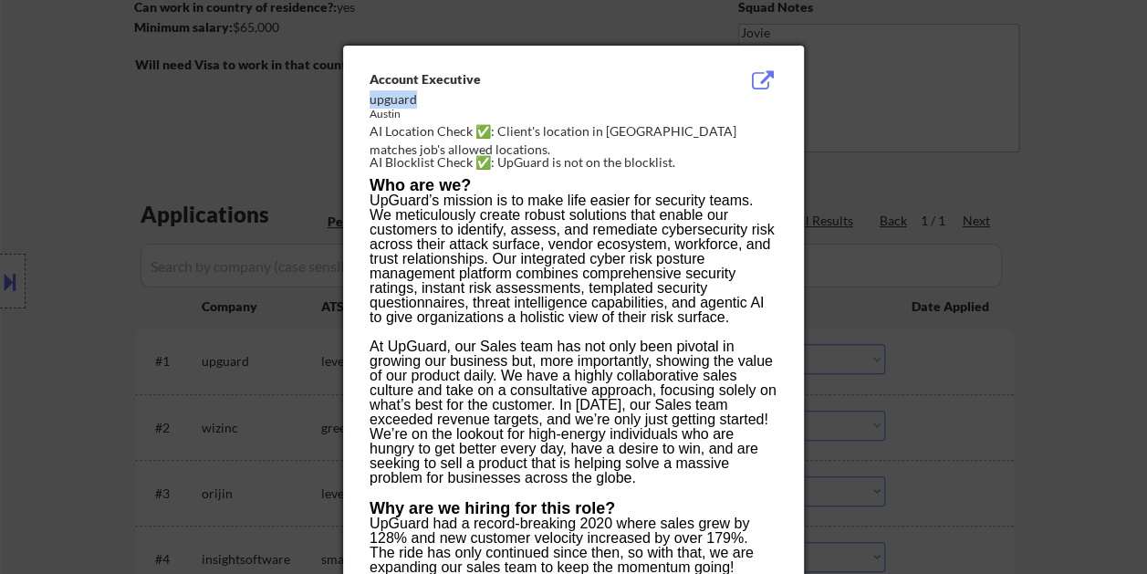
click at [421, 100] on div "upguard" at bounding box center [527, 99] width 316 height 18
copy div "upguard"
click at [1070, 245] on div at bounding box center [573, 287] width 1147 height 574
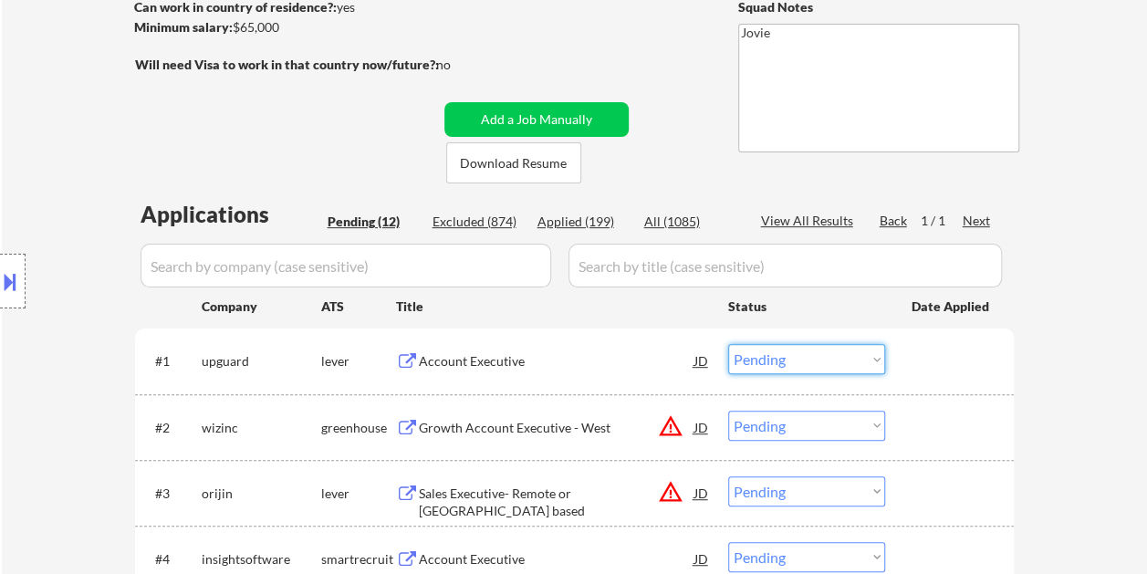
click at [821, 351] on select "Choose an option... Pending Applied Excluded (Questions) Excluded (Expired) Exc…" at bounding box center [806, 359] width 157 height 30
click at [728, 344] on select "Choose an option... Pending Applied Excluded (Questions) Excluded (Expired) Exc…" at bounding box center [806, 359] width 157 height 30
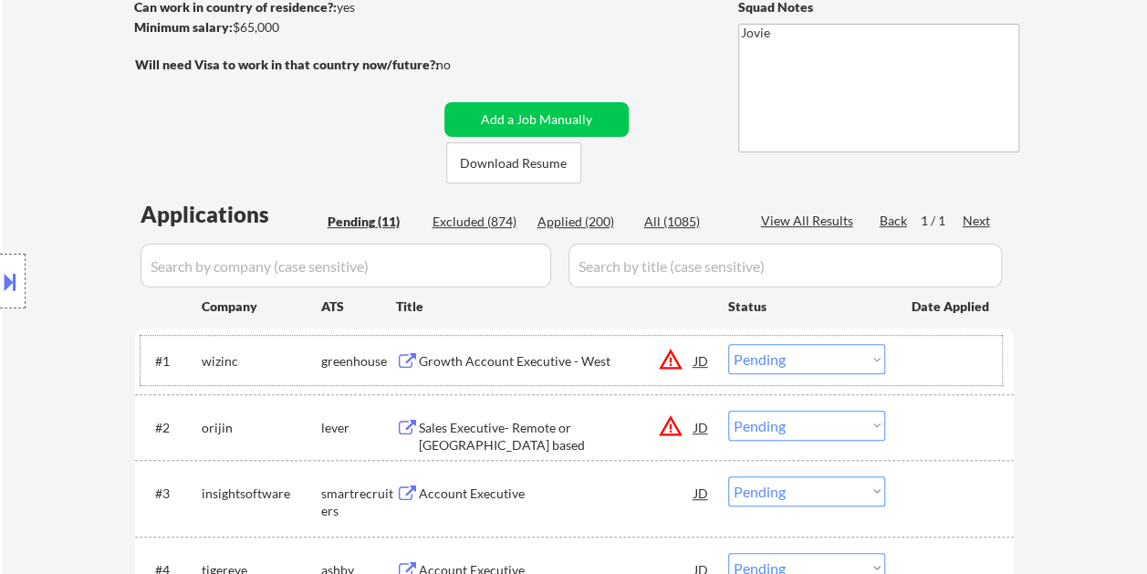
click at [951, 359] on div at bounding box center [951, 360] width 80 height 33
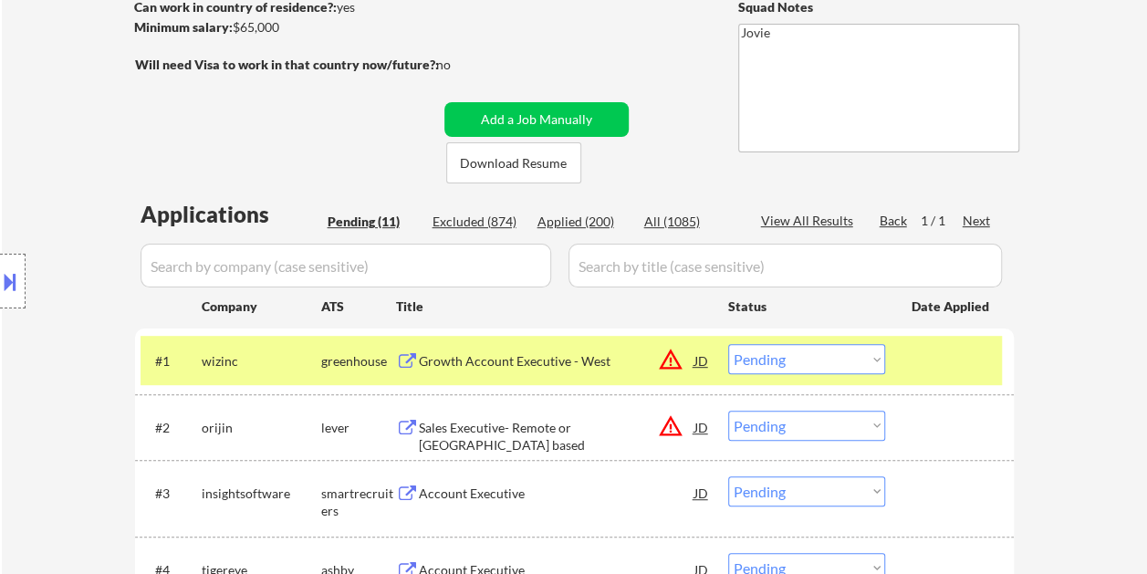
click at [626, 361] on div "Growth Account Executive - West" at bounding box center [557, 361] width 276 height 18
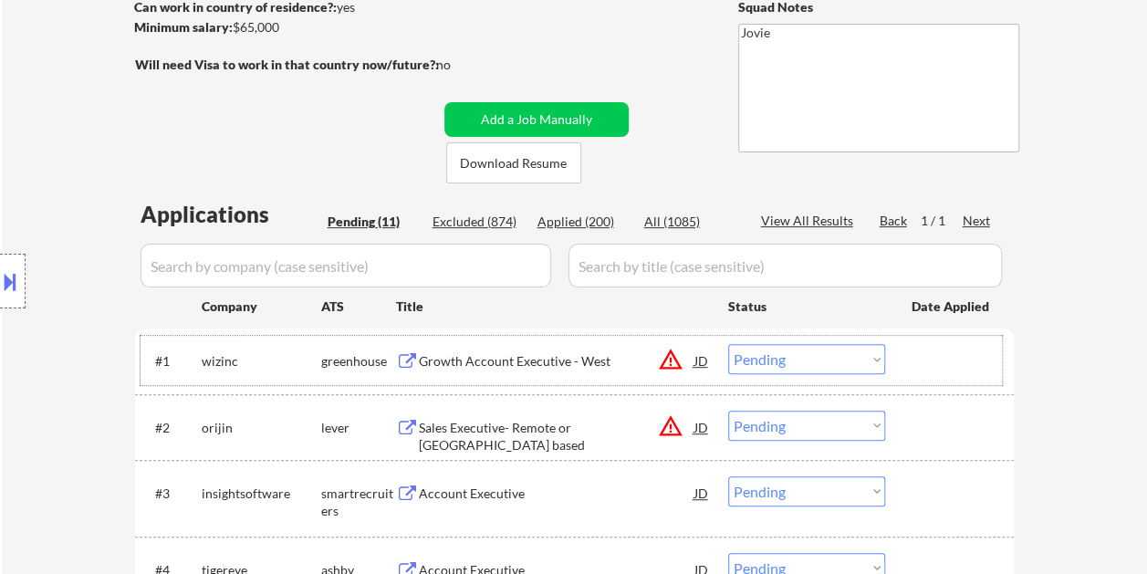
click at [913, 361] on div at bounding box center [951, 360] width 80 height 33
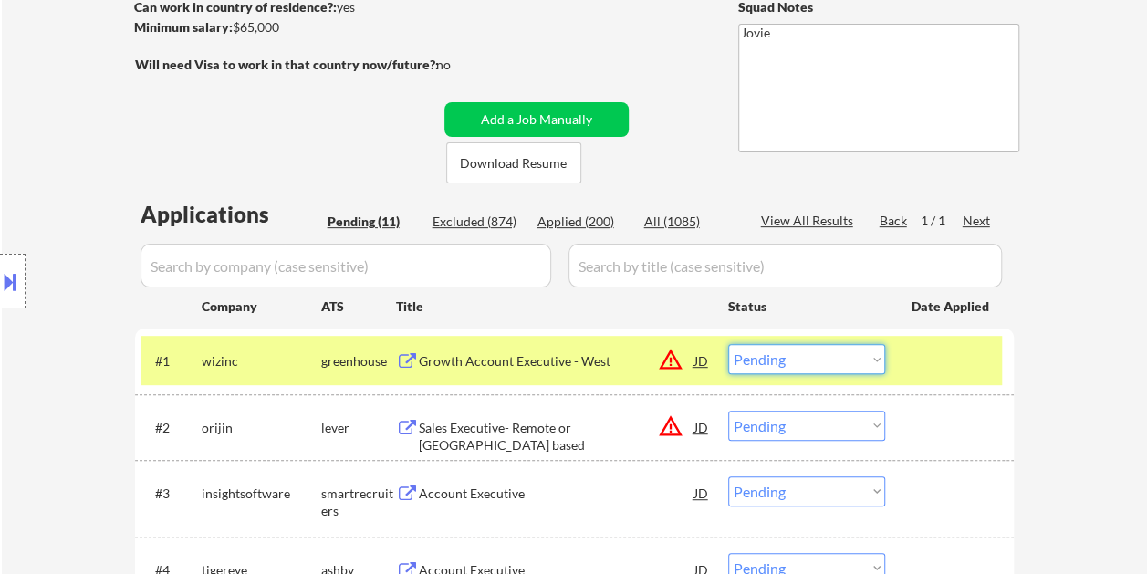
click at [872, 365] on select "Choose an option... Pending Applied Excluded (Questions) Excluded (Expired) Exc…" at bounding box center [806, 359] width 157 height 30
click at [728, 344] on select "Choose an option... Pending Applied Excluded (Questions) Excluded (Expired) Exc…" at bounding box center [806, 359] width 157 height 30
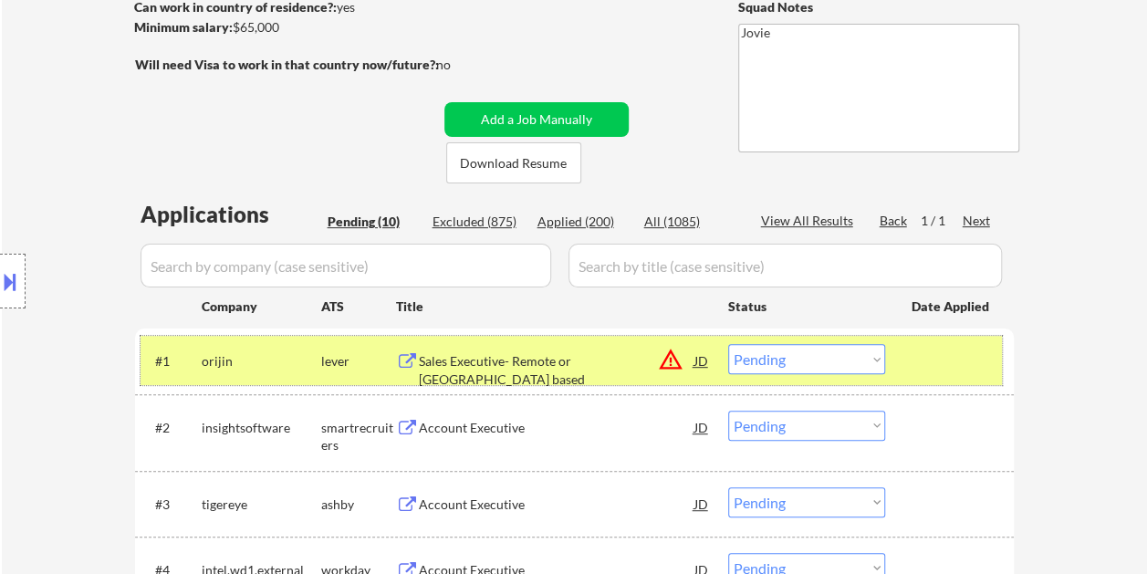
click at [924, 359] on div at bounding box center [951, 360] width 80 height 33
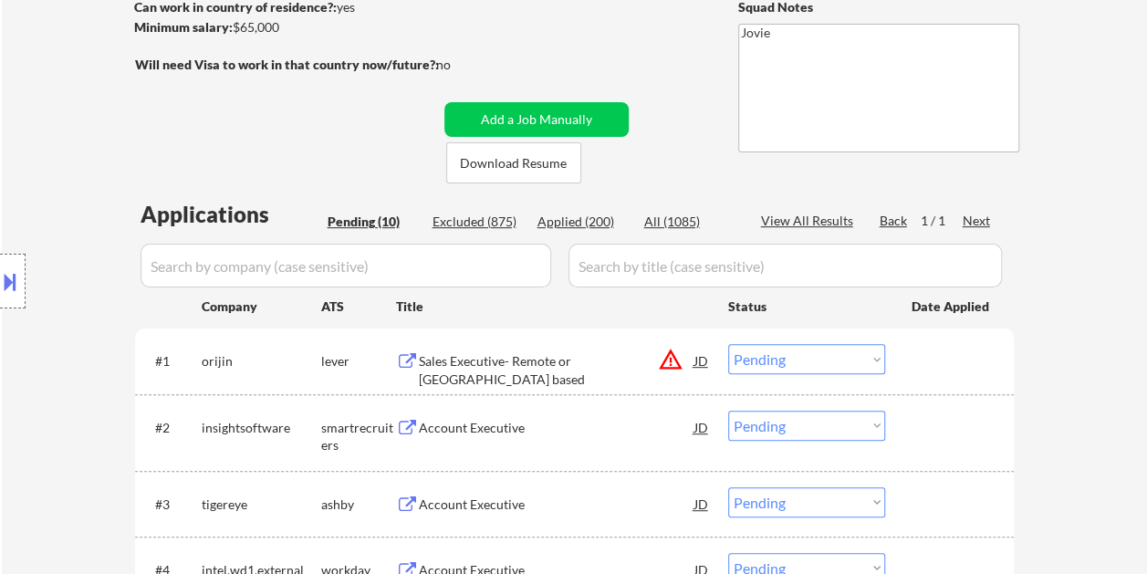
click at [934, 368] on div at bounding box center [951, 360] width 80 height 33
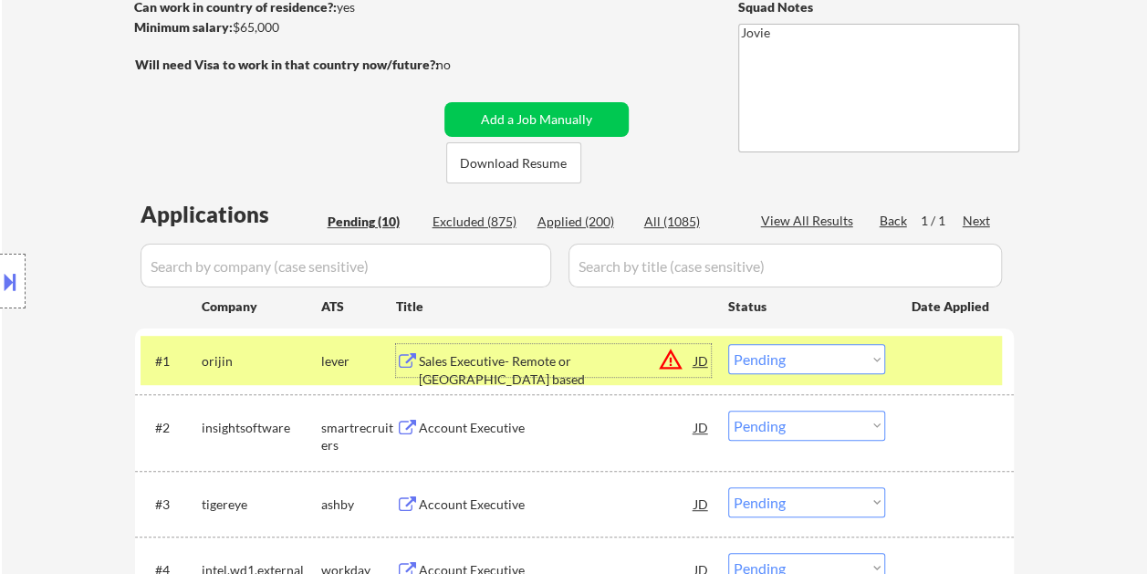
click at [444, 364] on div "Sales Executive- Remote or [GEOGRAPHIC_DATA] based" at bounding box center [557, 370] width 276 height 36
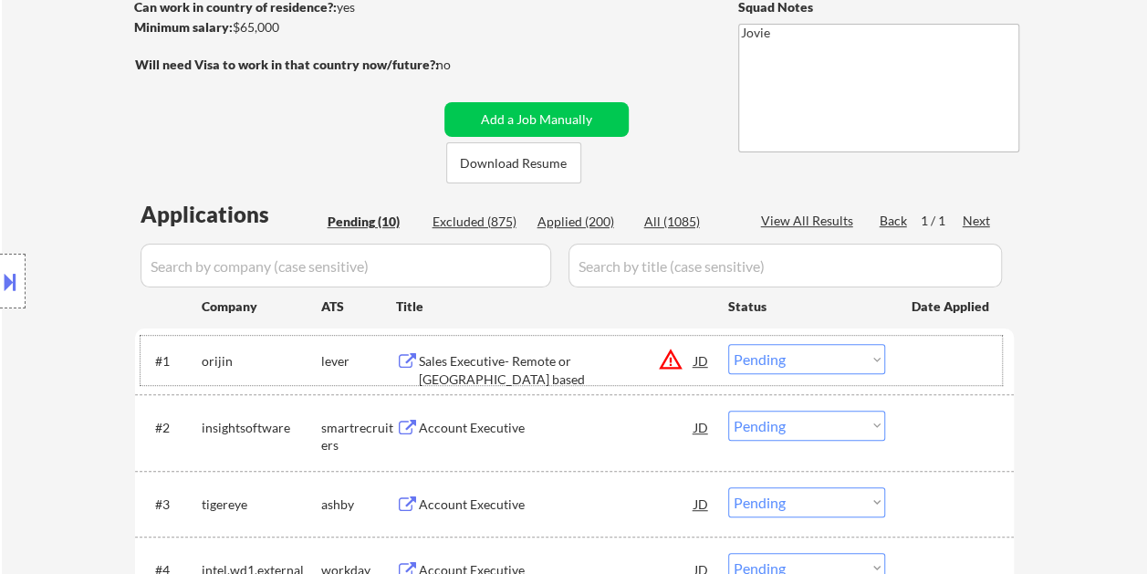
click at [911, 367] on div at bounding box center [951, 360] width 80 height 33
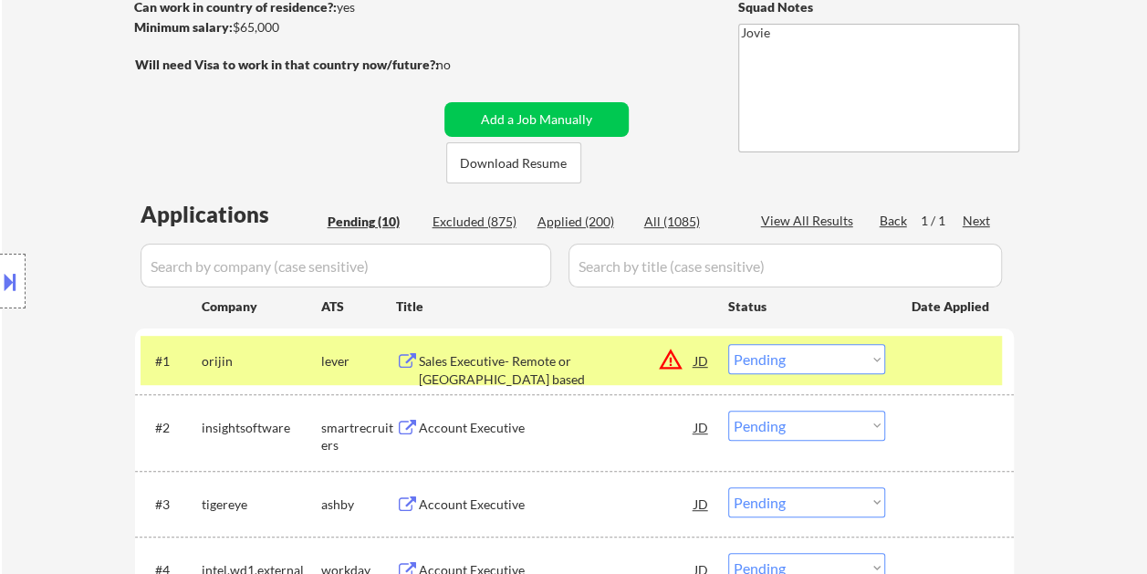
click at [872, 359] on select "Choose an option... Pending Applied Excluded (Questions) Excluded (Expired) Exc…" at bounding box center [806, 359] width 157 height 30
click at [728, 344] on select "Choose an option... Pending Applied Excluded (Questions) Excluded (Expired) Exc…" at bounding box center [806, 359] width 157 height 30
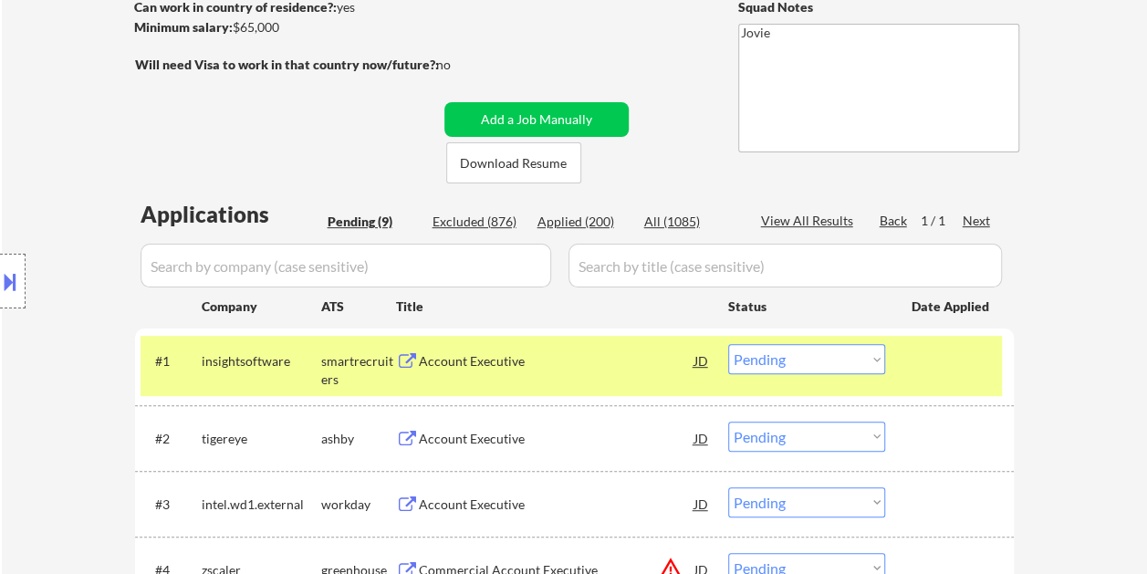
click at [935, 354] on div at bounding box center [951, 360] width 80 height 33
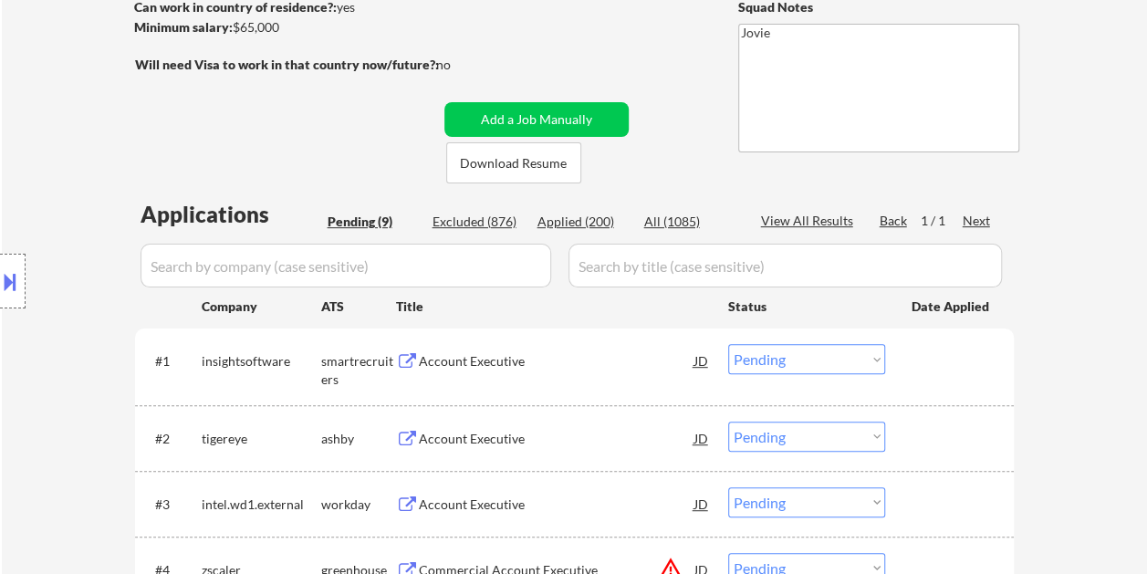
click at [951, 365] on div at bounding box center [951, 360] width 80 height 33
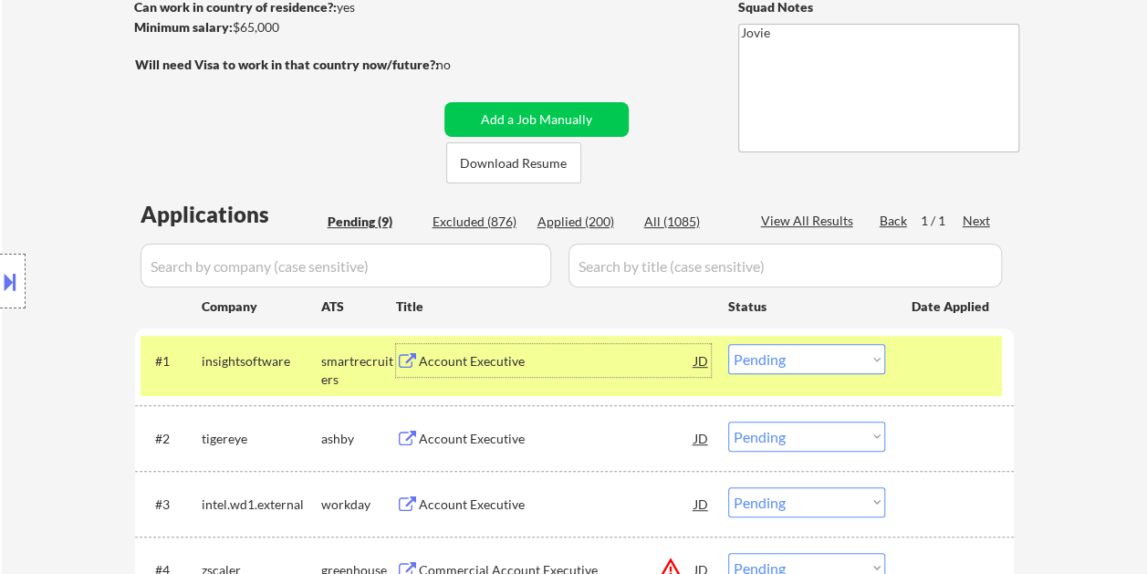
click at [524, 359] on div "Account Executive" at bounding box center [557, 361] width 276 height 18
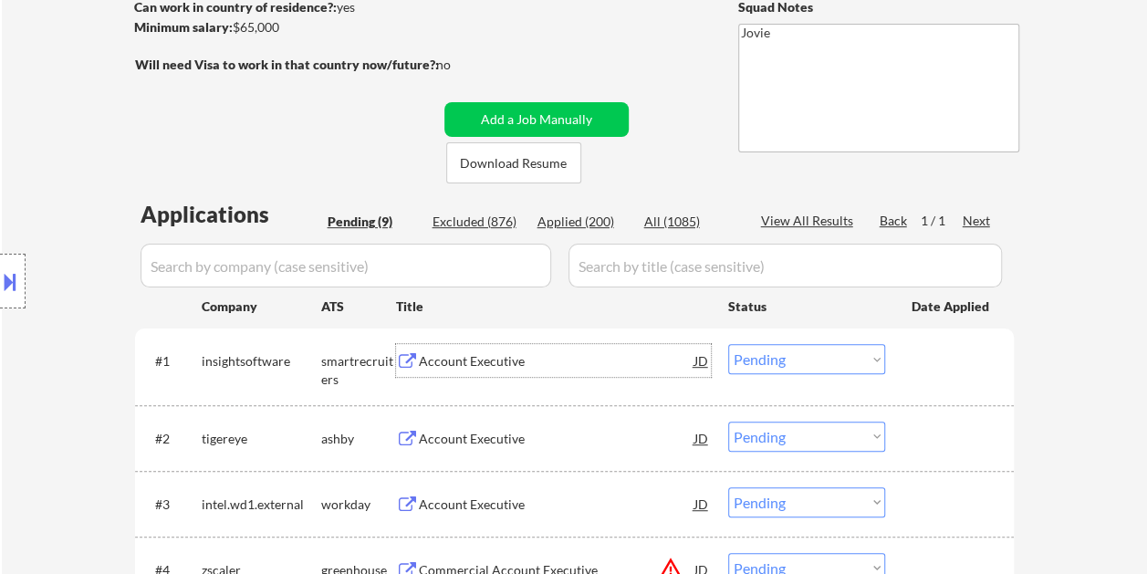
click at [929, 359] on div at bounding box center [951, 360] width 80 height 33
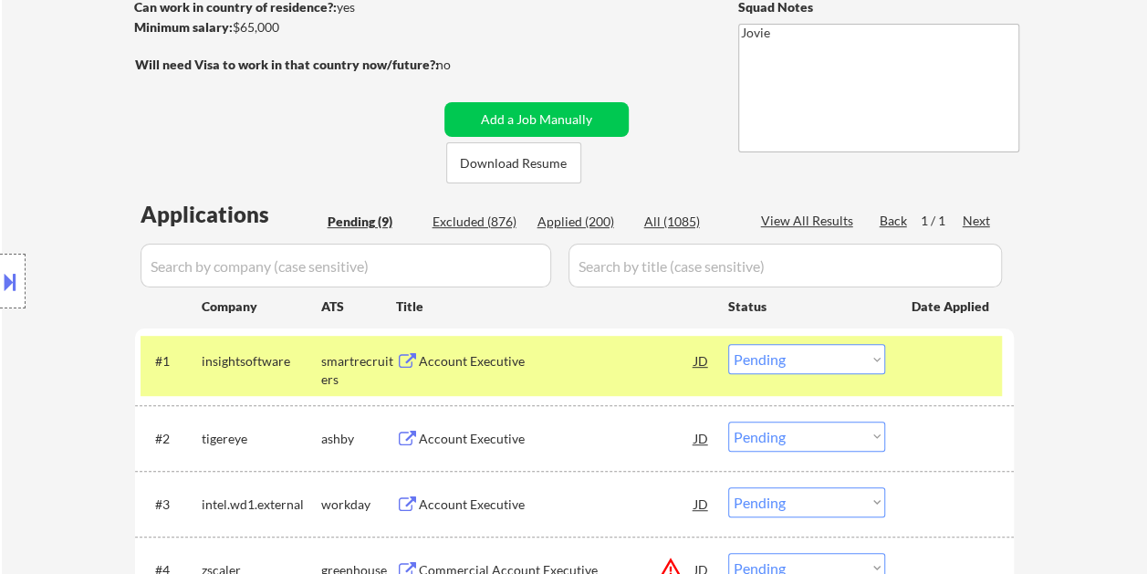
click at [869, 359] on select "Choose an option... Pending Applied Excluded (Questions) Excluded (Expired) Exc…" at bounding box center [806, 359] width 157 height 30
click at [728, 344] on select "Choose an option... Pending Applied Excluded (Questions) Excluded (Expired) Exc…" at bounding box center [806, 359] width 157 height 30
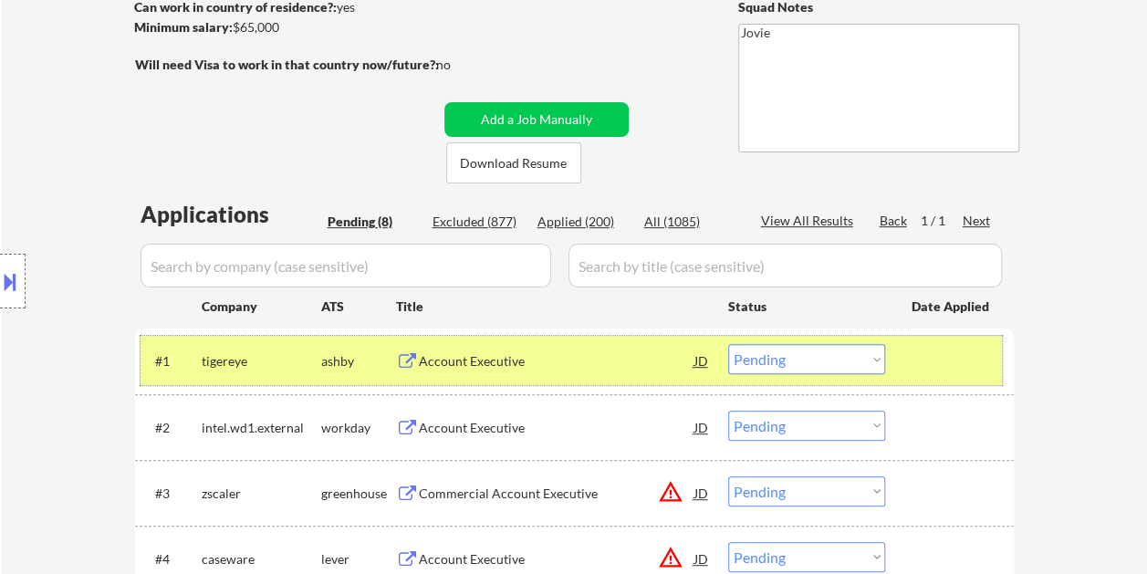
click at [939, 354] on div at bounding box center [951, 360] width 80 height 33
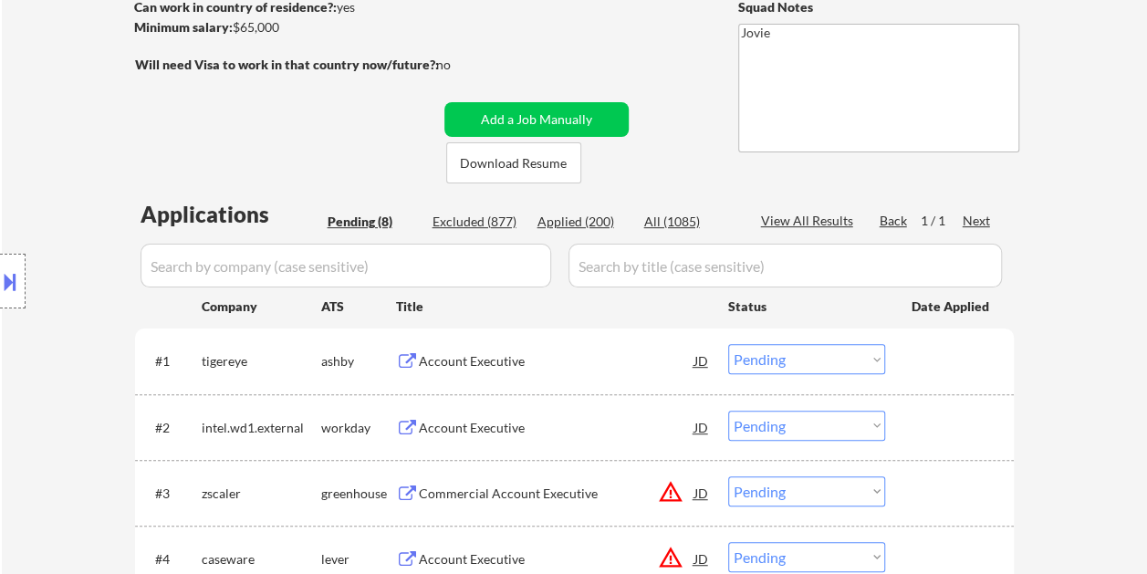
click at [936, 355] on div at bounding box center [951, 360] width 80 height 33
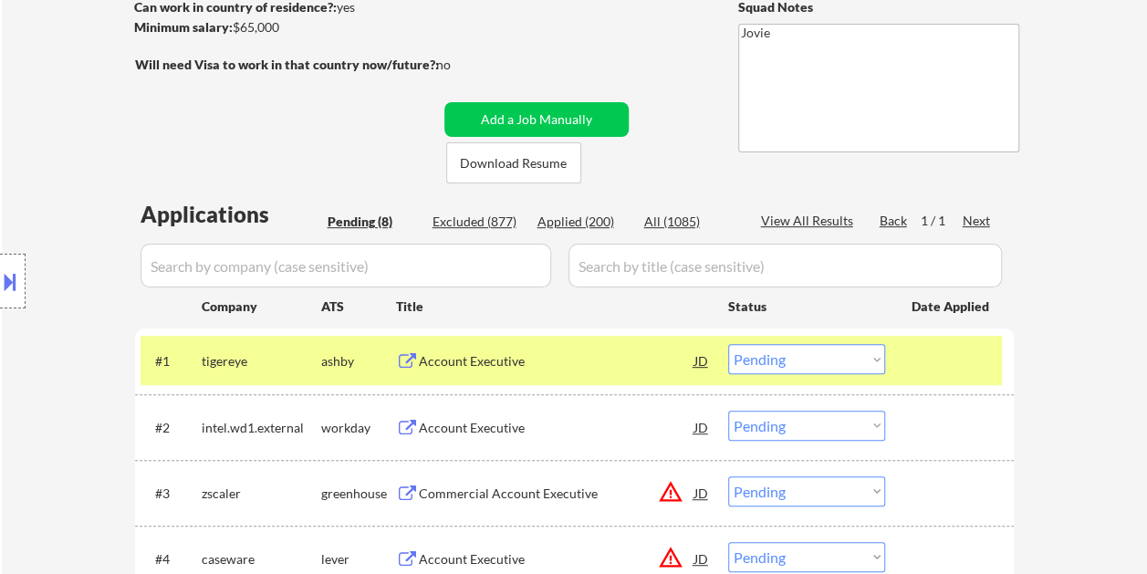
click at [560, 353] on div "Account Executive" at bounding box center [557, 361] width 276 height 18
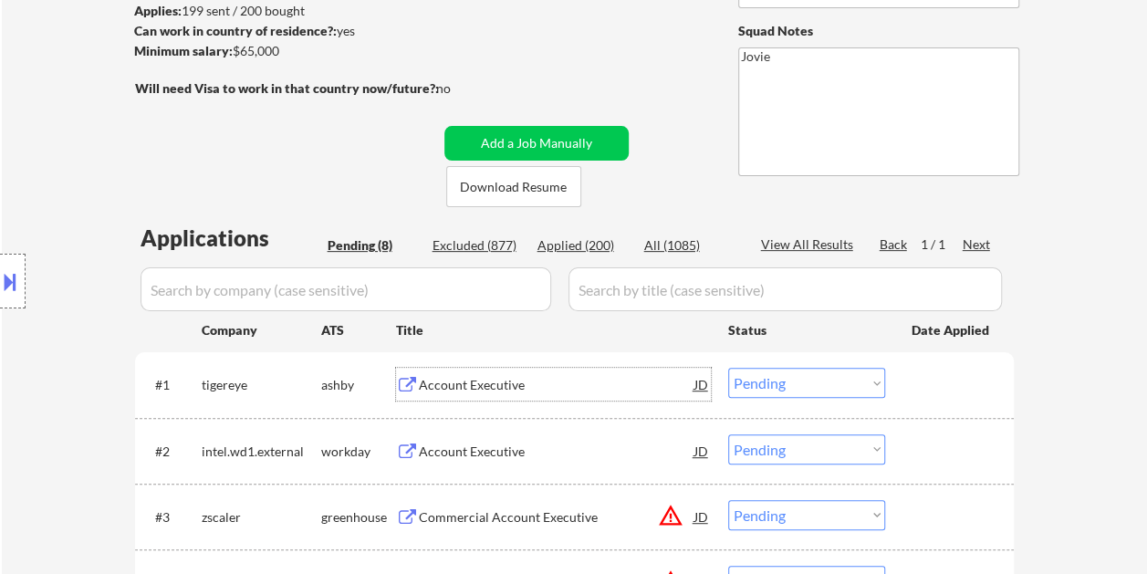
scroll to position [365, 0]
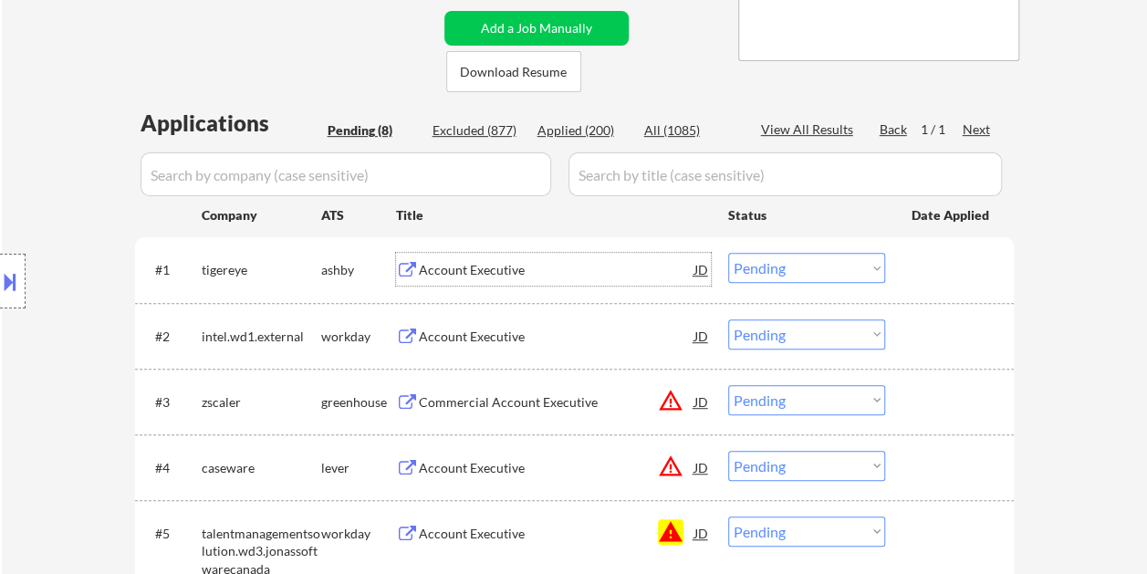
click at [903, 275] on div "#1 tigereye [PERSON_NAME] Account Executive JD warning_amber Choose an option..…" at bounding box center [570, 268] width 861 height 49
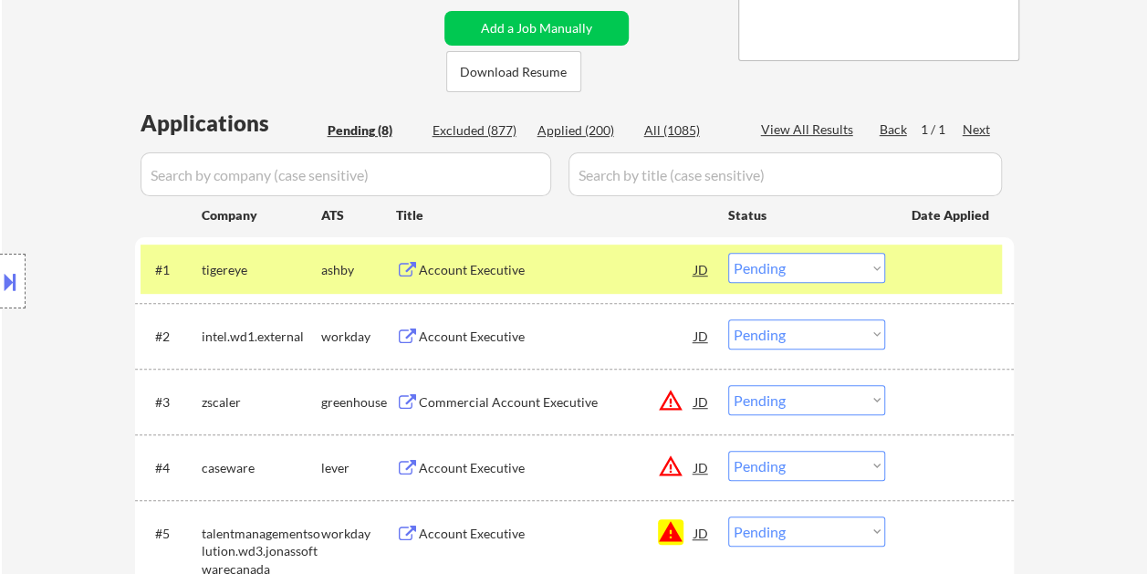
click at [872, 265] on select "Choose an option... Pending Applied Excluded (Questions) Excluded (Expired) Exc…" at bounding box center [806, 268] width 157 height 30
click at [728, 253] on select "Choose an option... Pending Applied Excluded (Questions) Excluded (Expired) Exc…" at bounding box center [806, 268] width 157 height 30
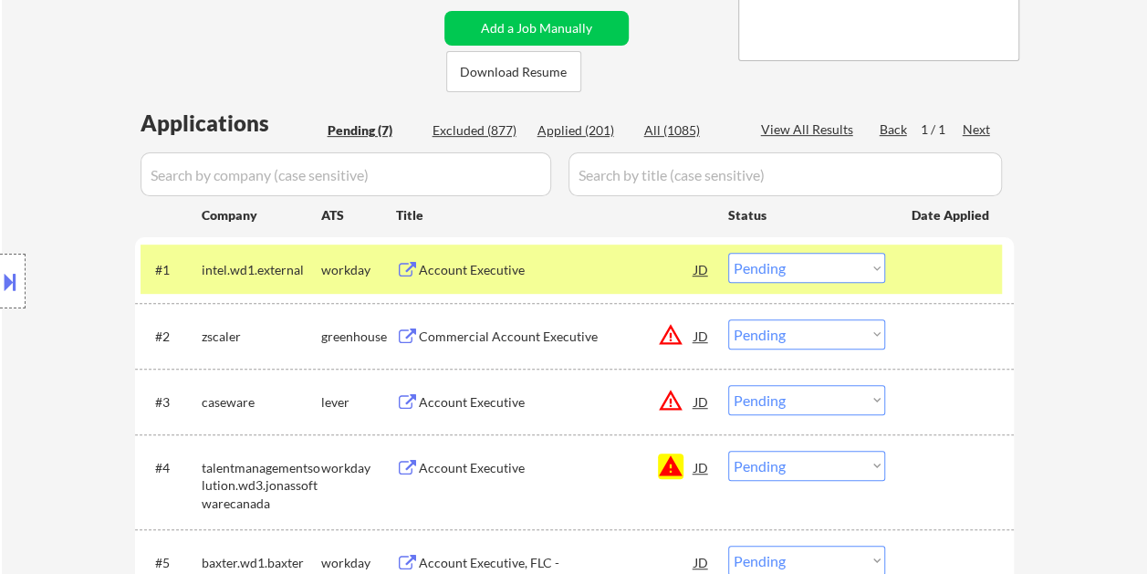
click at [907, 270] on div "#1 intel.wd1.external workday Account Executive JD warning_amber Choose an opti…" at bounding box center [570, 268] width 861 height 49
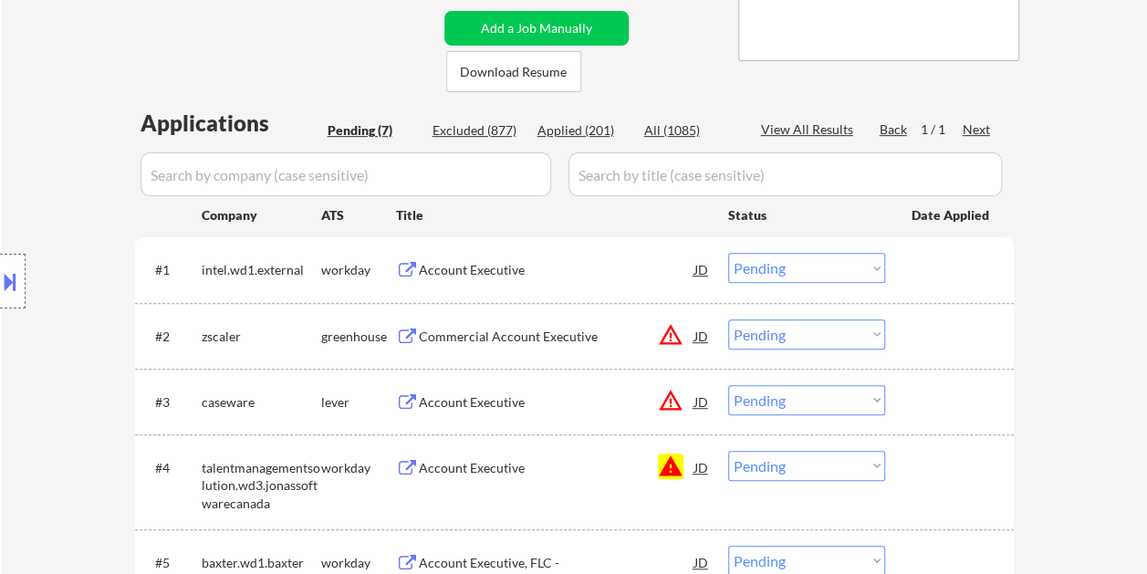
click at [907, 270] on div "#1 intel.wd1.external workday Account Executive JD warning_amber Choose an opti…" at bounding box center [570, 268] width 861 height 49
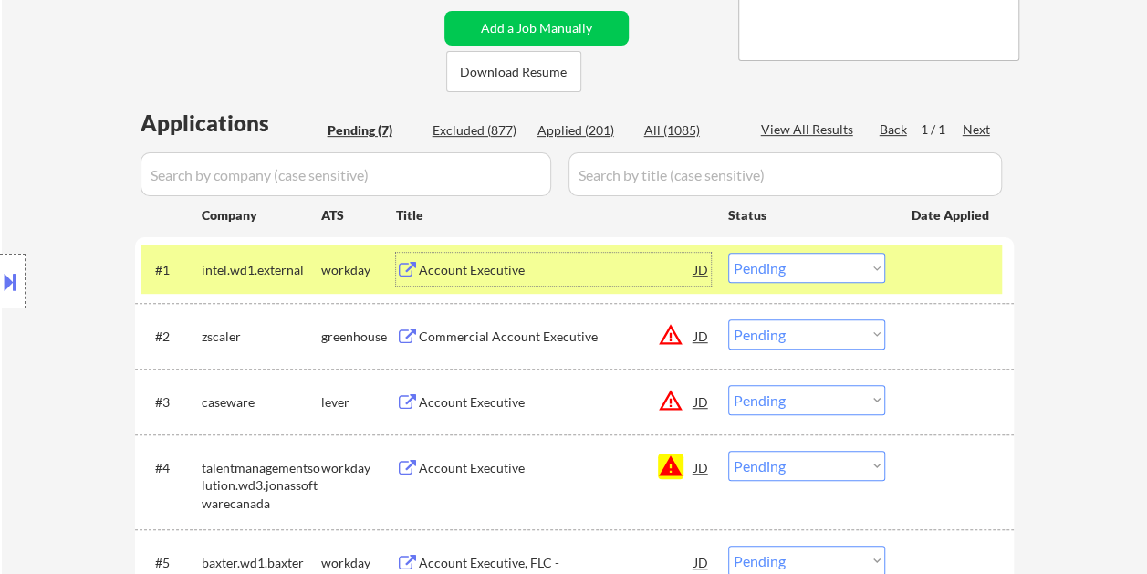
click at [556, 266] on div "Account Executive" at bounding box center [557, 270] width 276 height 18
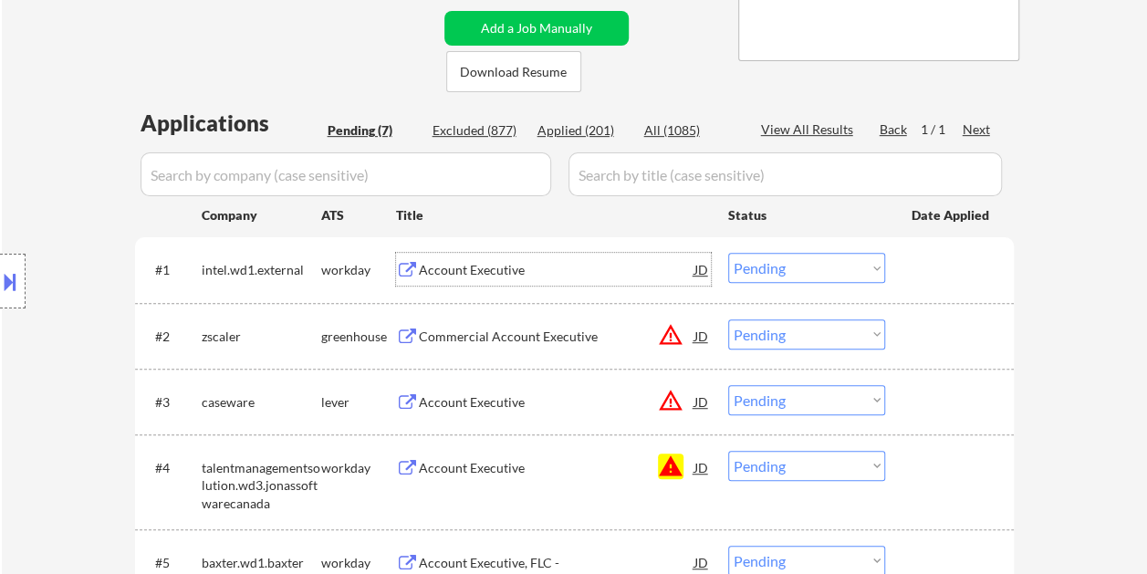
click at [925, 273] on div at bounding box center [951, 269] width 80 height 33
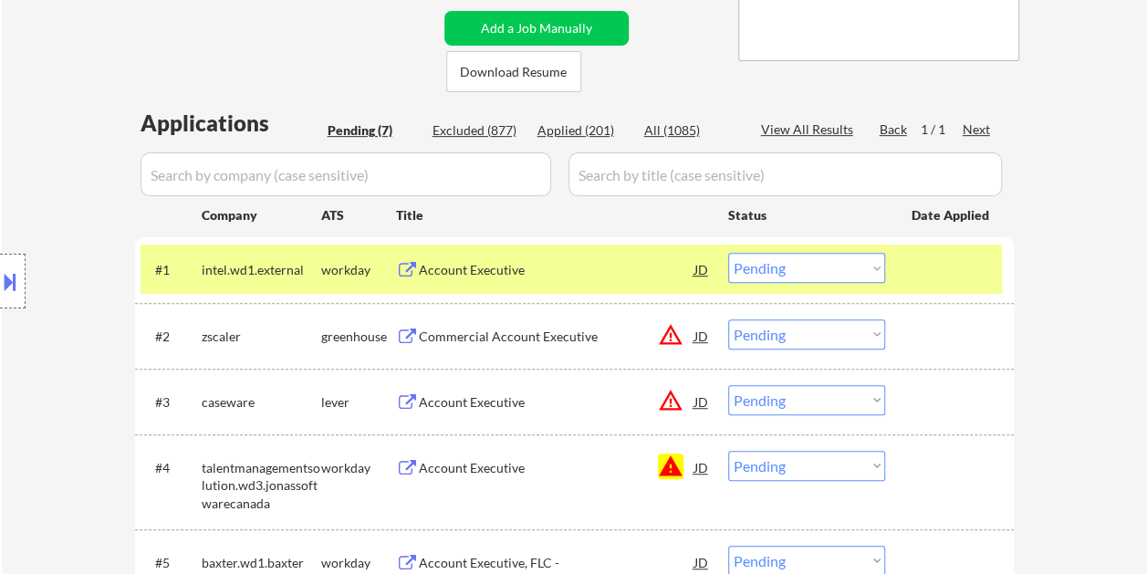
click at [869, 279] on select "Choose an option... Pending Applied Excluded (Questions) Excluded (Expired) Exc…" at bounding box center [806, 268] width 157 height 30
click at [728, 253] on select "Choose an option... Pending Applied Excluded (Questions) Excluded (Expired) Exc…" at bounding box center [806, 268] width 157 height 30
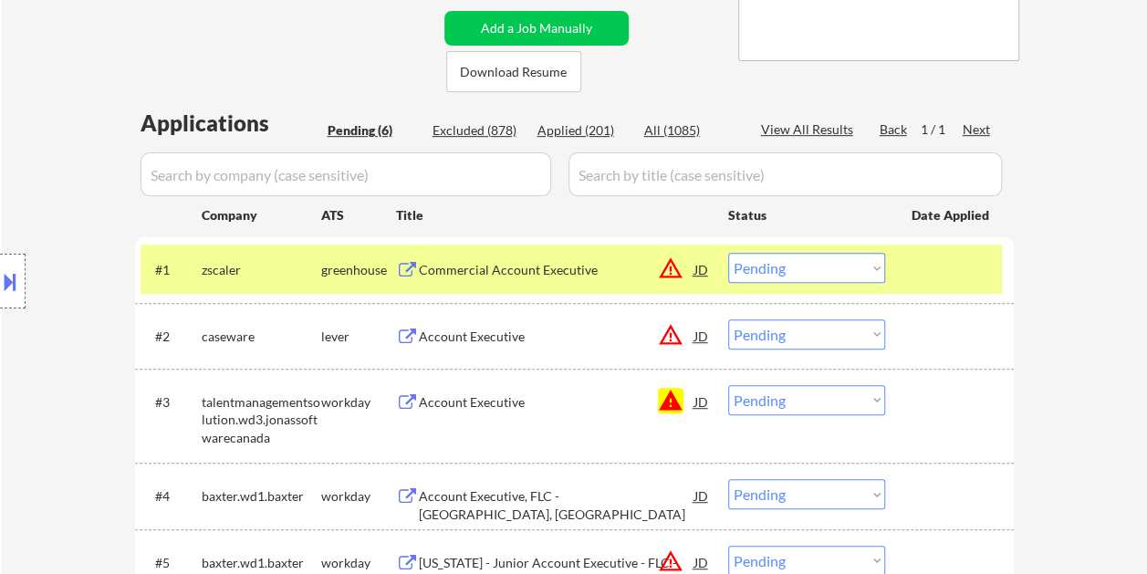
click at [918, 245] on div "#1 zscaler greenhouse Commercial Account Executive JD warning_amber Choose an o…" at bounding box center [570, 268] width 861 height 49
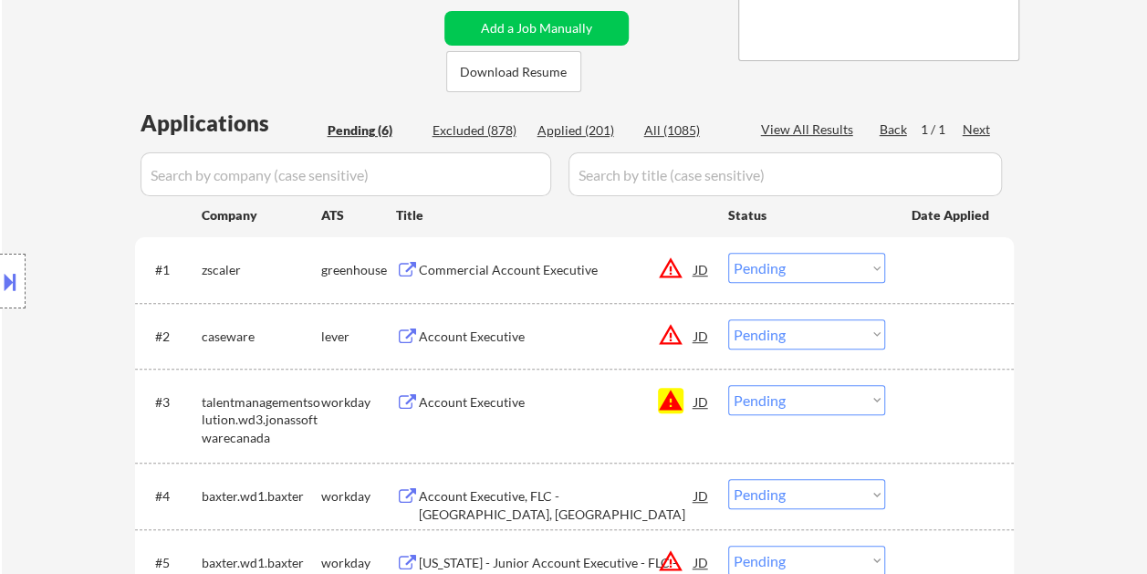
click at [937, 270] on div at bounding box center [951, 269] width 80 height 33
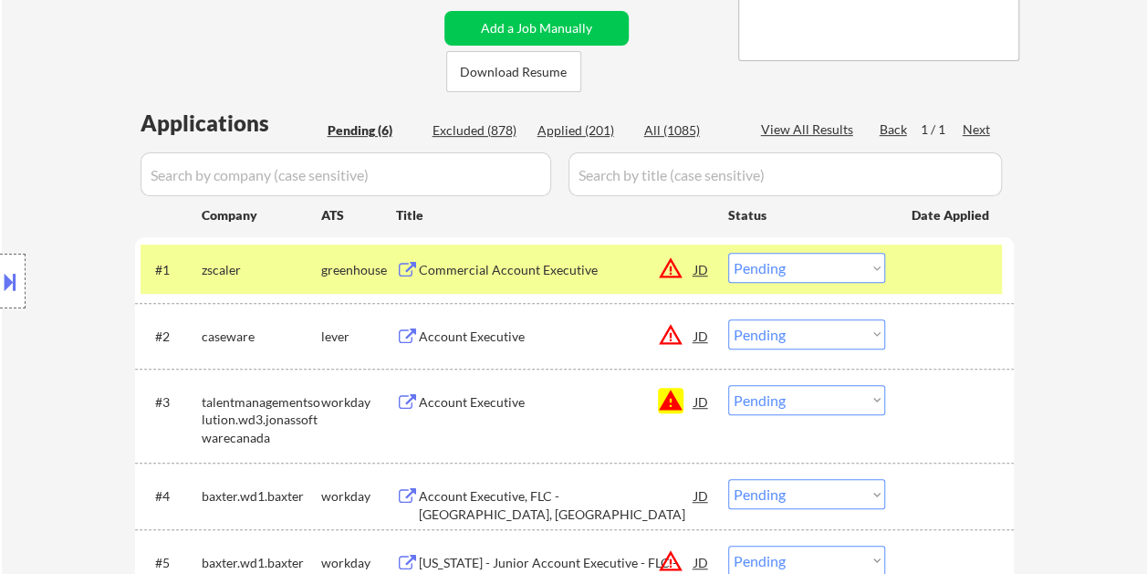
click at [492, 268] on div "Commercial Account Executive" at bounding box center [557, 270] width 276 height 18
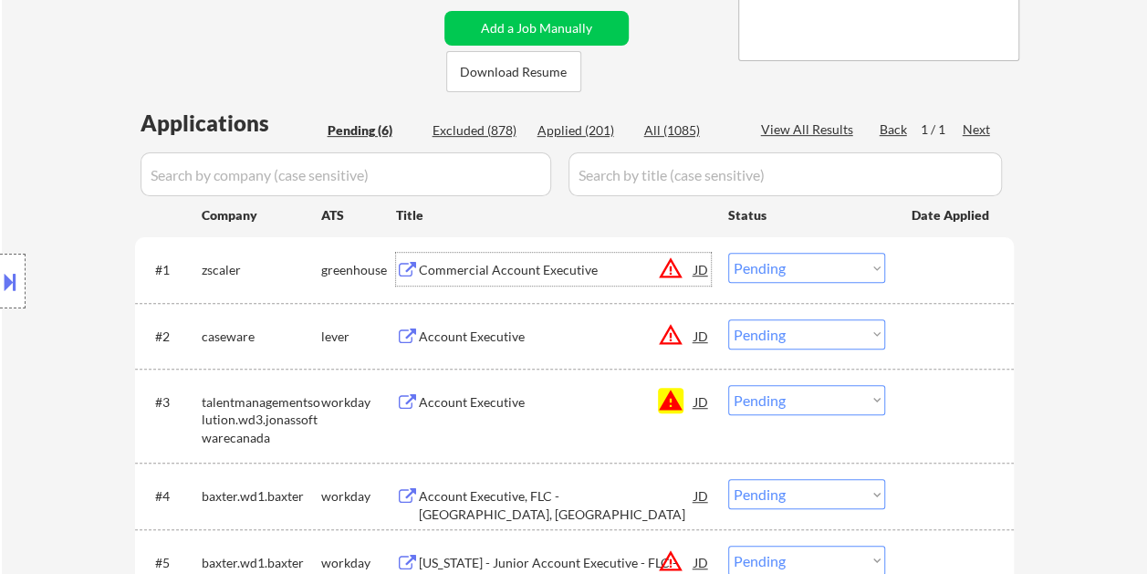
drag, startPoint x: 930, startPoint y: 276, endPoint x: 905, endPoint y: 274, distance: 24.7
click at [929, 276] on div at bounding box center [951, 269] width 80 height 33
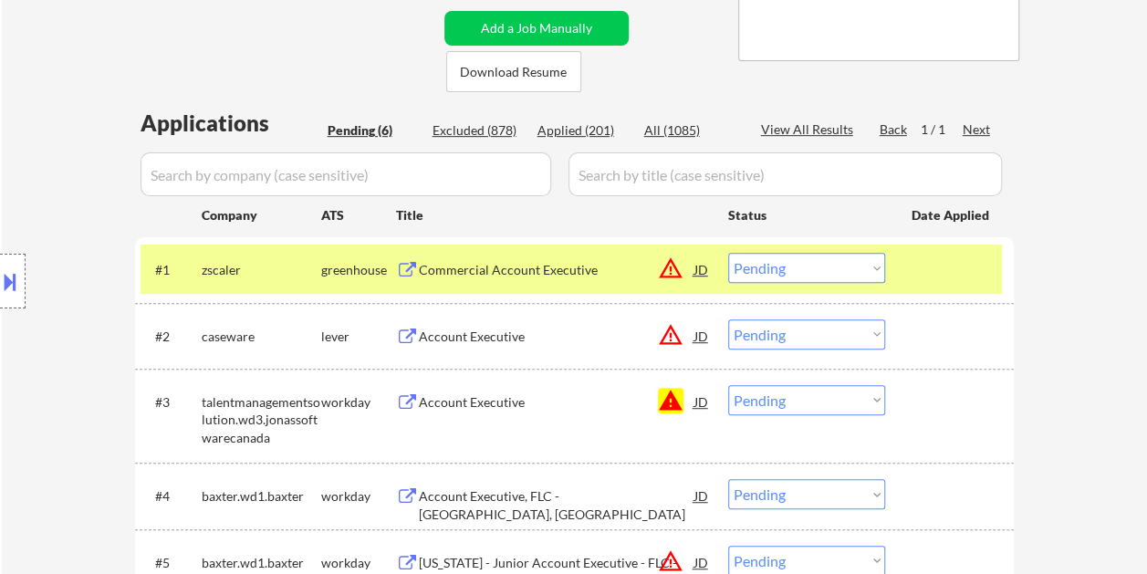
click at [874, 270] on select "Choose an option... Pending Applied Excluded (Questions) Excluded (Expired) Exc…" at bounding box center [806, 268] width 157 height 30
click at [728, 253] on select "Choose an option... Pending Applied Excluded (Questions) Excluded (Expired) Exc…" at bounding box center [806, 268] width 157 height 30
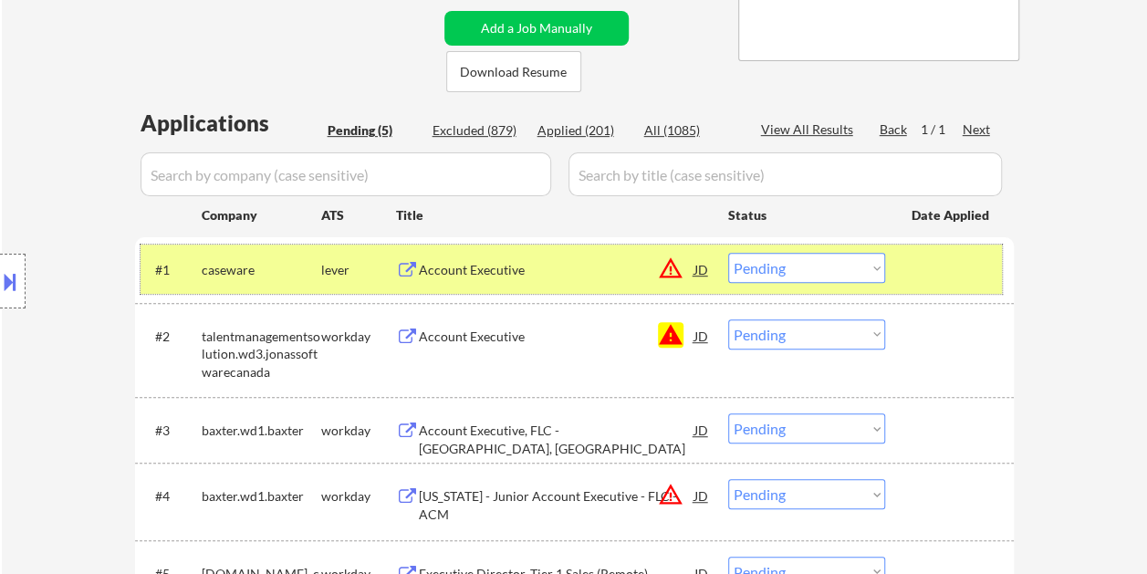
click at [932, 261] on div at bounding box center [951, 269] width 80 height 33
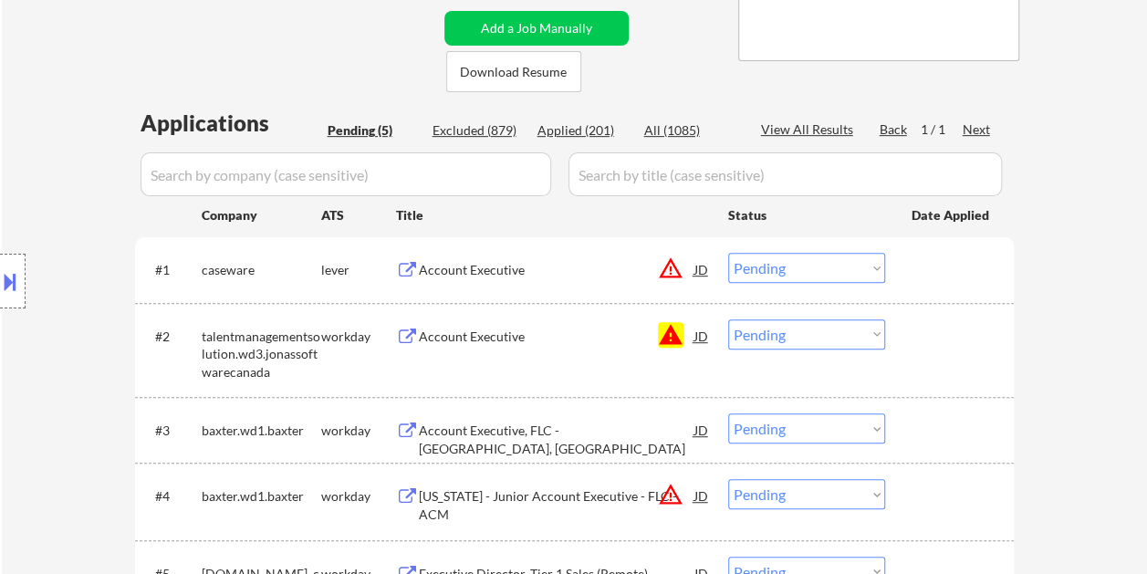
click at [929, 265] on div at bounding box center [951, 269] width 80 height 33
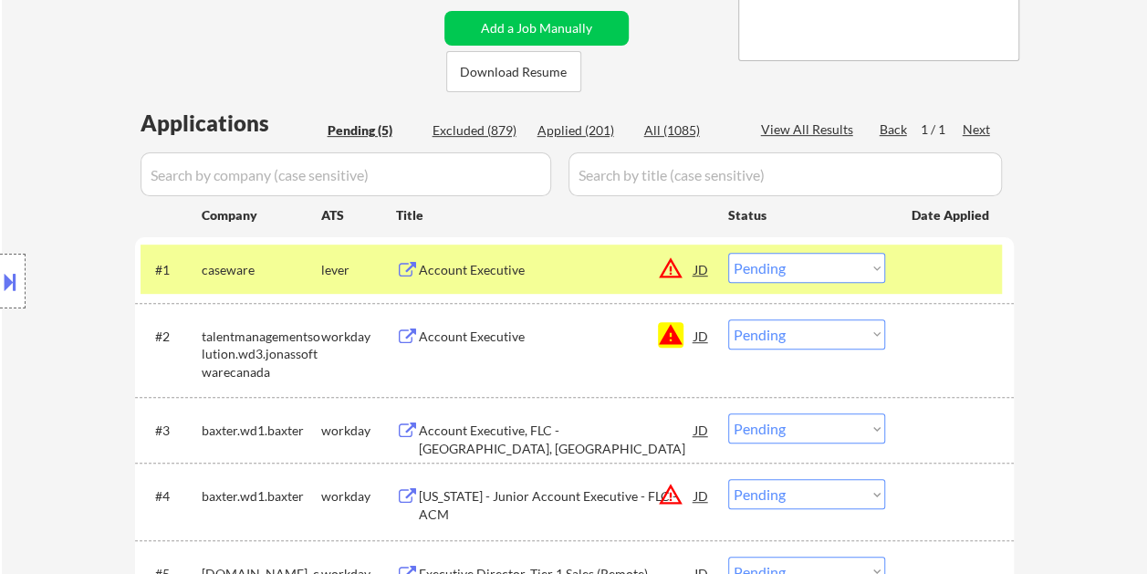
click at [531, 266] on div "Account Executive" at bounding box center [557, 270] width 276 height 18
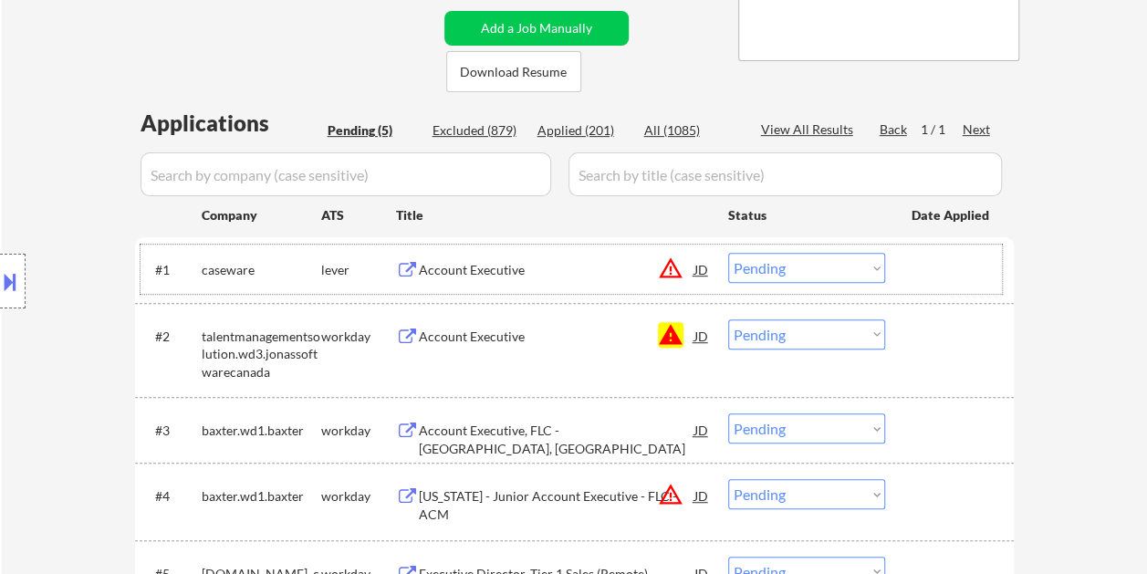
click at [949, 269] on div at bounding box center [951, 269] width 80 height 33
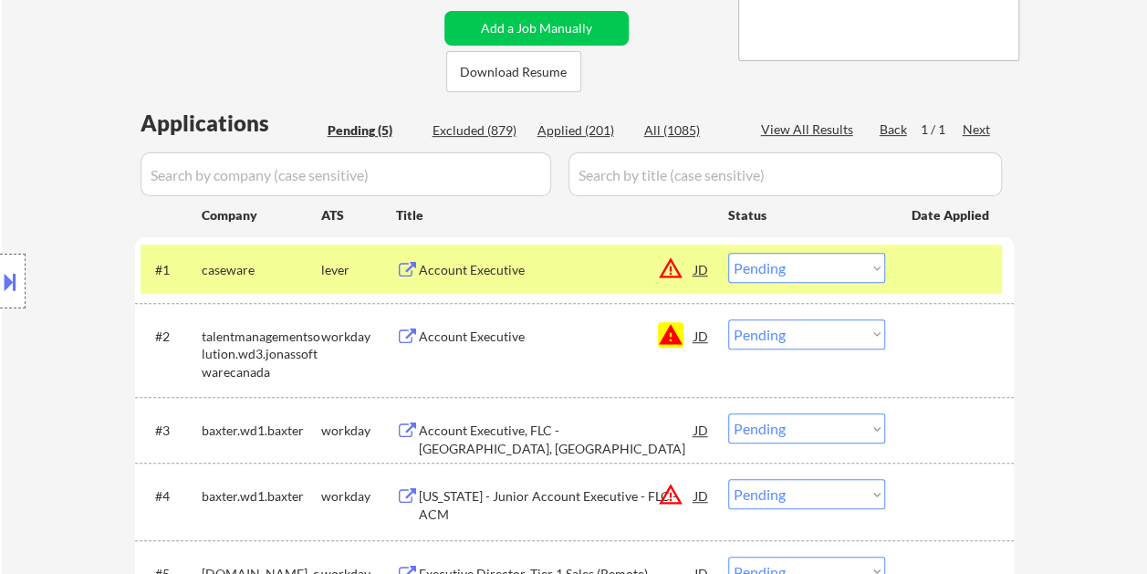
click at [871, 264] on select "Choose an option... Pending Applied Excluded (Questions) Excluded (Expired) Exc…" at bounding box center [806, 268] width 157 height 30
click at [728, 253] on select "Choose an option... Pending Applied Excluded (Questions) Excluded (Expired) Exc…" at bounding box center [806, 268] width 157 height 30
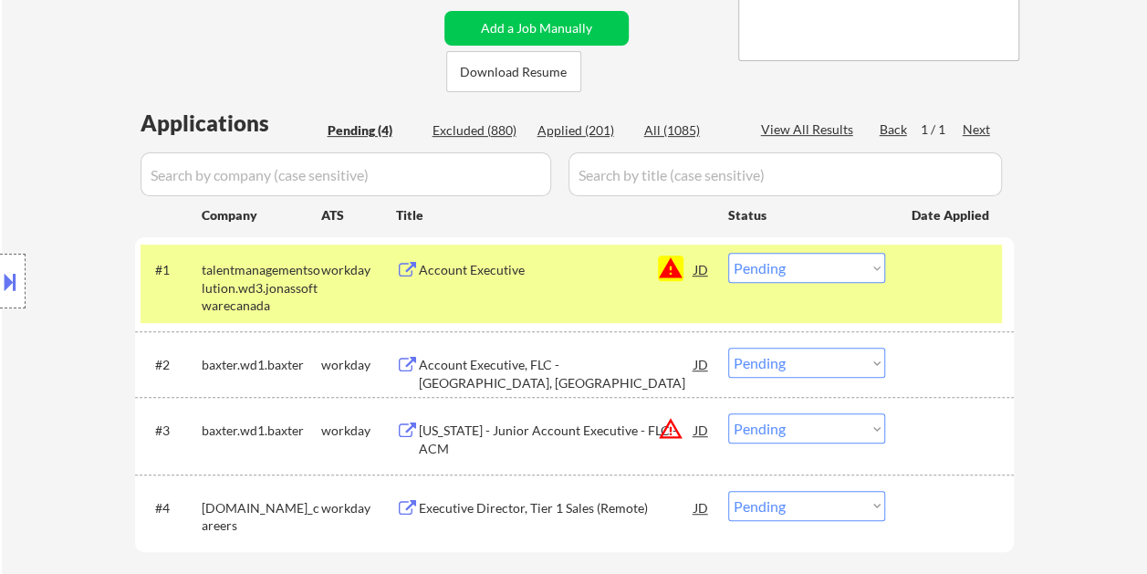
click at [924, 286] on div "#1 talentmanagementsolution.wd3.jonassoftwarecanada workday Account Executive J…" at bounding box center [570, 283] width 861 height 78
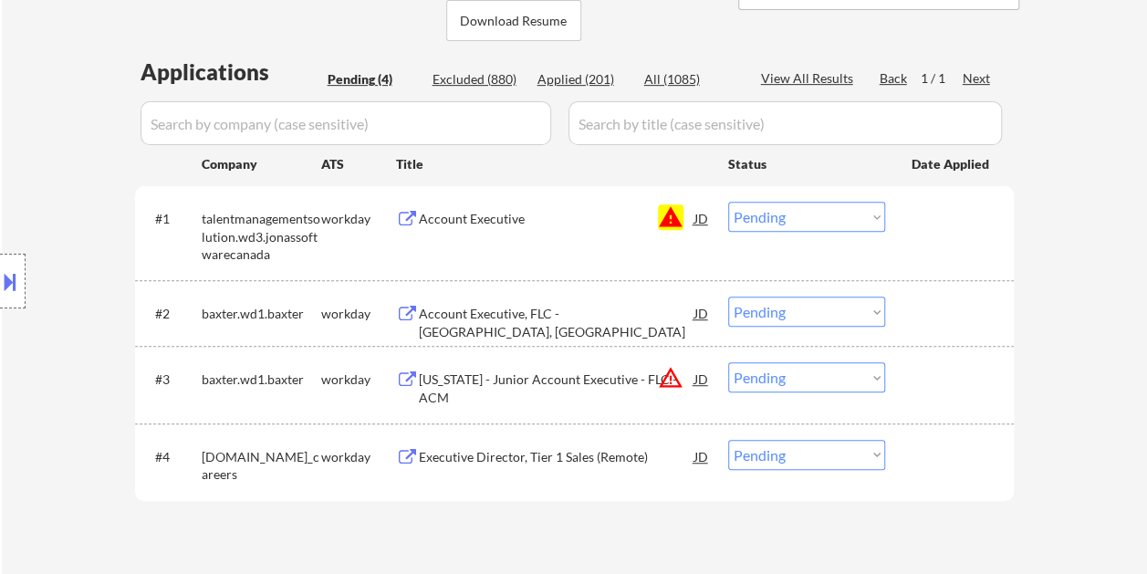
scroll to position [456, 0]
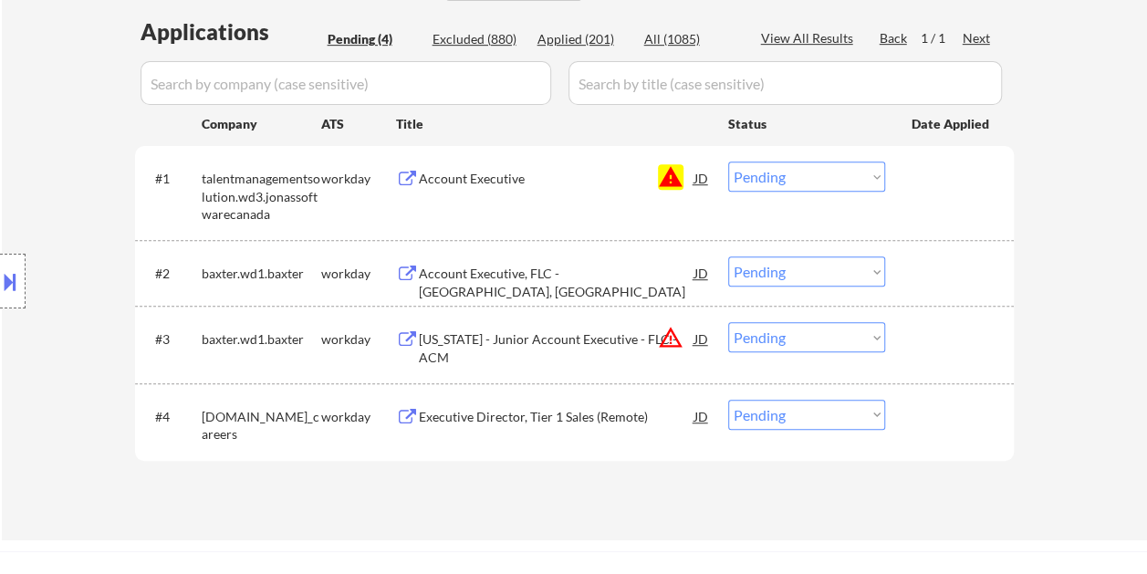
click at [932, 185] on div at bounding box center [951, 177] width 80 height 33
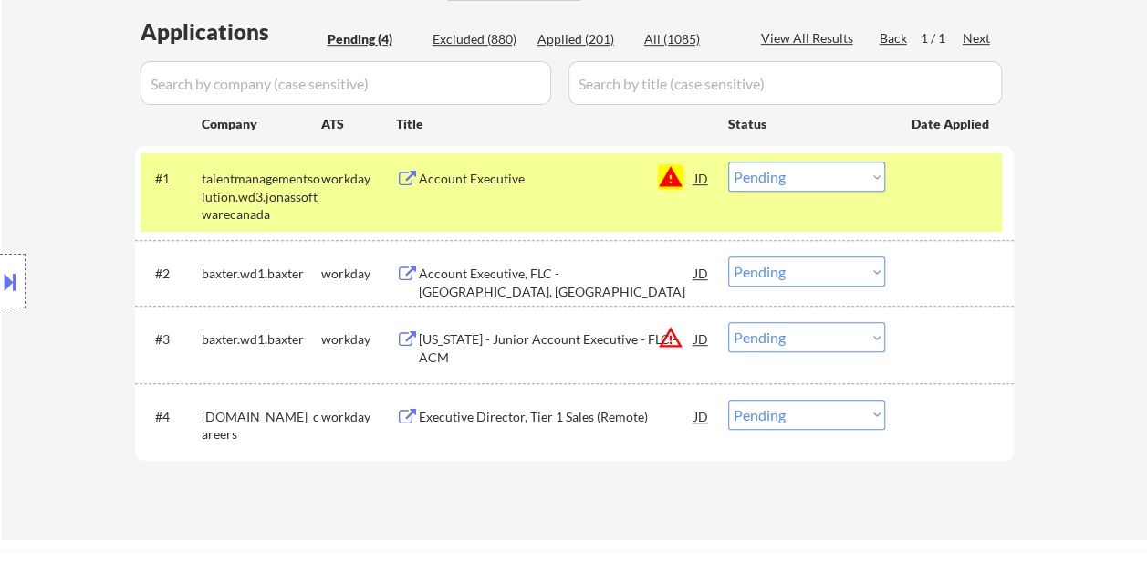
click at [573, 177] on div "Account Executive" at bounding box center [557, 179] width 276 height 18
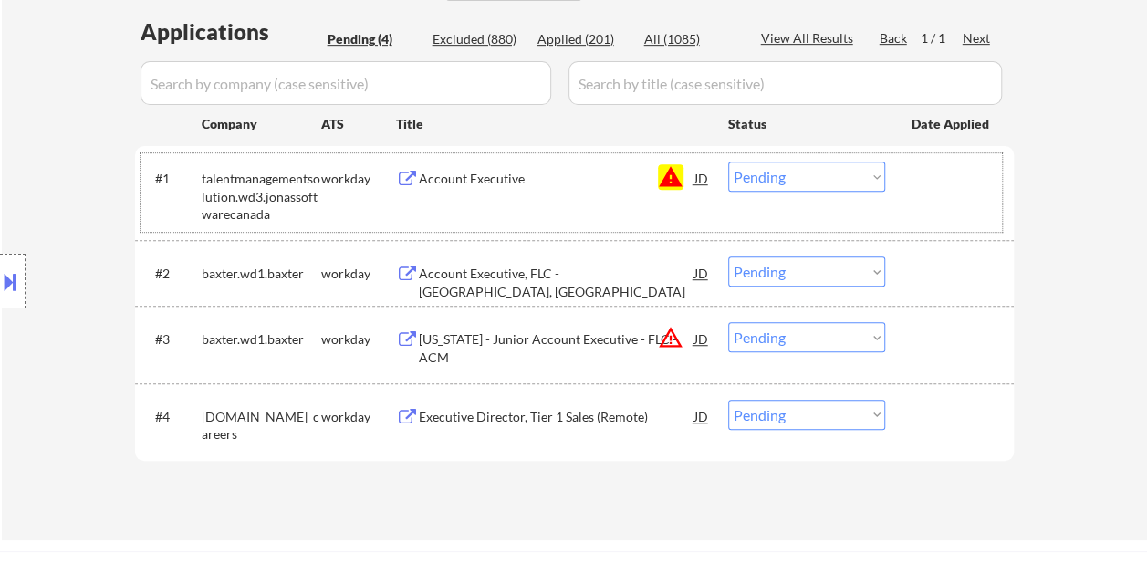
click at [909, 181] on div "#1 talentmanagementsolution.wd3.jonassoftwarecanada workday Account Executive J…" at bounding box center [570, 192] width 861 height 78
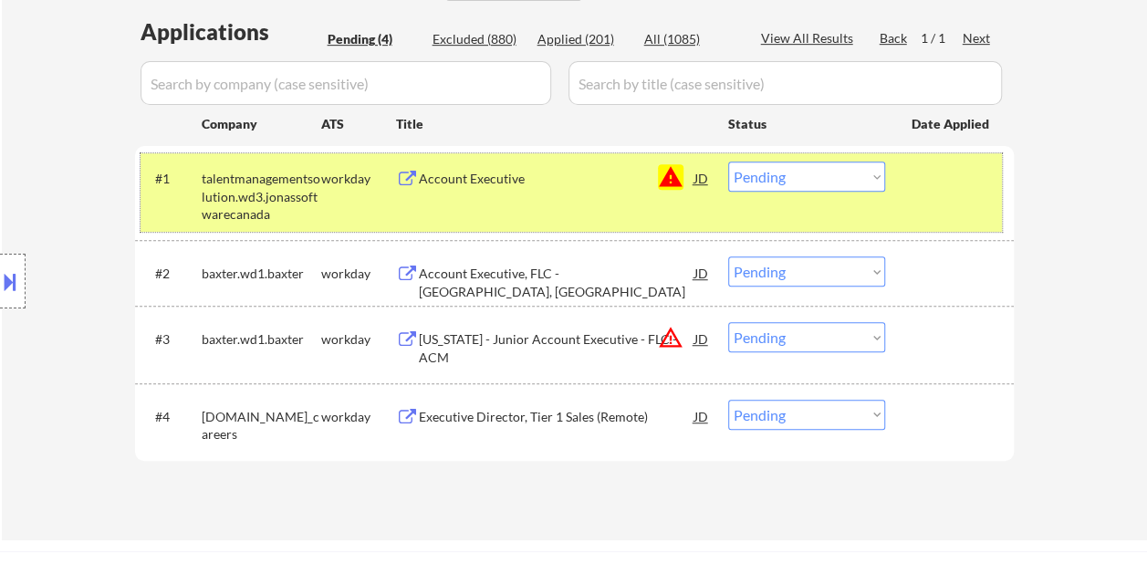
click at [869, 172] on select "Choose an option... Pending Applied Excluded (Questions) Excluded (Expired) Exc…" at bounding box center [806, 176] width 157 height 30
click at [728, 161] on select "Choose an option... Pending Applied Excluded (Questions) Excluded (Expired) Exc…" at bounding box center [806, 176] width 157 height 30
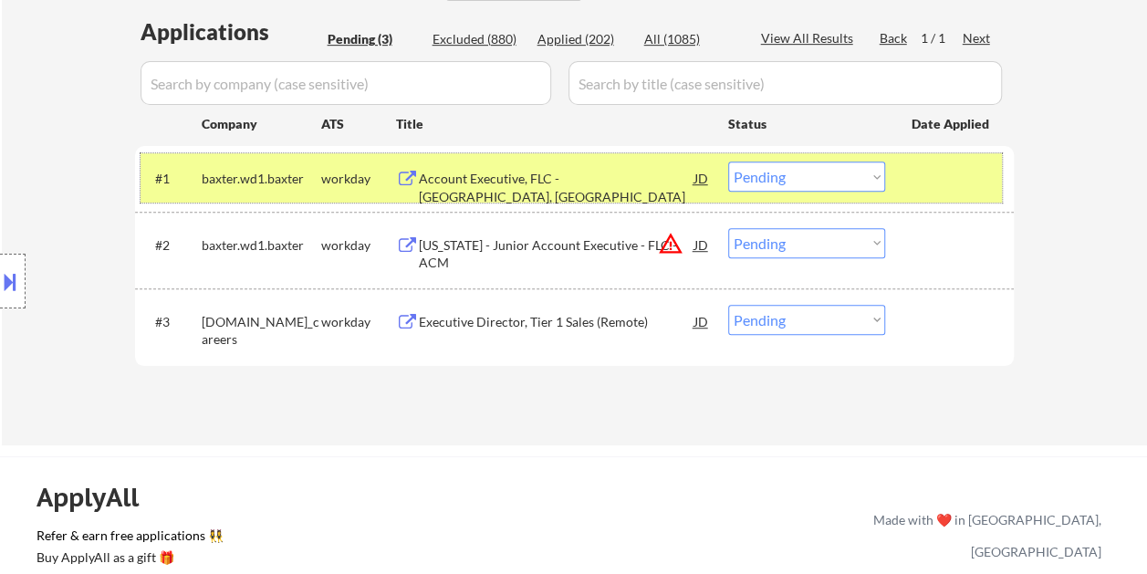
click at [914, 175] on div at bounding box center [951, 177] width 80 height 33
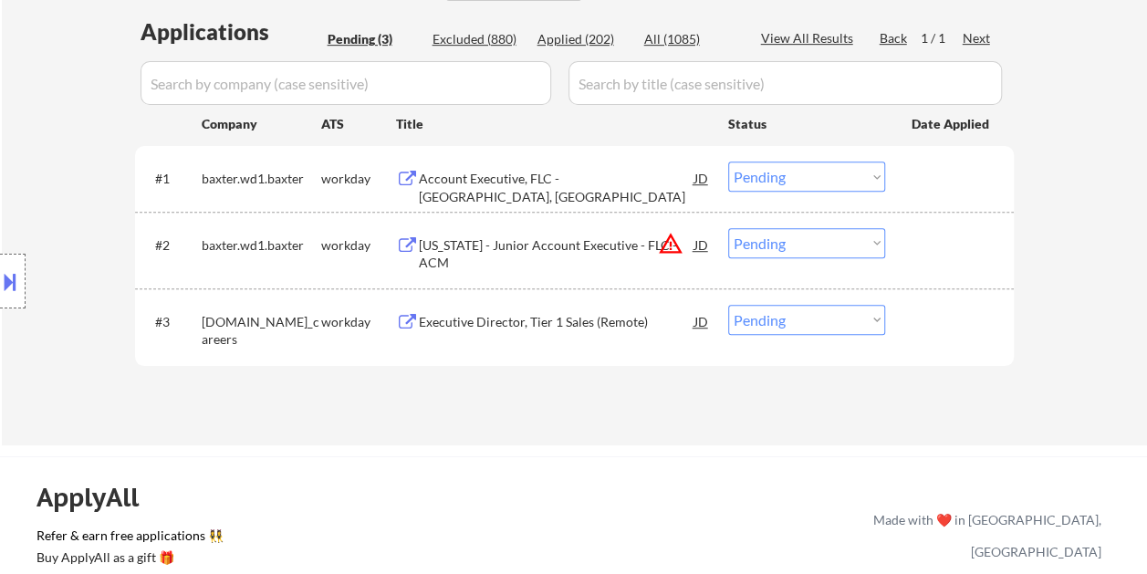
click at [912, 177] on div at bounding box center [951, 177] width 80 height 33
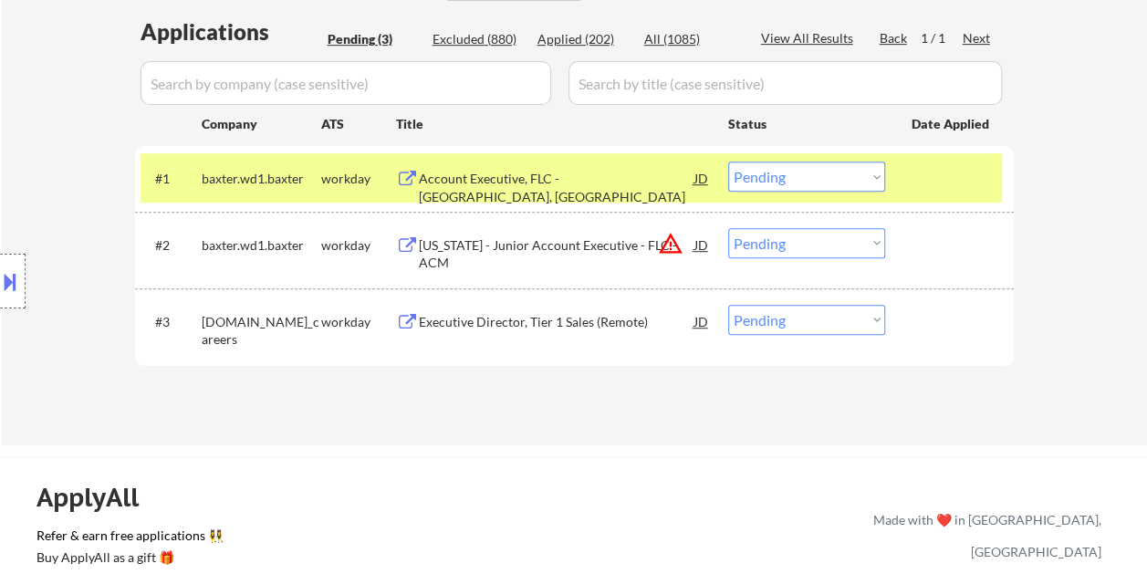
click at [577, 174] on div "Account Executive, FLC - Las Vegas, NV" at bounding box center [557, 188] width 276 height 36
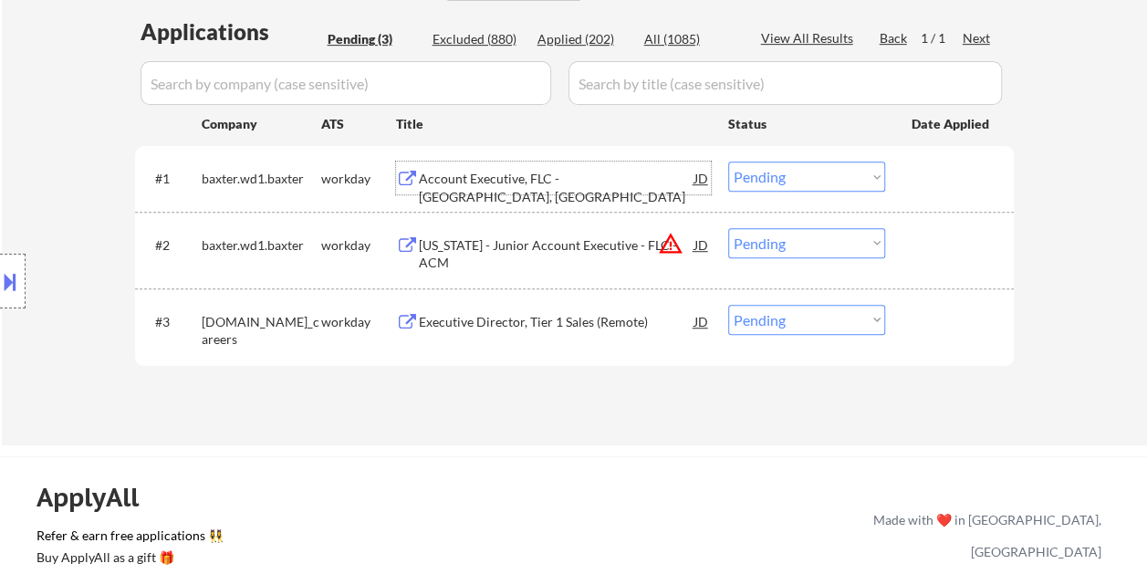
click at [931, 181] on div at bounding box center [951, 177] width 80 height 33
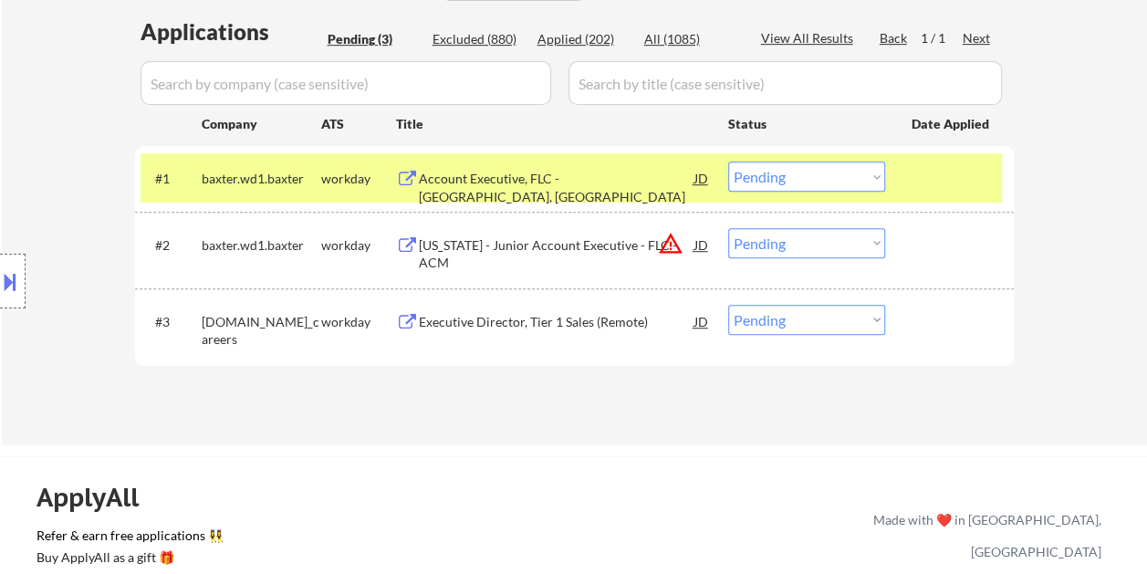
click at [868, 181] on select "Choose an option... Pending Applied Excluded (Questions) Excluded (Expired) Exc…" at bounding box center [806, 176] width 157 height 30
click at [728, 161] on select "Choose an option... Pending Applied Excluded (Questions) Excluded (Expired) Exc…" at bounding box center [806, 176] width 157 height 30
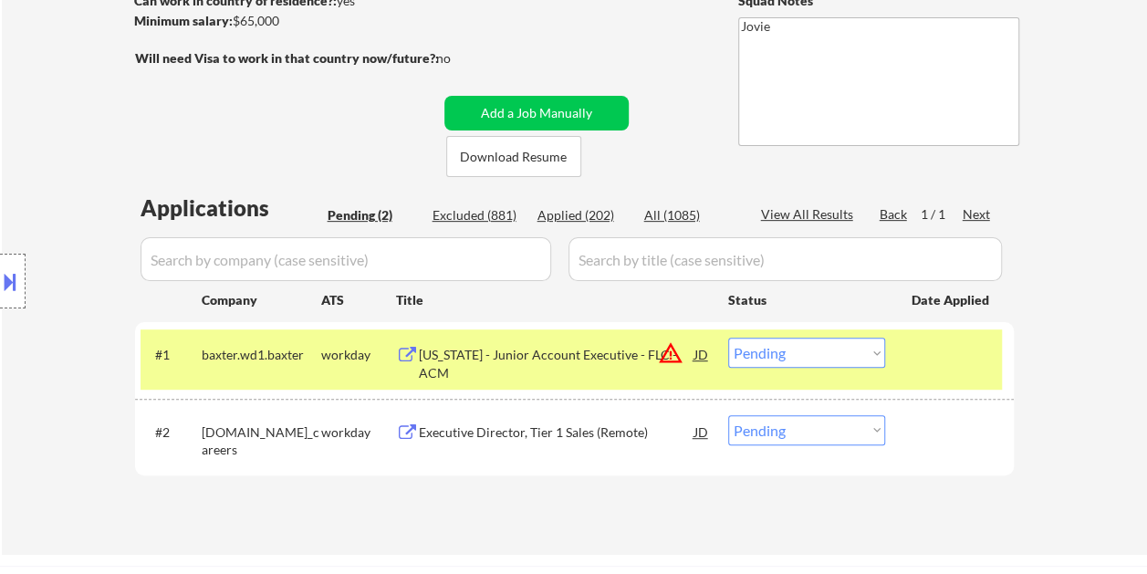
scroll to position [365, 0]
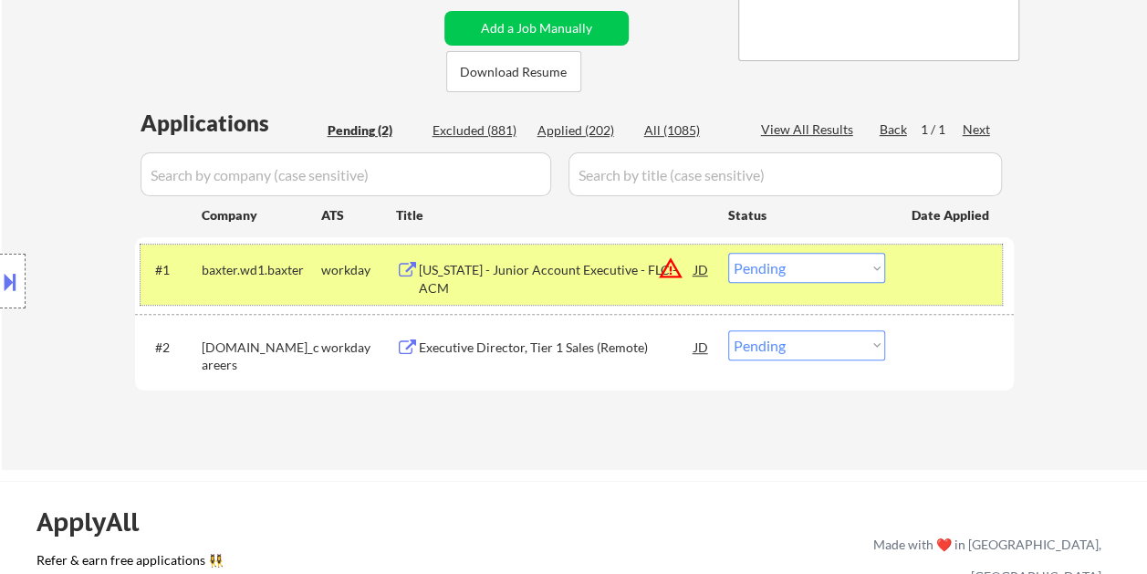
click at [944, 278] on div at bounding box center [951, 269] width 80 height 33
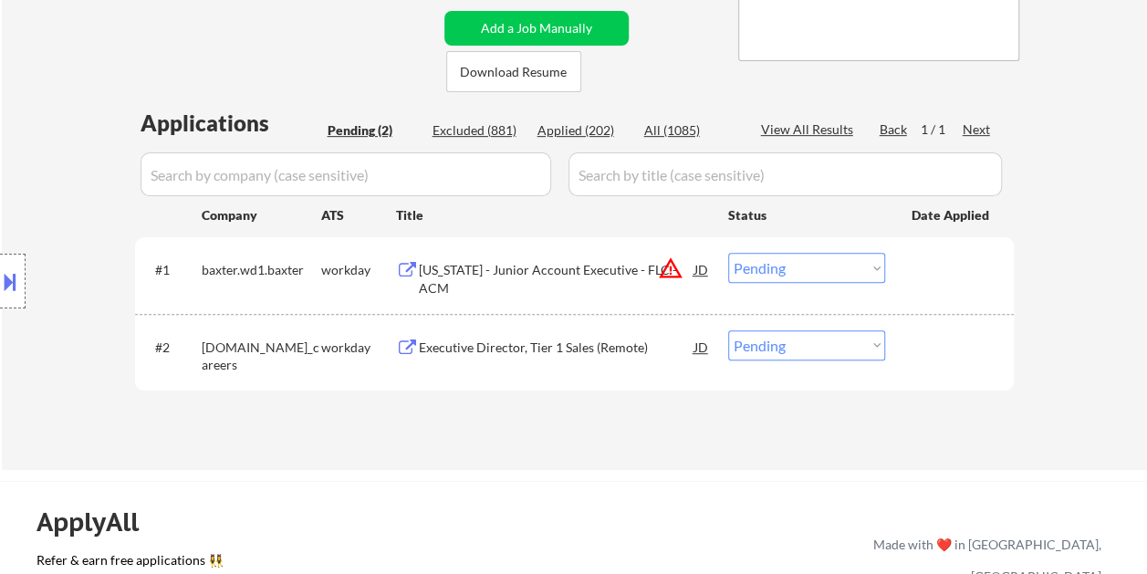
click at [943, 274] on div at bounding box center [951, 269] width 80 height 33
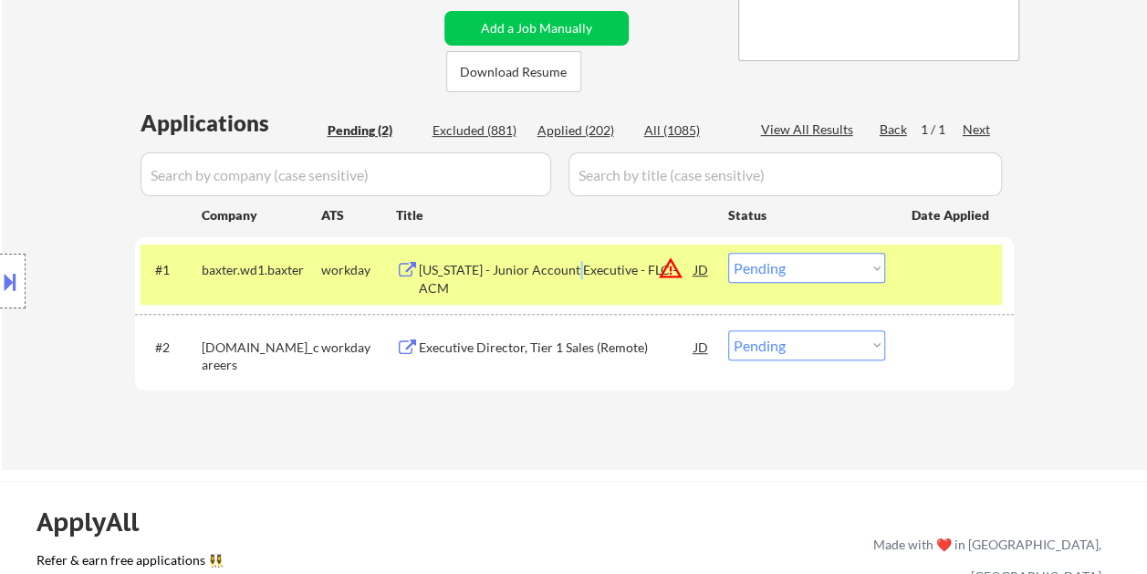
click at [572, 277] on div "West Virginia - Junior Account Executive - FLC - ACM" at bounding box center [557, 279] width 276 height 36
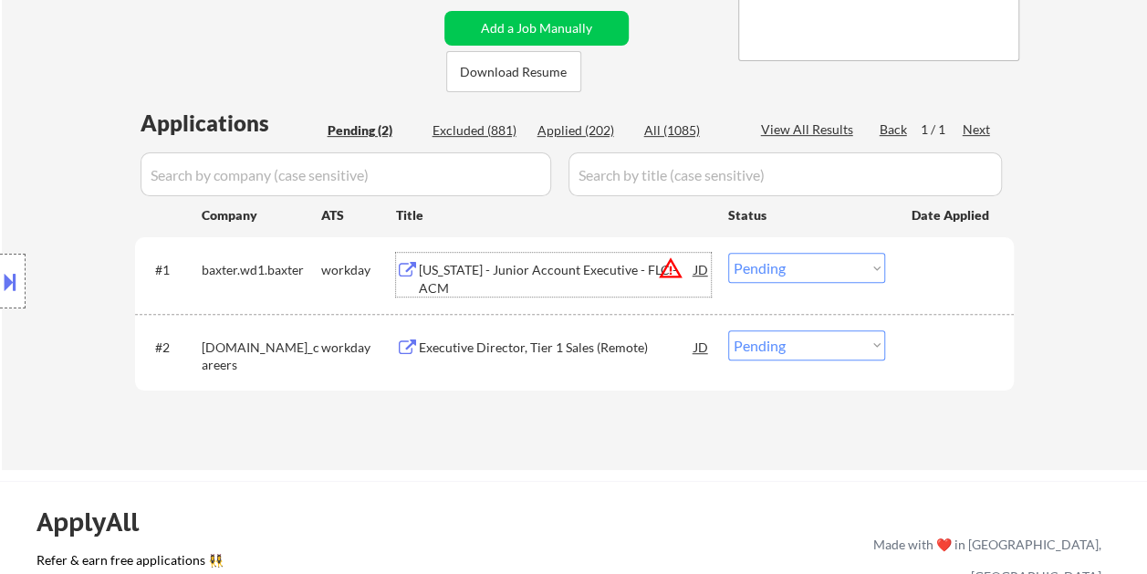
click at [919, 264] on div at bounding box center [951, 269] width 80 height 33
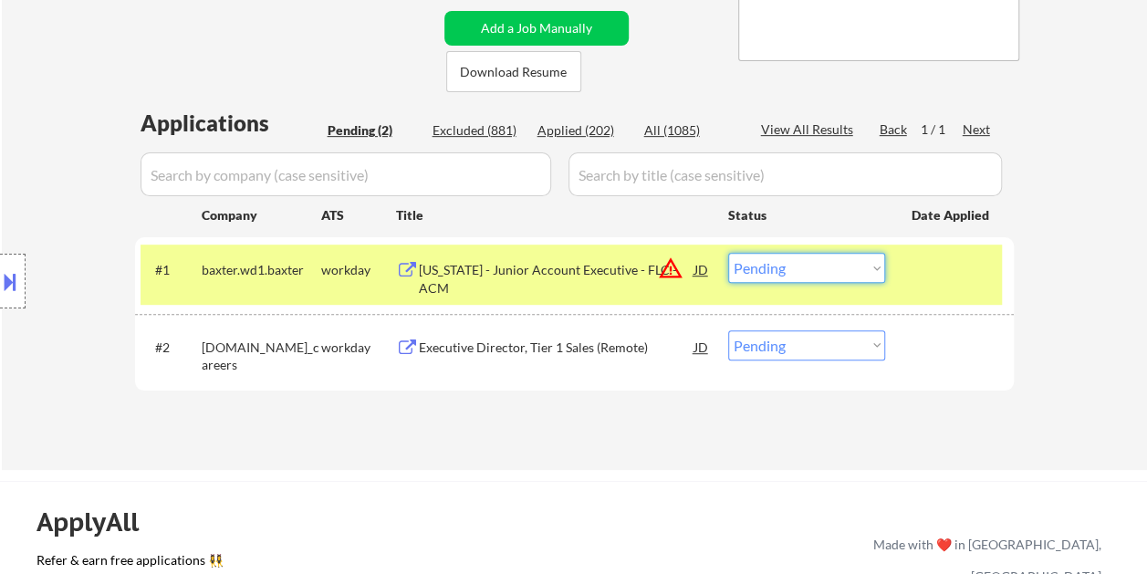
click at [872, 264] on select "Choose an option... Pending Applied Excluded (Questions) Excluded (Expired) Exc…" at bounding box center [806, 268] width 157 height 30
click at [728, 253] on select "Choose an option... Pending Applied Excluded (Questions) Excluded (Expired) Exc…" at bounding box center [806, 268] width 157 height 30
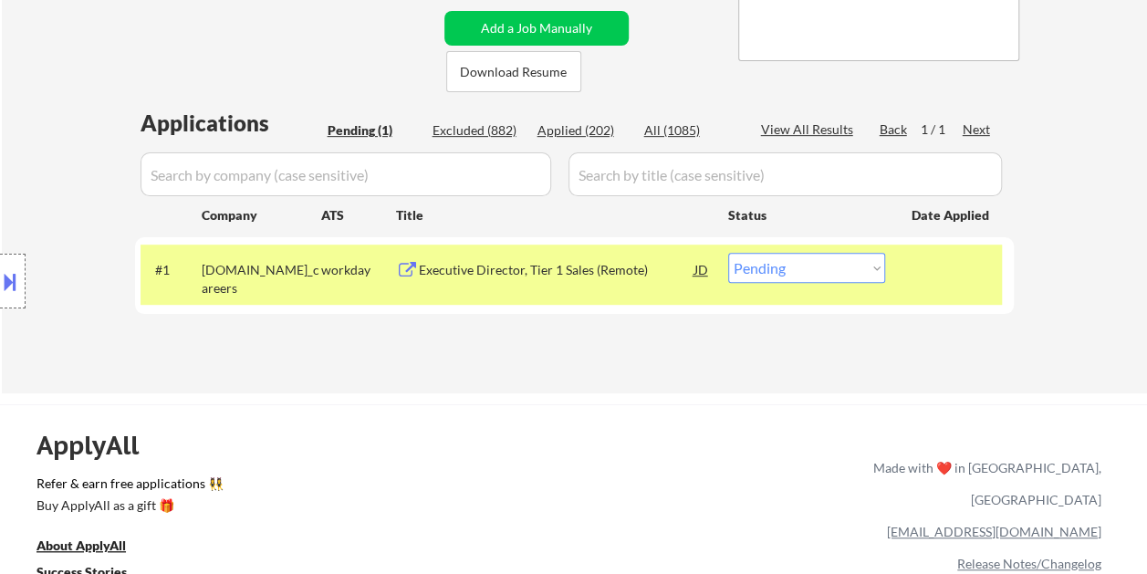
click at [901, 266] on div "#1 sec.wd3.samsung_careers workday Executive Director, Tier 1 Sales (Remote) JD…" at bounding box center [570, 274] width 861 height 60
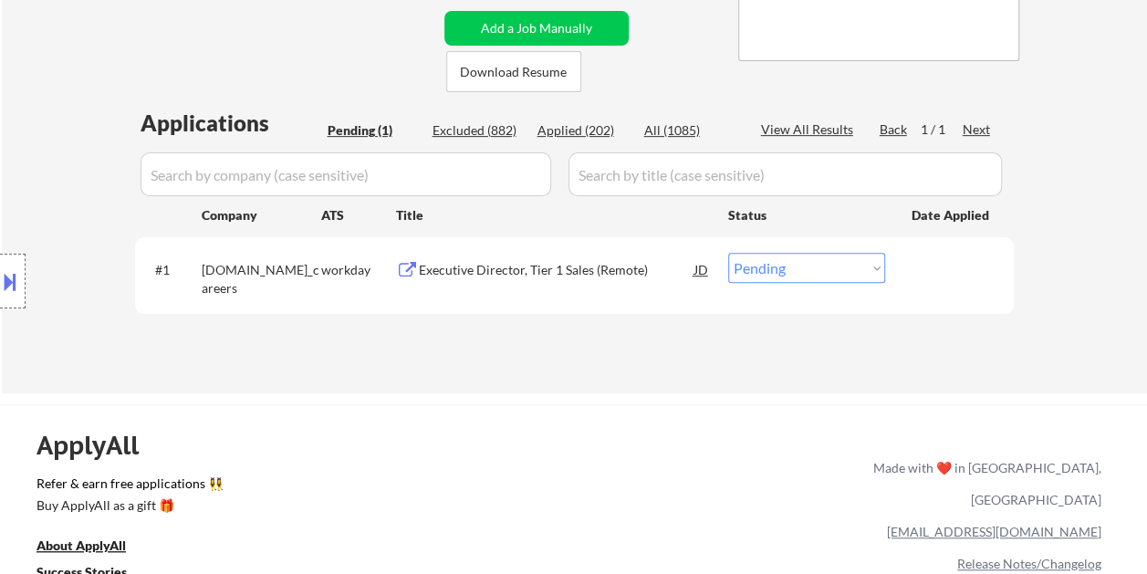
drag, startPoint x: 900, startPoint y: 266, endPoint x: 885, endPoint y: 269, distance: 15.7
click at [900, 267] on div "#1 sec.wd3.samsung_careers workday Executive Director, Tier 1 Sales (Remote) JD…" at bounding box center [570, 274] width 861 height 60
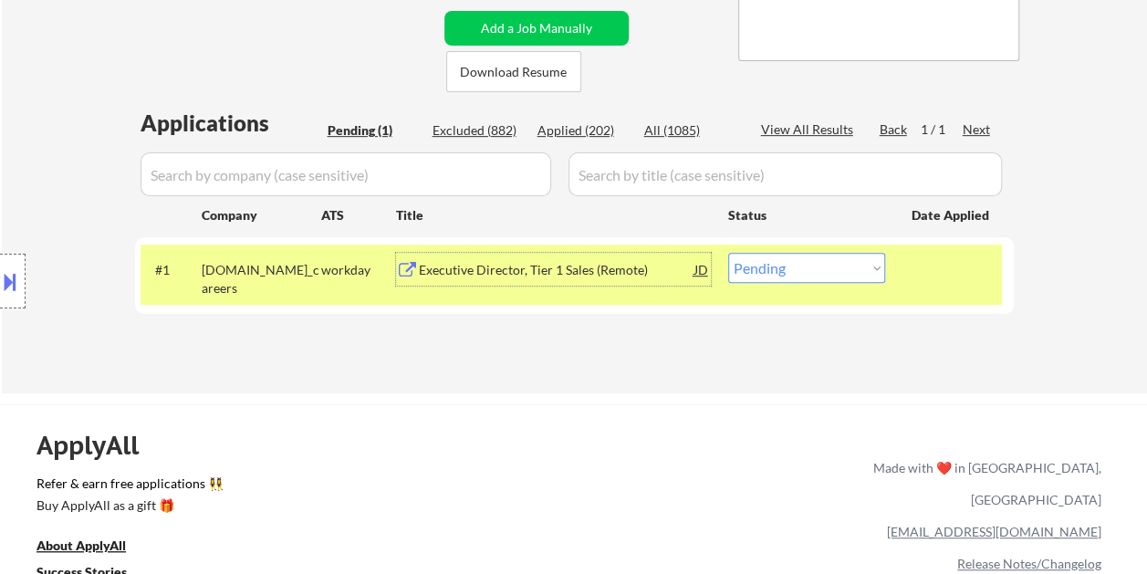
click at [591, 279] on div "Executive Director, Tier 1 Sales (Remote)" at bounding box center [557, 269] width 276 height 33
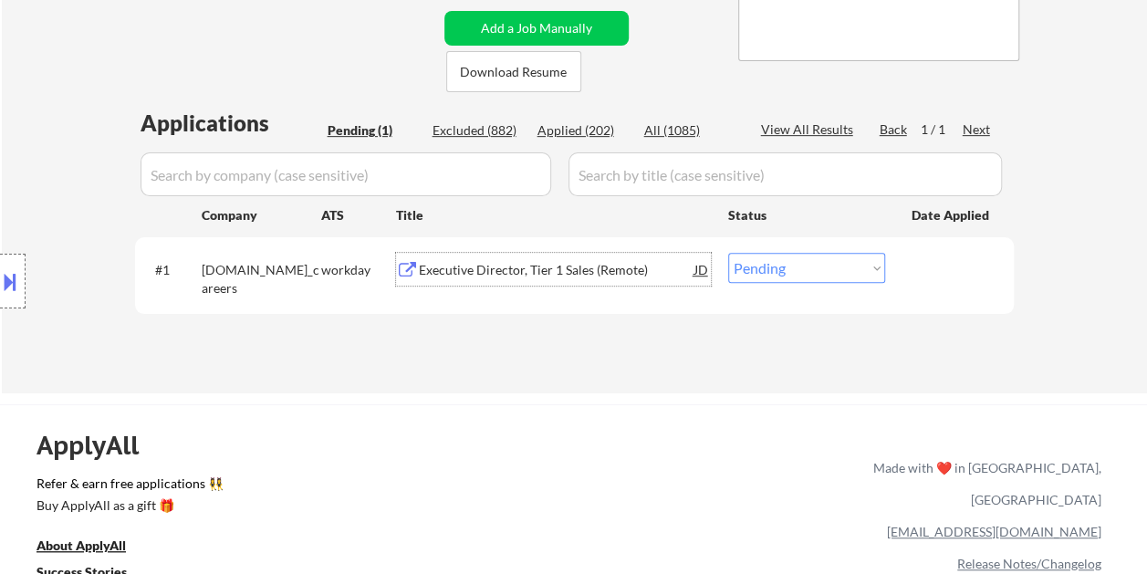
click at [909, 262] on div "#1 sec.wd3.samsung_careers workday Executive Director, Tier 1 Sales (Remote) JD…" at bounding box center [570, 274] width 861 height 60
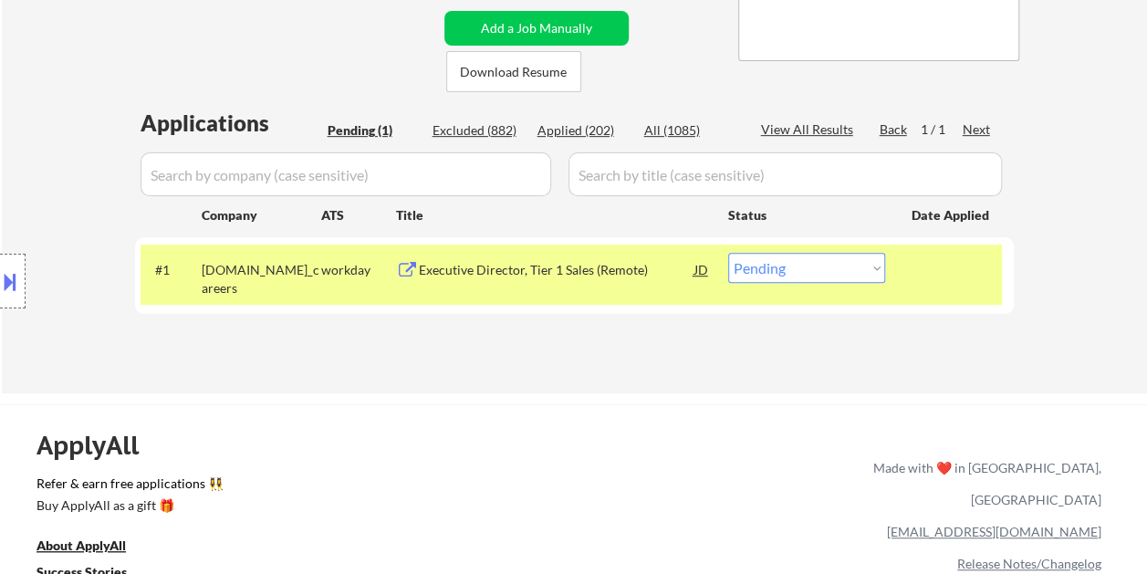
click at [878, 270] on select "Choose an option... Pending Applied Excluded (Questions) Excluded (Expired) Exc…" at bounding box center [806, 268] width 157 height 30
click at [728, 253] on select "Choose an option... Pending Applied Excluded (Questions) Excluded (Expired) Exc…" at bounding box center [806, 268] width 157 height 30
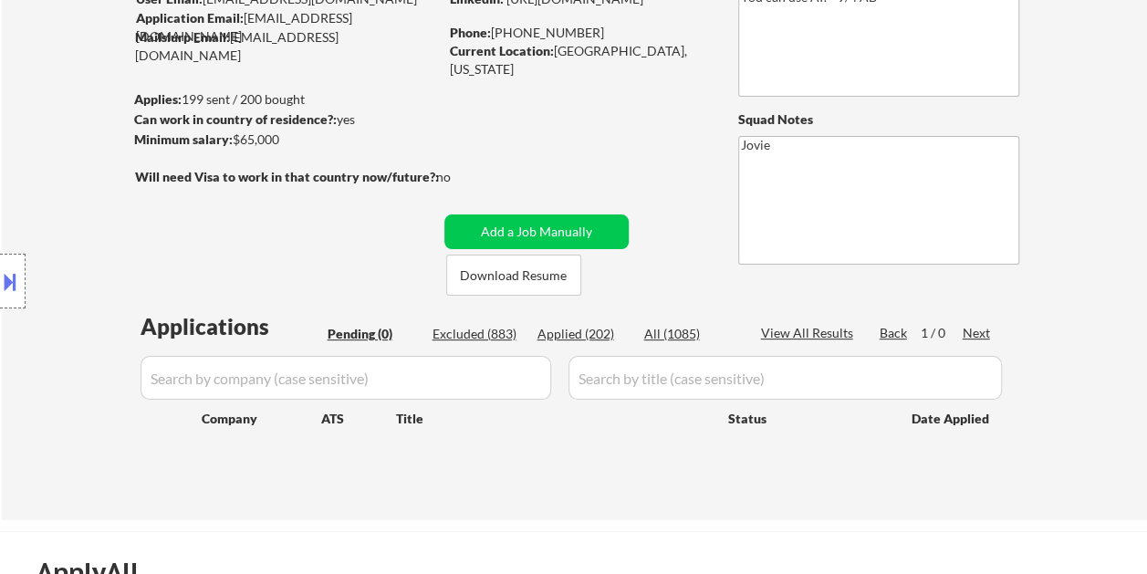
scroll to position [182, 0]
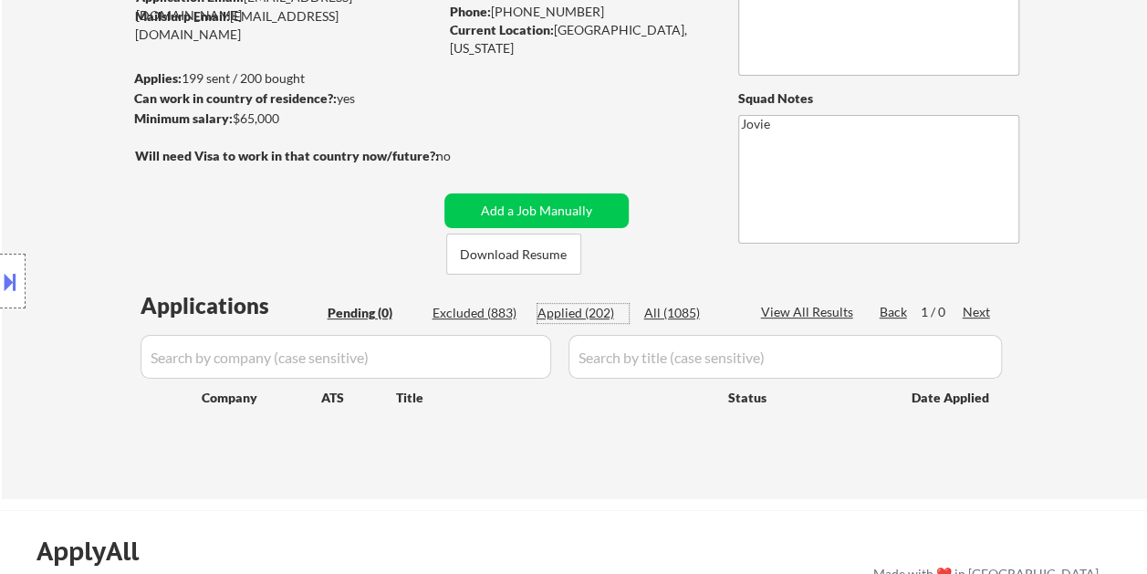
click at [553, 314] on div "Applied (202)" at bounding box center [582, 313] width 91 height 18
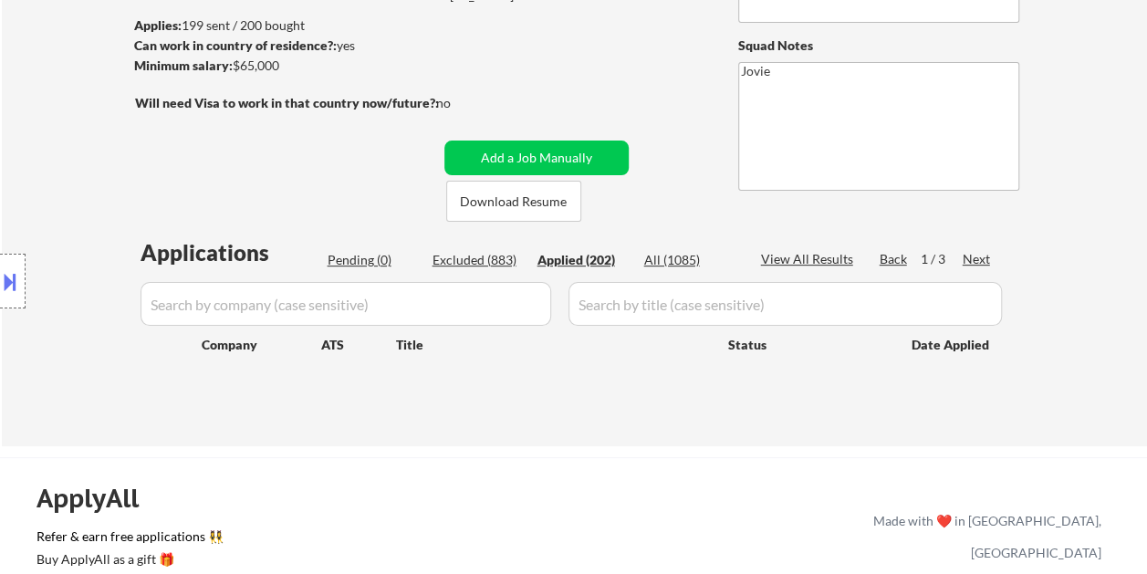
scroll to position [274, 0]
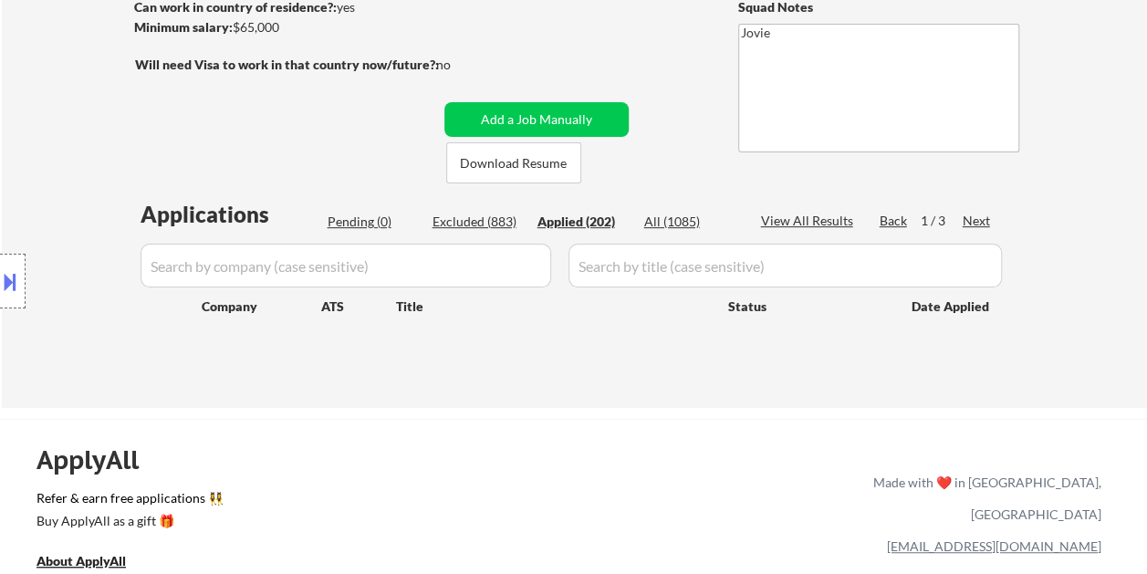
select select ""applied""
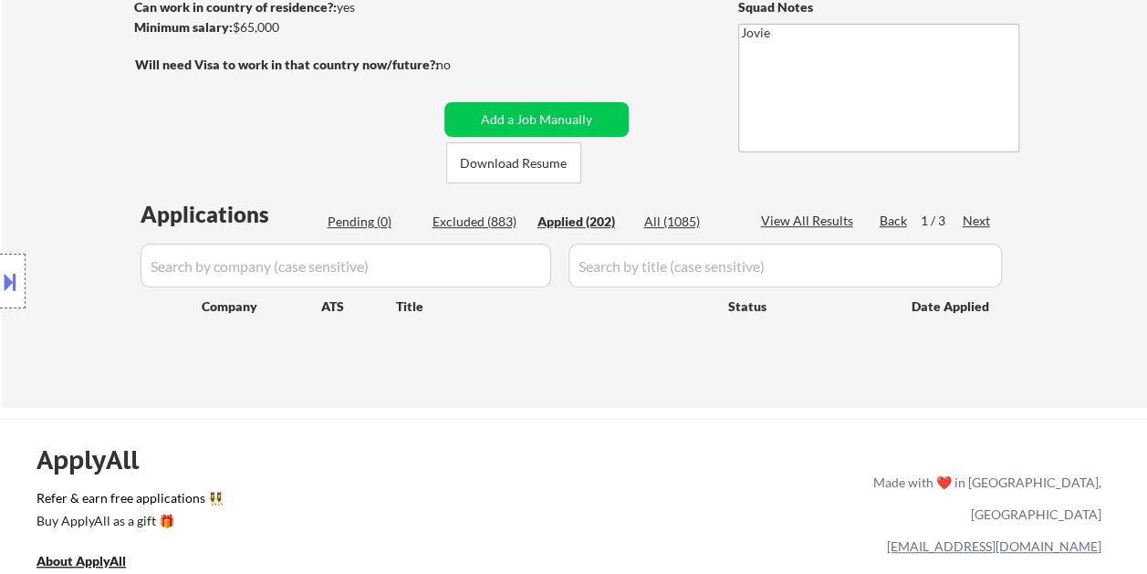
select select ""applied""
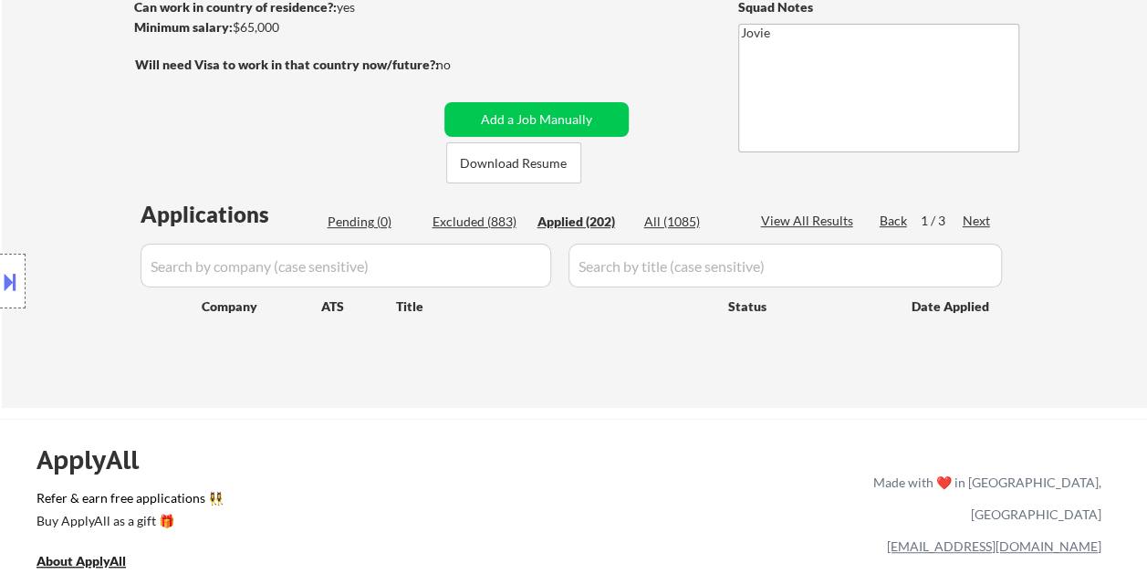
select select ""applied""
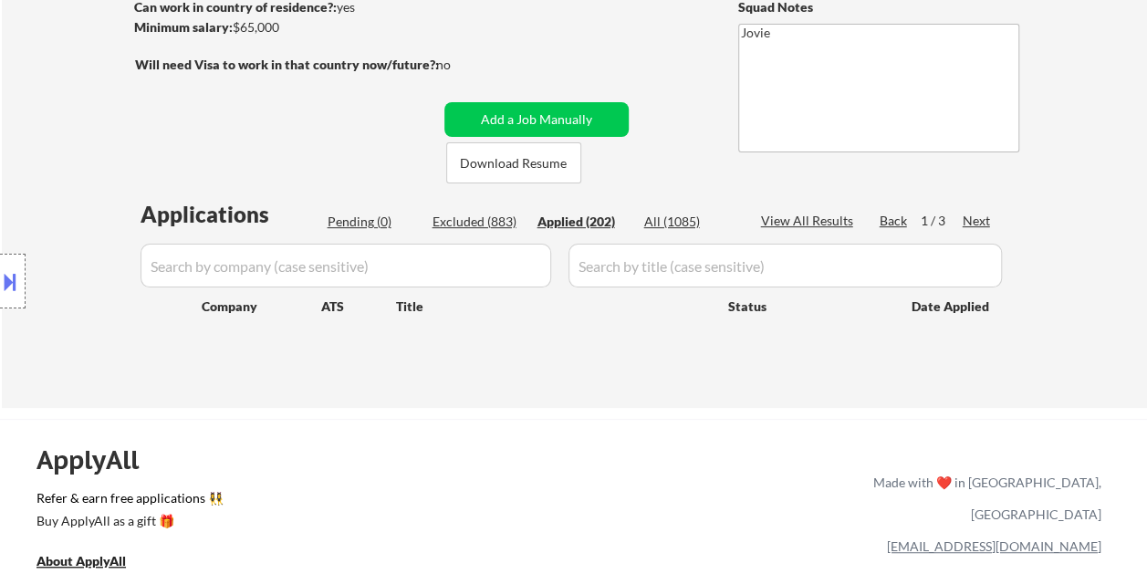
select select ""applied""
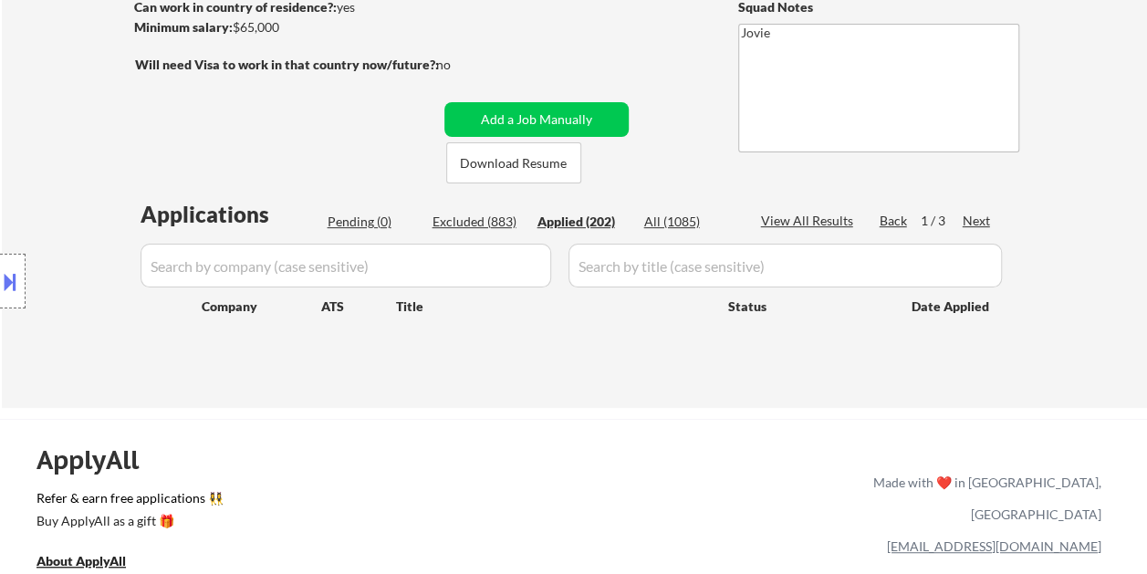
select select ""applied""
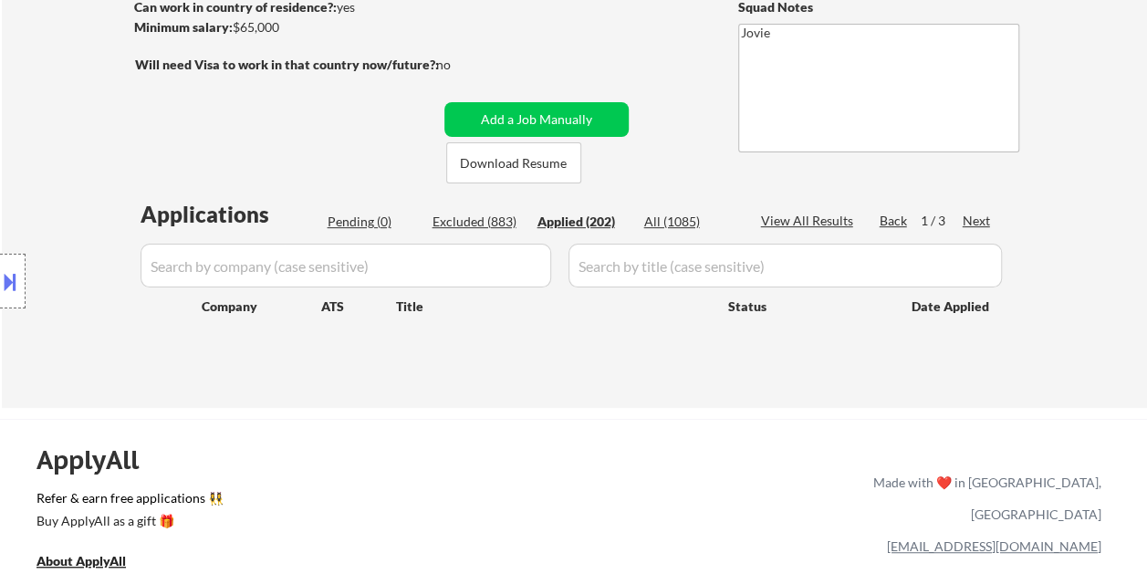
select select ""applied""
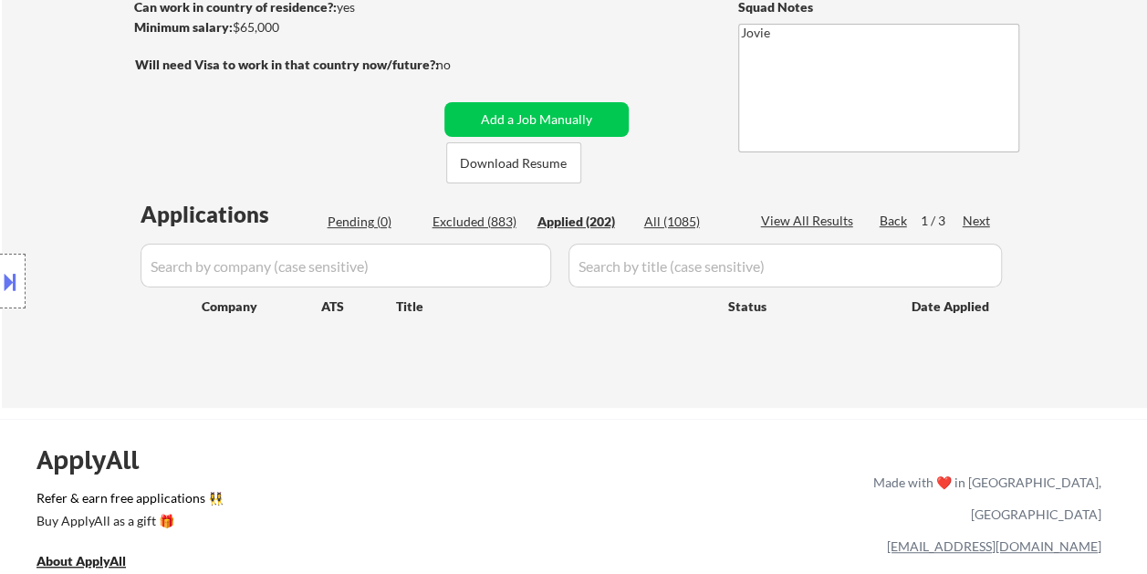
select select ""applied""
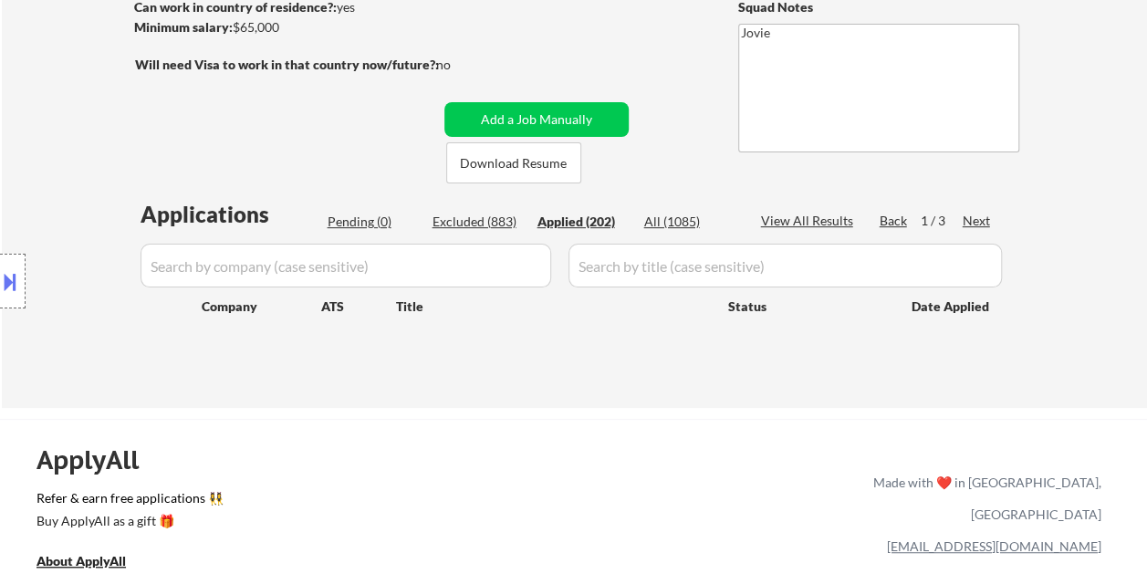
select select ""applied""
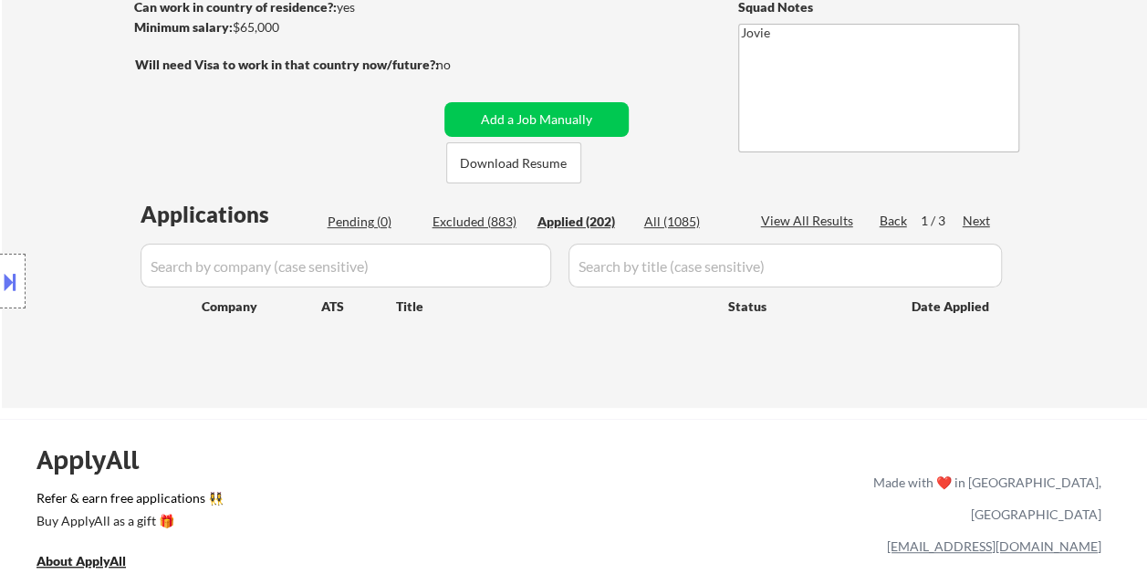
select select ""applied""
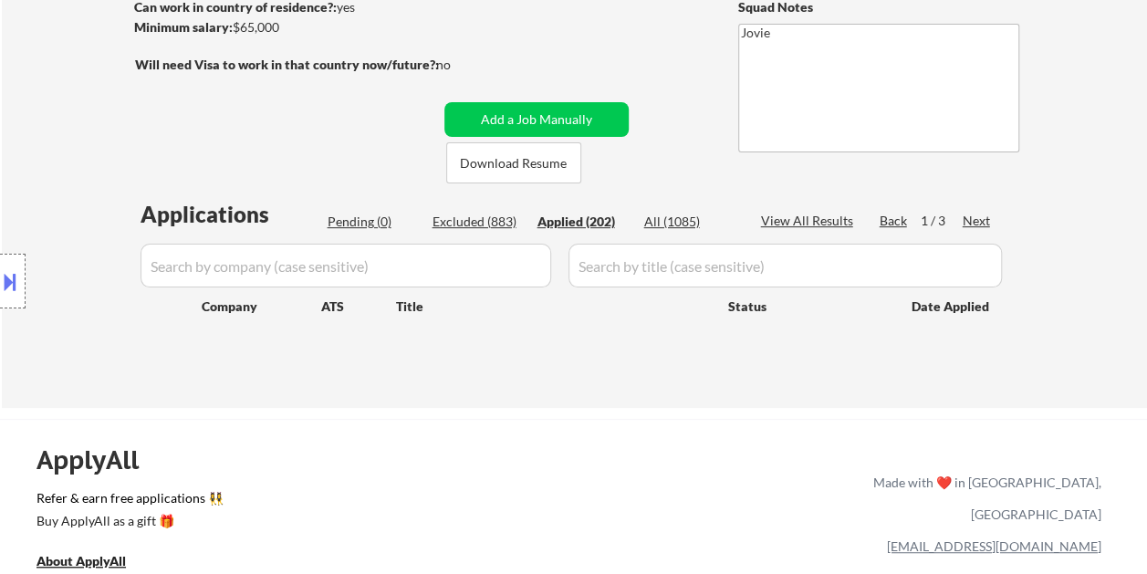
select select ""applied""
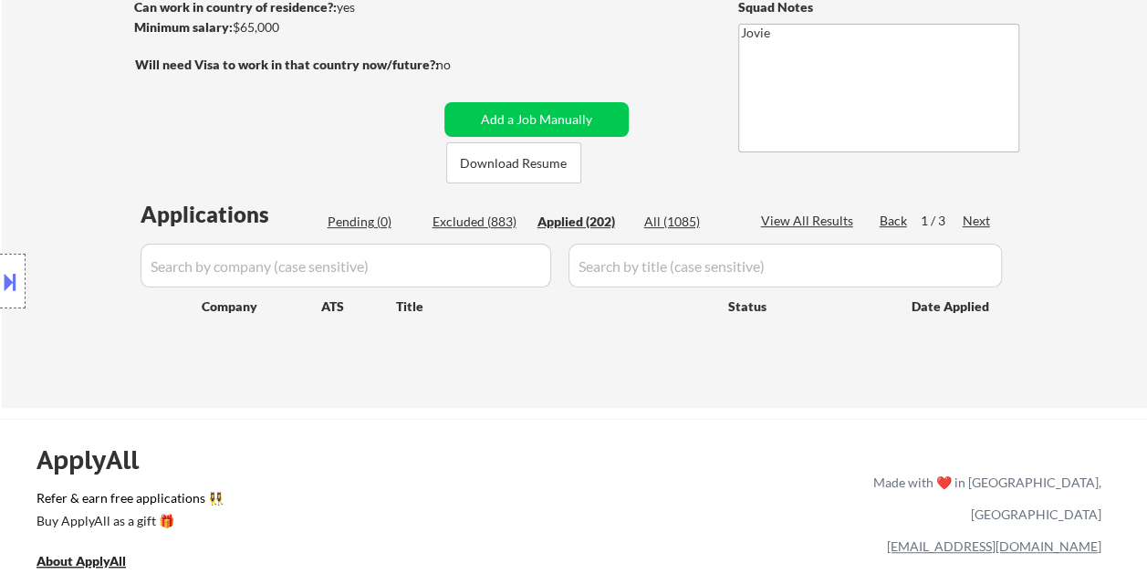
select select ""applied""
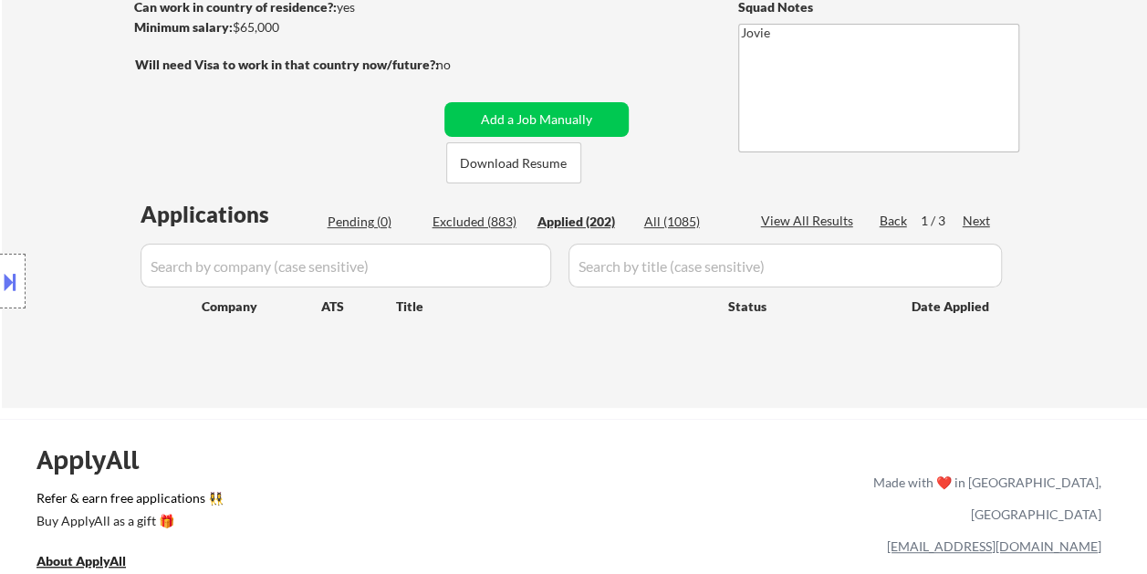
select select ""applied""
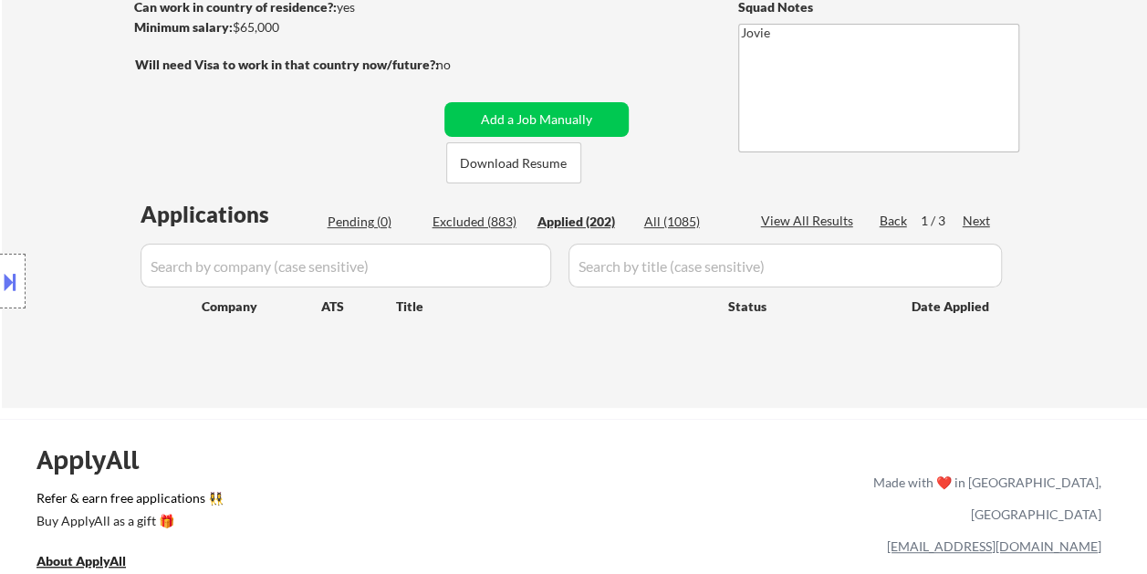
select select ""applied""
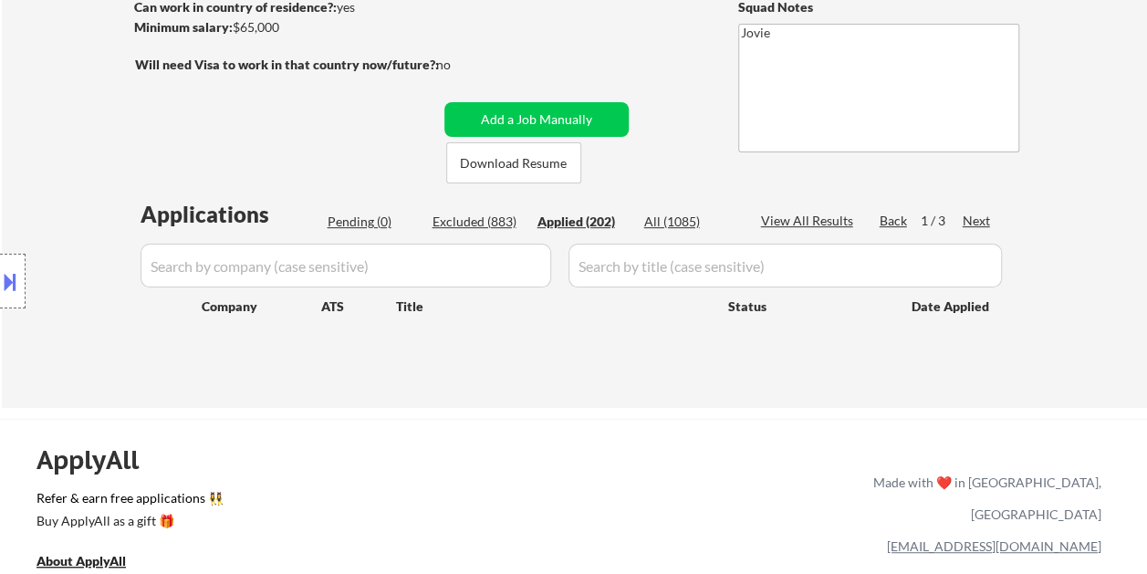
select select ""applied""
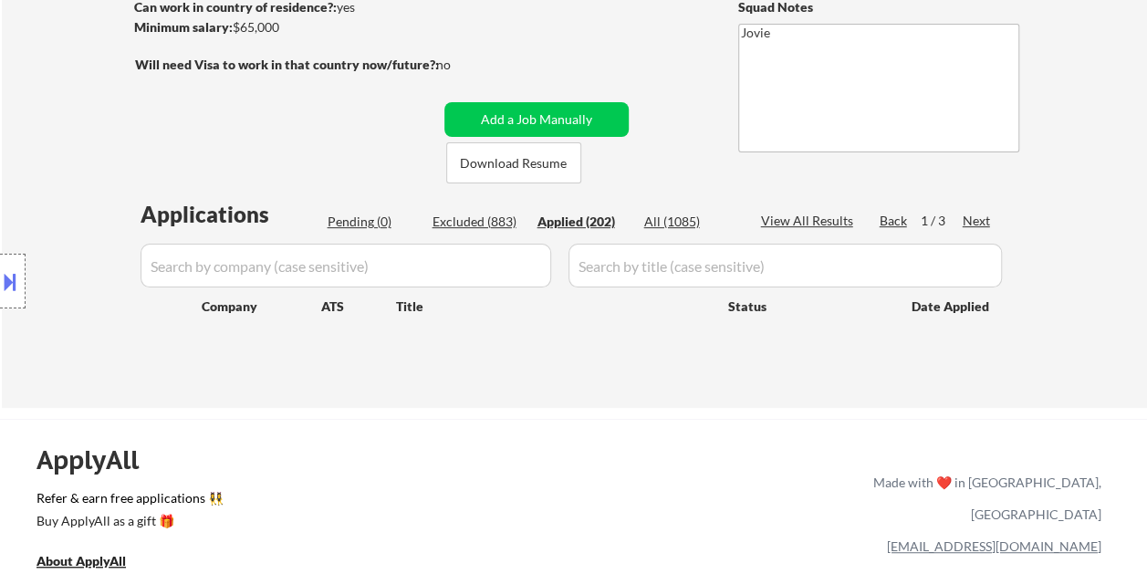
select select ""applied""
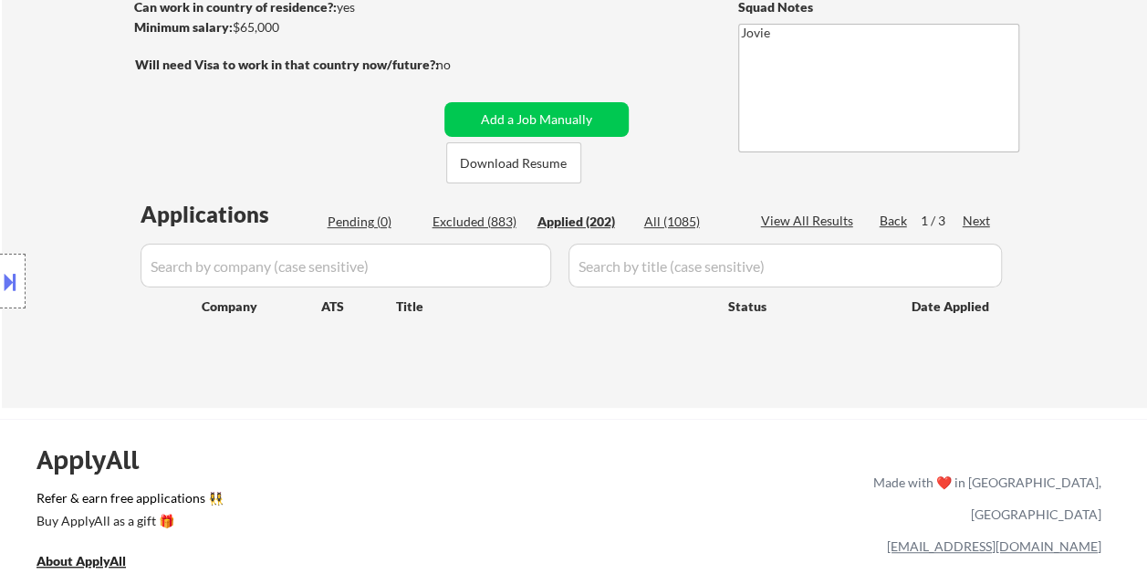
select select ""applied""
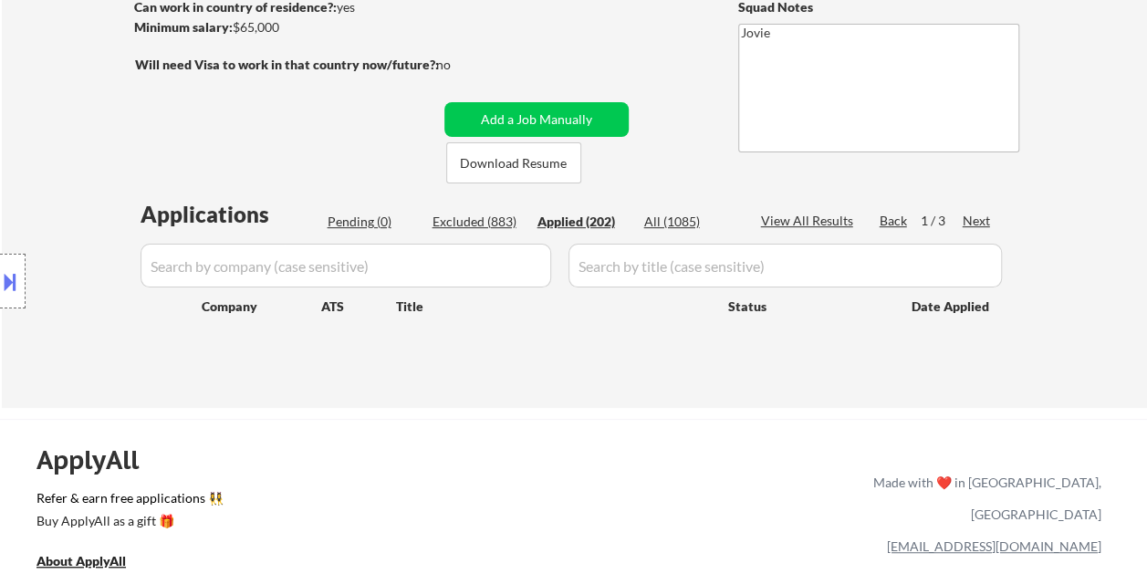
select select ""applied""
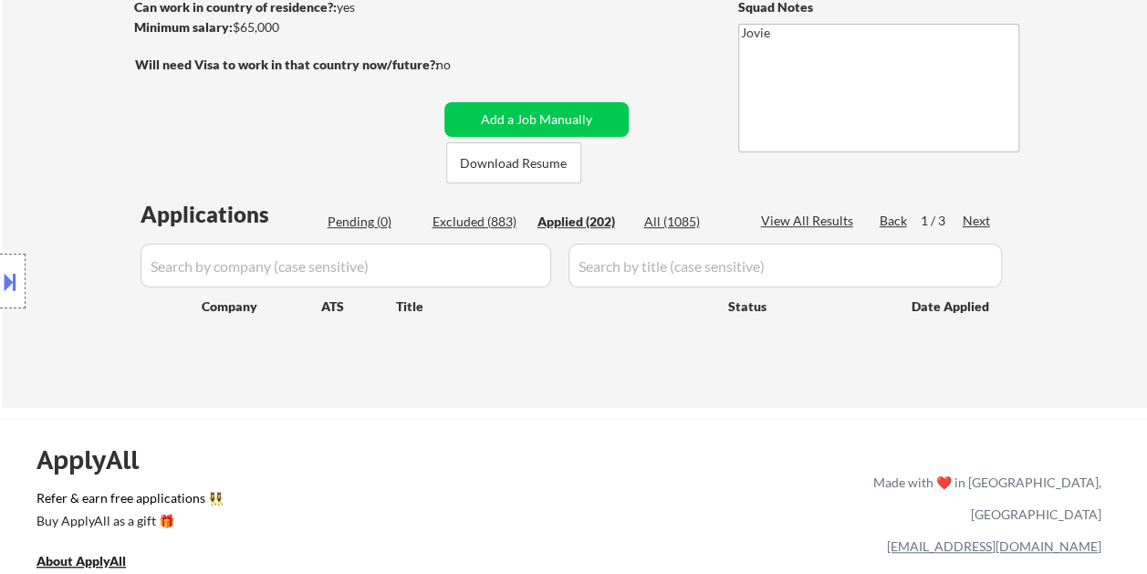
select select ""applied""
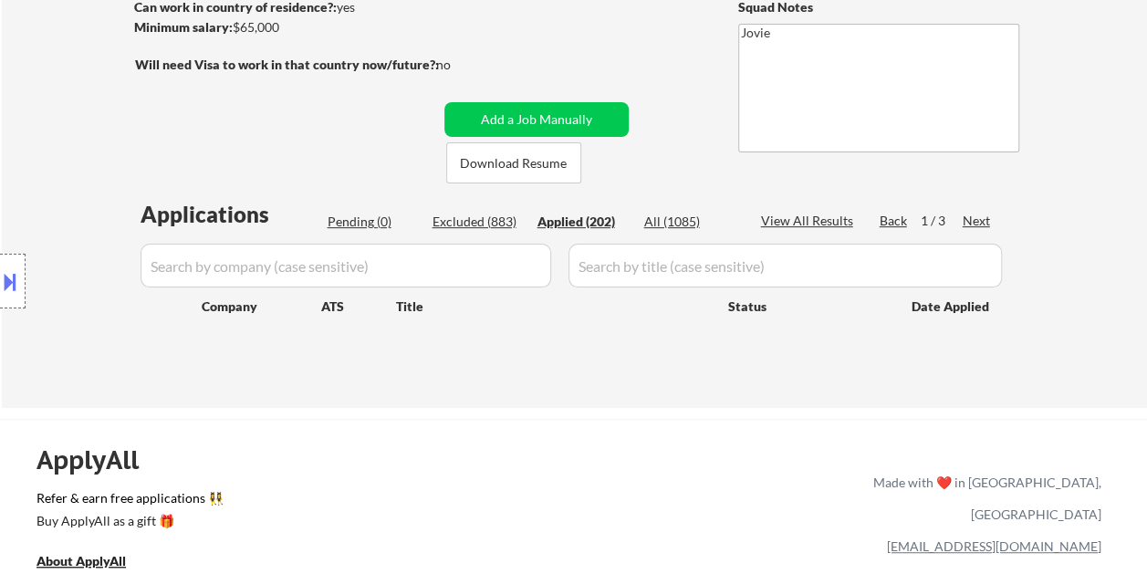
select select ""applied""
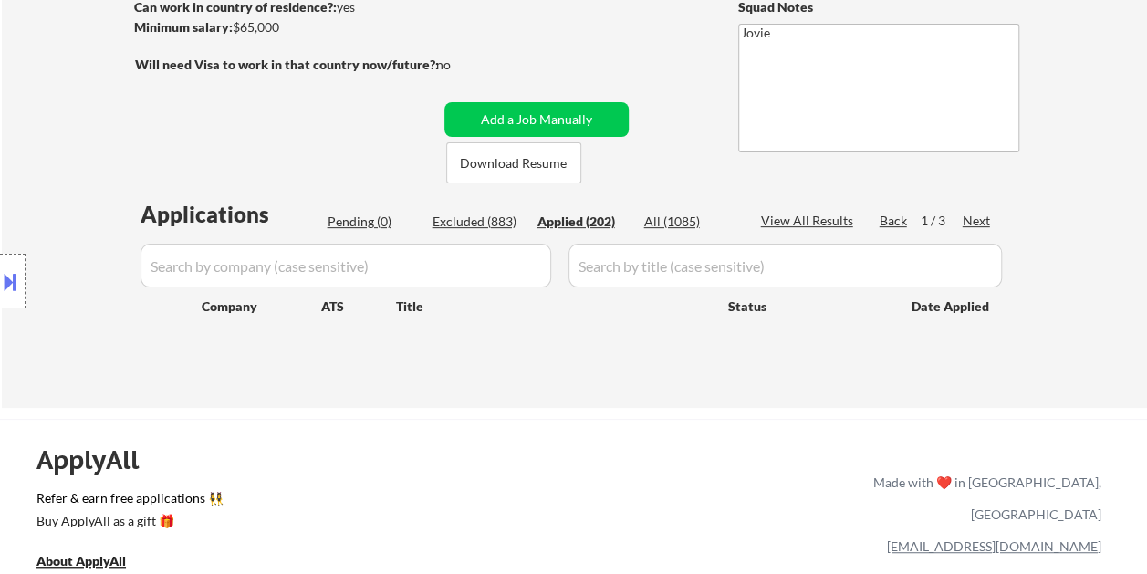
select select ""applied""
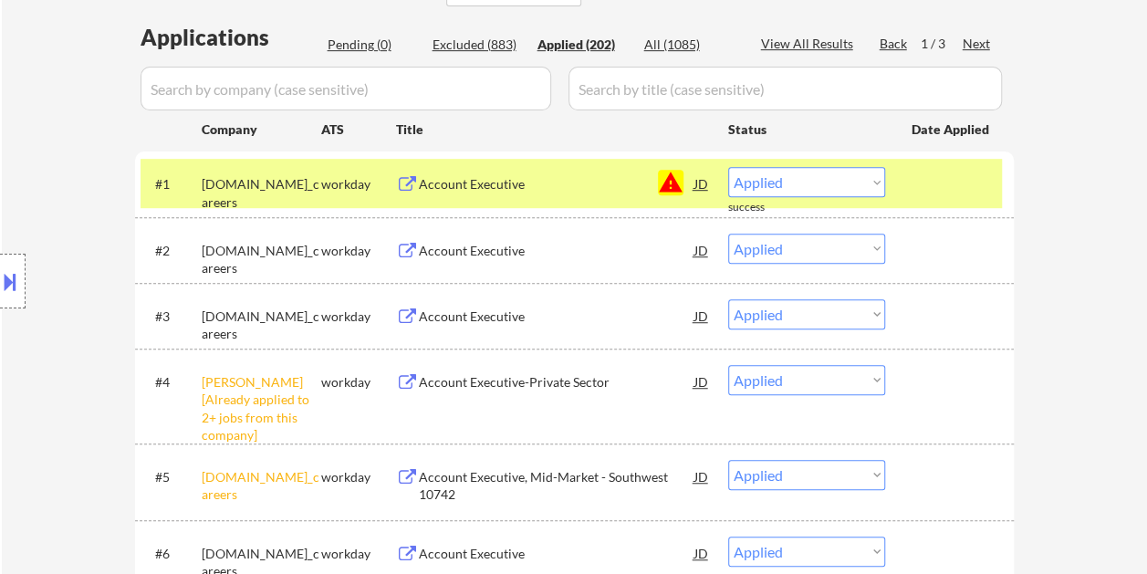
scroll to position [456, 0]
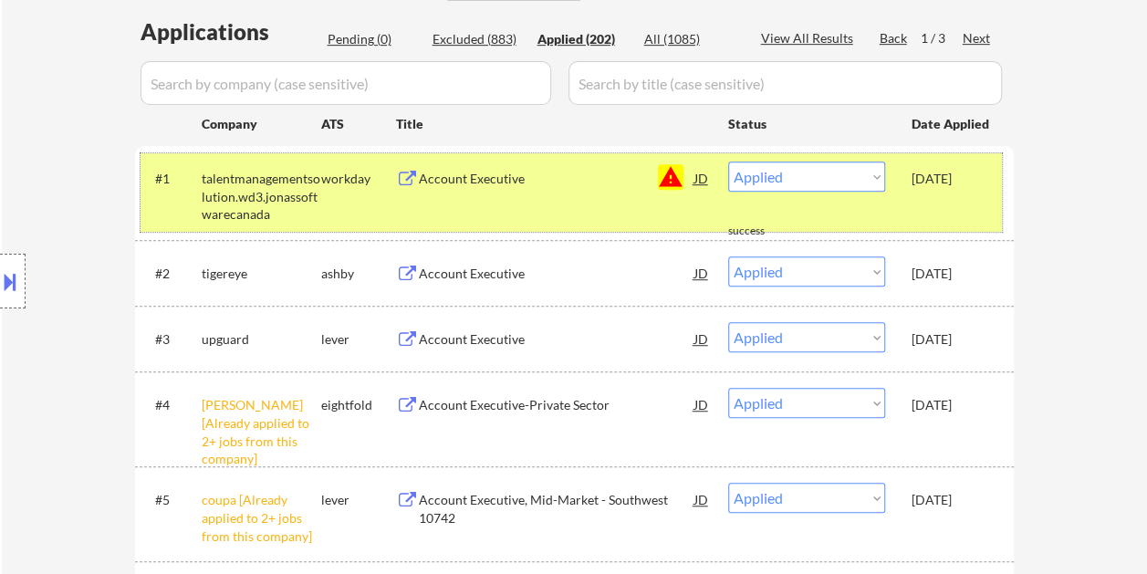
click at [923, 203] on div "#1 talentmanagementsolution.wd3.jonassoftwarecanada workday Account Executive J…" at bounding box center [570, 192] width 861 height 78
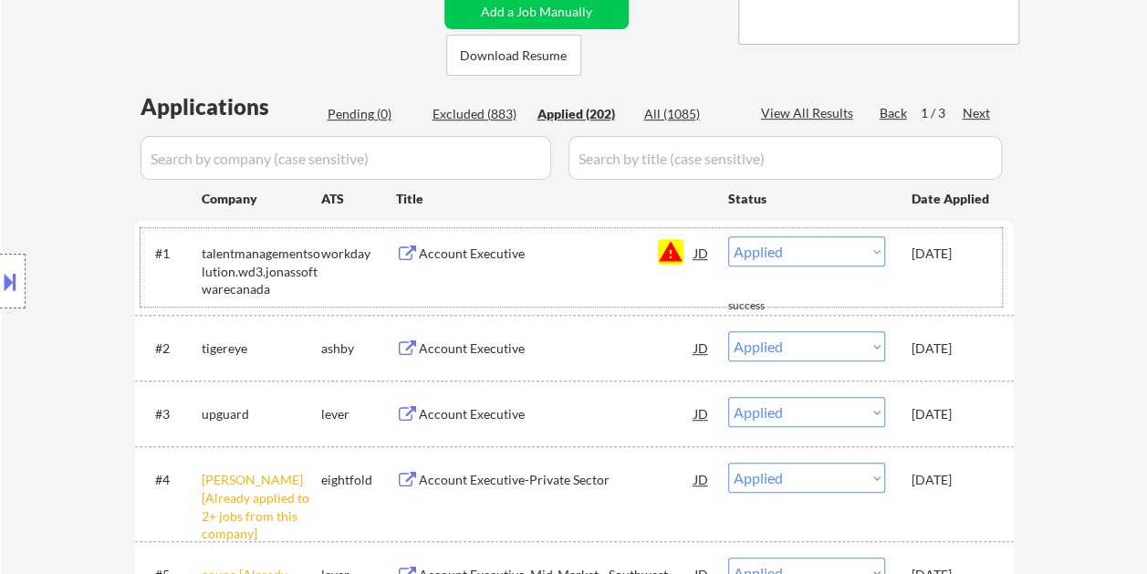
scroll to position [91, 0]
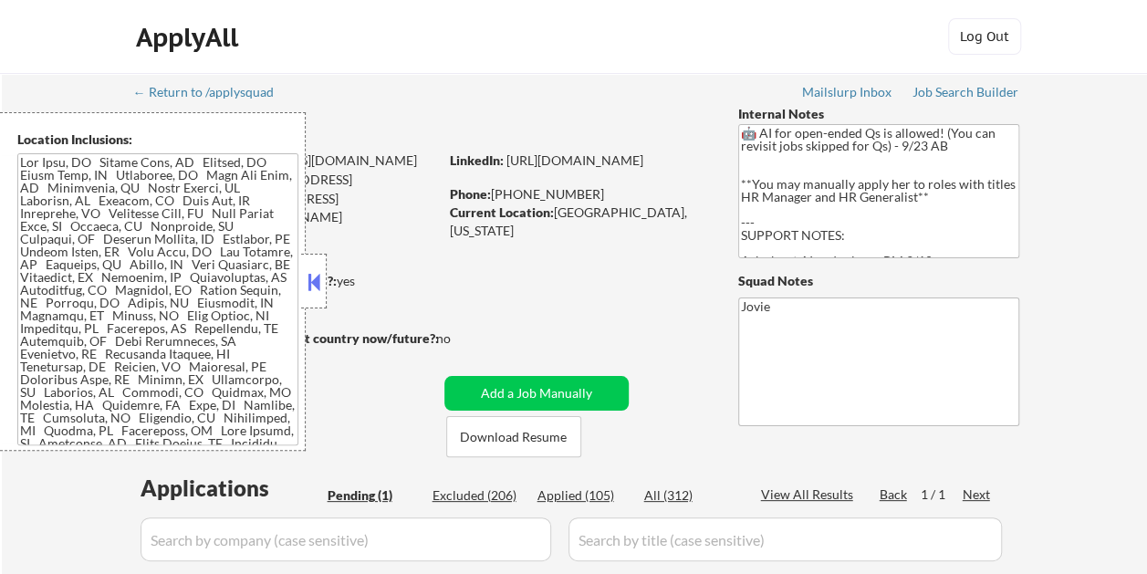
click at [323, 270] on button at bounding box center [314, 281] width 20 height 27
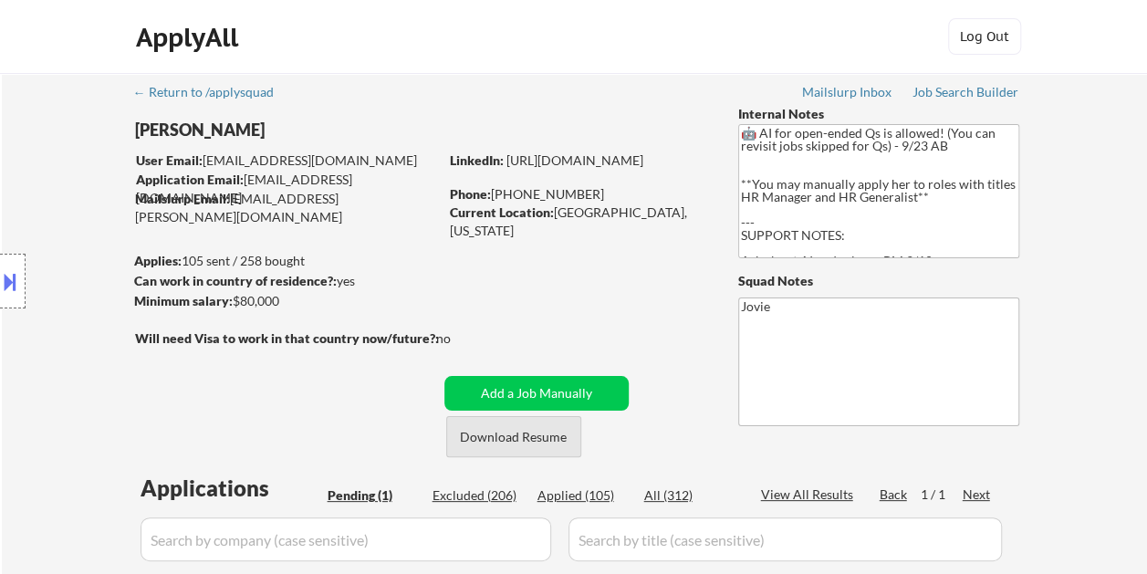
click at [518, 438] on button "Download Resume" at bounding box center [513, 436] width 135 height 41
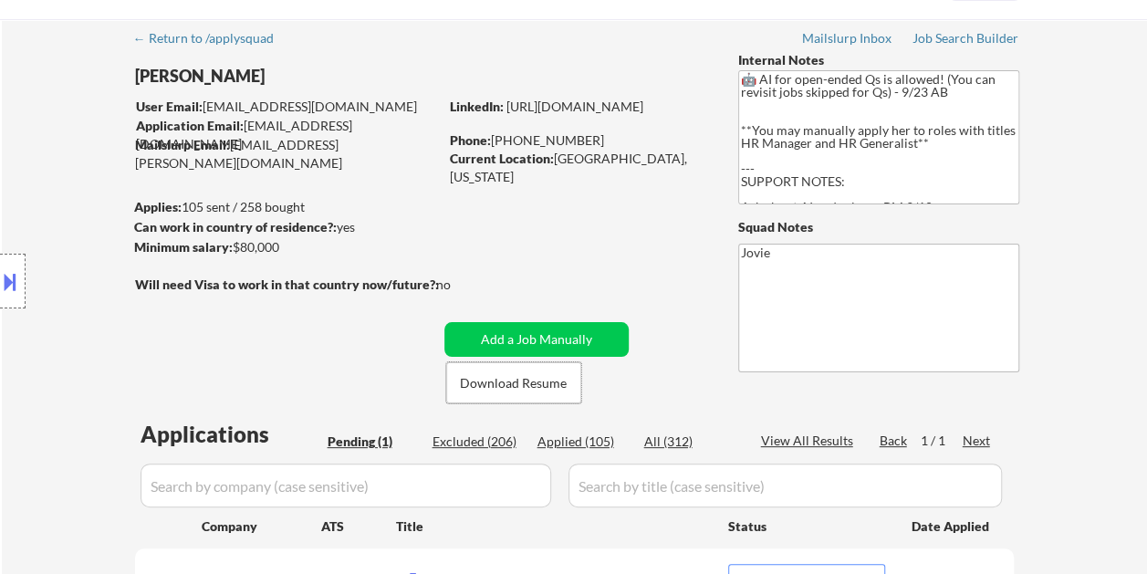
scroll to position [91, 0]
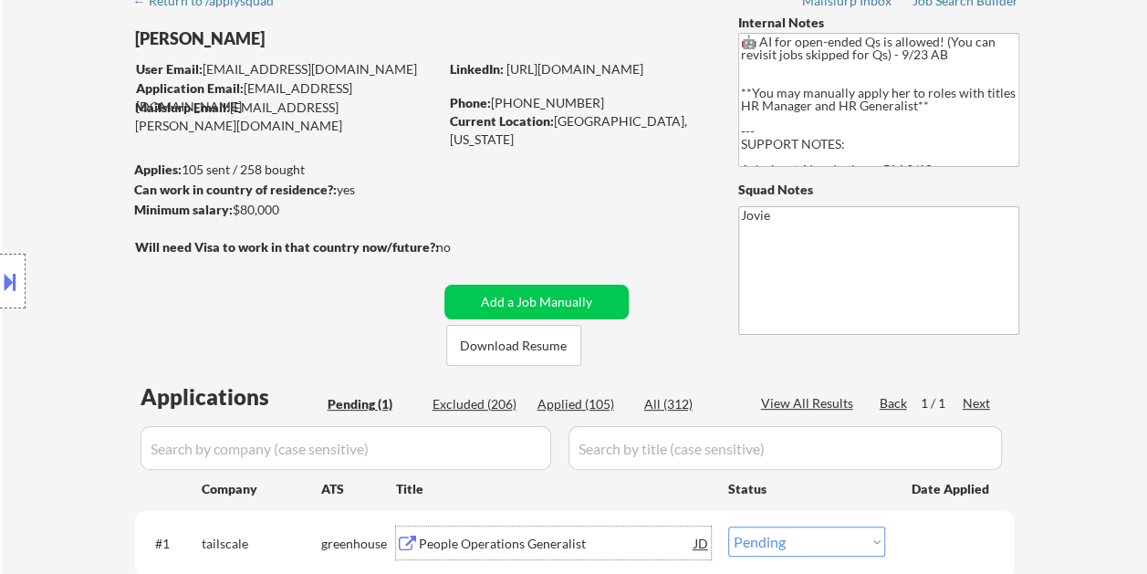
click at [445, 530] on div "People Operations Generalist" at bounding box center [557, 542] width 276 height 33
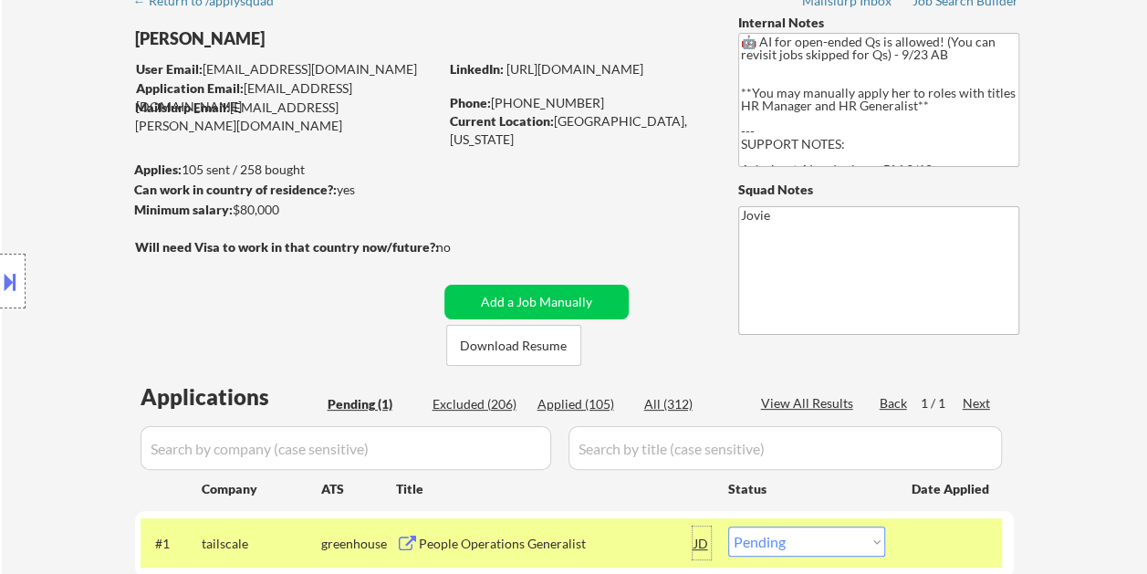
click at [693, 546] on div "JD" at bounding box center [701, 542] width 18 height 33
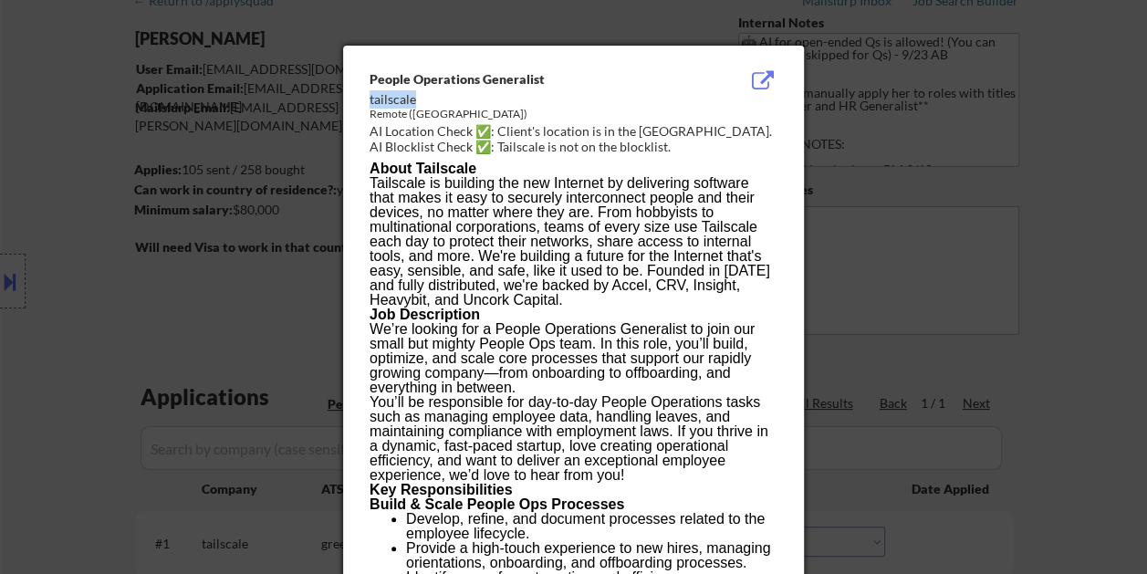
drag, startPoint x: 374, startPoint y: 104, endPoint x: 416, endPoint y: 101, distance: 42.1
click at [416, 101] on div "tailscale" at bounding box center [527, 99] width 316 height 18
copy div "tailscale"
click at [1079, 216] on div at bounding box center [573, 287] width 1147 height 574
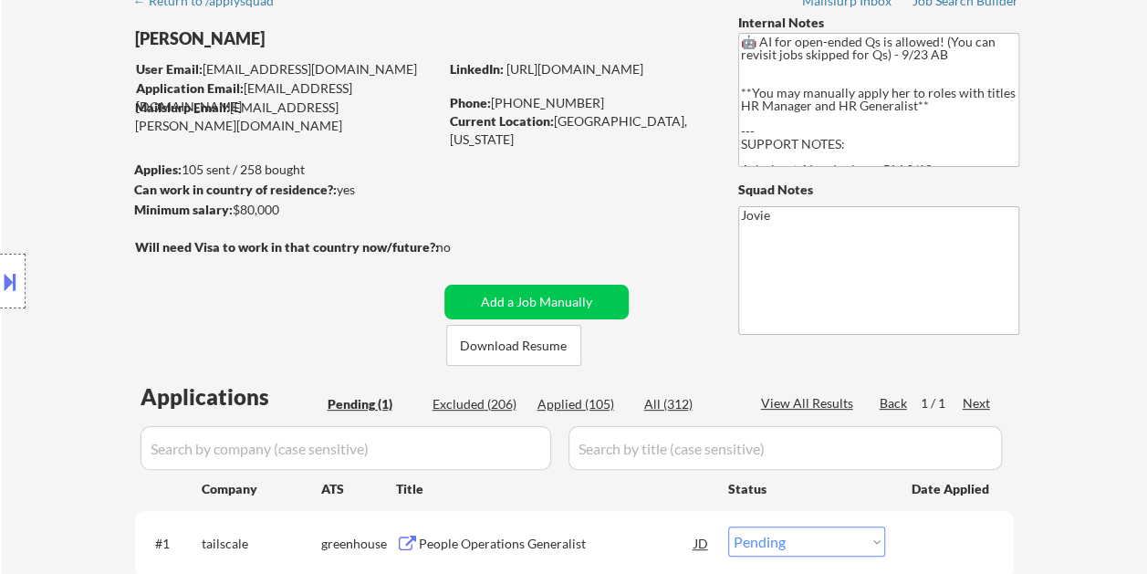
click at [451, 544] on div "People Operations Generalist" at bounding box center [557, 544] width 276 height 18
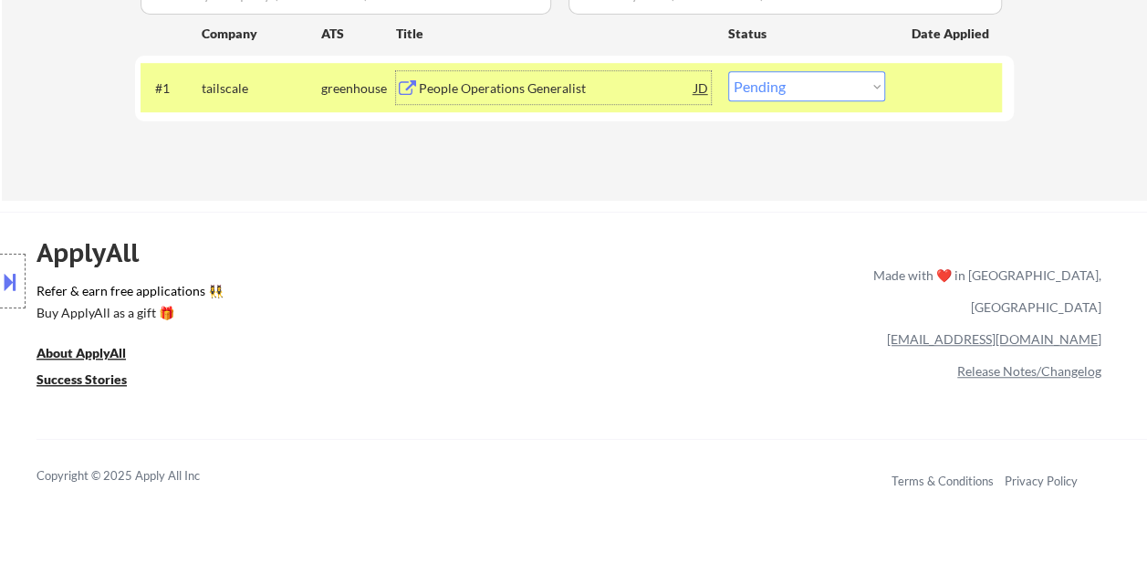
scroll to position [547, 0]
click at [847, 82] on select "Choose an option... Pending Applied Excluded (Questions) Excluded (Expired) Exc…" at bounding box center [806, 85] width 157 height 30
select select ""applied""
click at [728, 70] on select "Choose an option... Pending Applied Excluded (Questions) Excluded (Expired) Exc…" at bounding box center [806, 85] width 157 height 30
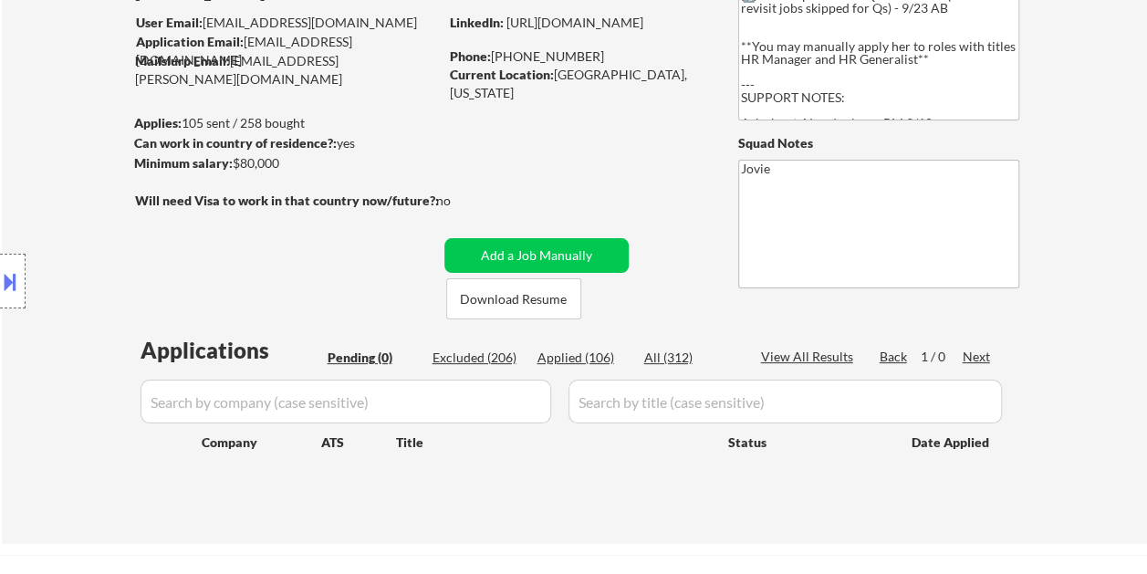
scroll to position [0, 0]
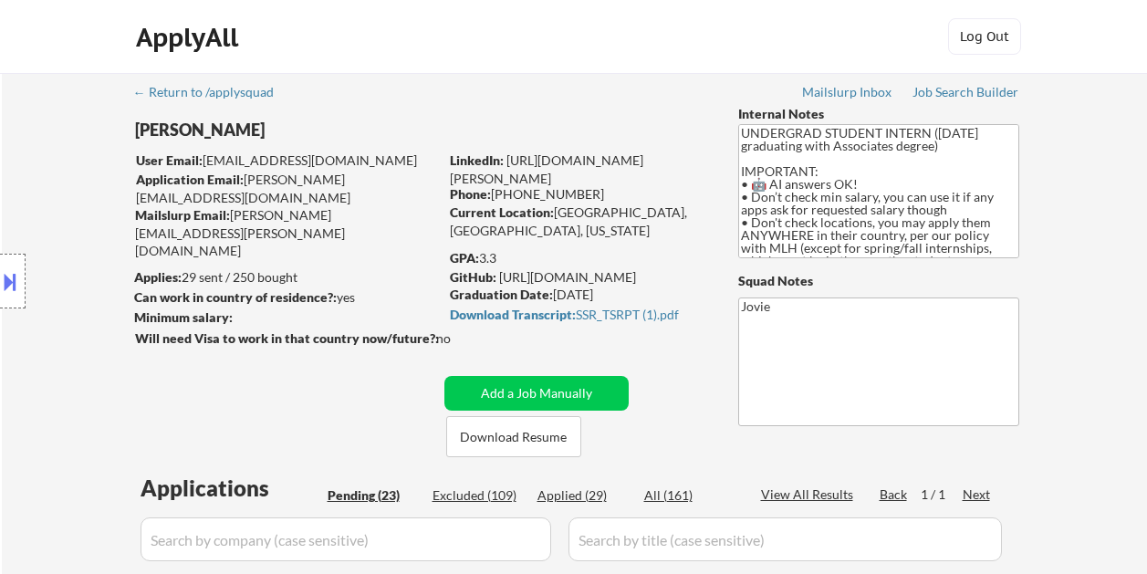
select select ""pending""
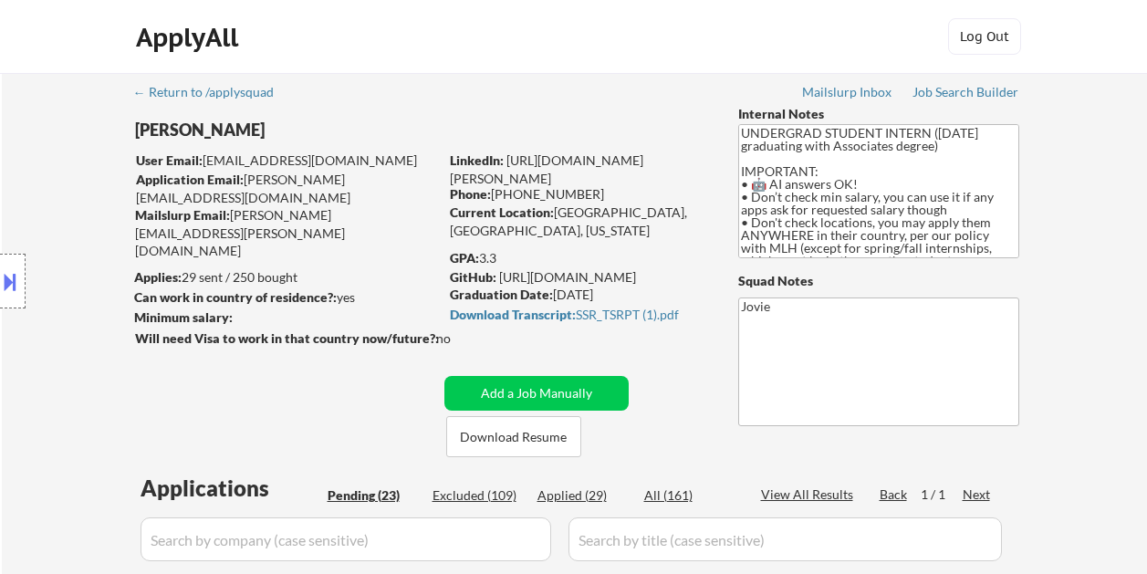
select select ""pending""
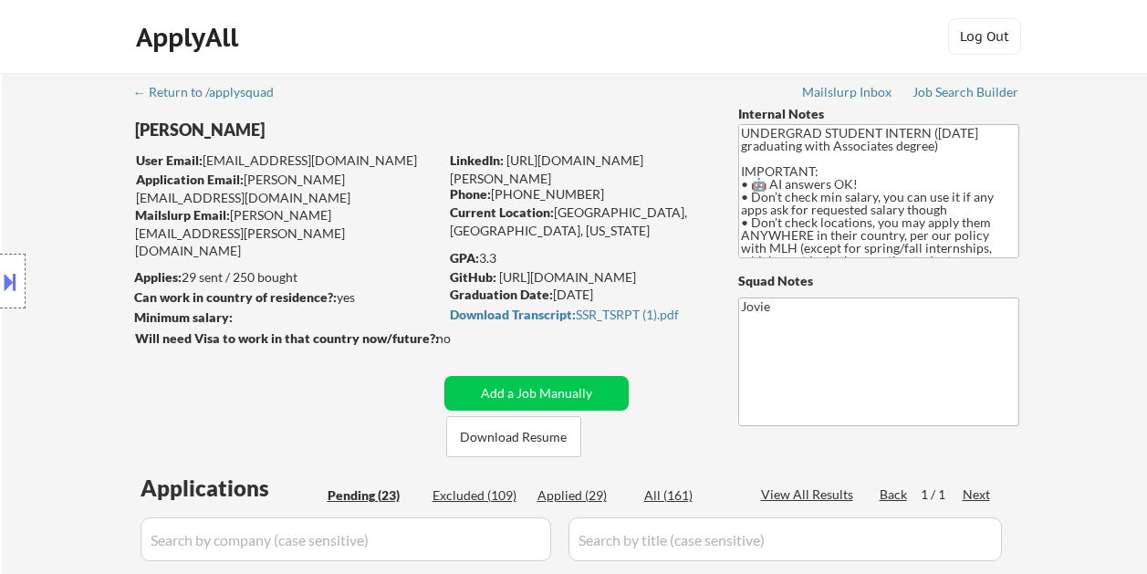
select select ""pending""
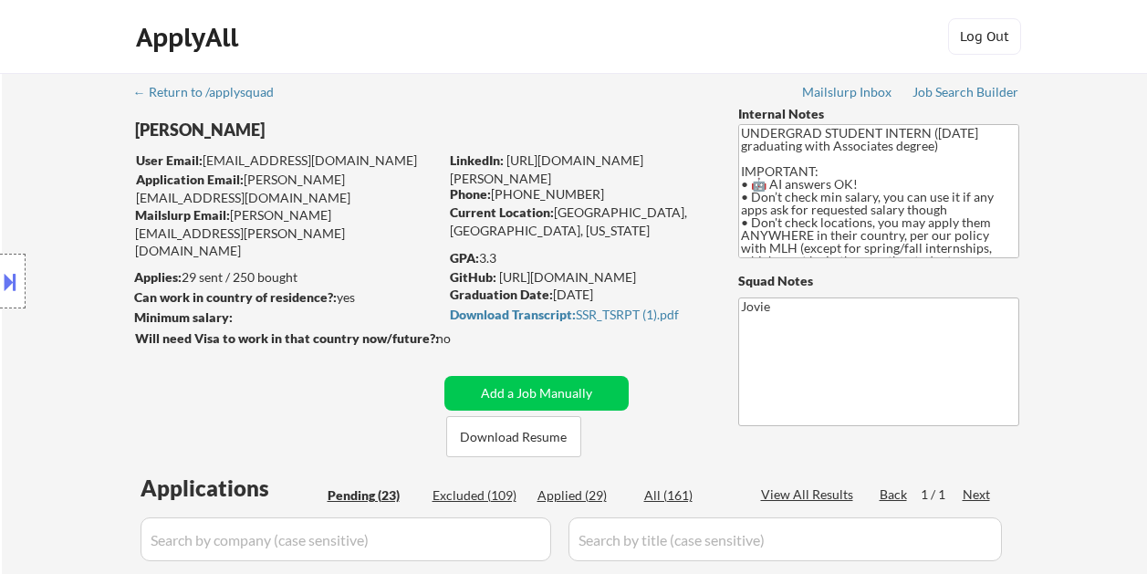
select select ""pending""
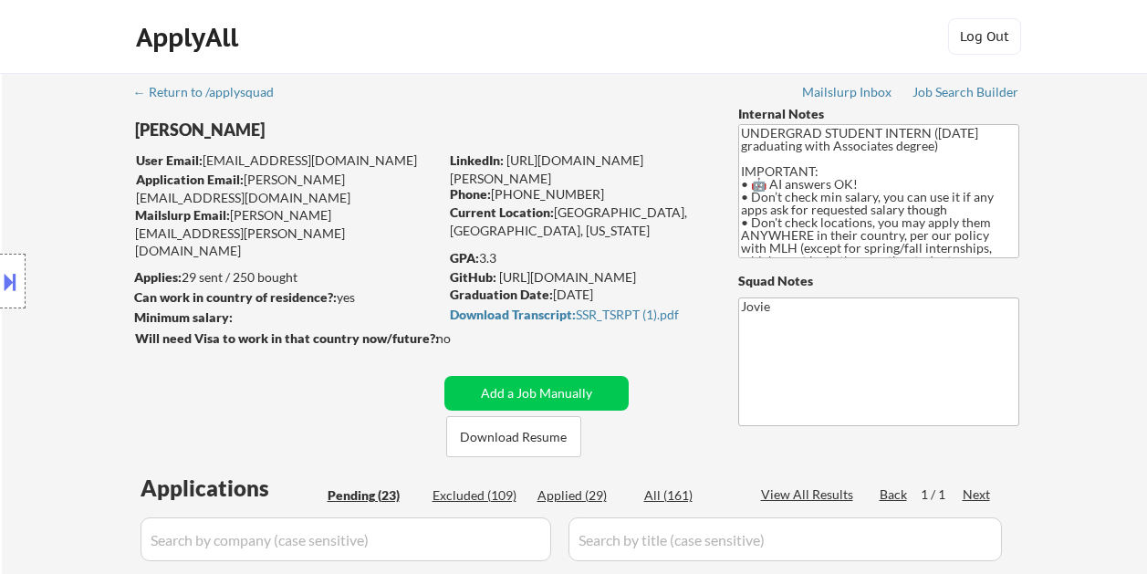
select select ""pending""
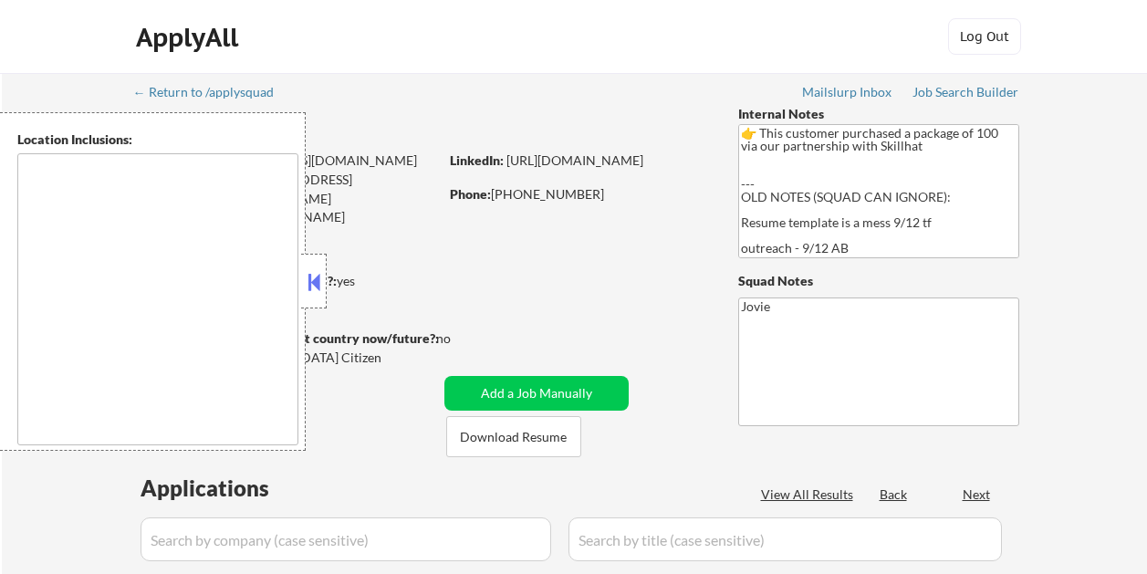
select select ""pending""
type textarea "remote"
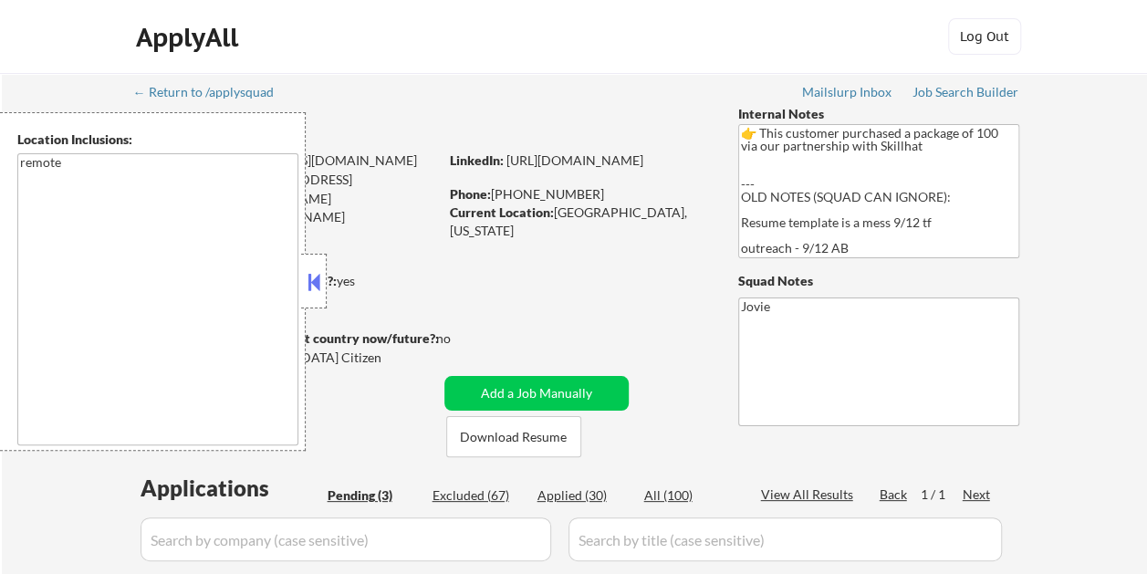
click at [323, 276] on button at bounding box center [314, 281] width 20 height 27
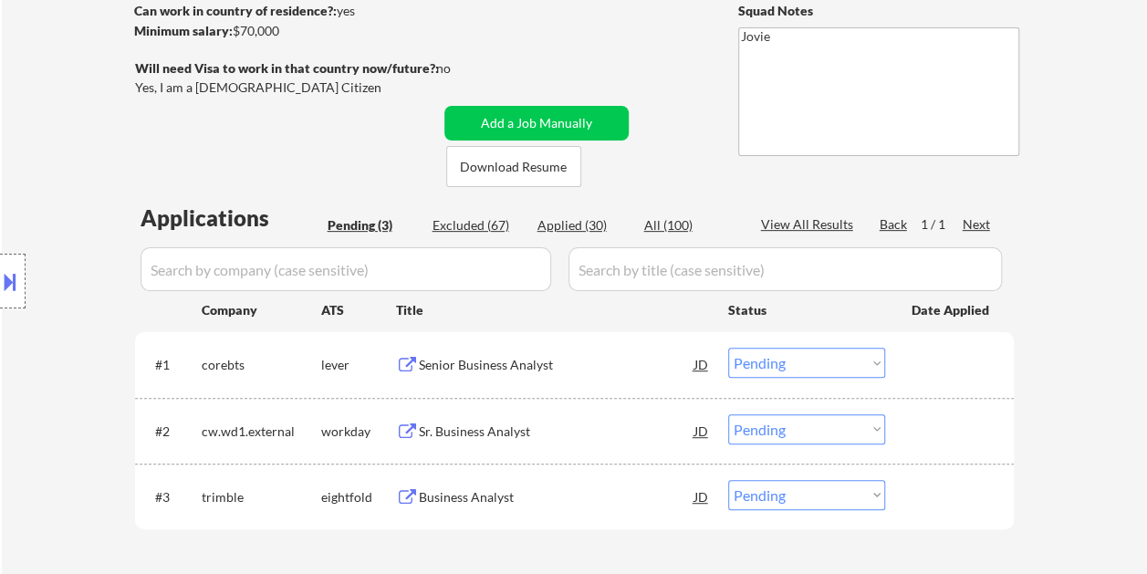
scroll to position [274, 0]
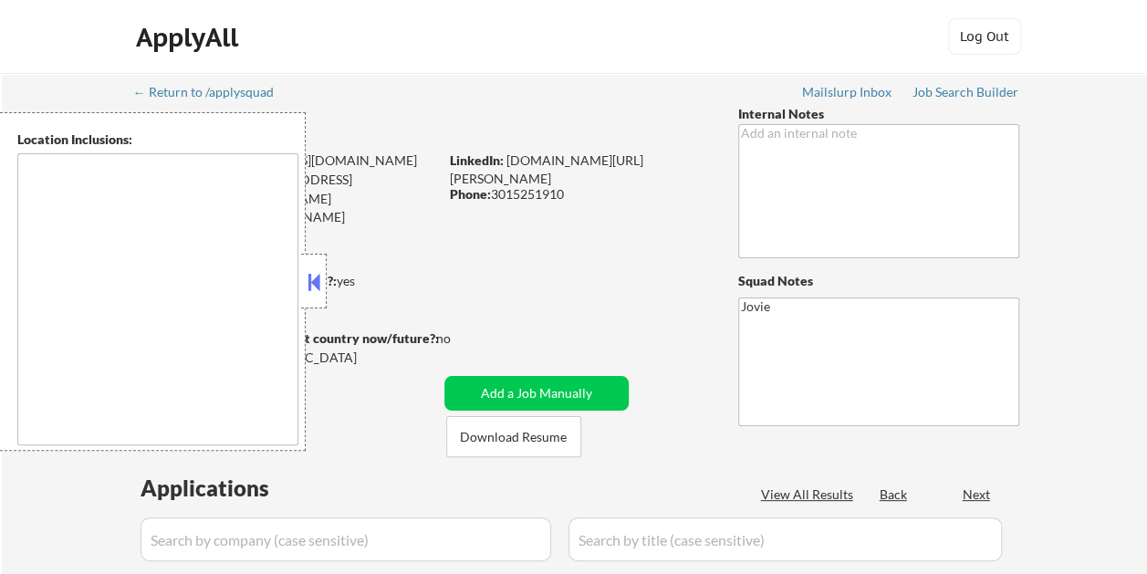
select select ""pending""
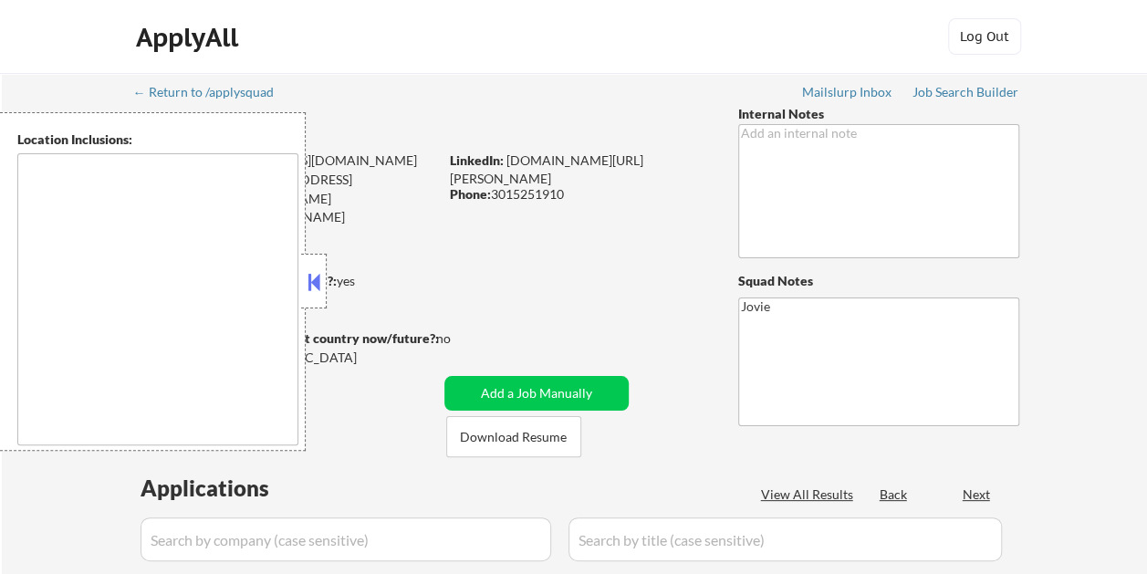
select select ""pending""
type textarea "[GEOGRAPHIC_DATA], [GEOGRAPHIC_DATA], [GEOGRAPHIC_DATA] [GEOGRAPHIC_DATA], [GEO…"
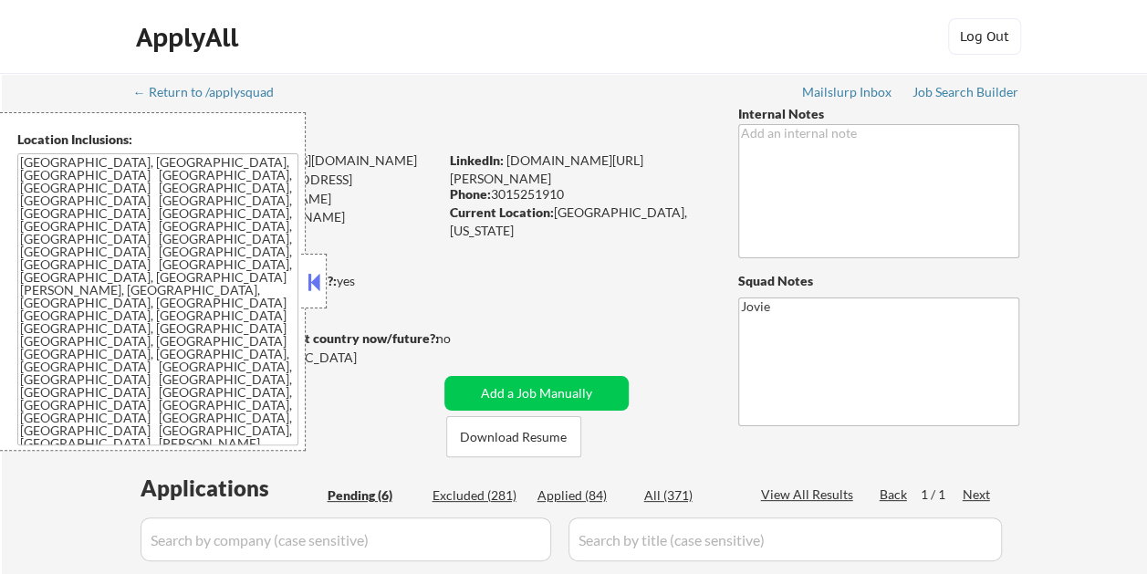
click at [326, 270] on div at bounding box center [314, 281] width 26 height 55
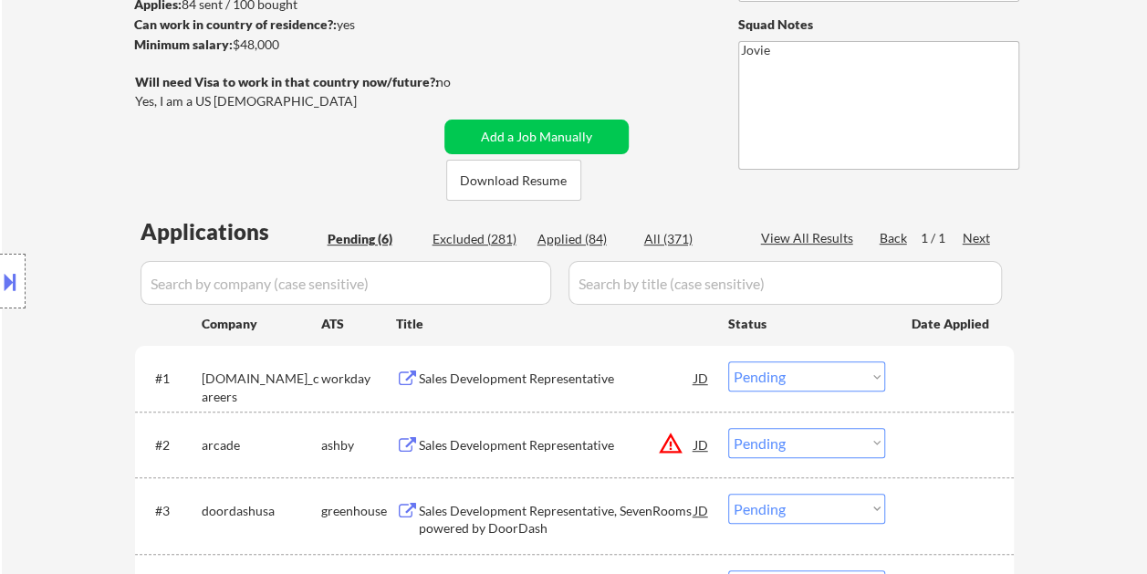
scroll to position [274, 0]
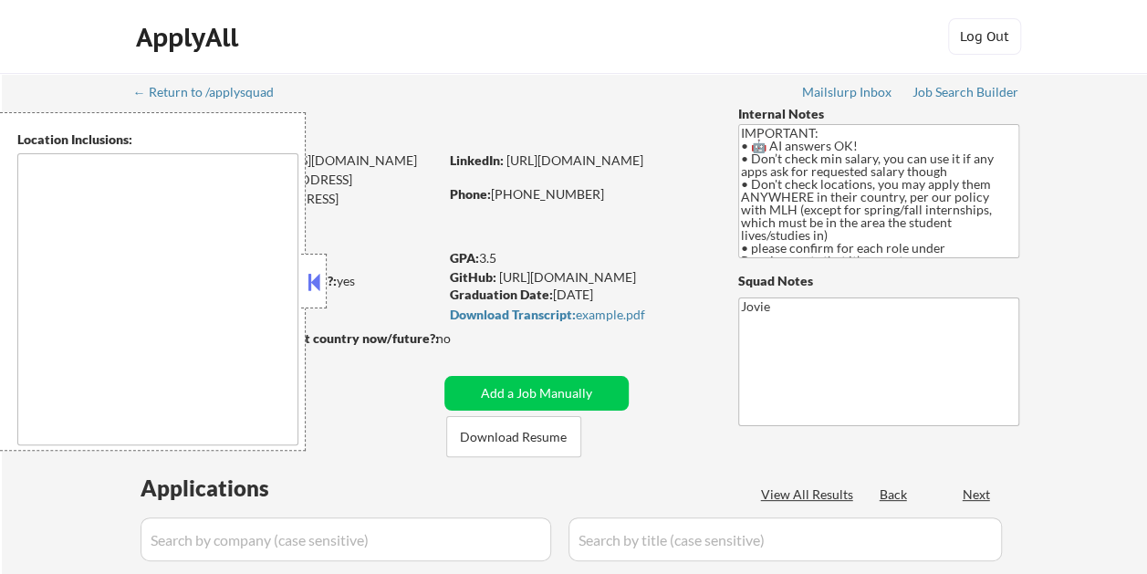
click at [318, 275] on button at bounding box center [314, 281] width 20 height 27
select select ""pending""
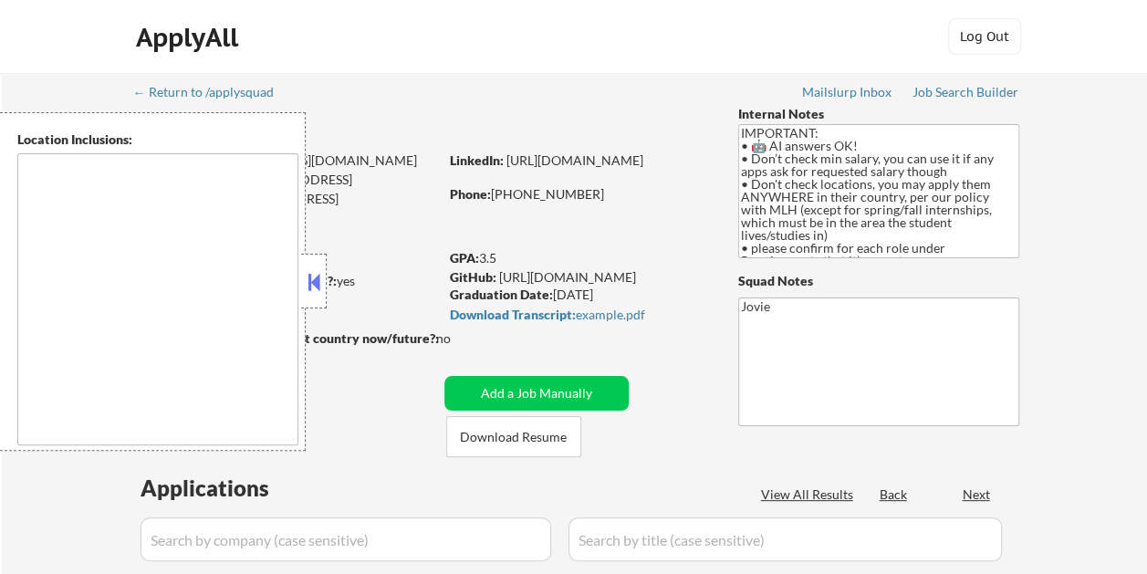
select select ""pending""
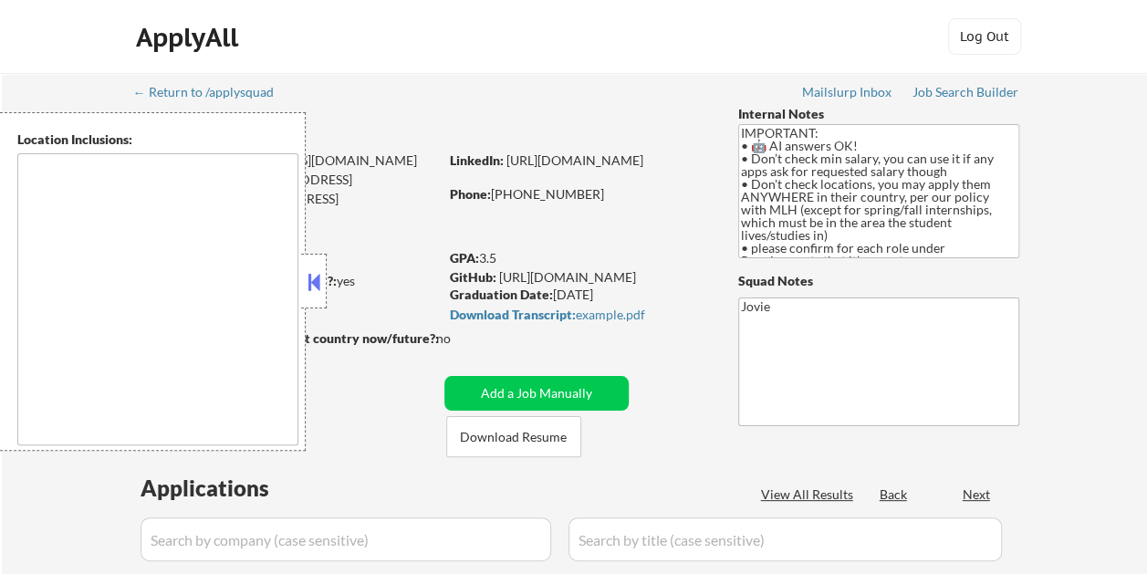
select select ""pending""
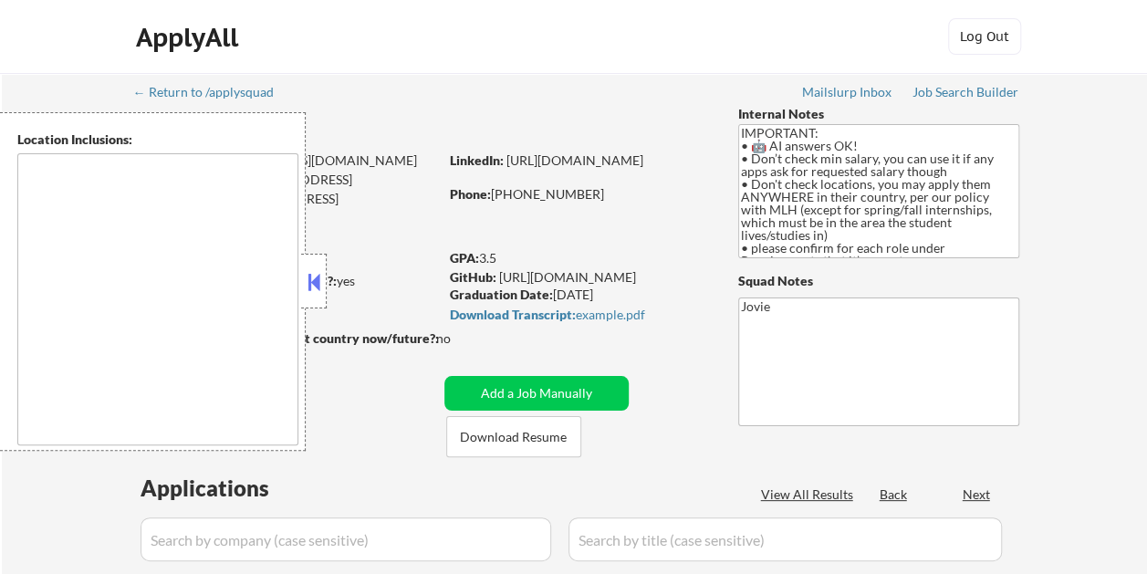
select select ""pending""
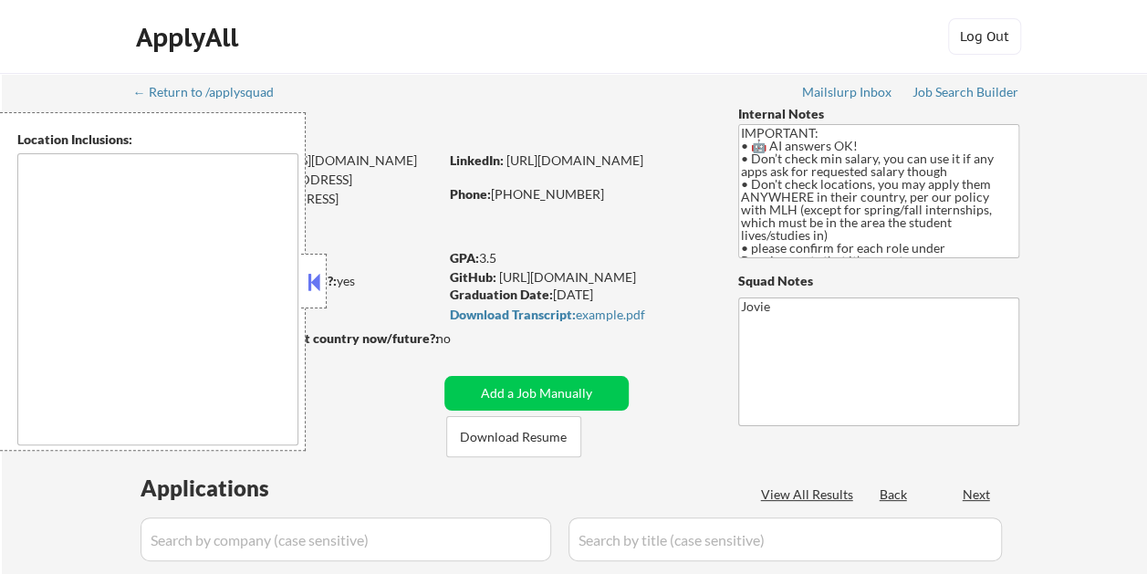
select select ""pending""
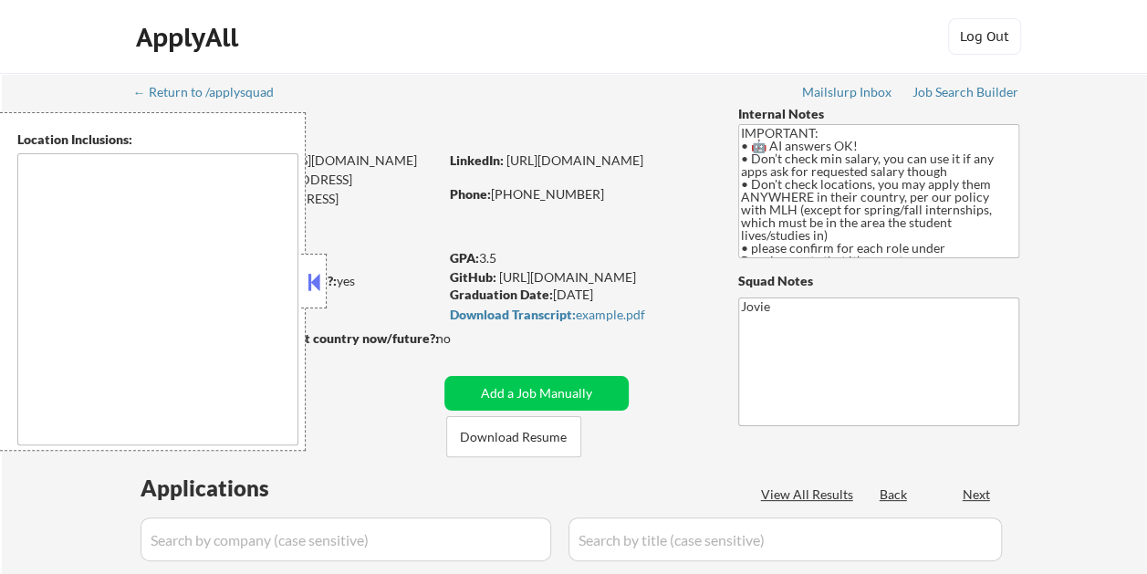
select select ""pending""
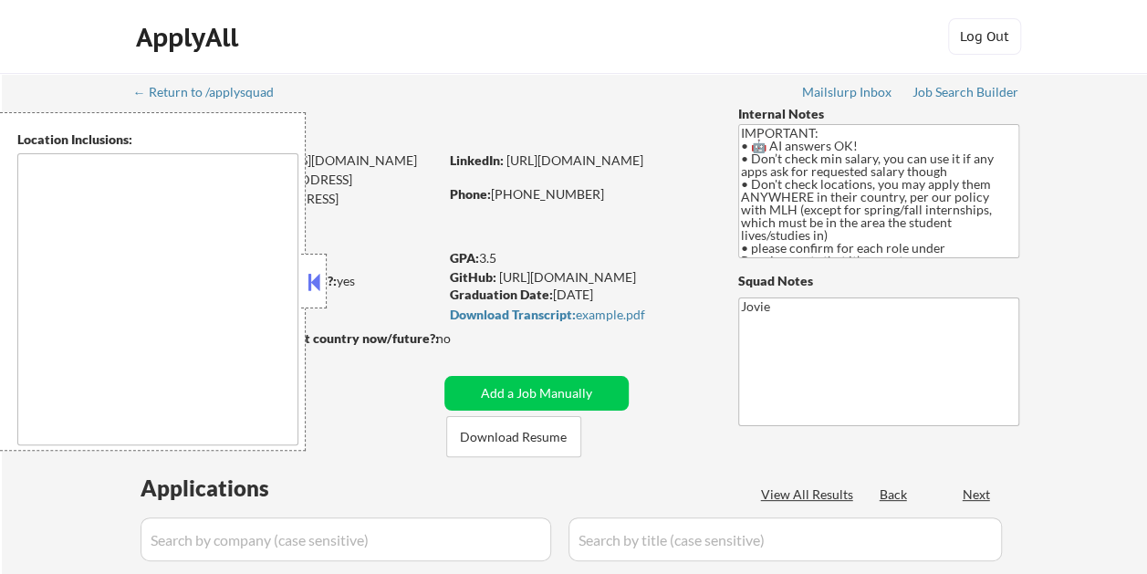
select select ""pending""
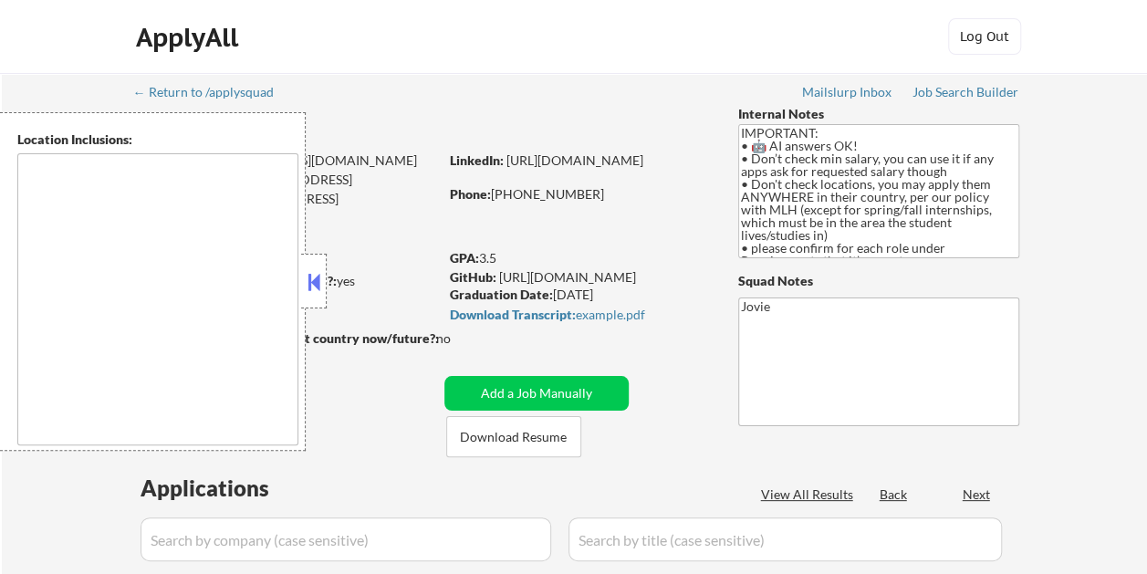
select select ""pending""
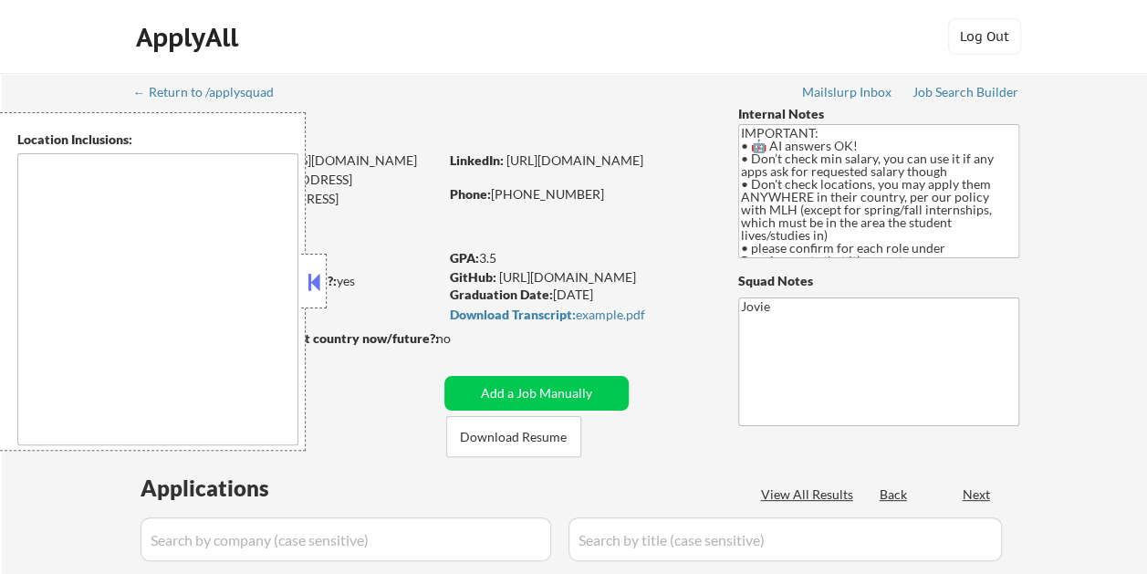
select select ""pending""
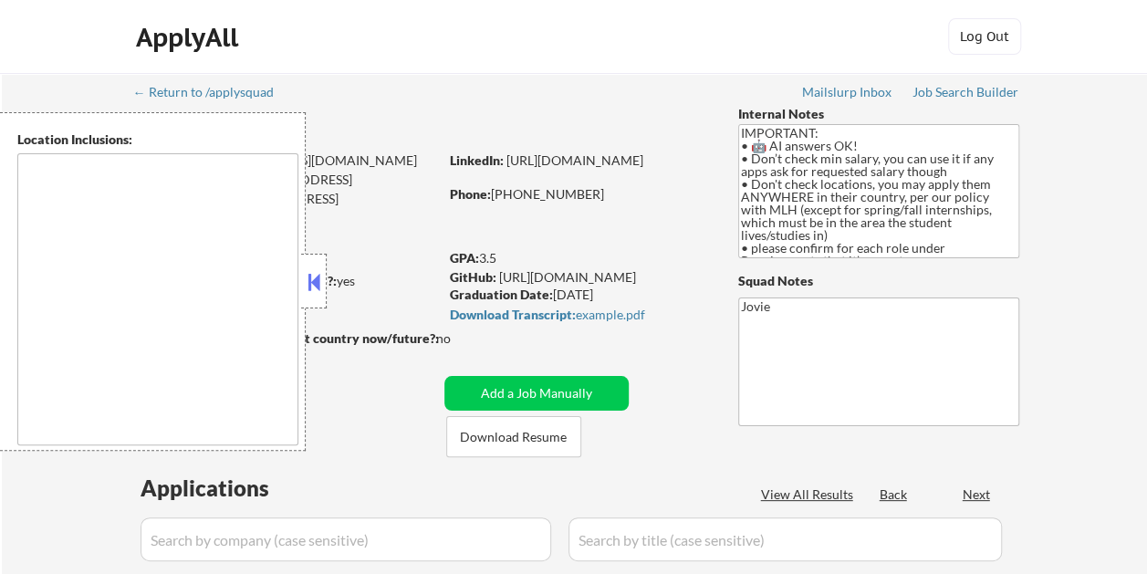
select select ""pending""
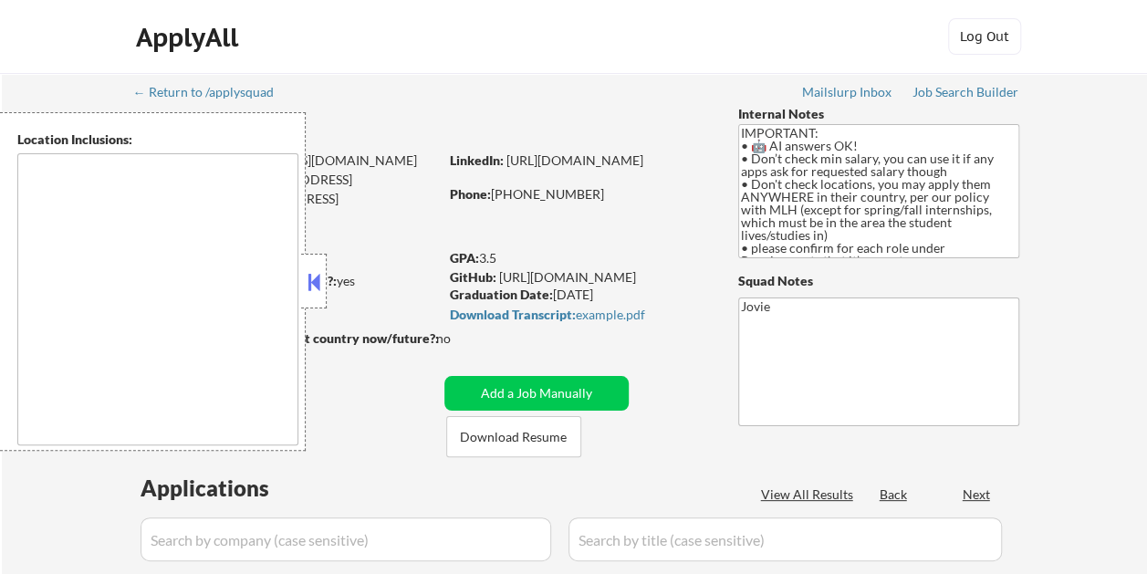
select select ""pending""
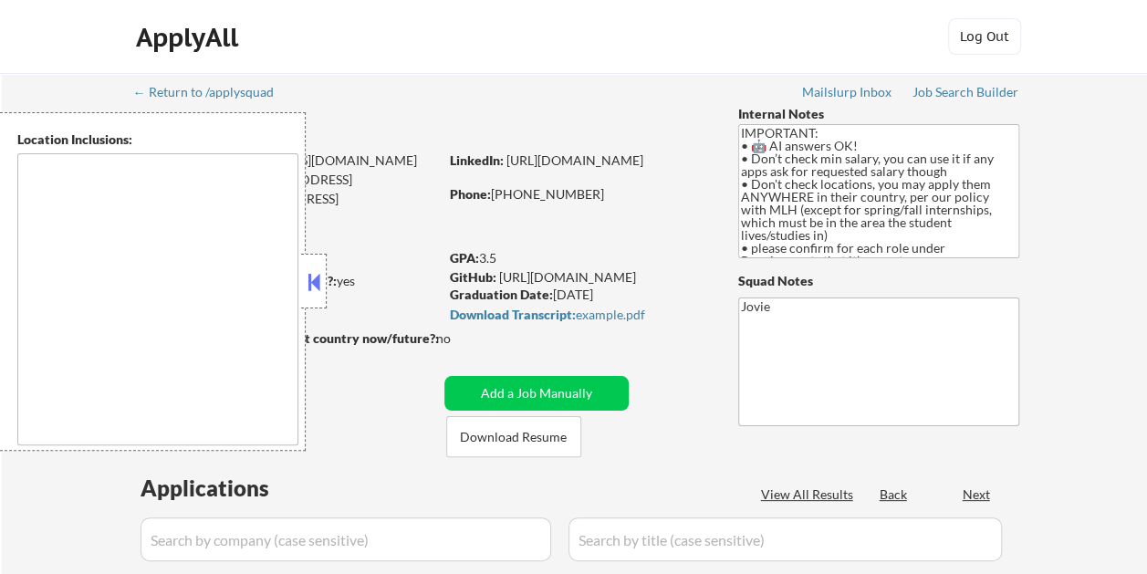
select select ""pending""
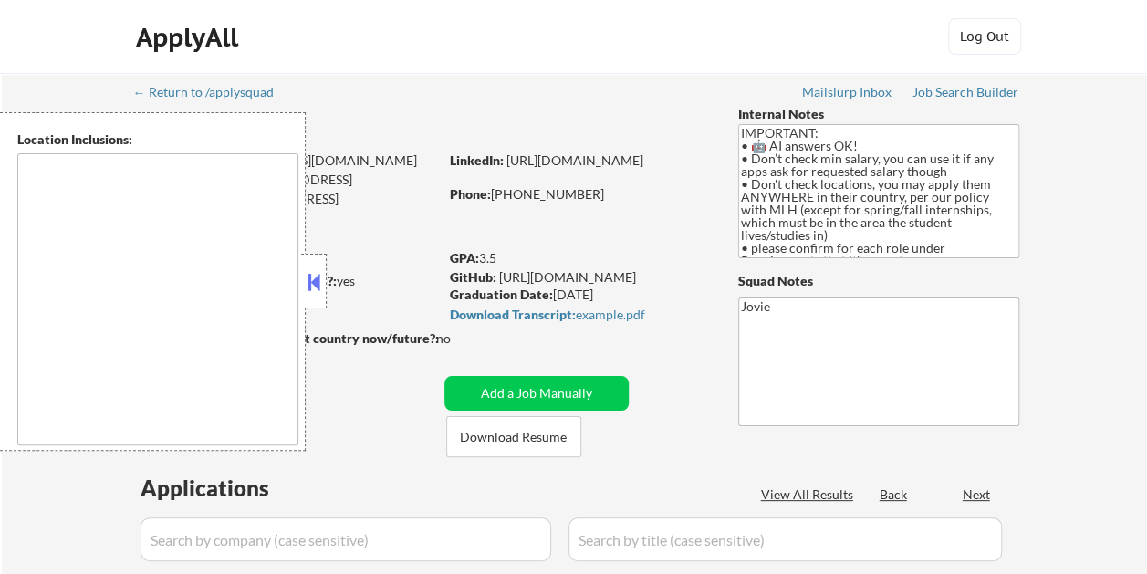
select select ""pending""
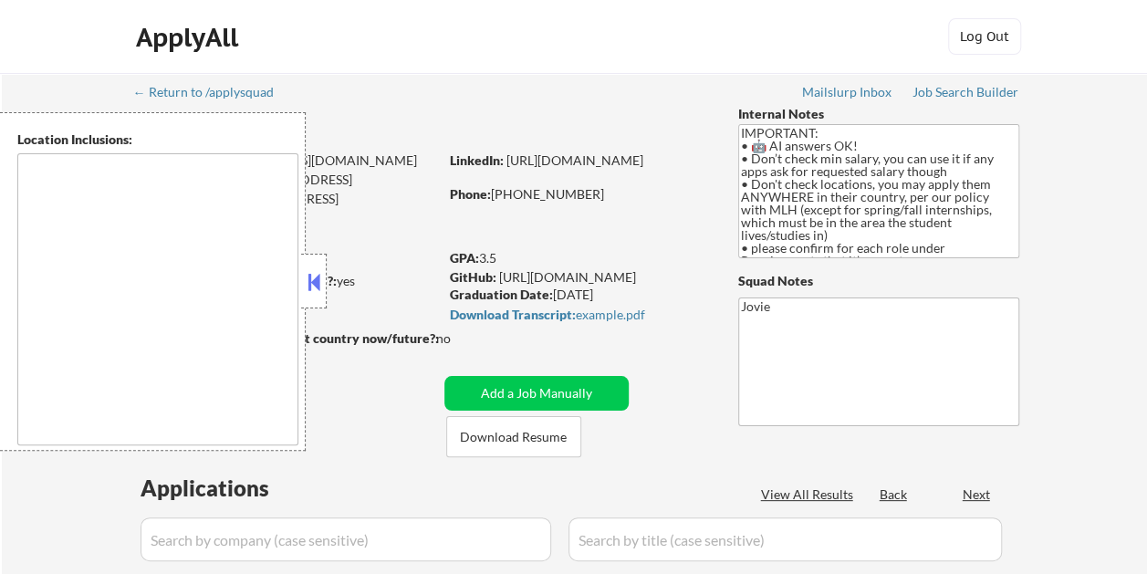
select select ""pending""
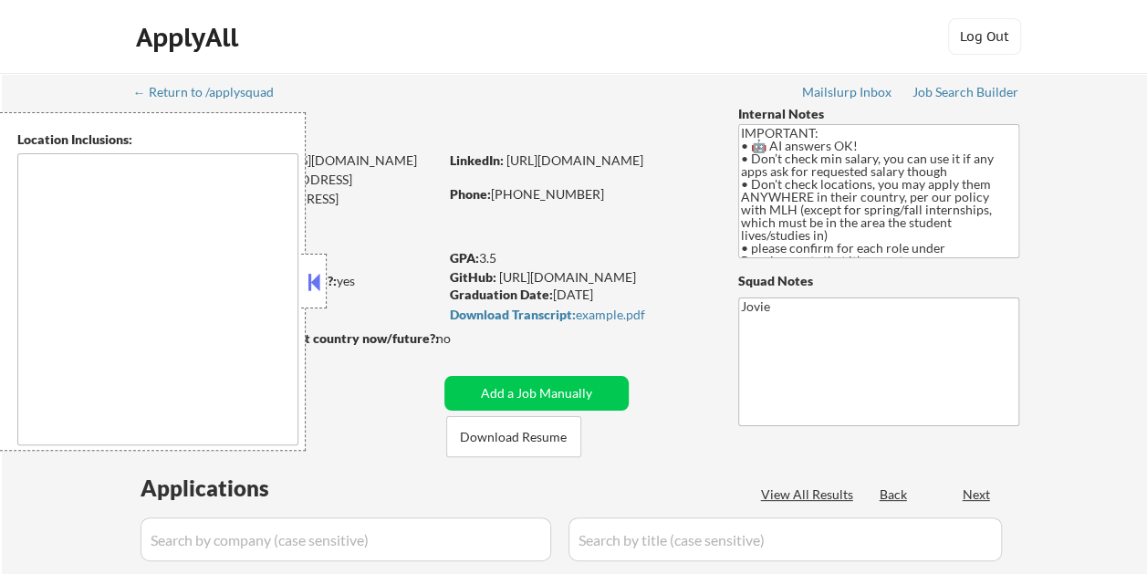
select select ""pending""
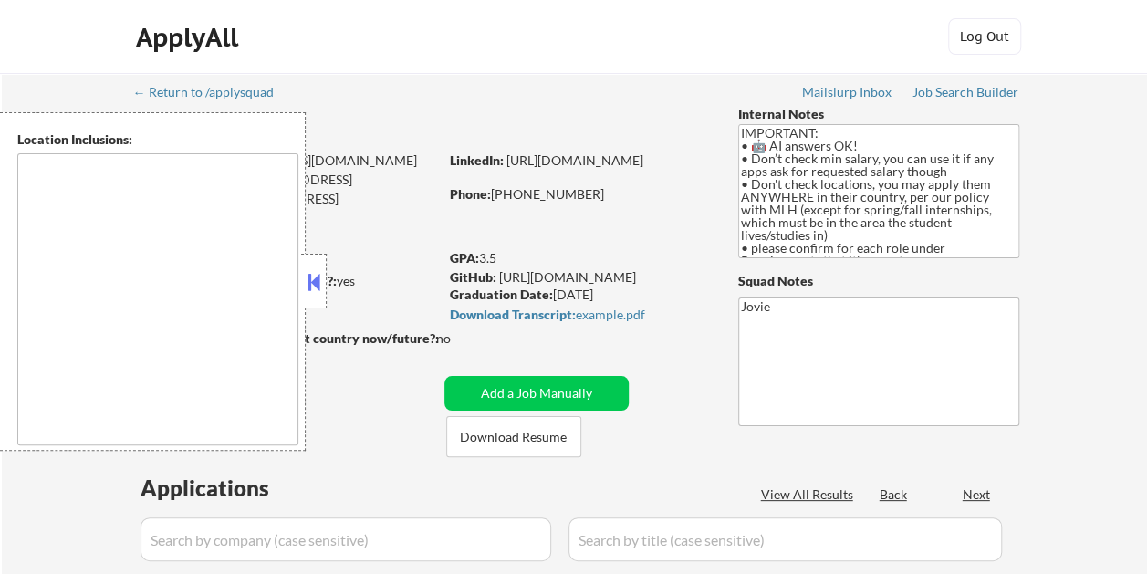
select select ""pending""
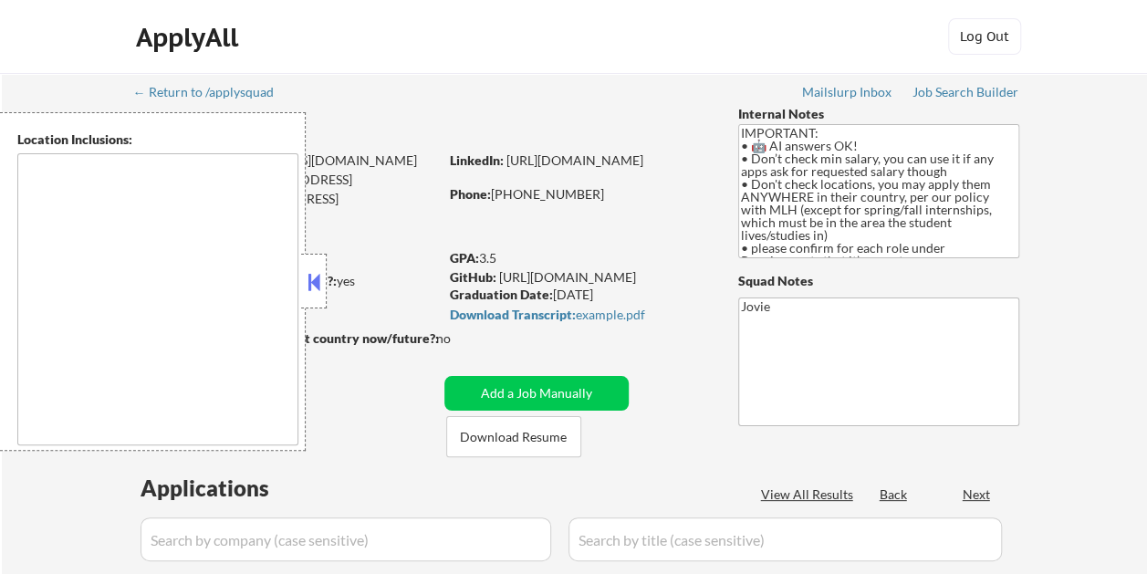
select select ""pending""
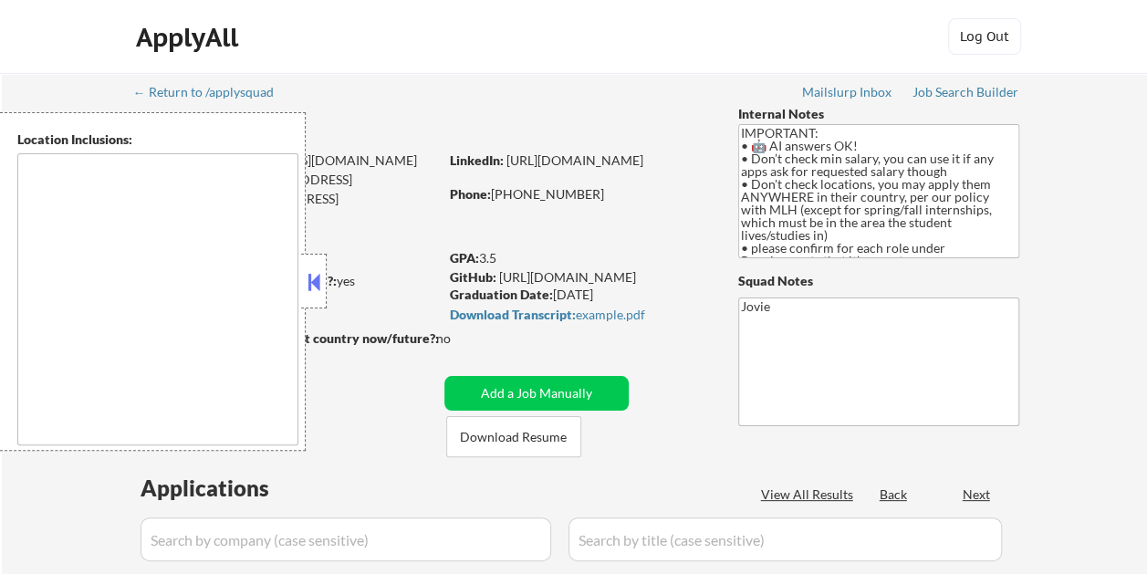
select select ""pending""
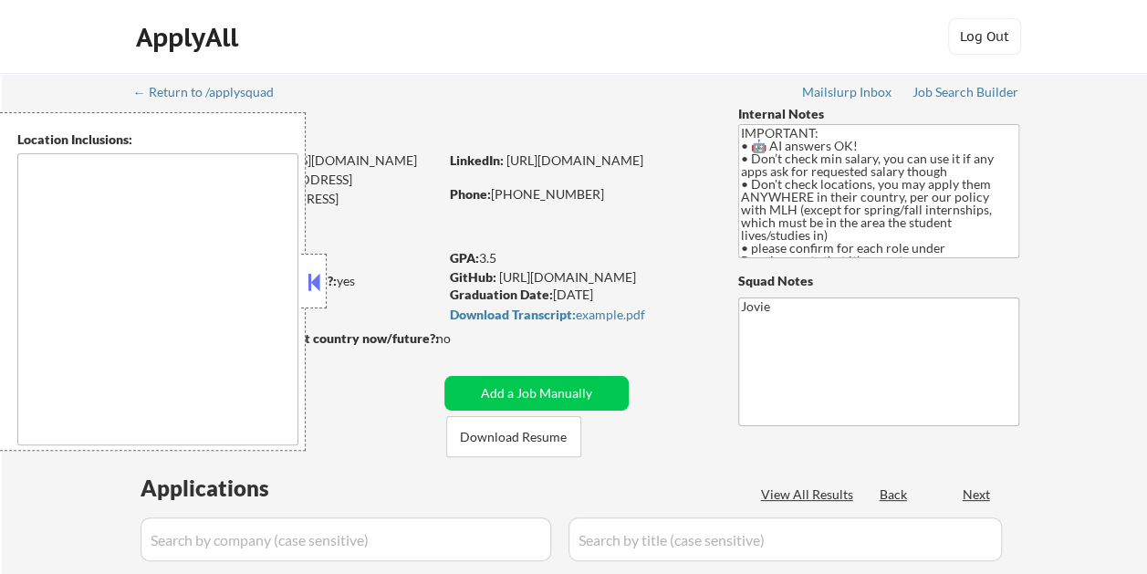
select select ""pending""
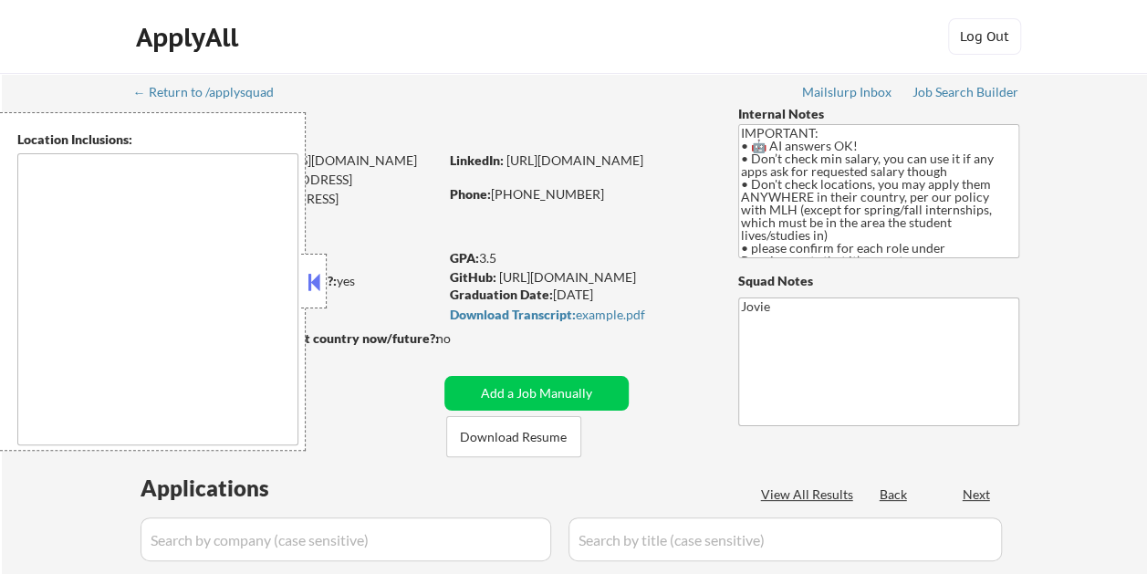
select select ""pending""
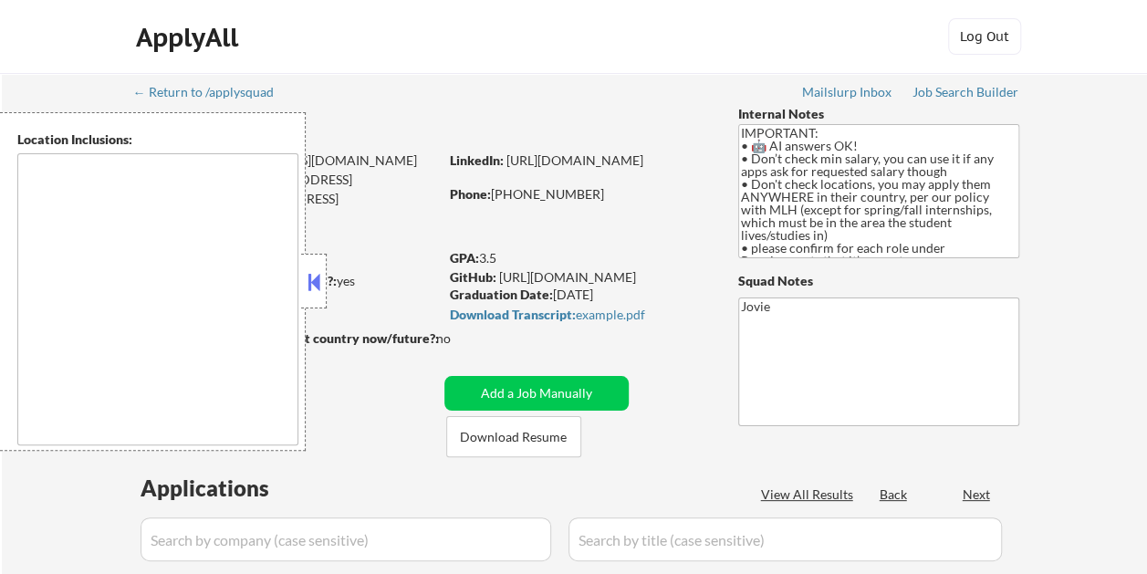
select select ""pending""
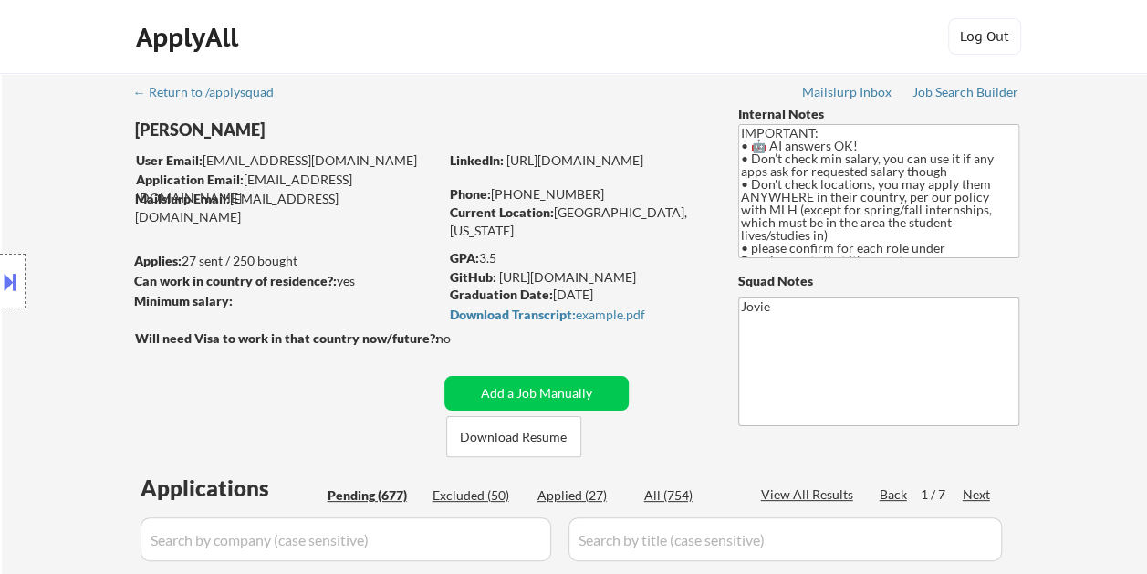
click at [322, 271] on div "Location Inclusions: country:[GEOGRAPHIC_DATA]" at bounding box center [163, 281] width 327 height 338
